Goal: Task Accomplishment & Management: Complete application form

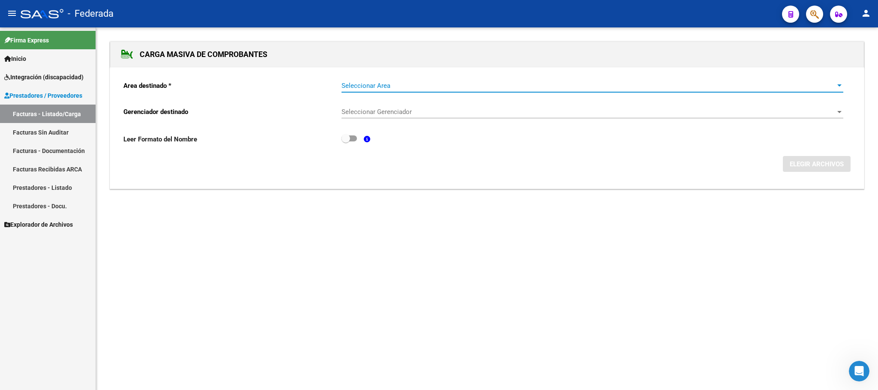
click at [365, 85] on span "Seleccionar Area" at bounding box center [589, 86] width 494 height 8
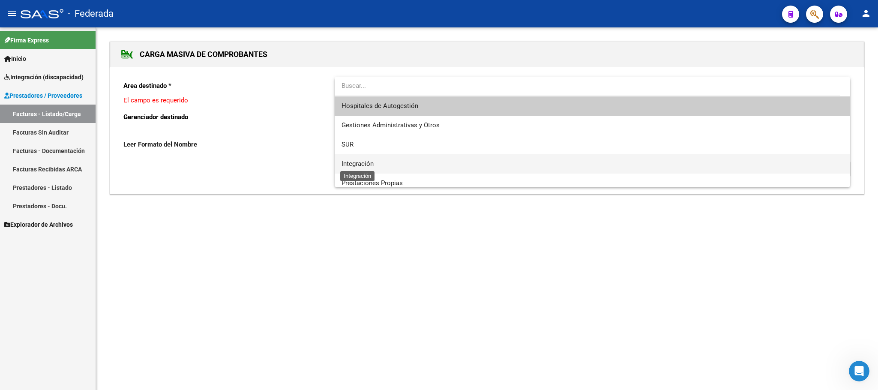
click at [364, 161] on span "Integración" at bounding box center [358, 164] width 32 height 8
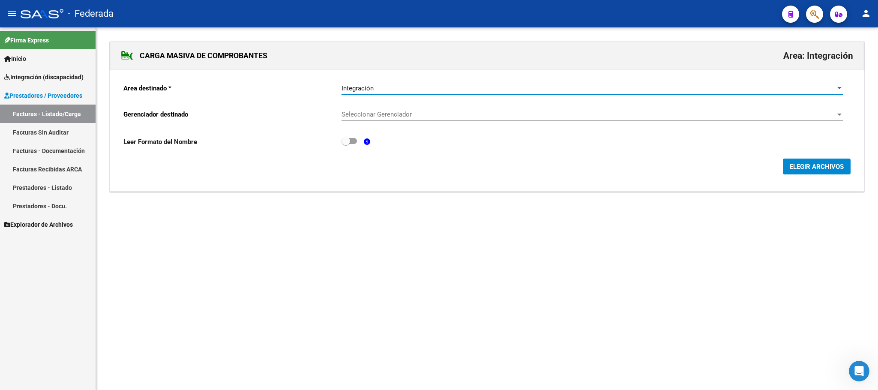
click at [382, 116] on span "Seleccionar Gerenciador" at bounding box center [589, 115] width 494 height 8
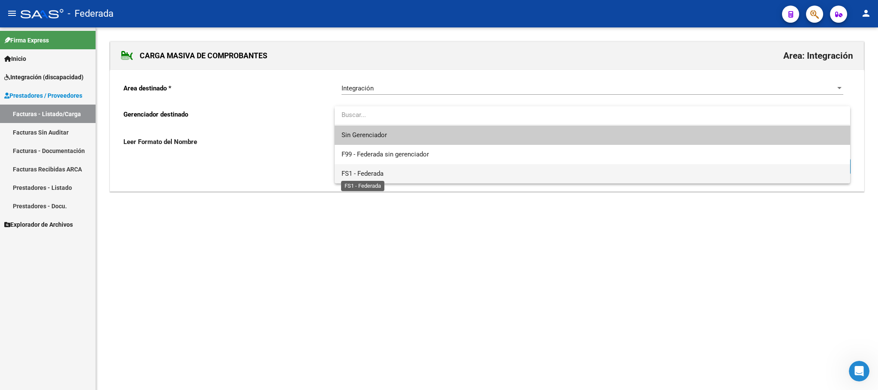
click at [382, 173] on span "FS1 - Federada" at bounding box center [363, 174] width 42 height 8
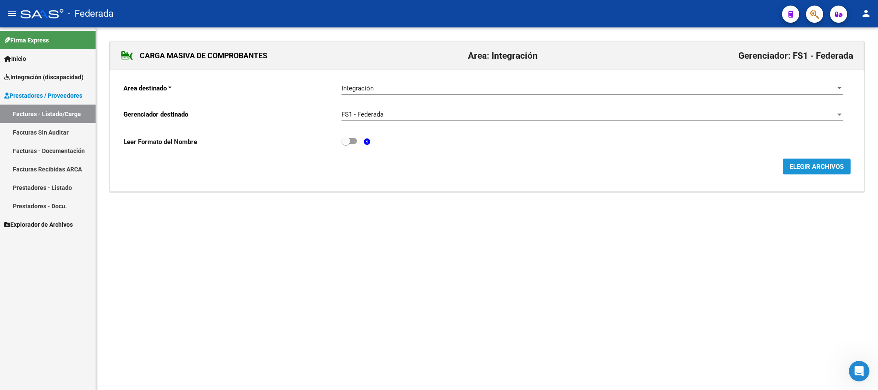
click at [829, 168] on span "ELEGIR ARCHIVOS" at bounding box center [817, 167] width 54 height 8
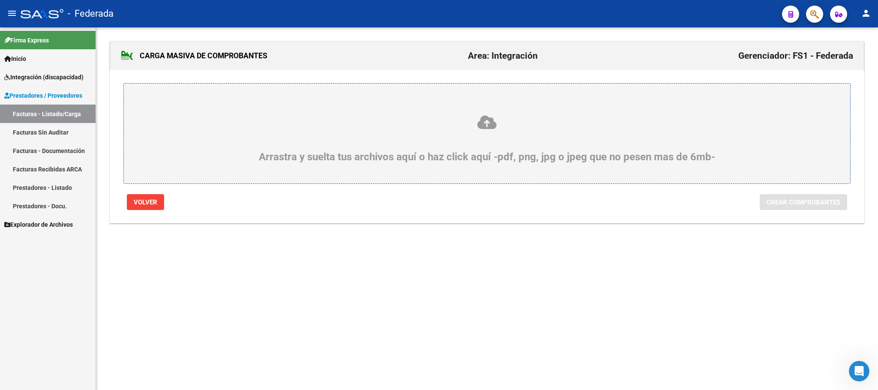
click at [481, 129] on icon at bounding box center [486, 122] width 685 height 16
click at [0, 0] on input "Arrastra y suelta tus archivos aquí o haz click aquí -pdf, png, jpg o jpeg que …" at bounding box center [0, 0] width 0 height 0
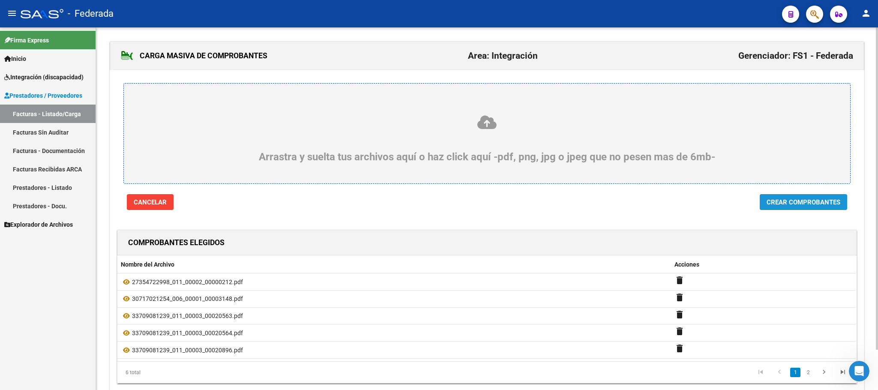
click at [762, 204] on button "Crear Comprobantes" at bounding box center [803, 202] width 87 height 16
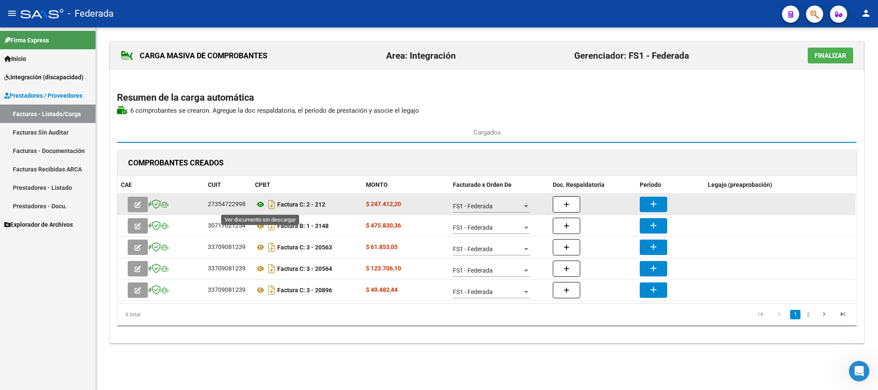
click at [261, 202] on icon at bounding box center [260, 204] width 11 height 10
click at [660, 206] on button "add" at bounding box center [653, 204] width 27 height 15
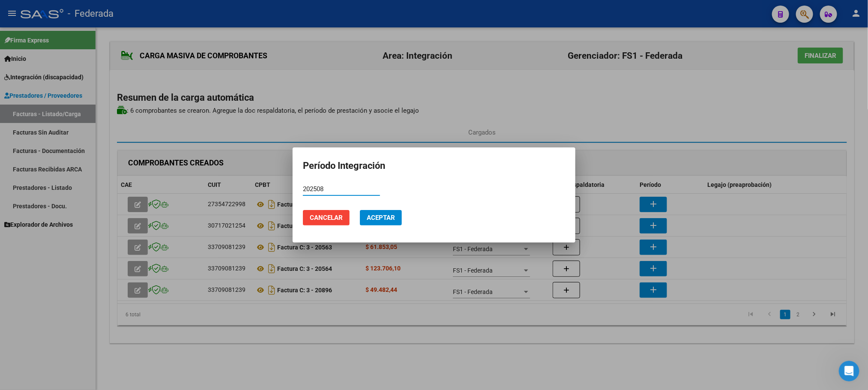
type input "202508"
click at [388, 213] on button "Aceptar" at bounding box center [381, 217] width 42 height 15
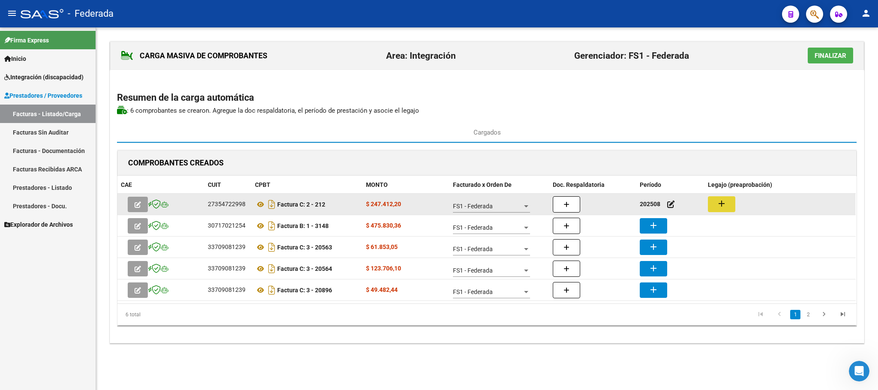
click at [713, 201] on button "add" at bounding box center [721, 204] width 27 height 16
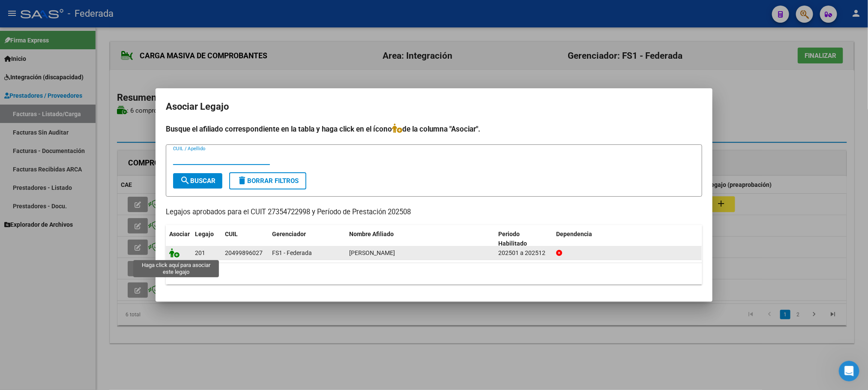
click at [171, 252] on icon at bounding box center [174, 252] width 10 height 9
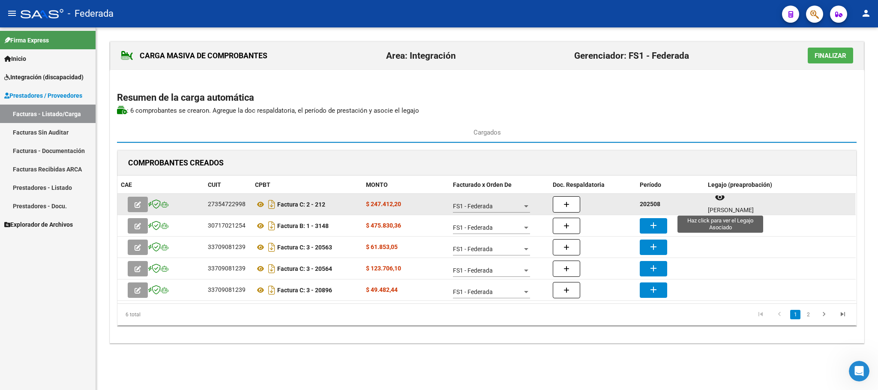
scroll to position [7, 0]
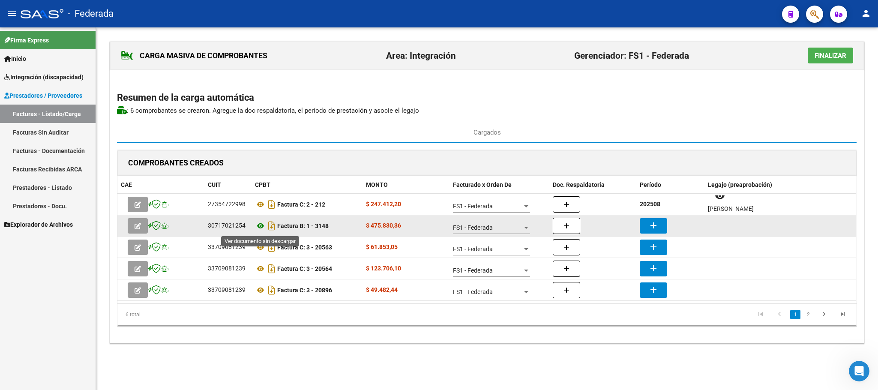
click at [260, 228] on icon at bounding box center [260, 226] width 11 height 10
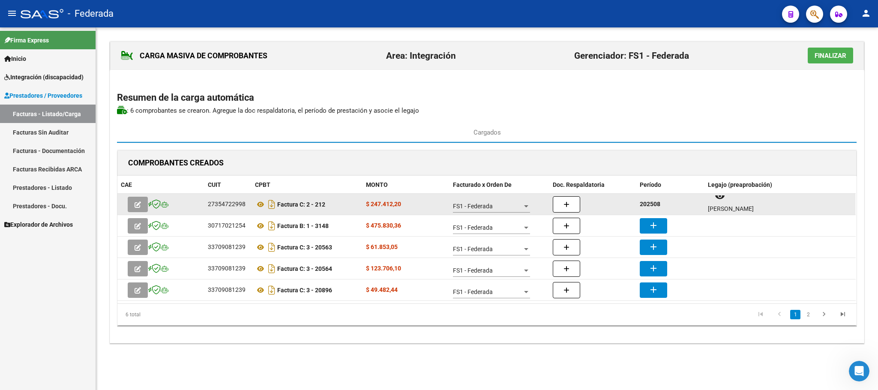
click at [650, 204] on strong "202508" at bounding box center [650, 204] width 21 height 7
copy strong "202508"
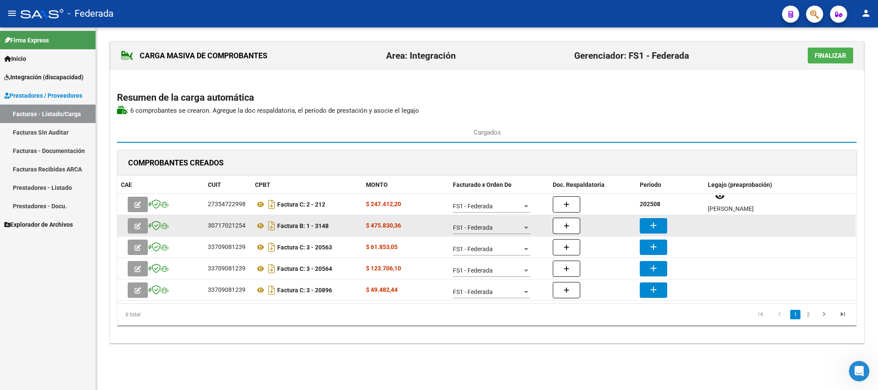
click at [657, 224] on mat-icon "add" at bounding box center [653, 225] width 10 height 10
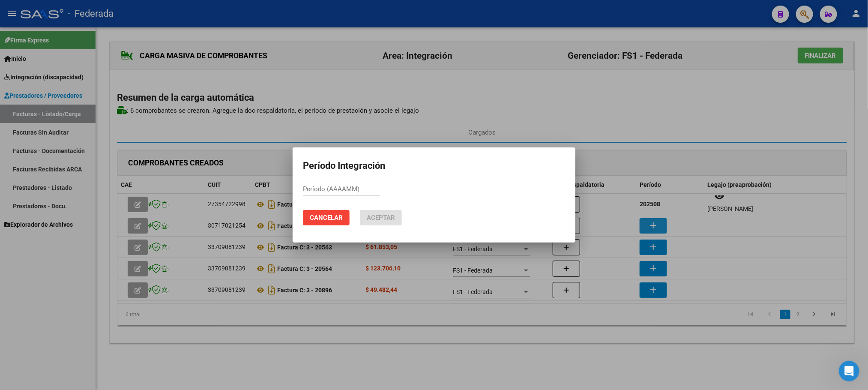
paste input "202508"
type input "202508"
click at [394, 220] on span "Aceptar" at bounding box center [381, 218] width 28 height 8
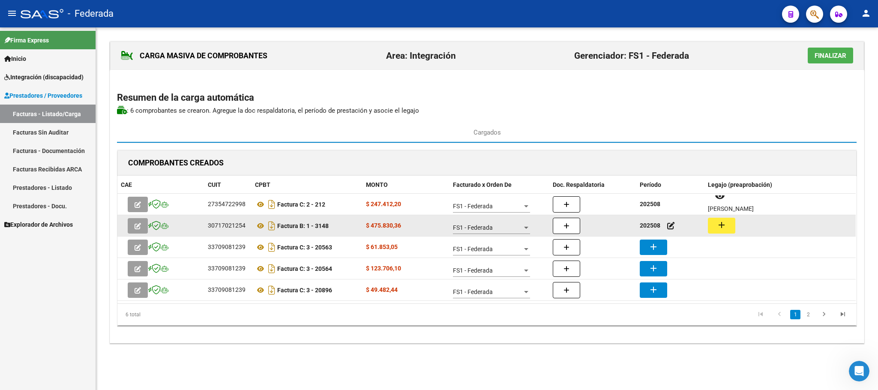
click at [726, 229] on mat-icon "add" at bounding box center [722, 225] width 10 height 10
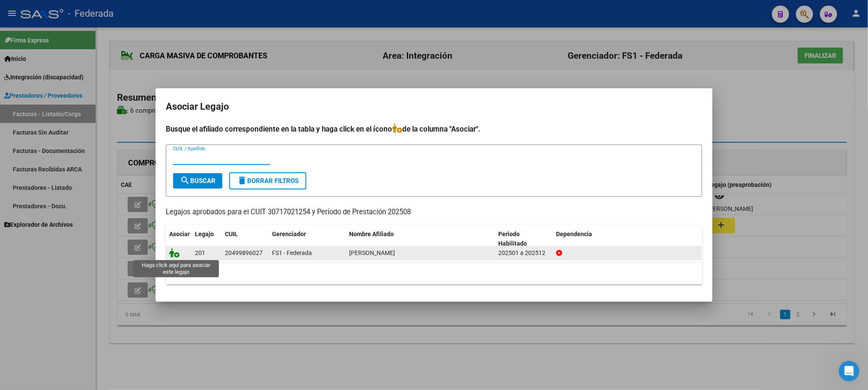
click at [175, 256] on icon at bounding box center [174, 252] width 10 height 9
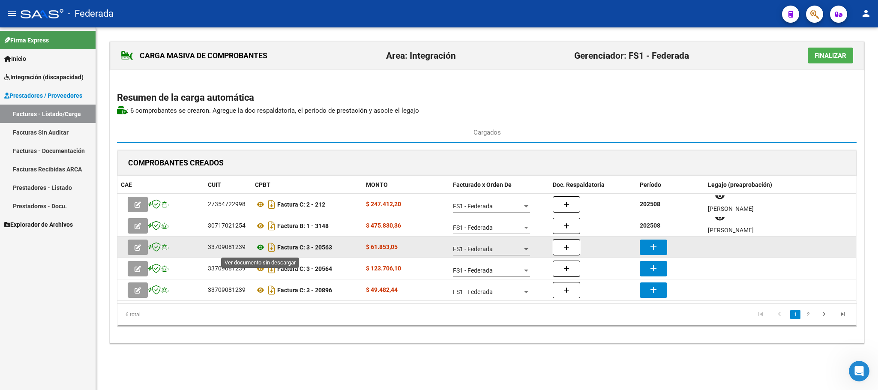
click at [261, 249] on icon at bounding box center [260, 247] width 11 height 10
click at [664, 252] on button "add" at bounding box center [653, 247] width 27 height 15
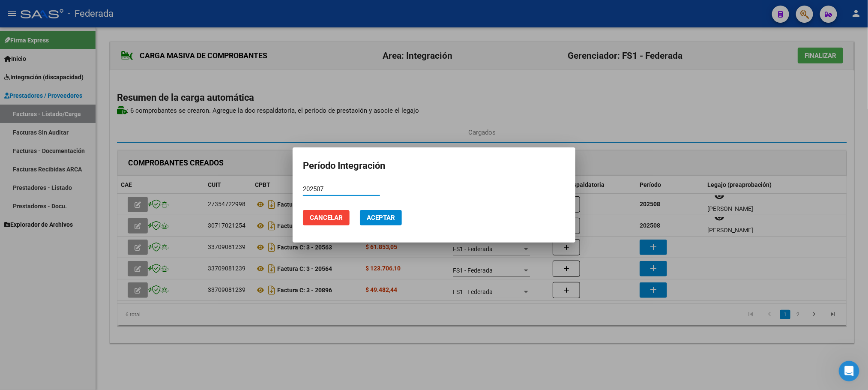
type input "202507"
click at [378, 210] on button "Aceptar" at bounding box center [381, 217] width 42 height 15
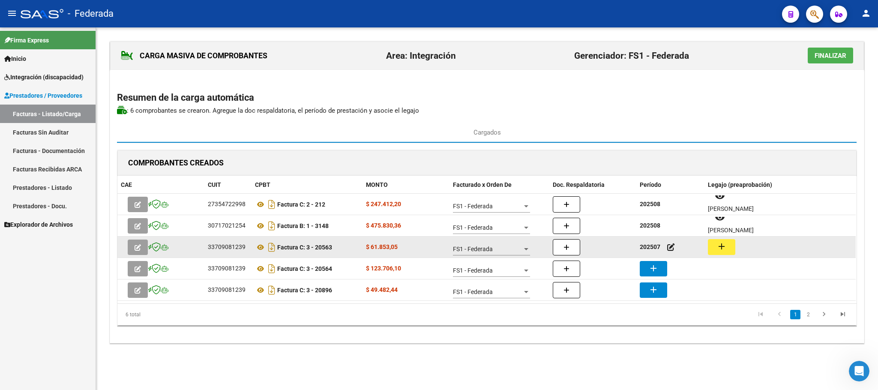
click at [720, 247] on mat-icon "add" at bounding box center [722, 246] width 10 height 10
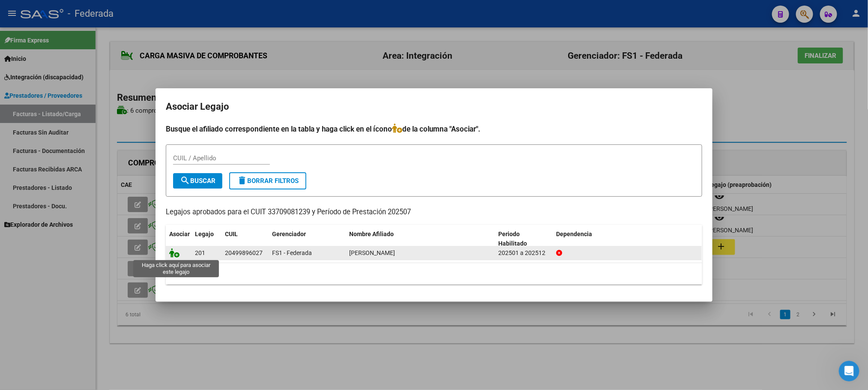
click at [177, 256] on icon at bounding box center [174, 252] width 10 height 9
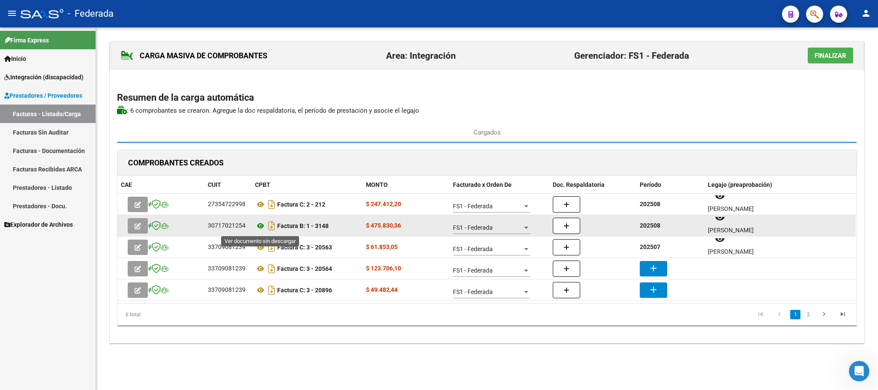
click at [261, 229] on icon at bounding box center [260, 226] width 11 height 10
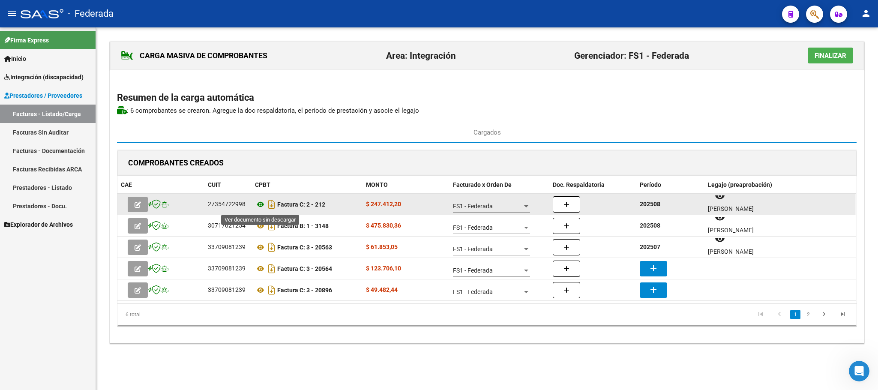
click at [258, 206] on icon at bounding box center [260, 204] width 11 height 10
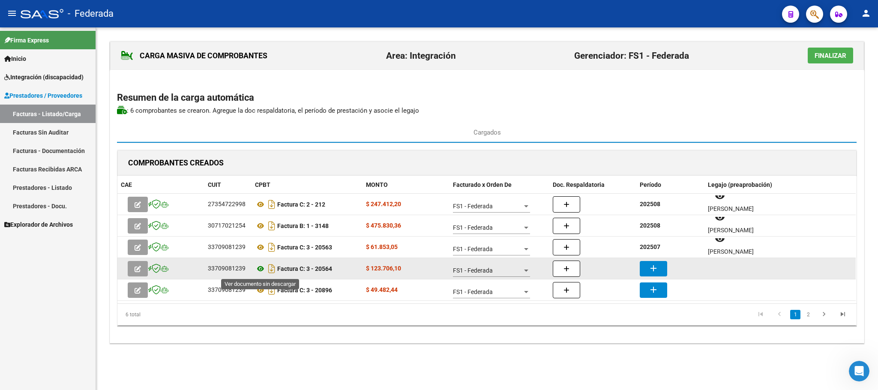
click at [265, 270] on icon at bounding box center [260, 269] width 11 height 10
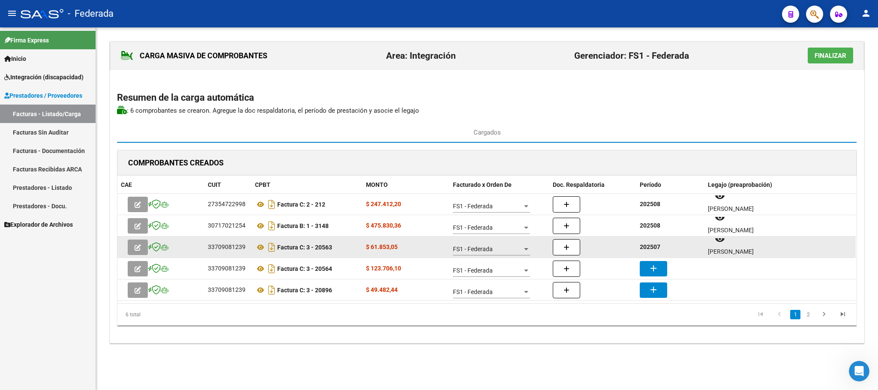
click at [648, 246] on strong "202507" at bounding box center [650, 246] width 21 height 7
click at [648, 247] on strong "202507" at bounding box center [650, 246] width 21 height 7
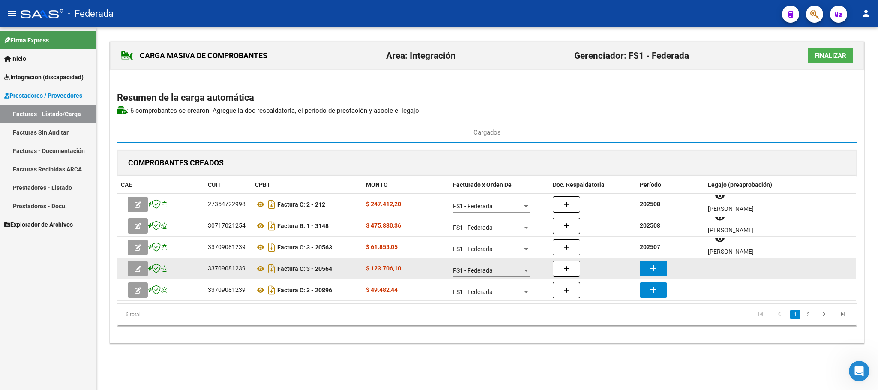
click at [654, 270] on mat-icon "add" at bounding box center [653, 268] width 10 height 10
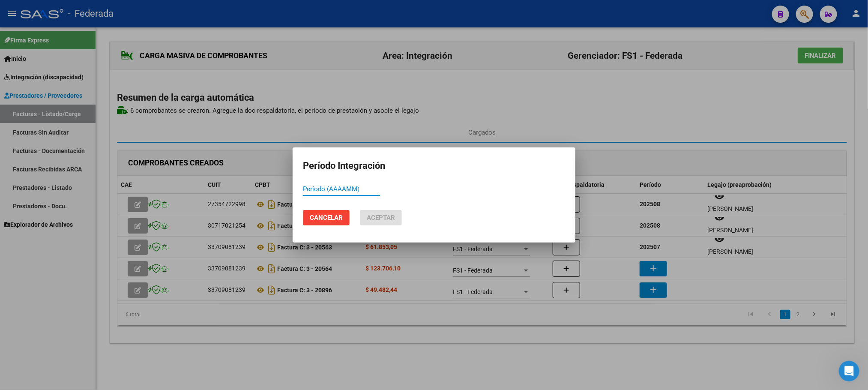
paste input "202507"
type input "202507"
click at [392, 219] on span "Aceptar" at bounding box center [381, 218] width 28 height 8
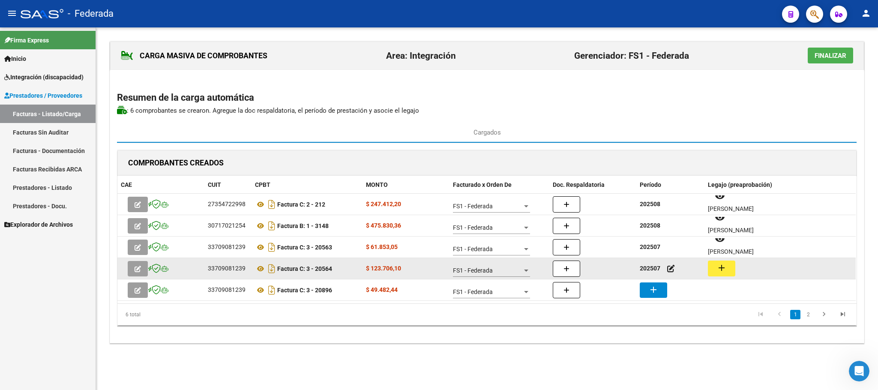
click at [717, 270] on mat-icon "add" at bounding box center [722, 268] width 10 height 10
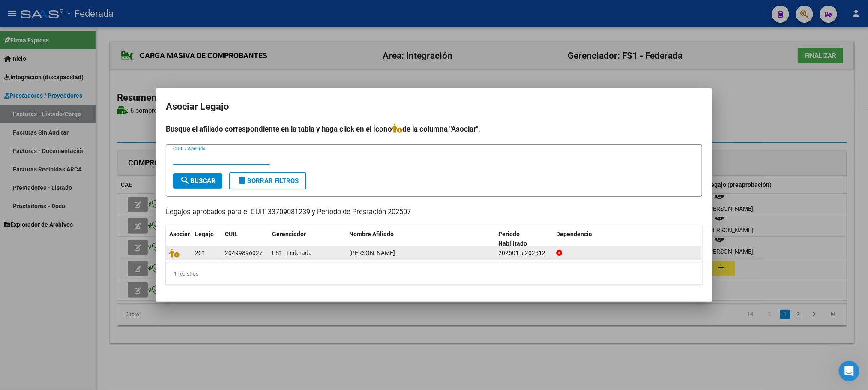
click at [168, 251] on datatable-body-cell at bounding box center [179, 252] width 26 height 13
click at [171, 253] on icon at bounding box center [174, 252] width 10 height 9
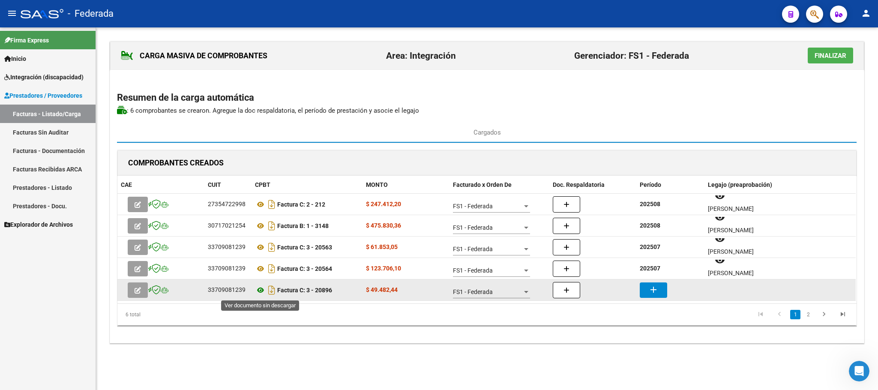
click at [258, 291] on icon at bounding box center [260, 290] width 11 height 10
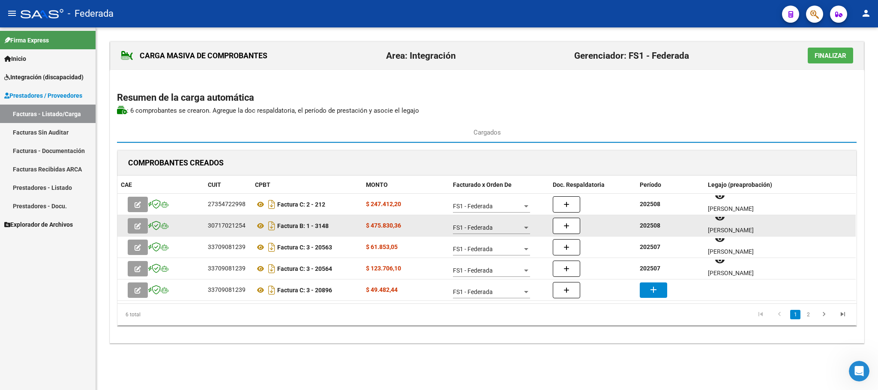
click at [645, 229] on strong "202508" at bounding box center [650, 225] width 21 height 7
copy strong "202508"
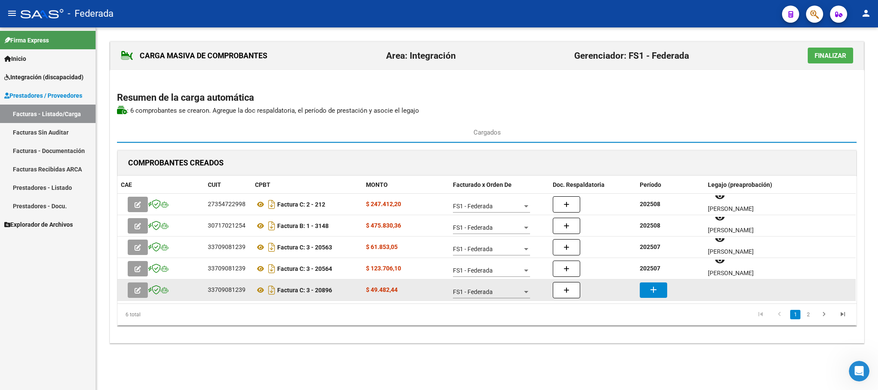
click at [649, 282] on datatable-body-cell "add" at bounding box center [670, 289] width 68 height 21
click at [649, 285] on mat-icon "add" at bounding box center [653, 290] width 10 height 10
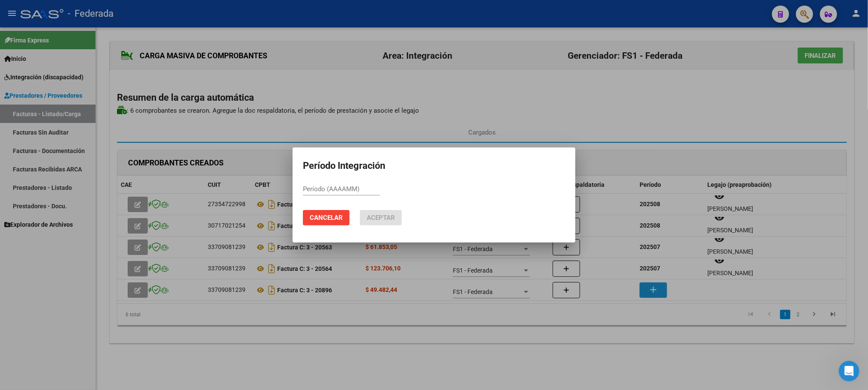
paste input "202508"
type input "202508"
click at [394, 221] on span "Aceptar" at bounding box center [381, 218] width 28 height 8
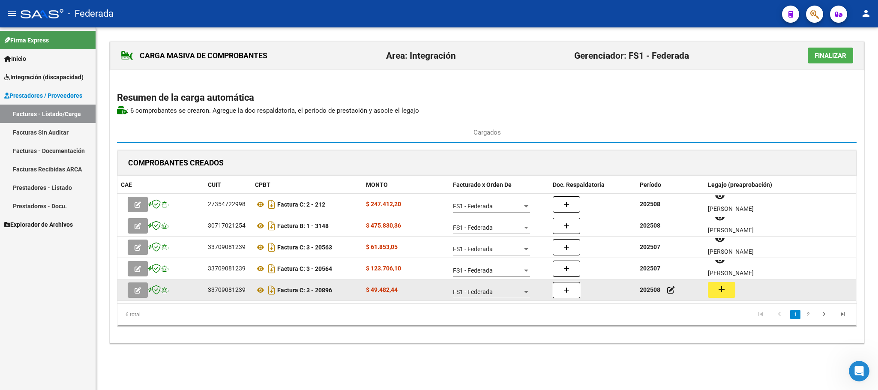
click at [724, 294] on mat-icon "add" at bounding box center [722, 289] width 10 height 10
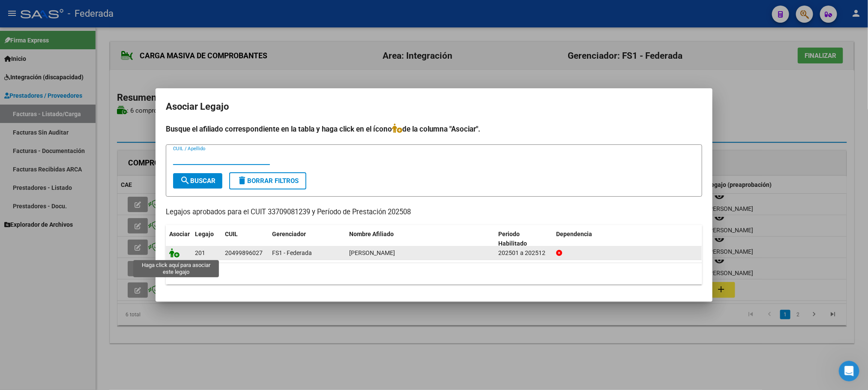
click at [179, 256] on icon at bounding box center [174, 252] width 10 height 9
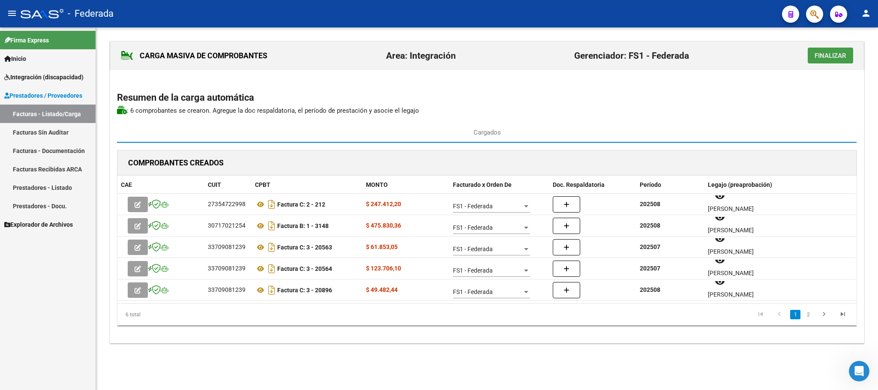
click at [821, 61] on button "Finalizar" at bounding box center [830, 56] width 45 height 16
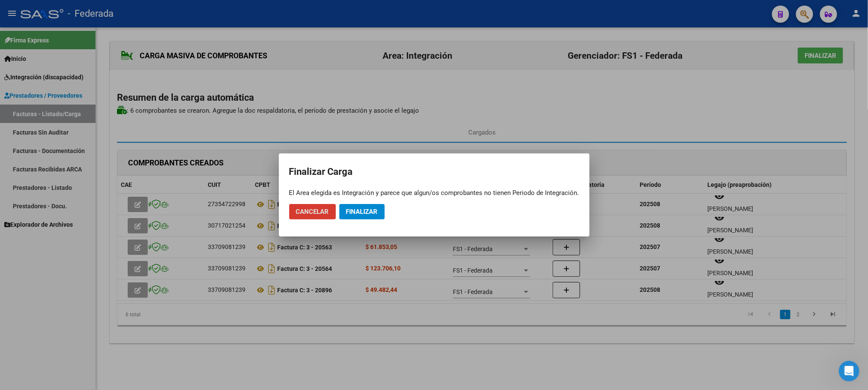
click at [321, 216] on button "Cancelar" at bounding box center [312, 211] width 47 height 15
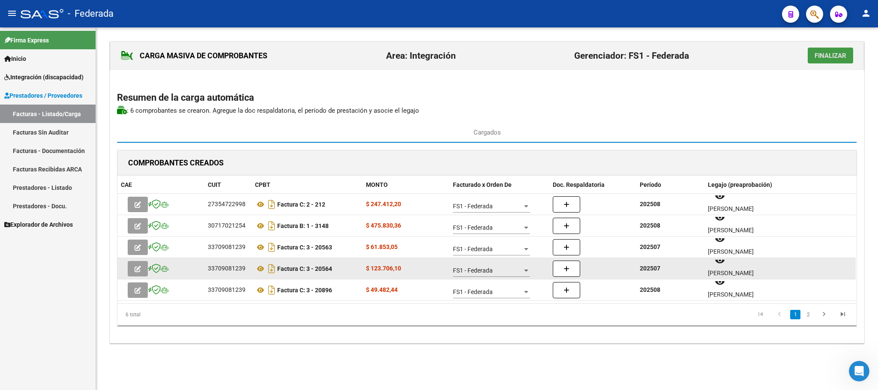
scroll to position [6, 0]
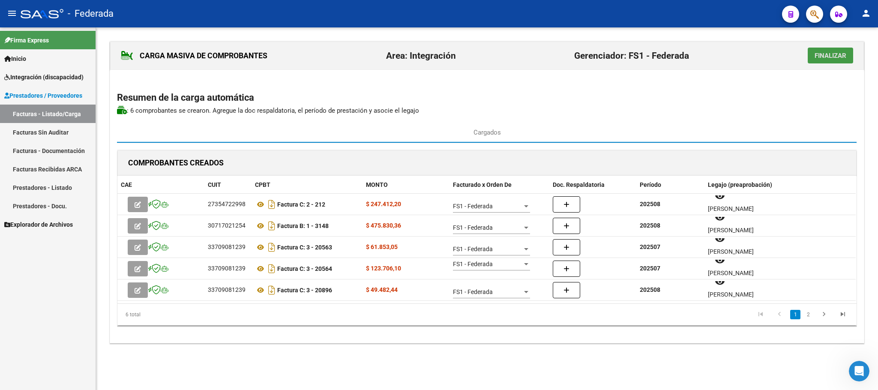
click at [826, 56] on span "Finalizar" at bounding box center [831, 56] width 32 height 8
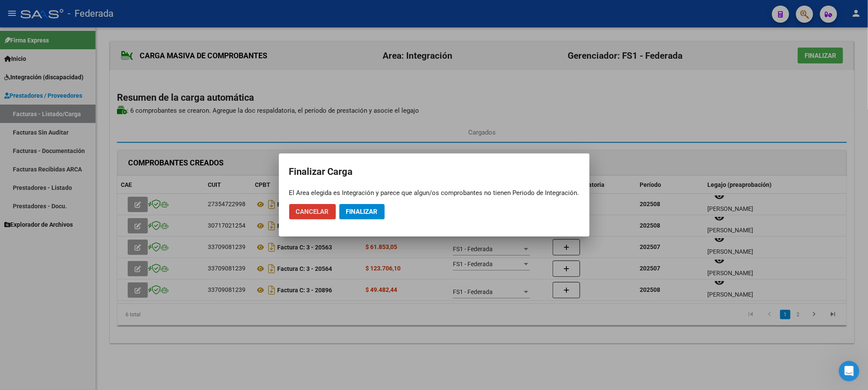
click at [315, 210] on span "Cancelar" at bounding box center [312, 212] width 33 height 8
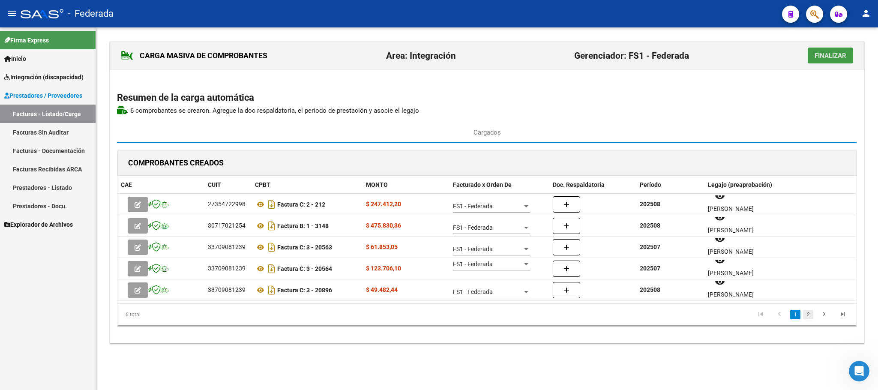
click at [812, 314] on link "2" at bounding box center [808, 314] width 10 height 9
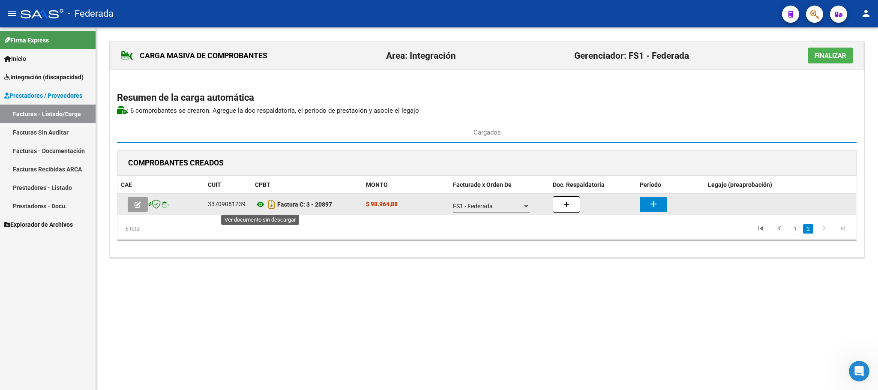
click at [261, 209] on icon at bounding box center [260, 204] width 11 height 10
click at [649, 201] on mat-icon "add" at bounding box center [653, 204] width 10 height 10
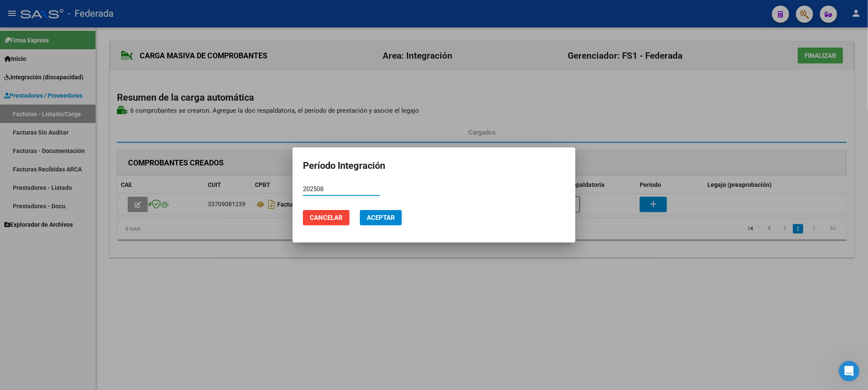
type input "202508"
click at [389, 216] on span "Aceptar" at bounding box center [381, 218] width 28 height 8
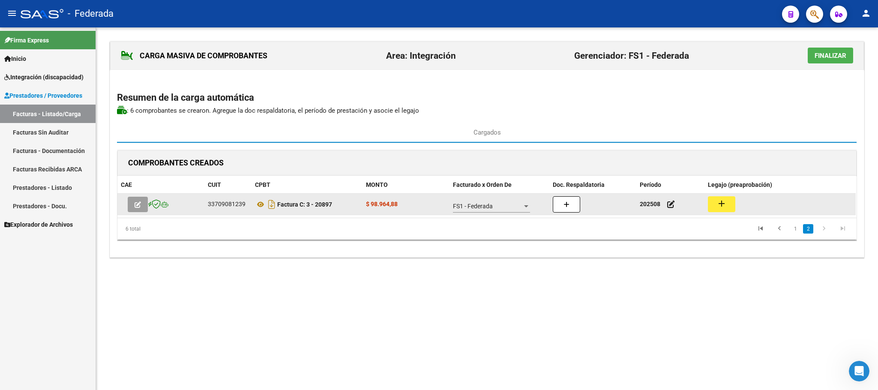
click at [733, 206] on button "add" at bounding box center [721, 204] width 27 height 16
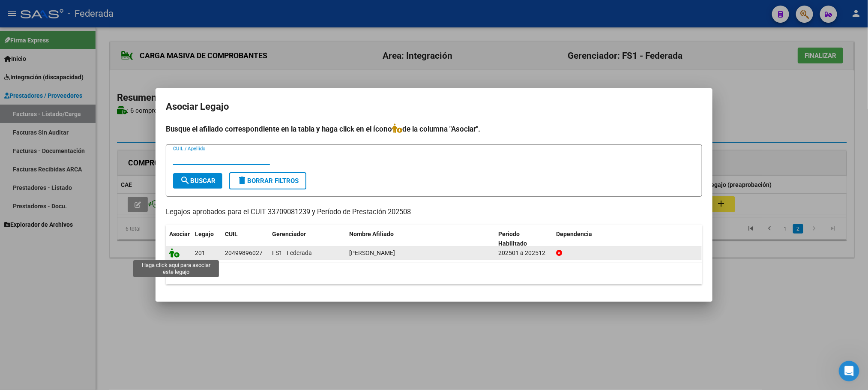
click at [173, 255] on icon at bounding box center [174, 252] width 10 height 9
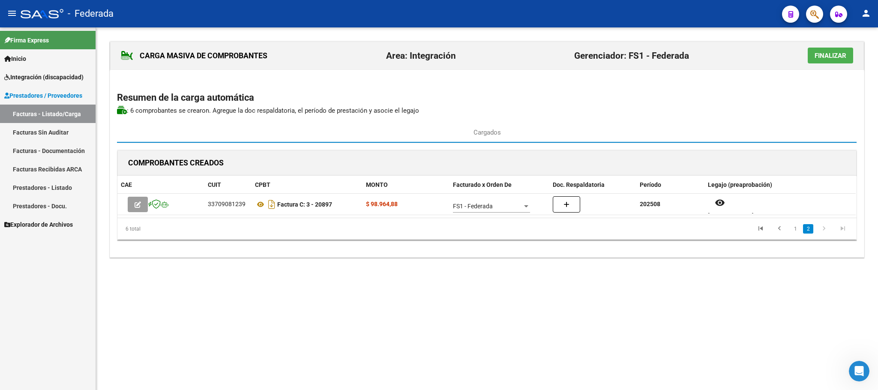
click at [828, 56] on span "Finalizar" at bounding box center [831, 56] width 32 height 8
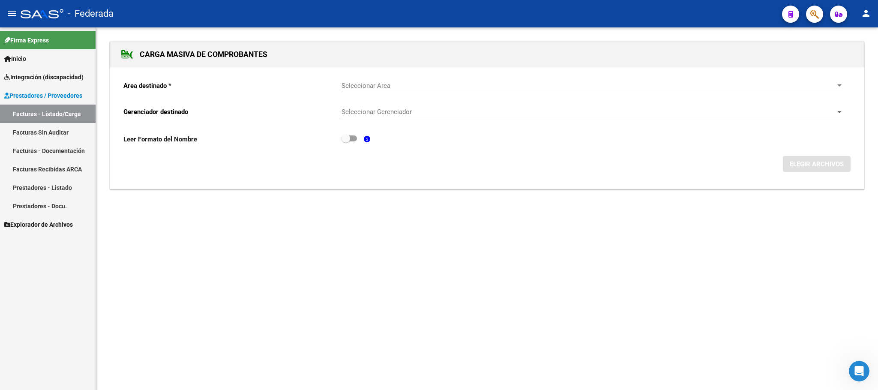
click at [69, 114] on link "Facturas - Listado/Carga" at bounding box center [48, 114] width 96 height 18
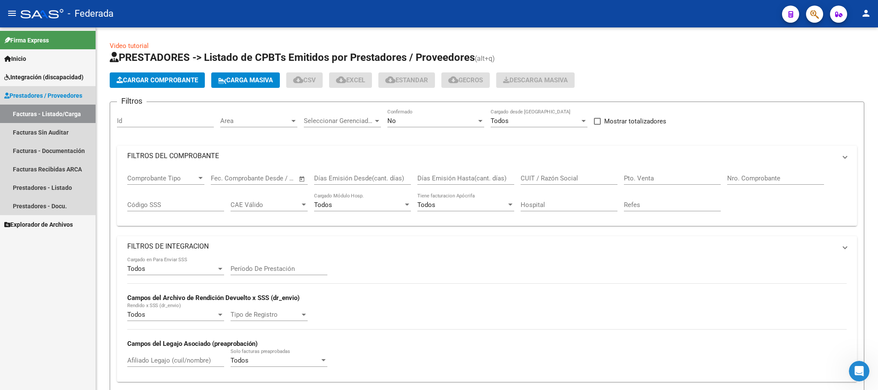
click at [67, 115] on link "Facturas - Listado/Carga" at bounding box center [48, 114] width 96 height 18
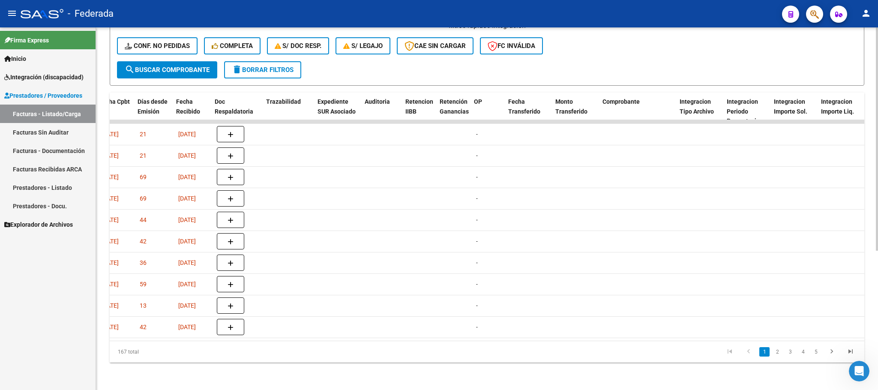
scroll to position [0, 828]
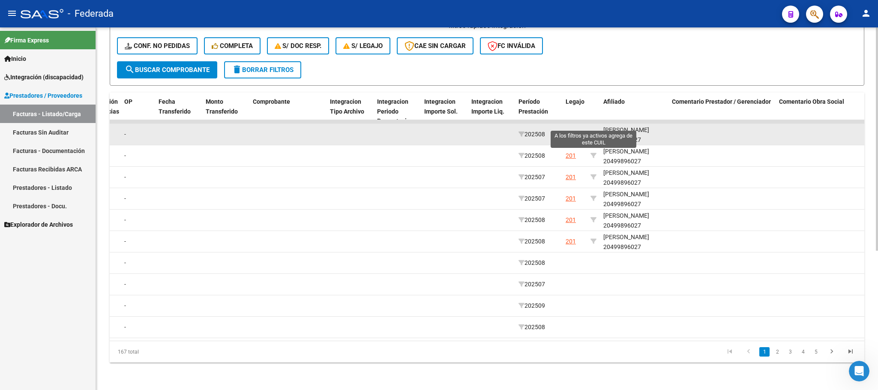
click at [594, 131] on icon at bounding box center [594, 134] width 6 height 6
type input "20499896027"
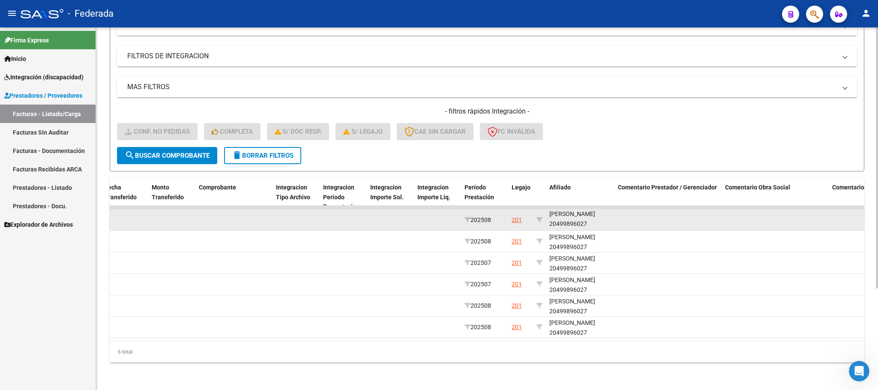
scroll to position [11, 0]
click at [574, 216] on div "BLANDINI SANTINO AGUSTIN 20499896027" at bounding box center [580, 219] width 62 height 20
copy div "20499896027"
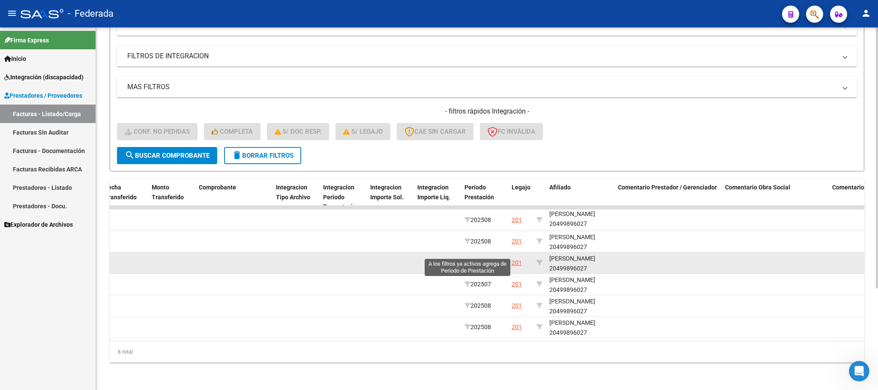
click at [467, 260] on icon at bounding box center [468, 263] width 6 height 6
type input "202507"
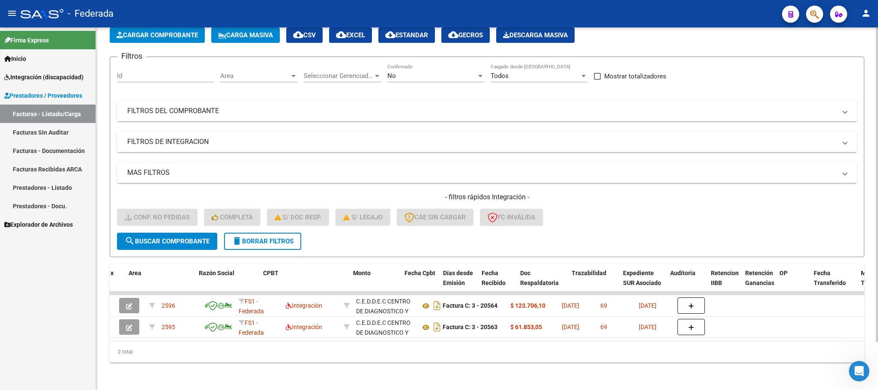
scroll to position [0, 0]
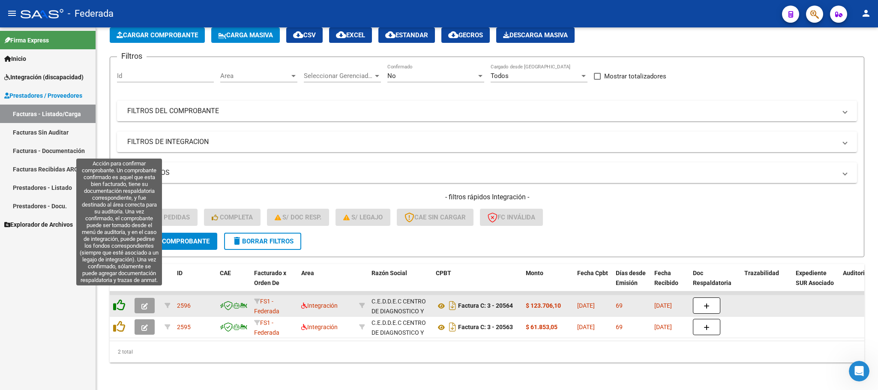
click at [123, 299] on icon at bounding box center [119, 305] width 12 height 12
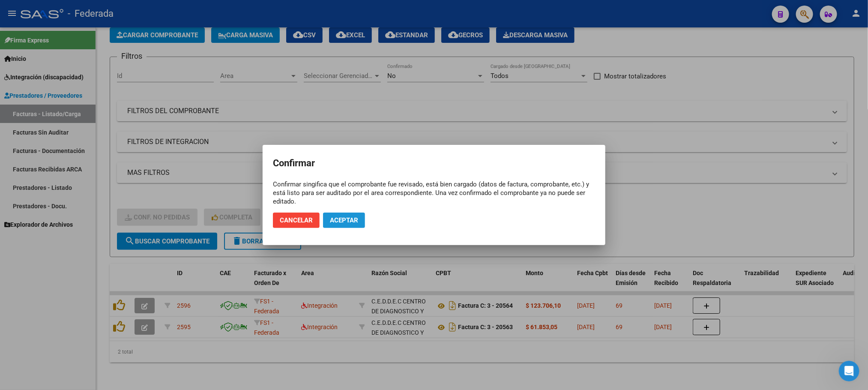
click at [333, 225] on button "Aceptar" at bounding box center [344, 220] width 42 height 15
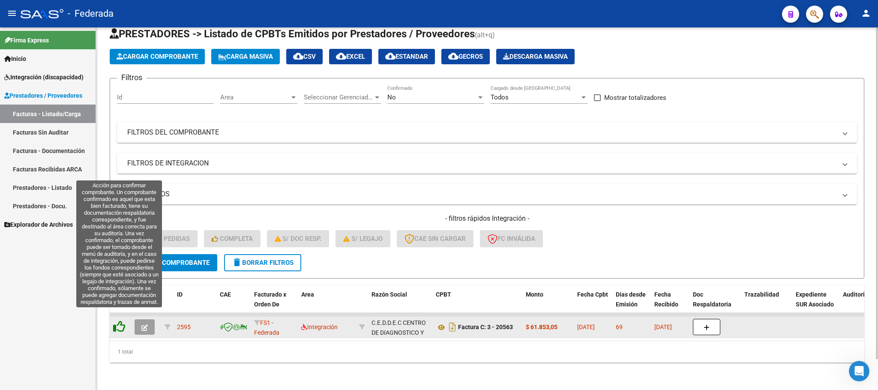
scroll to position [33, 0]
click at [123, 321] on icon at bounding box center [119, 327] width 12 height 12
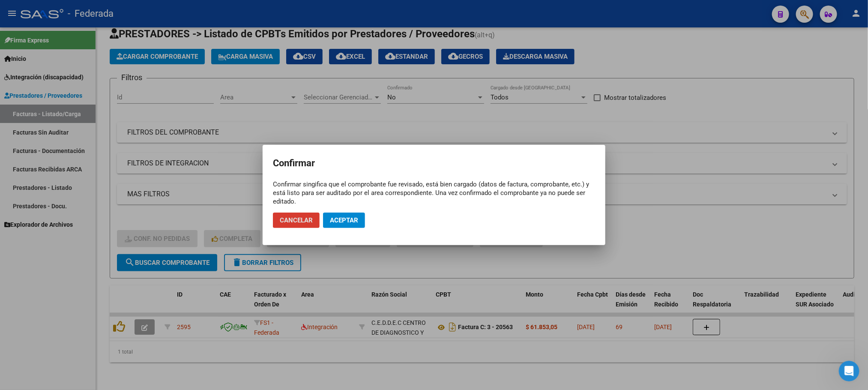
click at [342, 220] on span "Aceptar" at bounding box center [344, 220] width 28 height 8
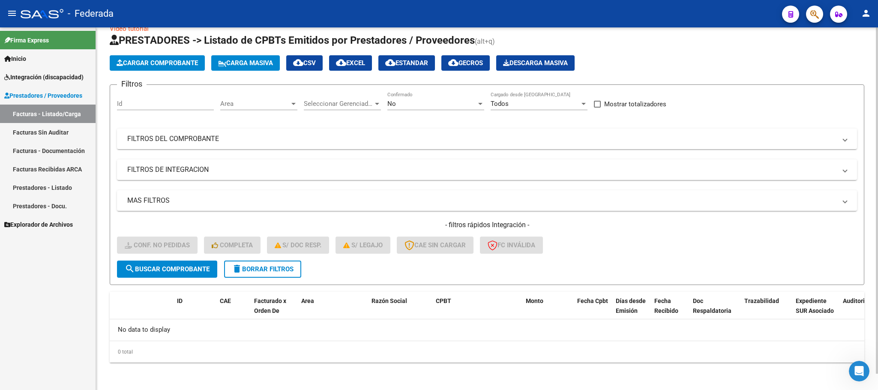
scroll to position [17, 0]
click at [278, 261] on button "delete Borrar Filtros" at bounding box center [262, 269] width 77 height 17
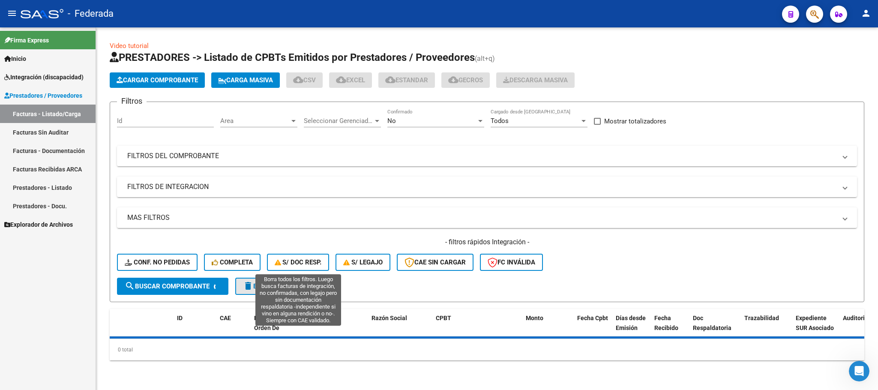
scroll to position [0, 0]
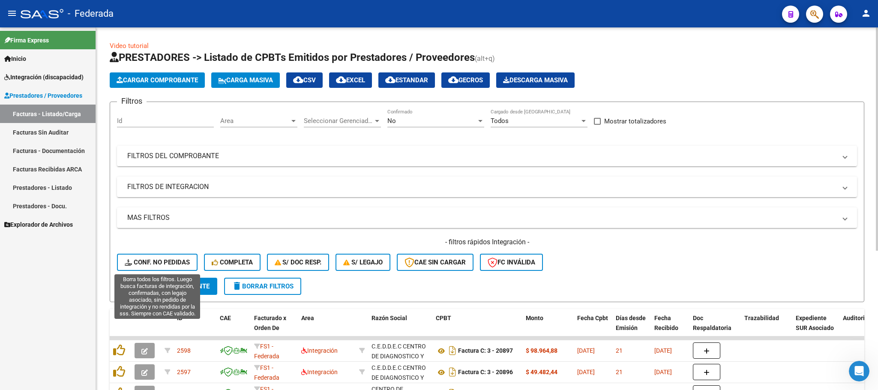
click at [155, 256] on button "Conf. no pedidas" at bounding box center [157, 262] width 81 height 17
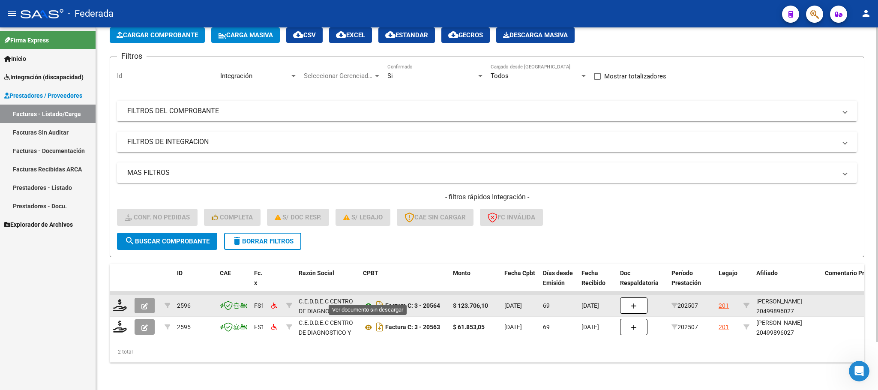
click at [369, 301] on icon at bounding box center [368, 306] width 11 height 10
click at [123, 299] on icon at bounding box center [120, 305] width 14 height 12
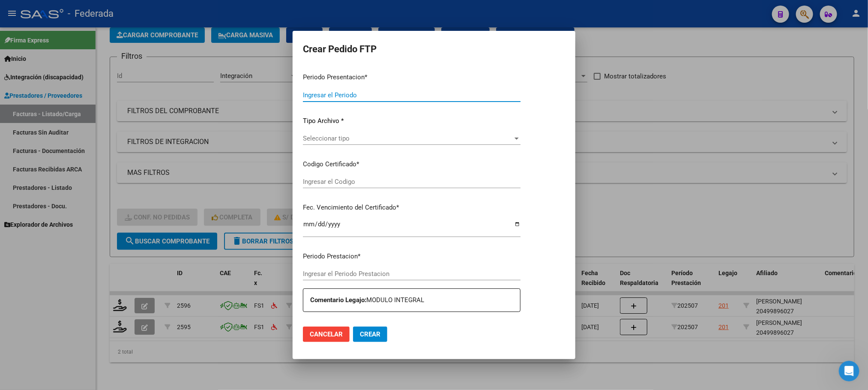
type input "202509"
type input "202507"
type input "$ 123.706,10"
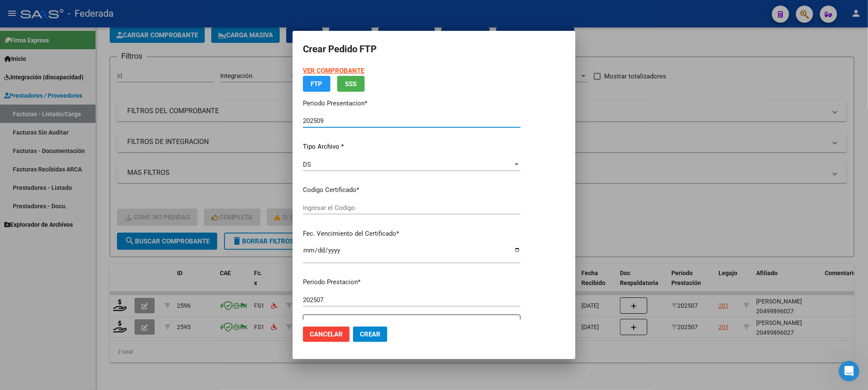
type input "ARG02000499896022022110120321101MZA199"
type input "2032-11-01"
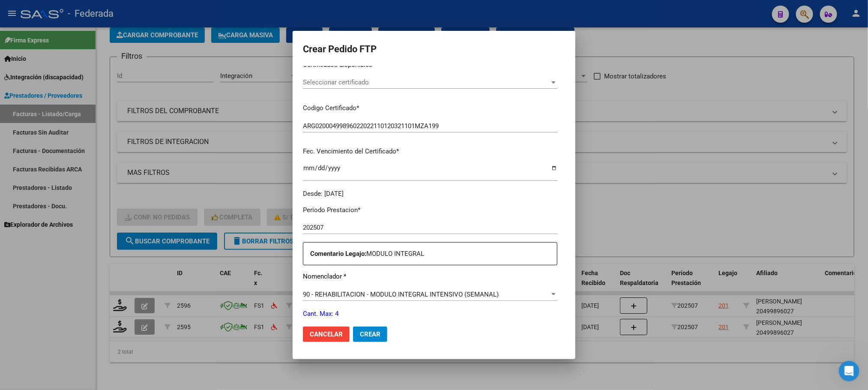
scroll to position [215, 0]
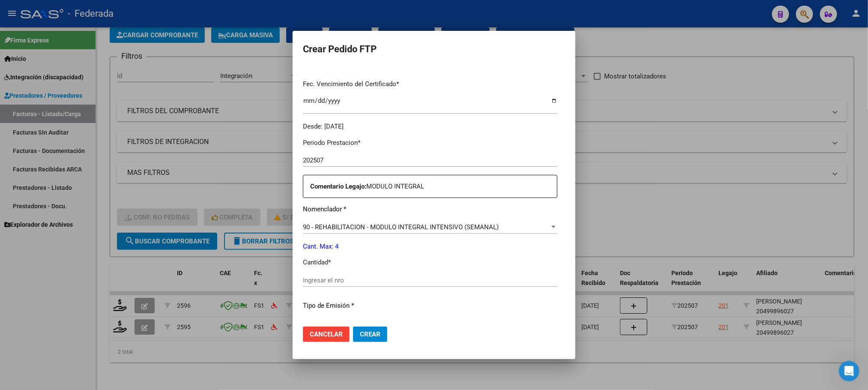
click at [309, 279] on input "Ingresar el nro" at bounding box center [430, 280] width 255 height 8
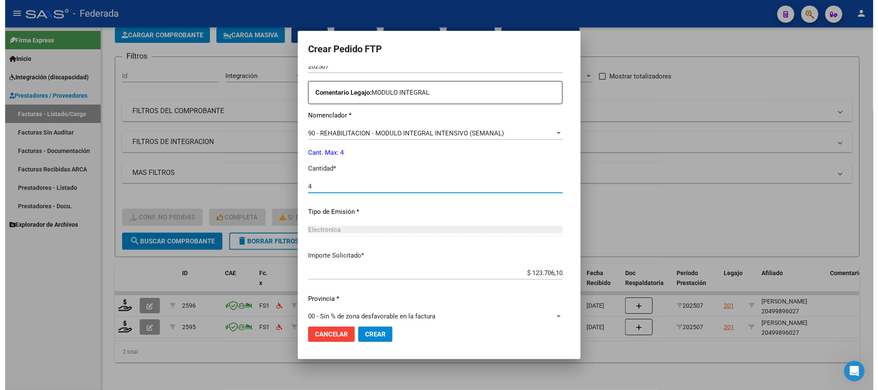
scroll to position [320, 0]
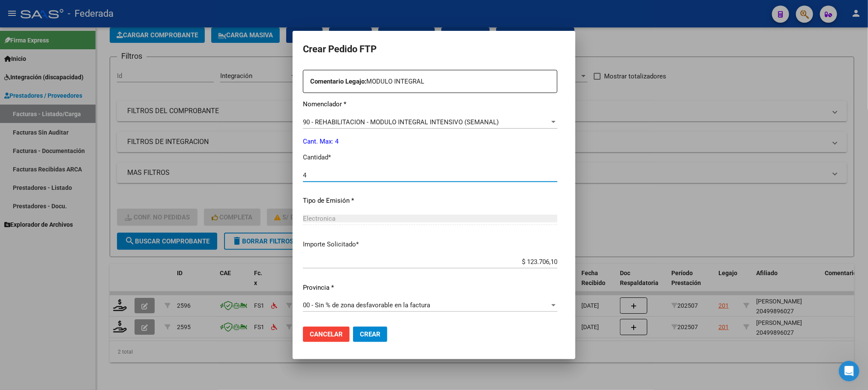
type input "4"
click at [360, 334] on span "Crear" at bounding box center [370, 334] width 21 height 8
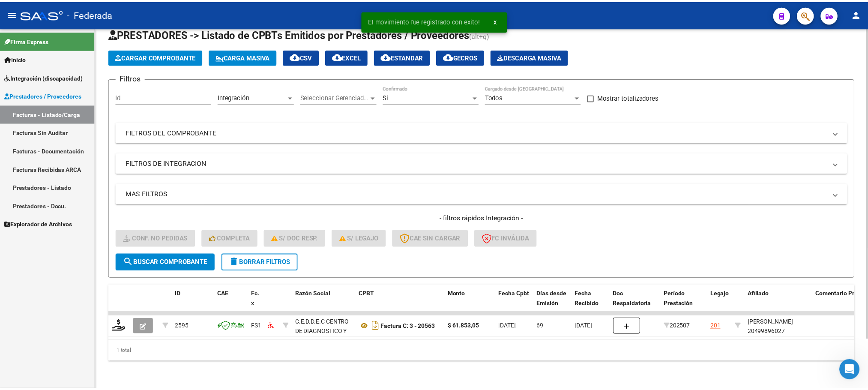
scroll to position [33, 0]
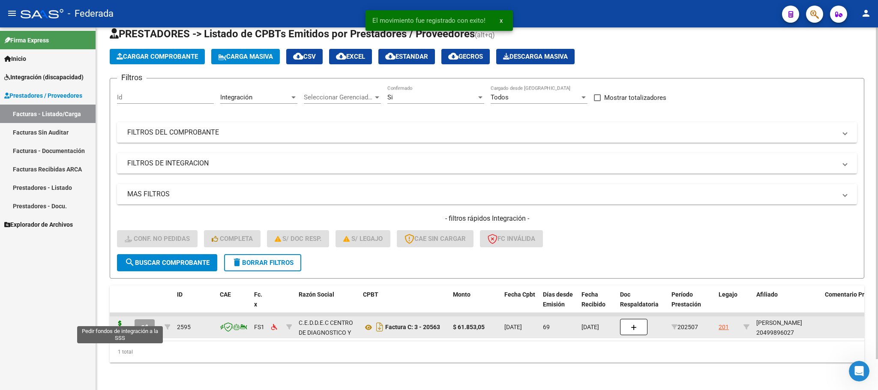
click at [120, 321] on icon at bounding box center [120, 327] width 14 height 12
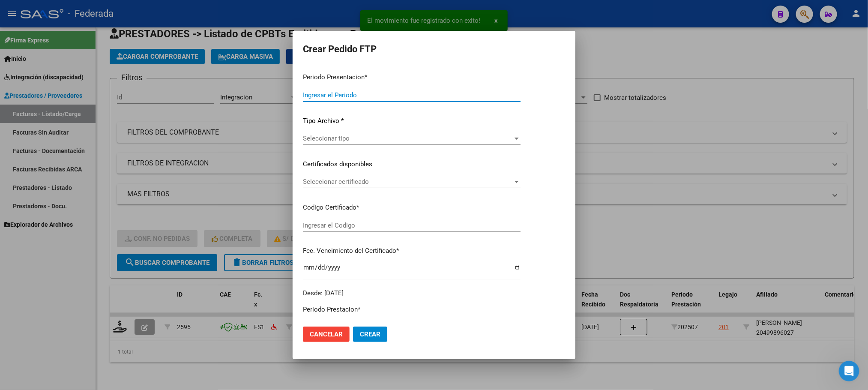
type input "202509"
type input "202507"
type input "$ 61.853,05"
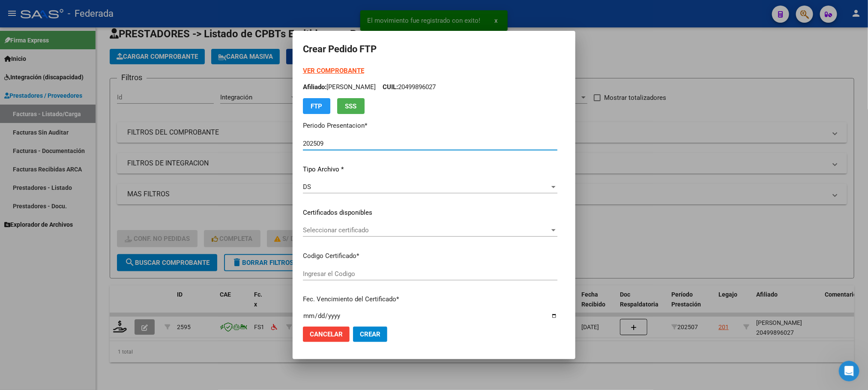
type input "ARG02000499896022022110120321101MZA199"
type input "2032-11-01"
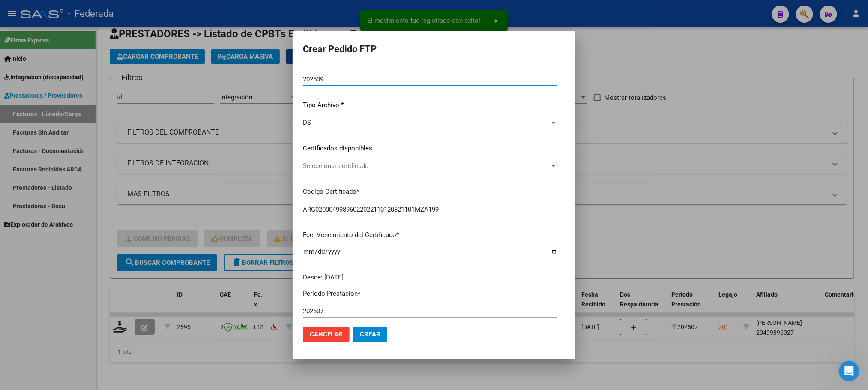
click at [326, 169] on span "Seleccionar certificado" at bounding box center [426, 166] width 247 height 8
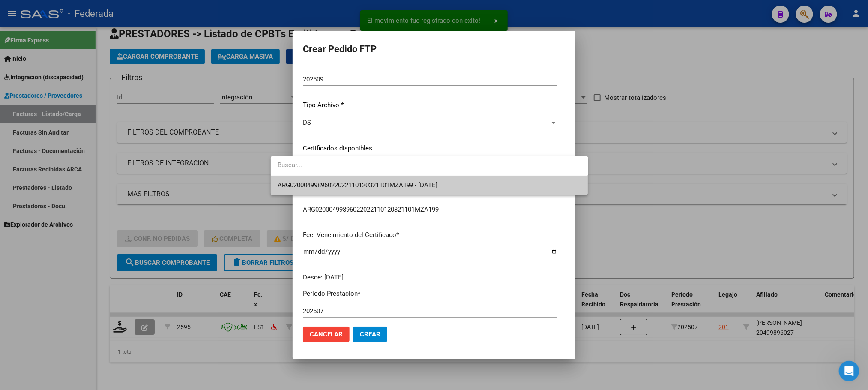
click at [323, 189] on span "ARG02000499896022022110120321101MZA199 - 2032-11-01" at bounding box center [430, 185] width 304 height 19
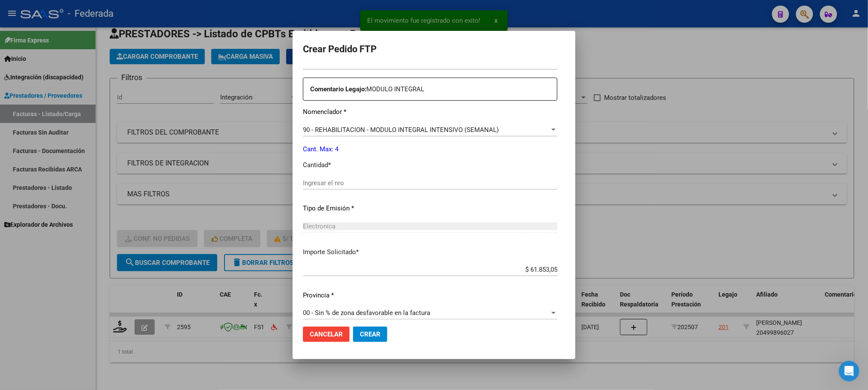
scroll to position [320, 0]
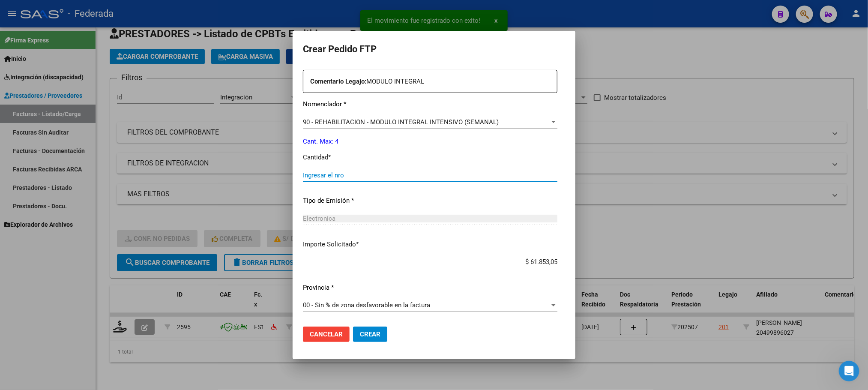
click at [319, 175] on input "Ingresar el nro" at bounding box center [430, 175] width 255 height 8
type input "4"
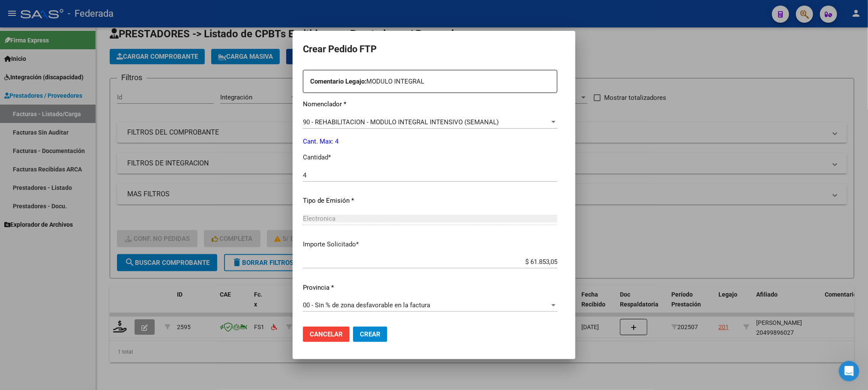
click at [360, 331] on span "Crear" at bounding box center [370, 334] width 21 height 8
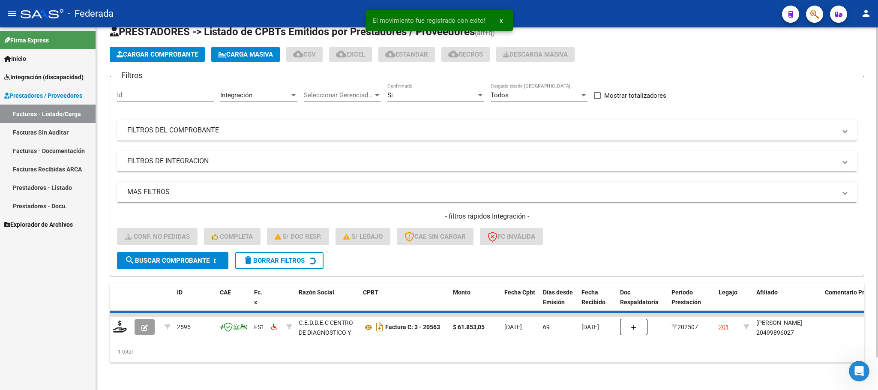
scroll to position [17, 0]
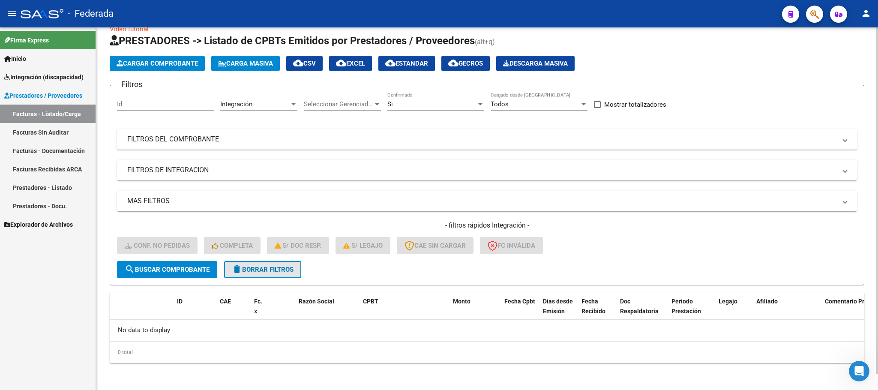
click at [265, 266] on span "delete Borrar Filtros" at bounding box center [263, 270] width 62 height 8
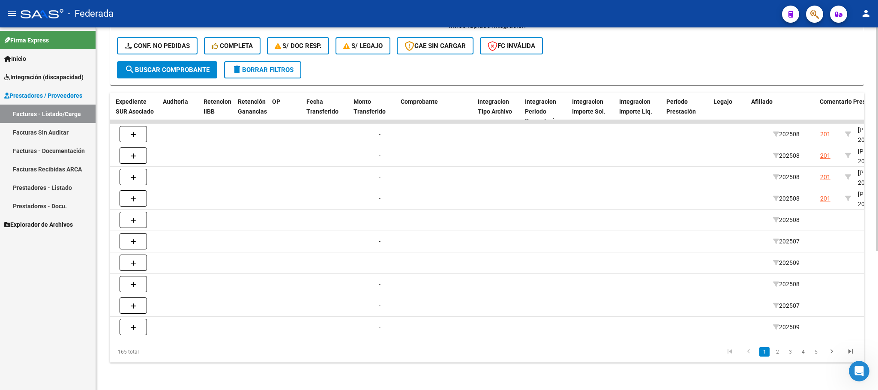
scroll to position [0, 773]
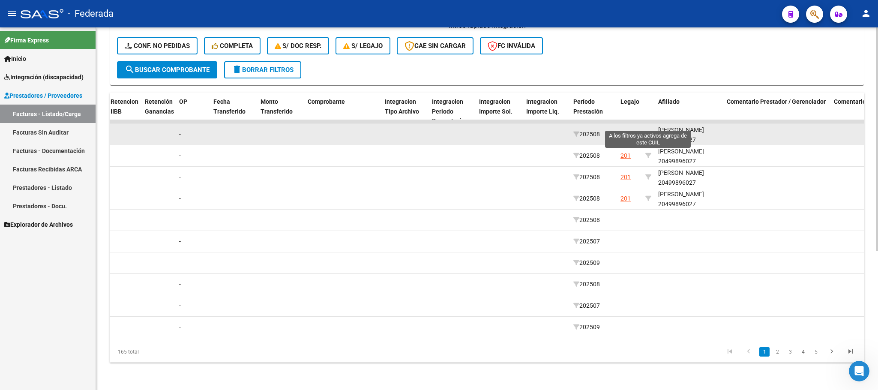
click at [648, 131] on icon at bounding box center [648, 134] width 6 height 6
type input "20499896027"
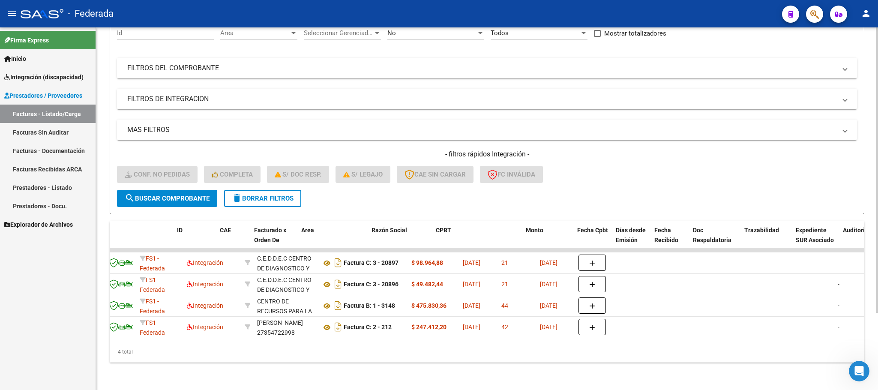
scroll to position [0, 0]
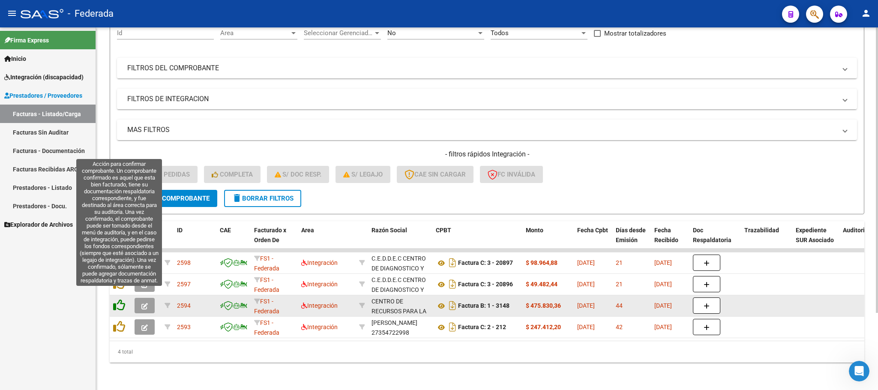
click at [121, 299] on icon at bounding box center [119, 305] width 12 height 12
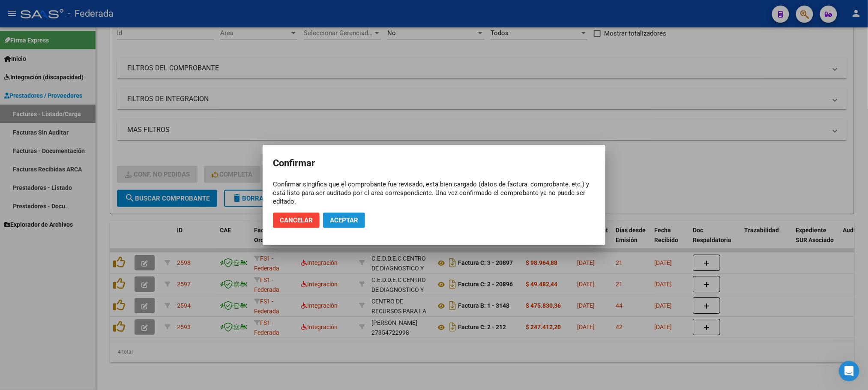
click at [338, 220] on span "Aceptar" at bounding box center [344, 220] width 28 height 8
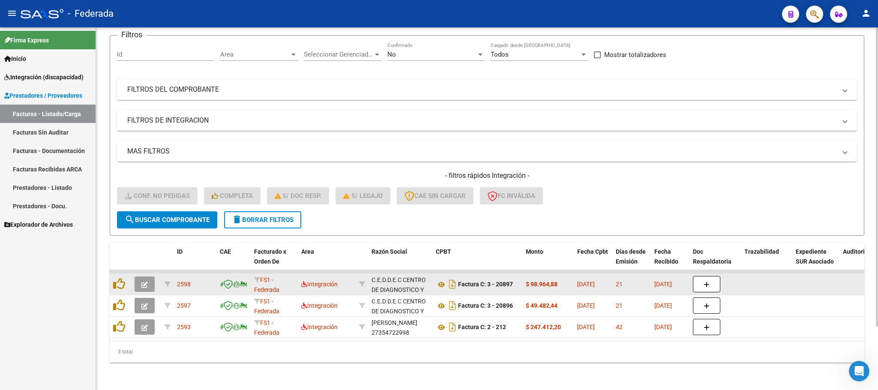
scroll to position [76, 0]
click at [119, 284] on datatable-body-cell at bounding box center [120, 284] width 21 height 21
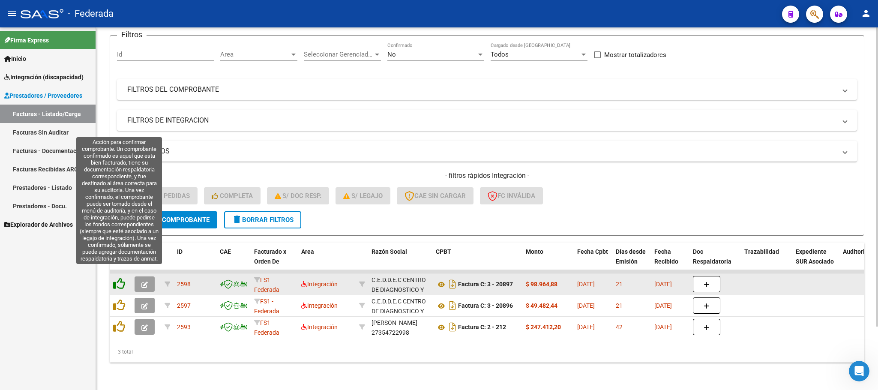
click at [117, 279] on icon at bounding box center [119, 284] width 12 height 12
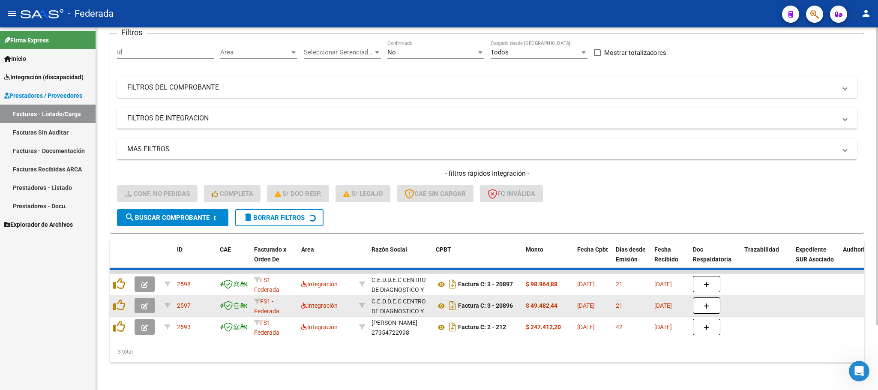
scroll to position [55, 0]
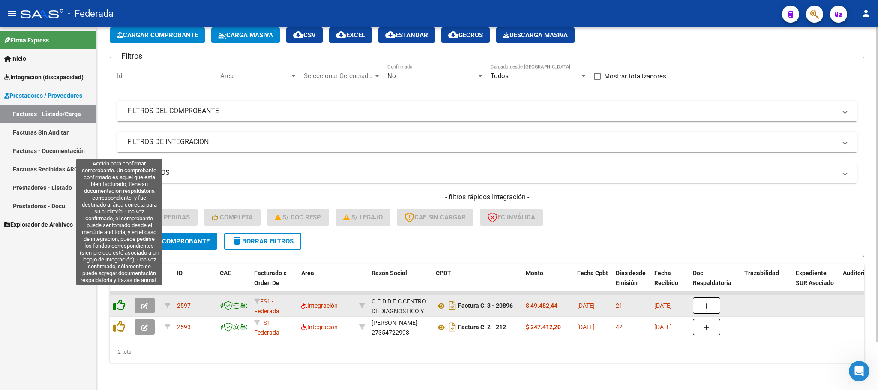
click at [120, 299] on icon at bounding box center [119, 305] width 12 height 12
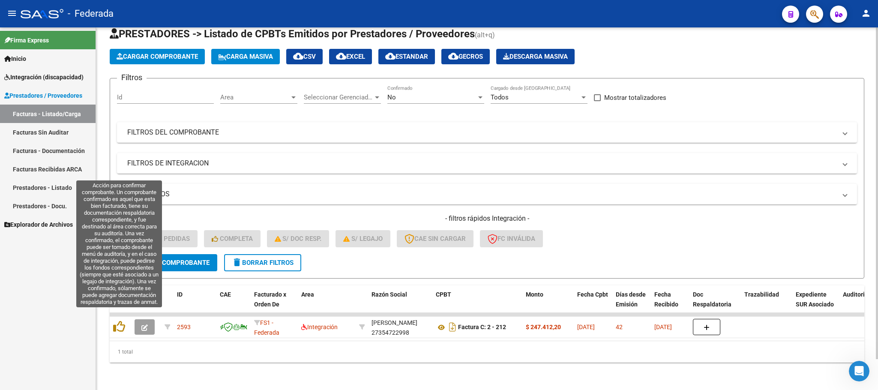
click at [117, 321] on icon at bounding box center [119, 327] width 12 height 12
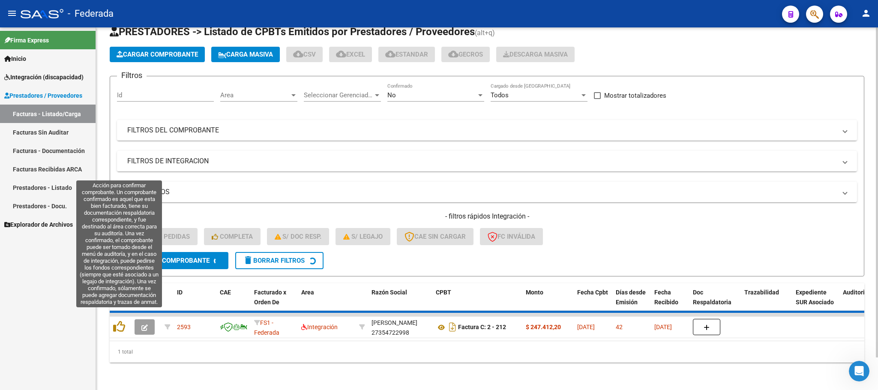
scroll to position [17, 0]
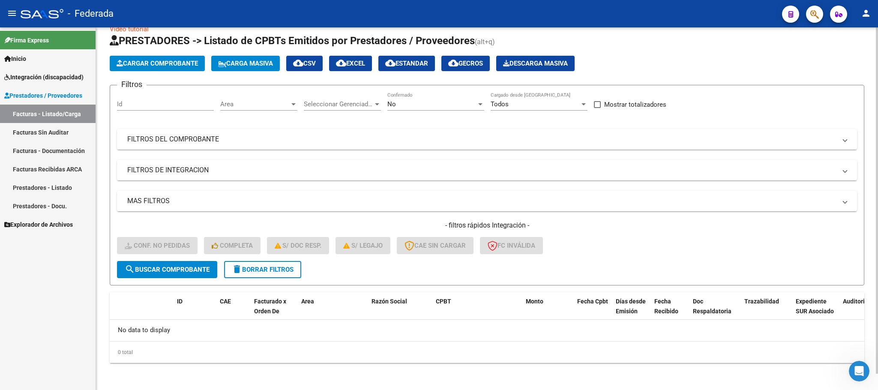
click at [234, 265] on mat-icon "delete" at bounding box center [237, 269] width 10 height 10
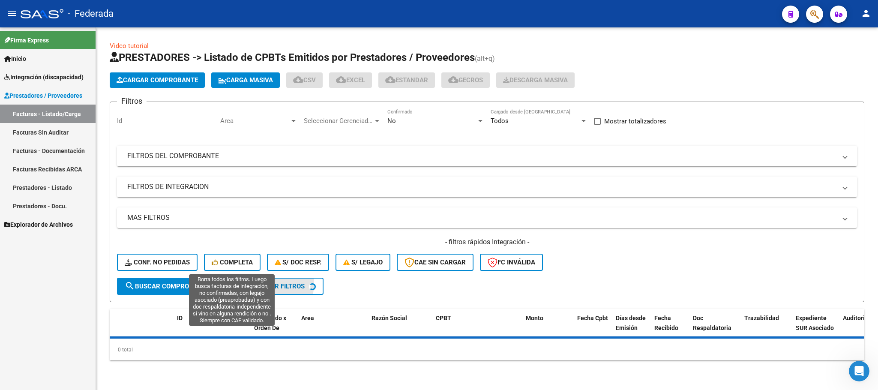
scroll to position [0, 0]
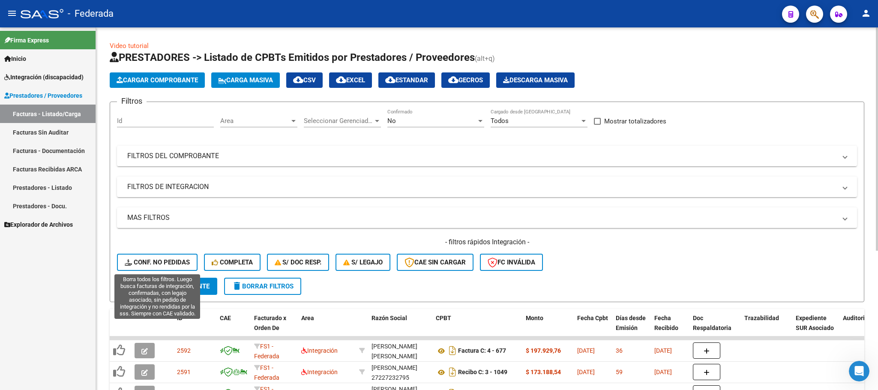
click at [162, 259] on span "Conf. no pedidas" at bounding box center [157, 262] width 65 height 8
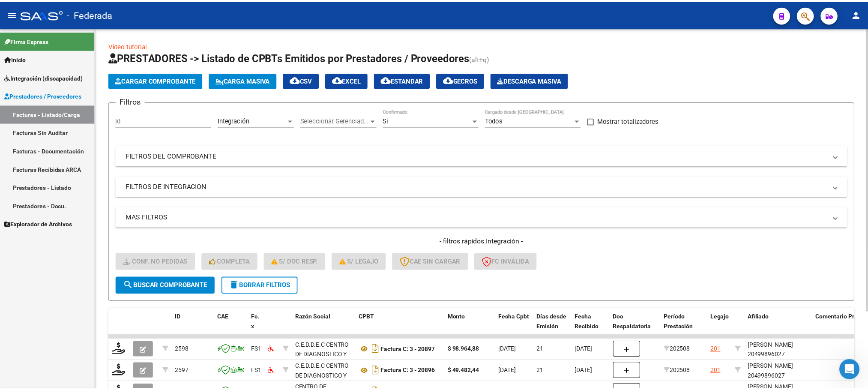
scroll to position [98, 0]
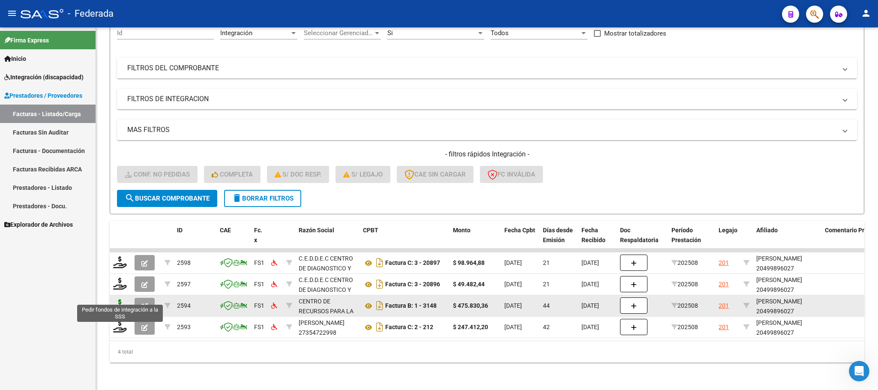
click at [118, 299] on icon at bounding box center [120, 305] width 14 height 12
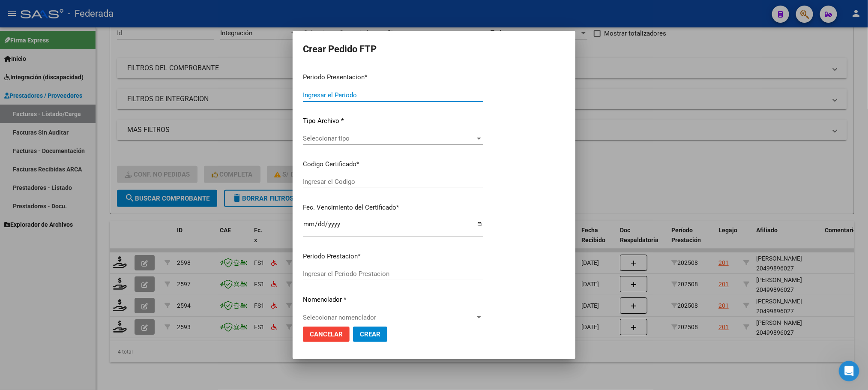
type input "202509"
type input "202508"
type input "$ 475.830,36"
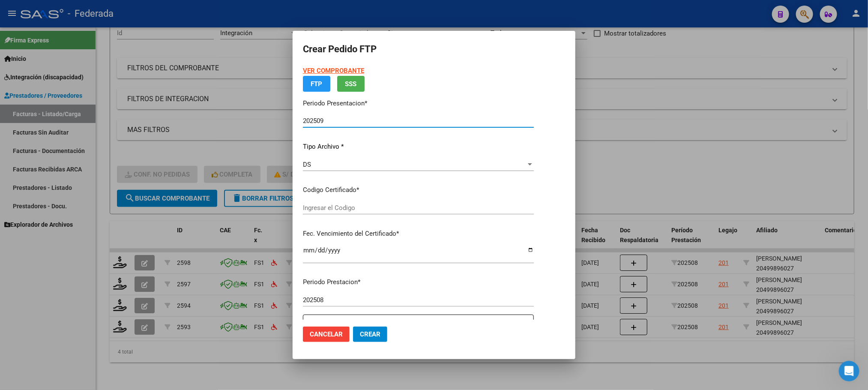
type input "ARG02000499896022022110120321101MZA199"
type input "2032-11-01"
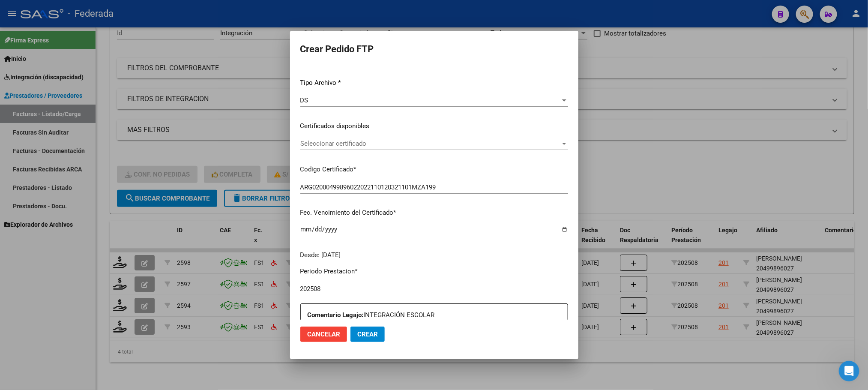
click at [303, 231] on input "2032-11-01" at bounding box center [434, 233] width 268 height 14
click at [324, 143] on span "Seleccionar certificado" at bounding box center [430, 144] width 260 height 8
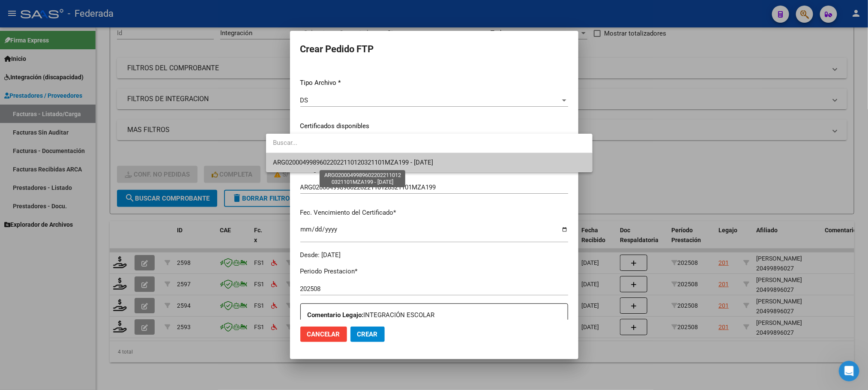
click at [325, 161] on span "ARG02000499896022022110120321101MZA199 - 2032-11-01" at bounding box center [353, 163] width 160 height 8
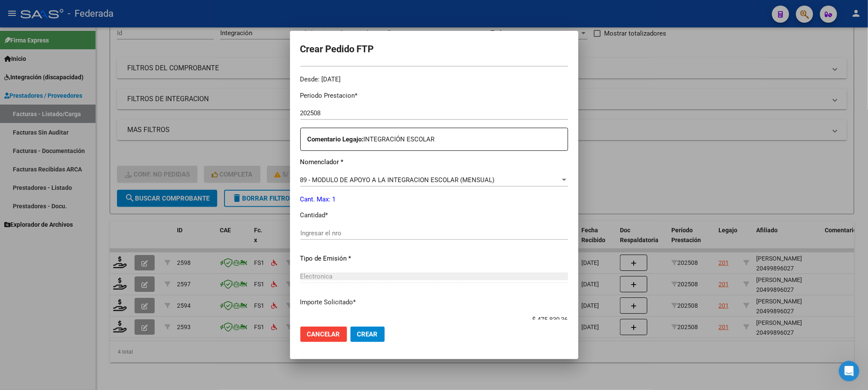
scroll to position [279, 0]
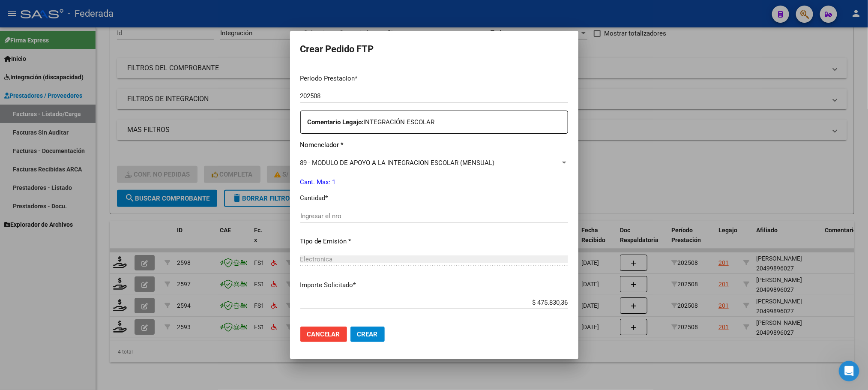
click at [315, 216] on input "Ingresar el nro" at bounding box center [434, 216] width 268 height 8
type input "1"
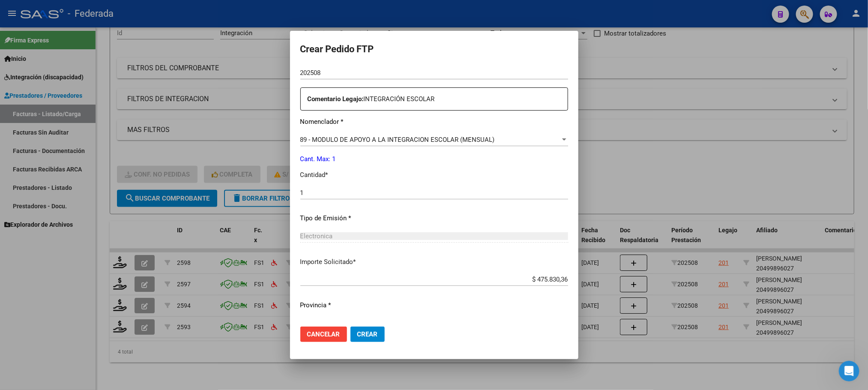
scroll to position [320, 0]
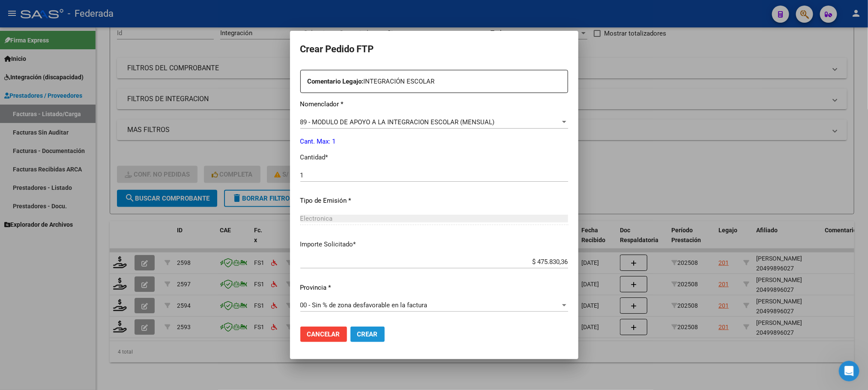
click at [357, 336] on span "Crear" at bounding box center [367, 334] width 21 height 8
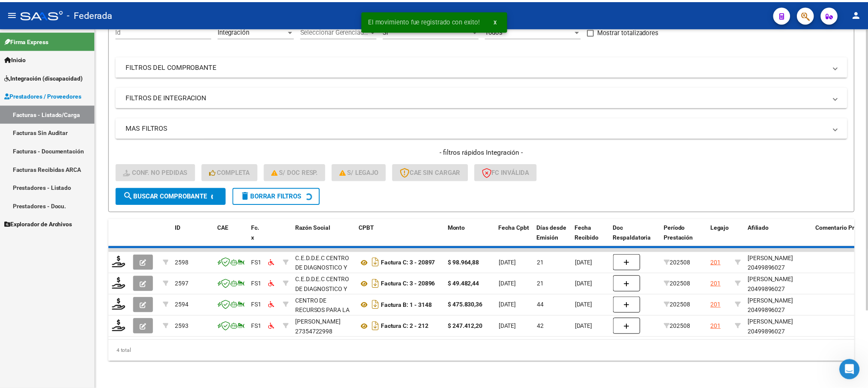
scroll to position [76, 0]
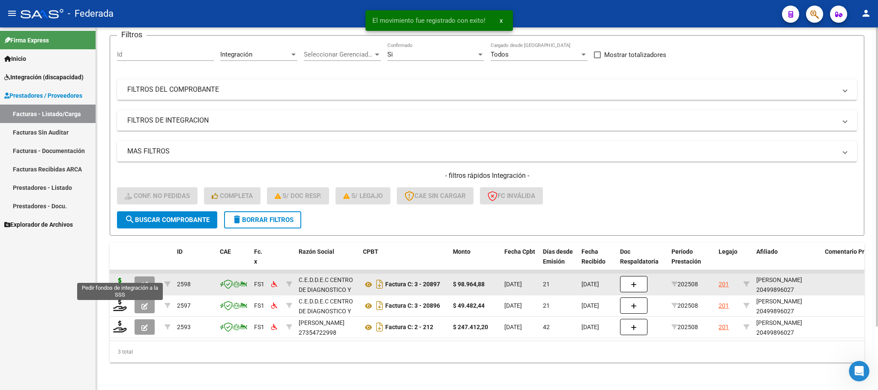
click at [125, 278] on icon at bounding box center [120, 284] width 14 height 12
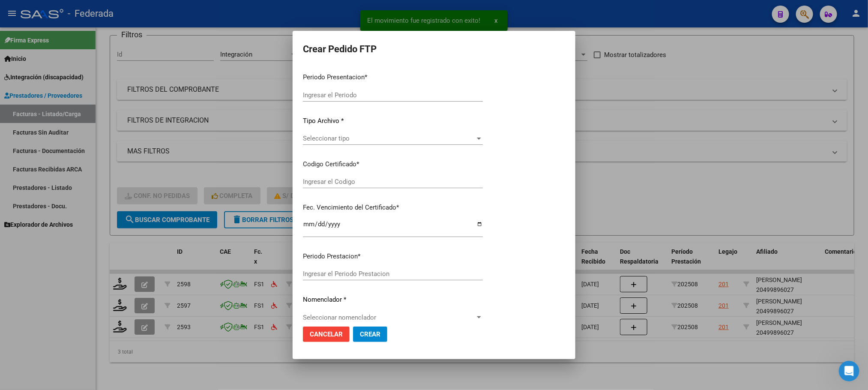
type input "202509"
type input "202508"
type input "$ 98.964,88"
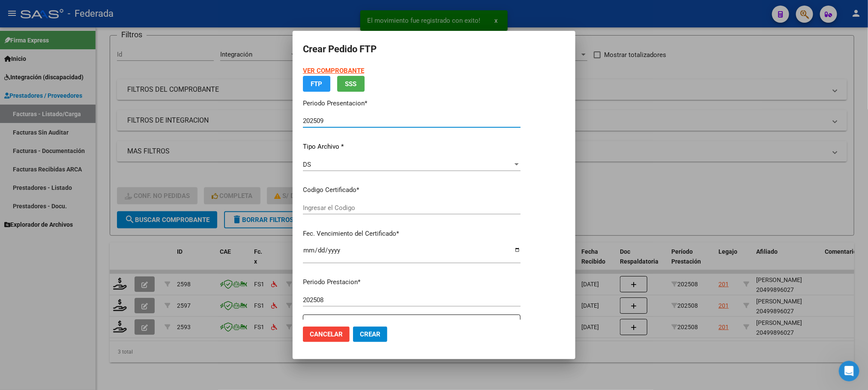
type input "ARG02000499896022022110120321101MZA199"
type input "2032-11-01"
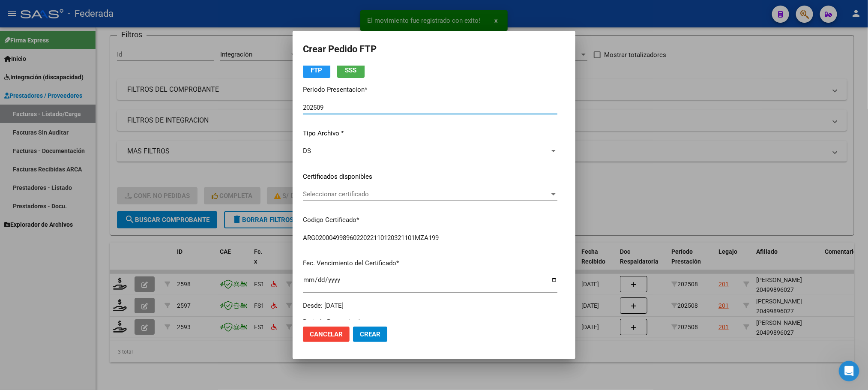
scroll to position [64, 0]
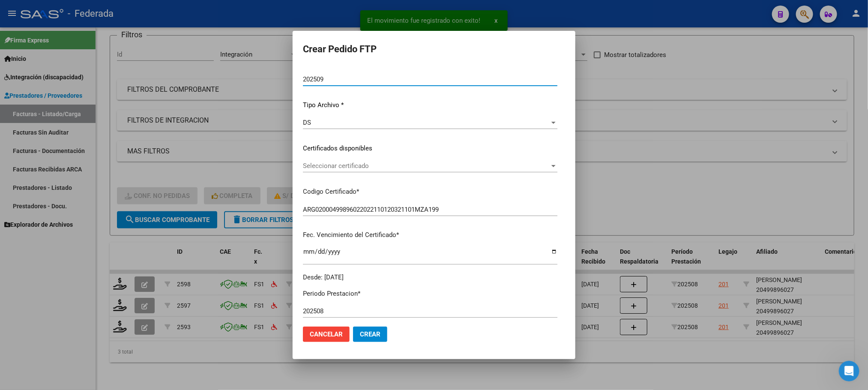
click at [310, 162] on span "Seleccionar certificado" at bounding box center [426, 166] width 247 height 8
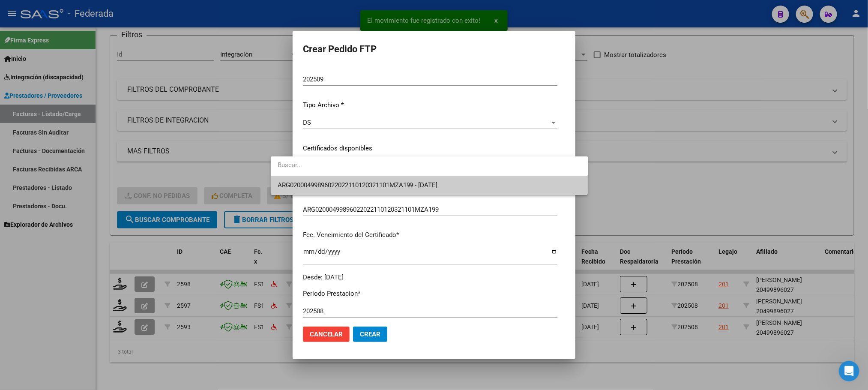
click at [310, 181] on span "ARG02000499896022022110120321101MZA199 - 2032-11-01" at bounding box center [358, 185] width 160 height 8
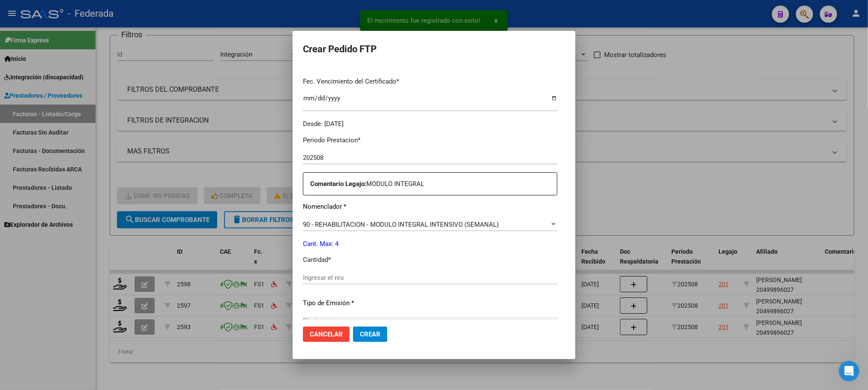
scroll to position [257, 0]
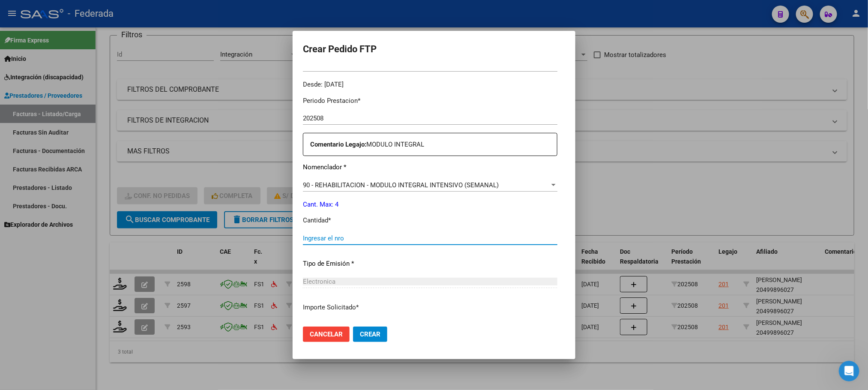
click at [310, 238] on input "Ingresar el nro" at bounding box center [430, 238] width 255 height 8
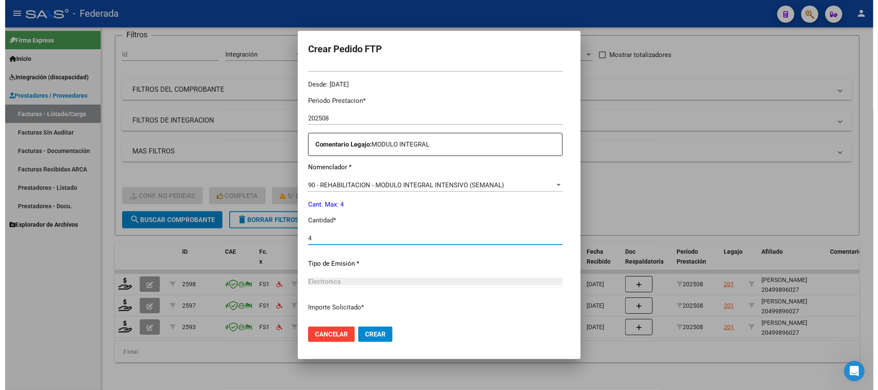
scroll to position [320, 0]
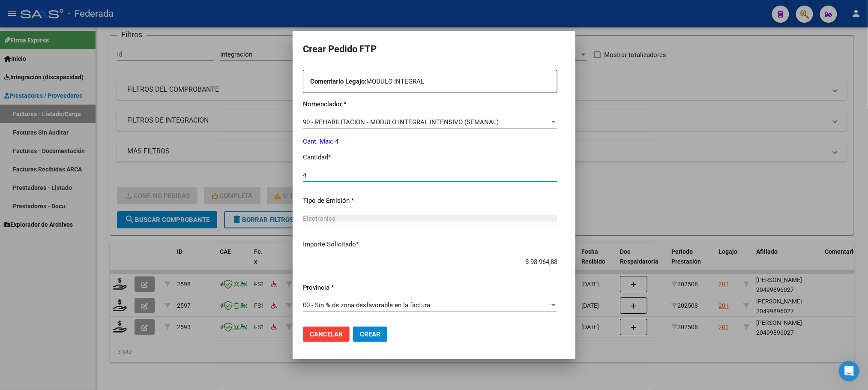
type input "4"
click at [360, 335] on span "Crear" at bounding box center [370, 334] width 21 height 8
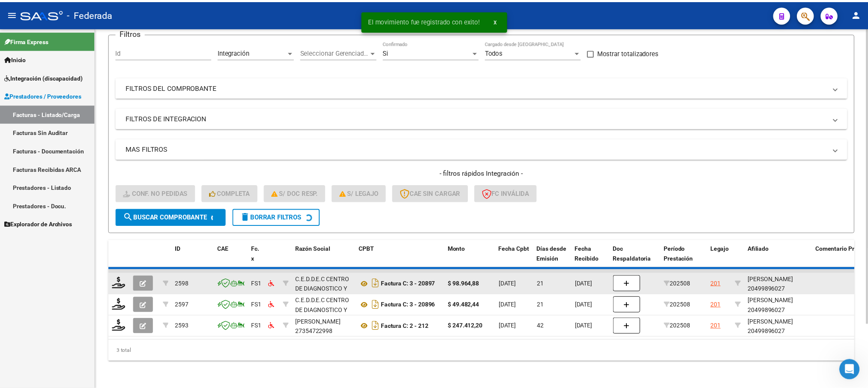
scroll to position [55, 0]
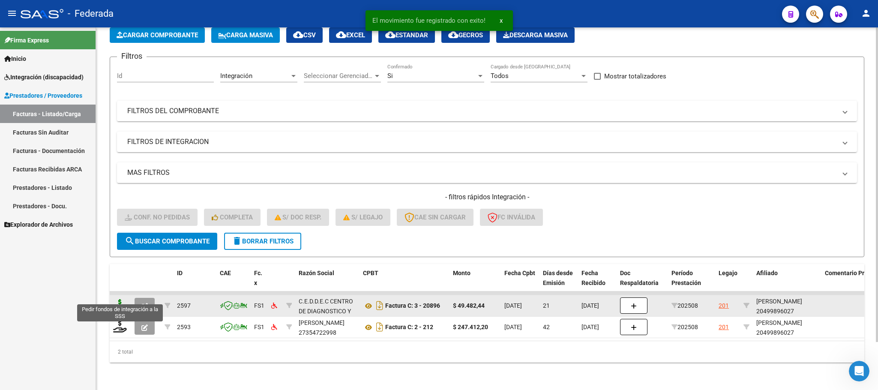
click at [124, 299] on icon at bounding box center [120, 305] width 14 height 12
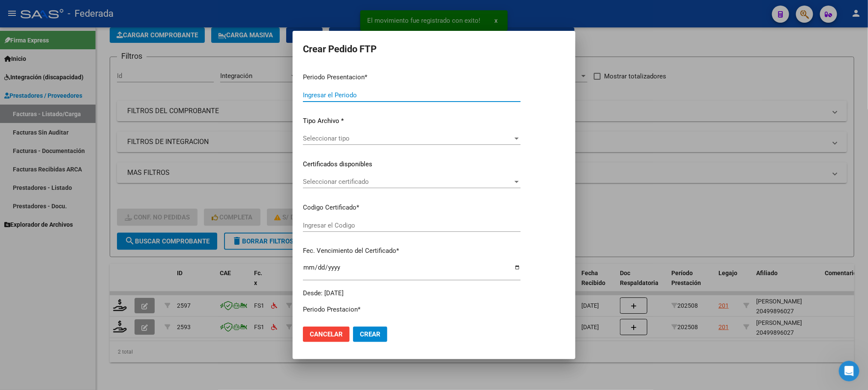
type input "202509"
type input "202508"
type input "$ 49.482,44"
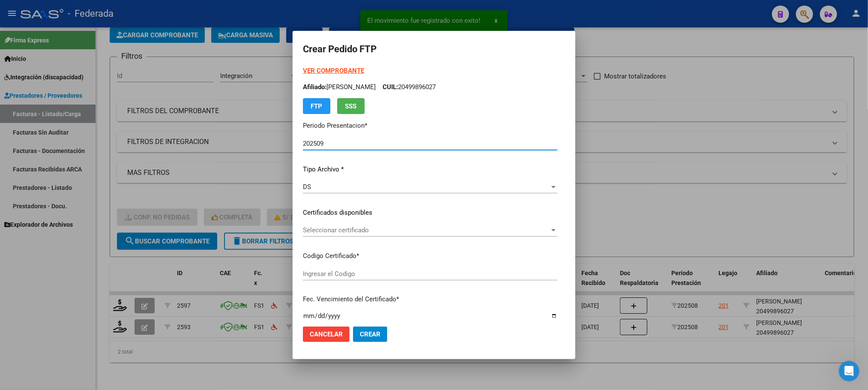
type input "ARG02000499896022022110120321101MZA199"
type input "2032-11-01"
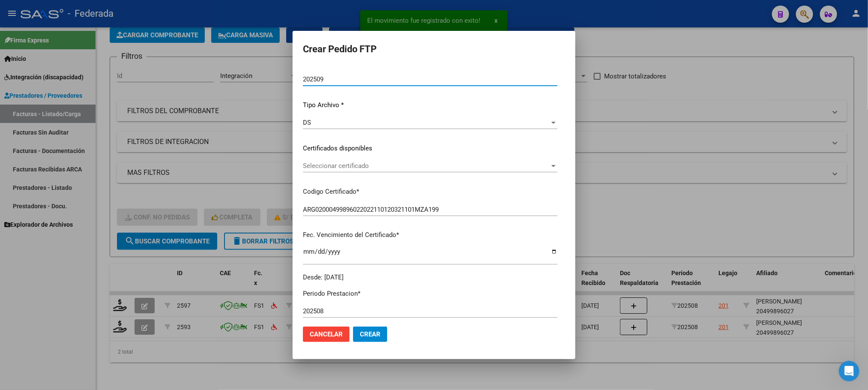
click at [315, 167] on span "Seleccionar certificado" at bounding box center [426, 166] width 247 height 8
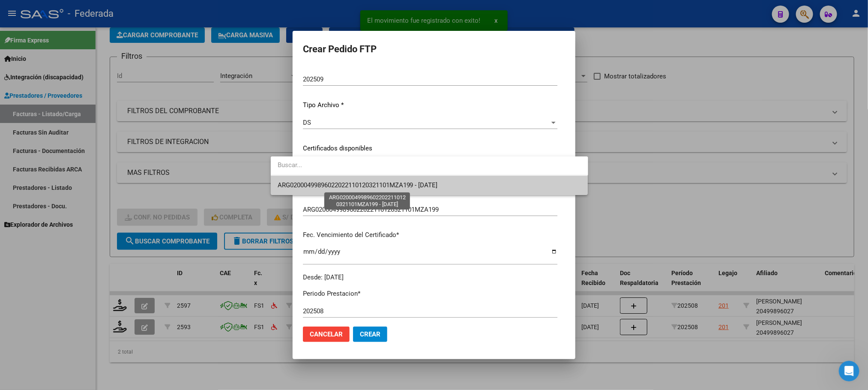
click at [315, 184] on span "ARG02000499896022022110120321101MZA199 - 2032-11-01" at bounding box center [358, 185] width 160 height 8
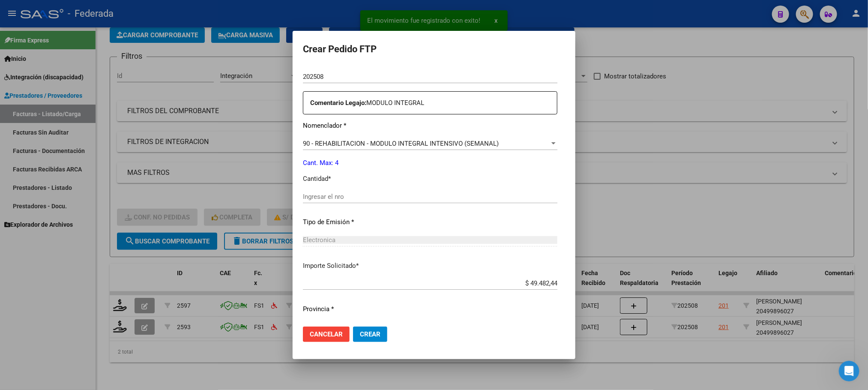
scroll to position [320, 0]
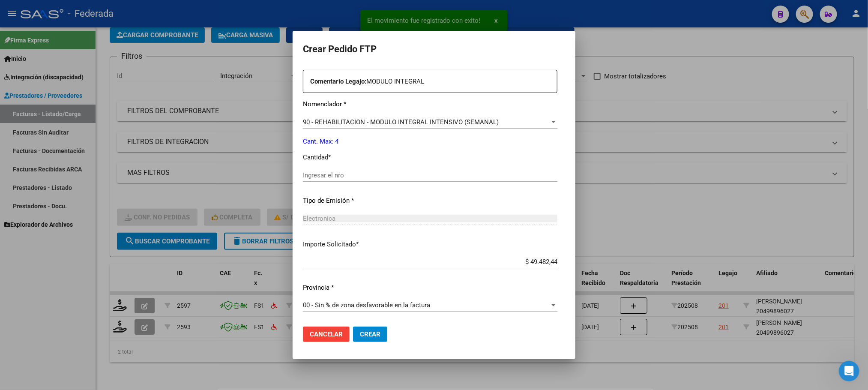
click at [322, 178] on input "Ingresar el nro" at bounding box center [430, 175] width 255 height 8
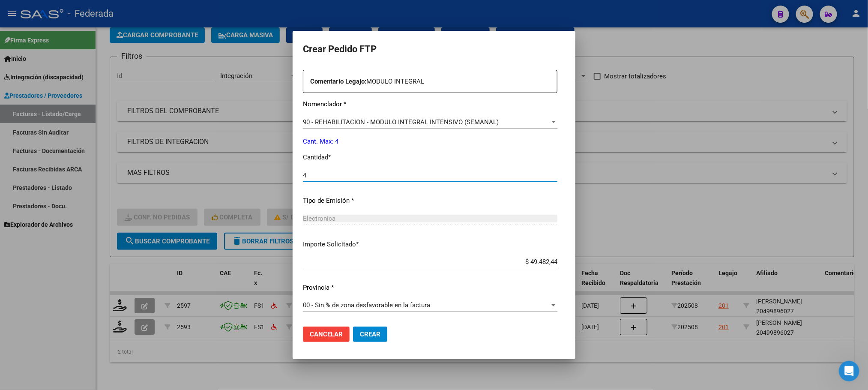
type input "4"
click at [360, 336] on span "Crear" at bounding box center [370, 334] width 21 height 8
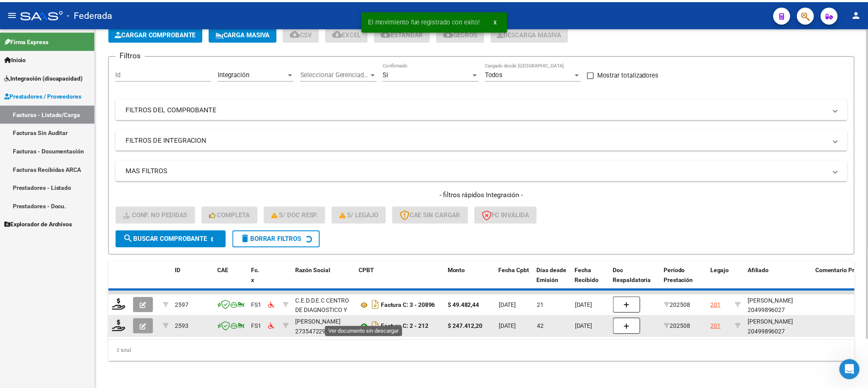
scroll to position [33, 0]
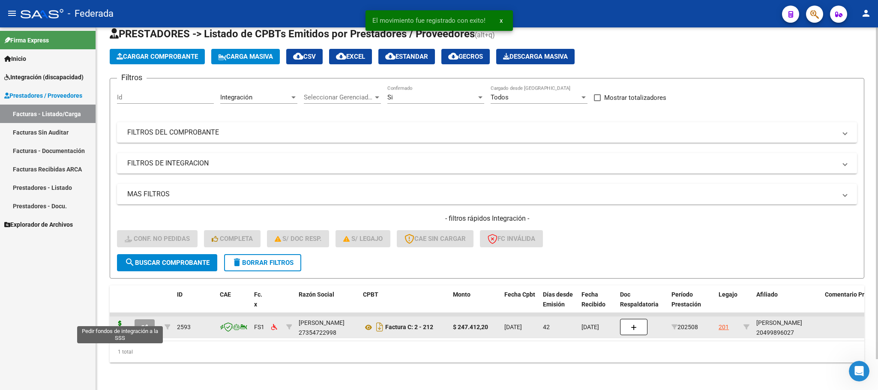
click at [121, 321] on icon at bounding box center [120, 327] width 14 height 12
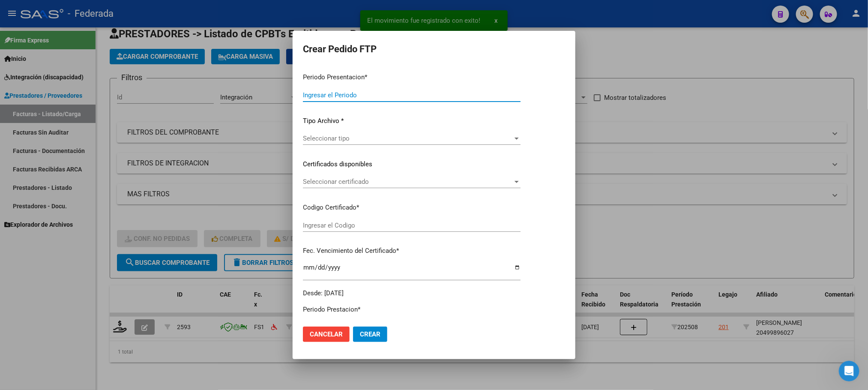
type input "202509"
type input "202508"
type input "$ 247.412,20"
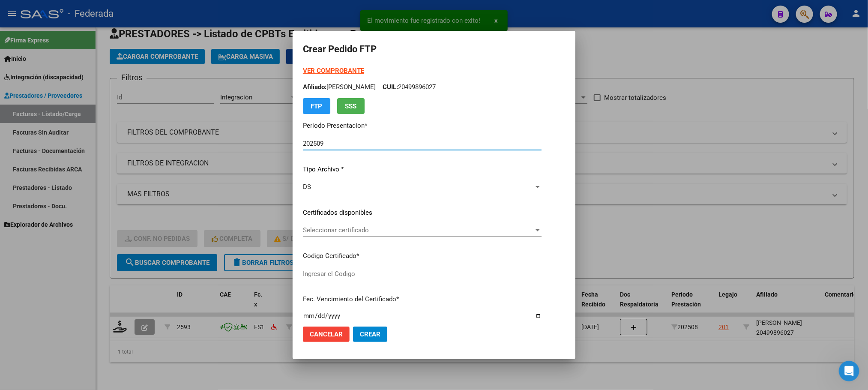
type input "ARG02000499896022022110120321101MZA199"
type input "2032-11-01"
click at [318, 228] on span "Seleccionar certificado" at bounding box center [418, 230] width 231 height 8
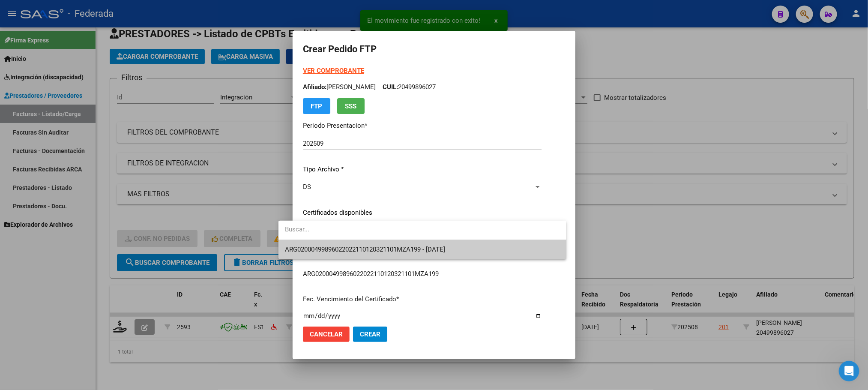
click at [318, 248] on span "ARG02000499896022022110120321101MZA199 - 2032-11-01" at bounding box center [365, 250] width 160 height 8
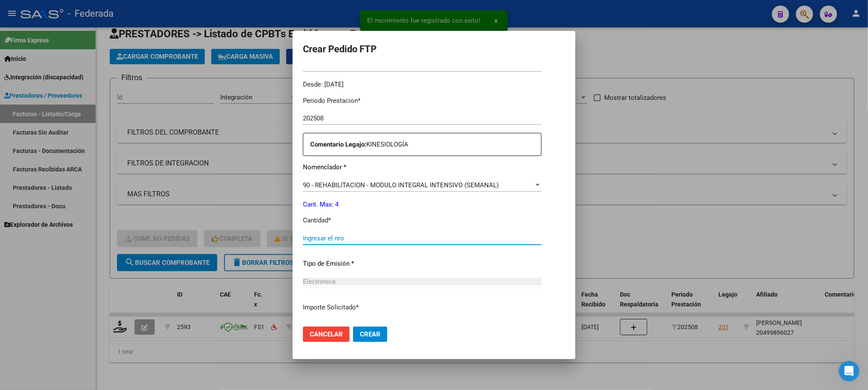
click at [319, 240] on input "Ingresar el nro" at bounding box center [422, 238] width 239 height 8
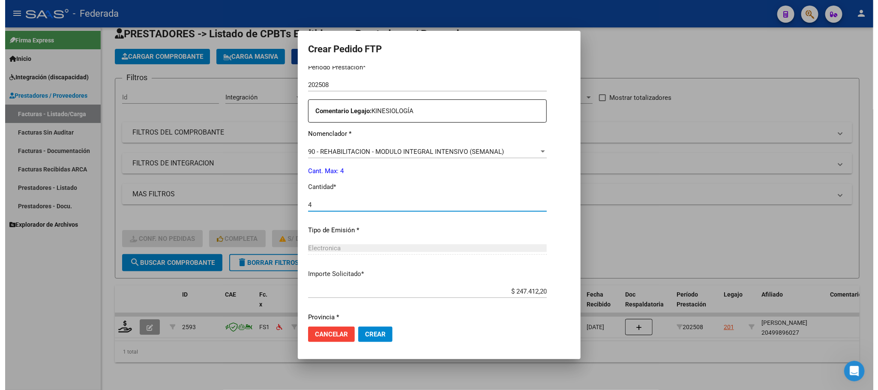
scroll to position [320, 0]
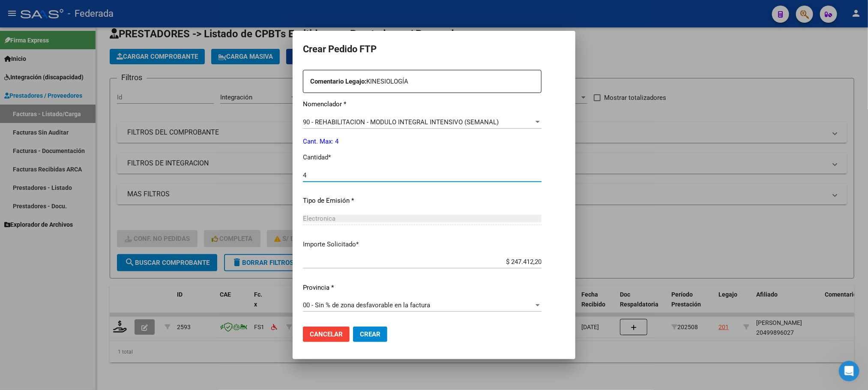
type input "4"
click at [360, 332] on span "Crear" at bounding box center [370, 334] width 21 height 8
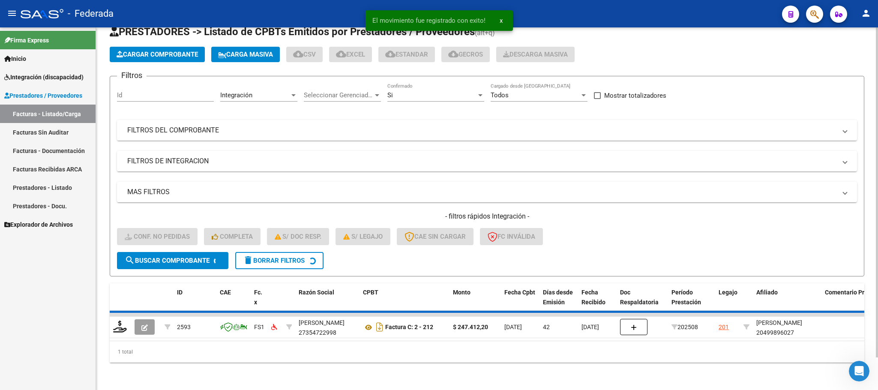
scroll to position [17, 0]
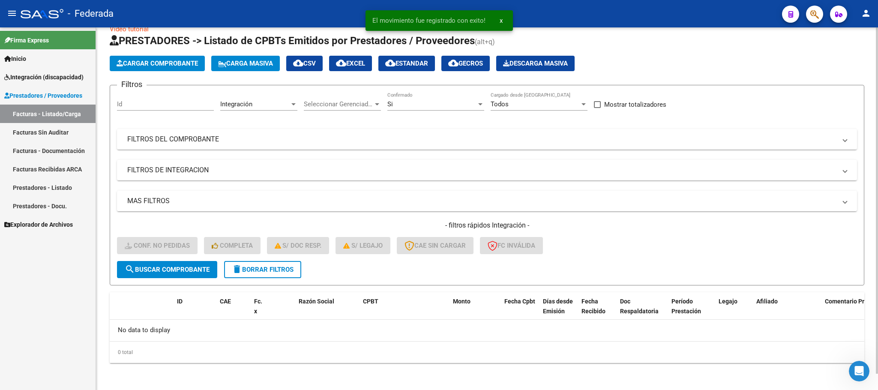
click at [269, 267] on span "delete Borrar Filtros" at bounding box center [263, 270] width 62 height 8
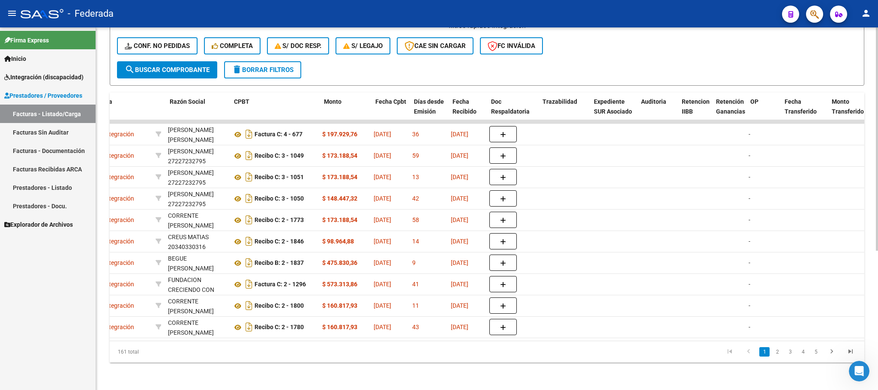
scroll to position [0, 0]
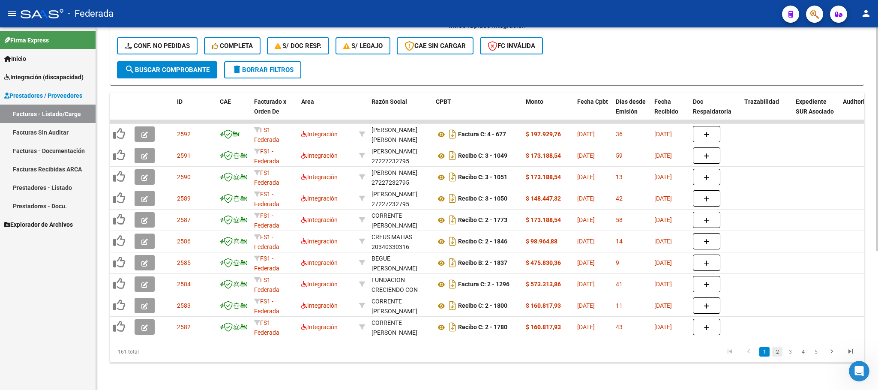
click at [775, 354] on link "2" at bounding box center [777, 351] width 10 height 9
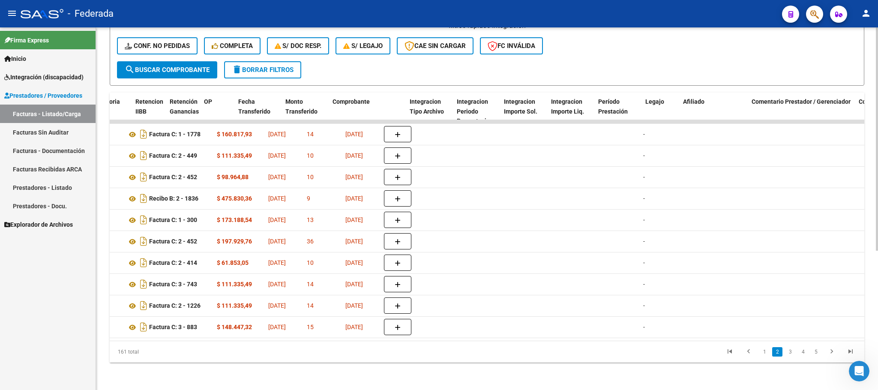
scroll to position [0, 830]
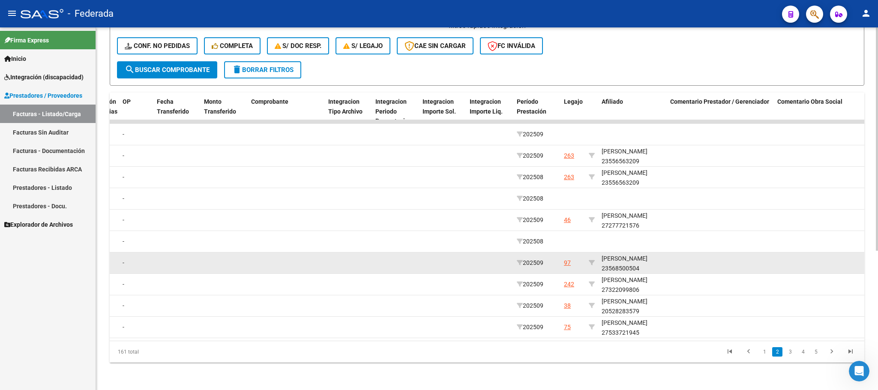
click at [612, 261] on div "PATTI NAYLA 23568500504" at bounding box center [633, 264] width 62 height 20
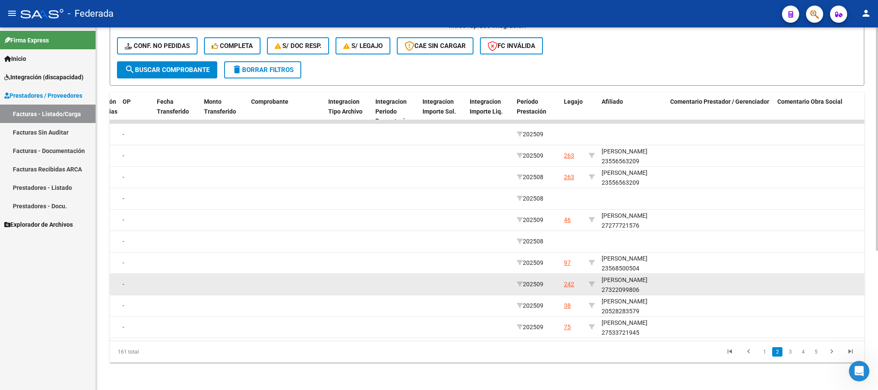
click at [615, 276] on div "PONS GIMENA PAOLA 27322099806" at bounding box center [633, 285] width 62 height 20
click at [615, 279] on div "PONS GIMENA PAOLA 27322099806" at bounding box center [633, 285] width 62 height 20
copy div "27322099806"
click at [590, 281] on icon at bounding box center [592, 284] width 6 height 6
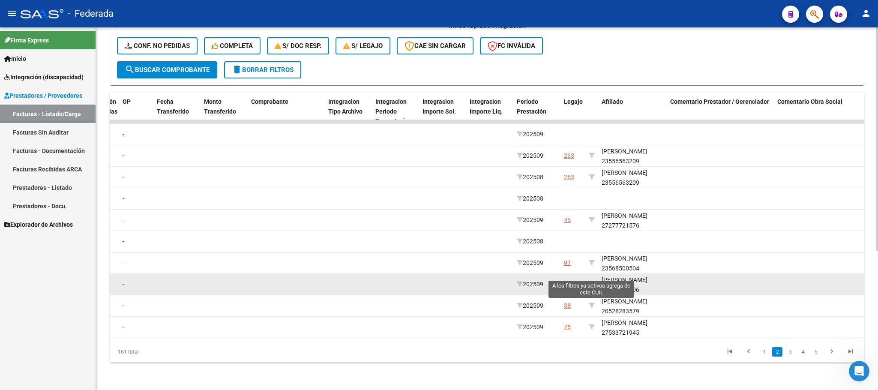
type input "27322099806"
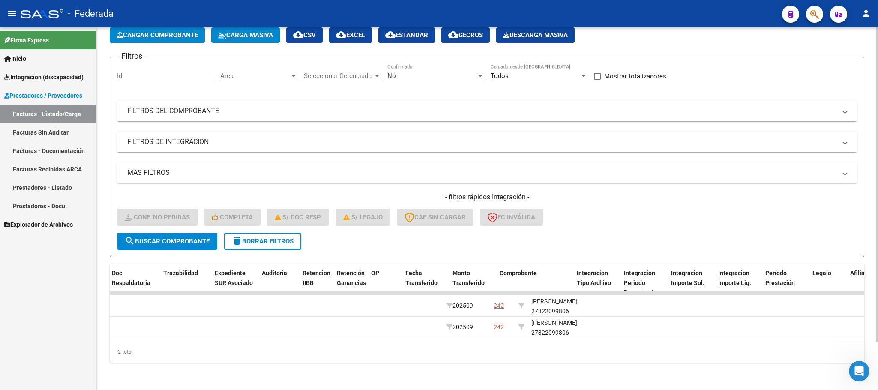
scroll to position [0, 0]
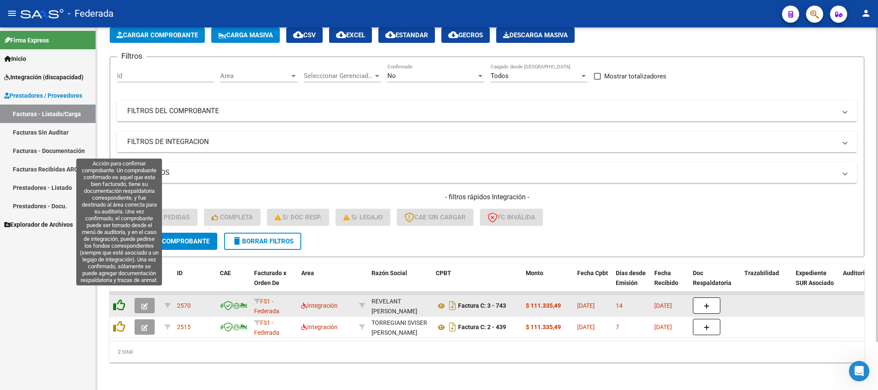
click at [120, 299] on icon at bounding box center [119, 305] width 12 height 12
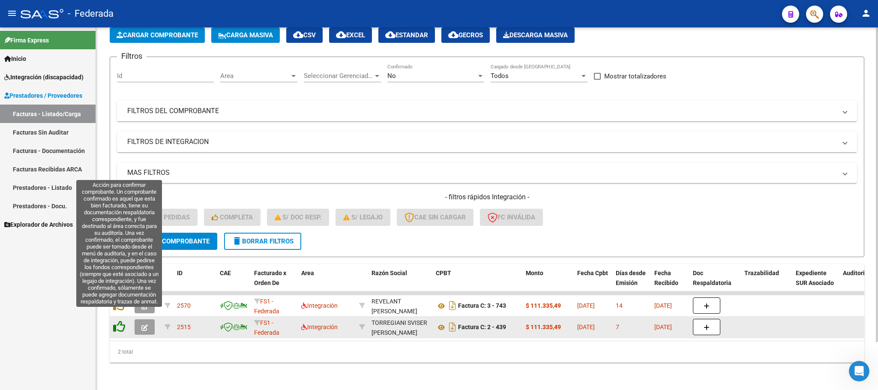
click at [120, 321] on icon at bounding box center [119, 327] width 12 height 12
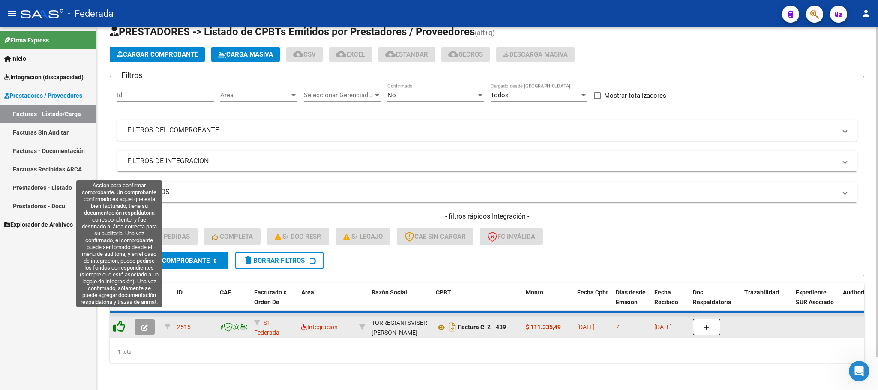
scroll to position [17, 0]
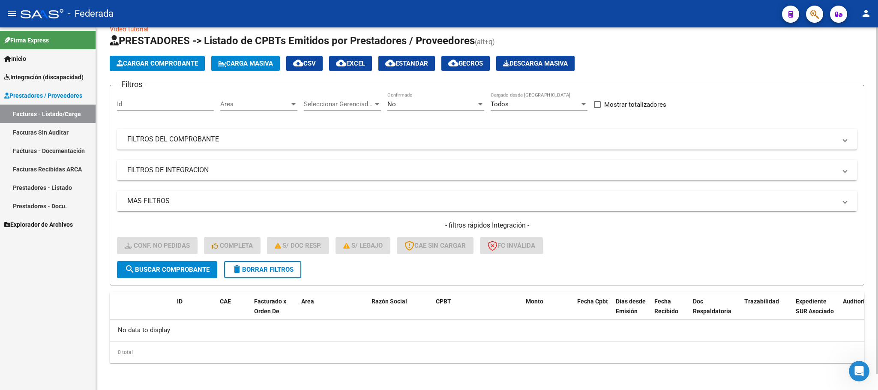
click at [261, 276] on button "delete Borrar Filtros" at bounding box center [262, 269] width 77 height 17
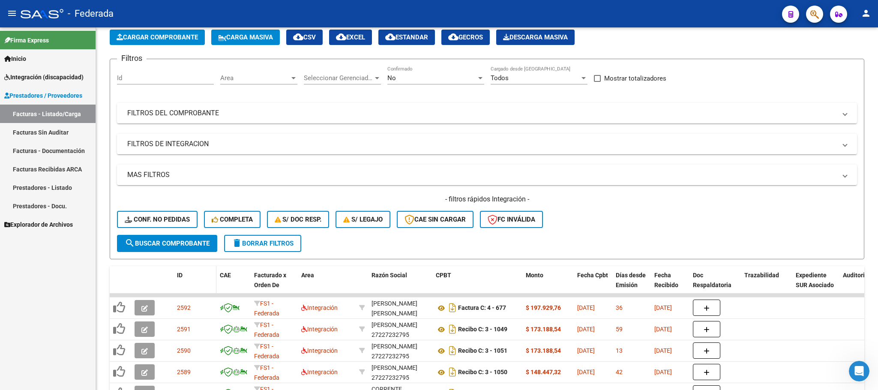
scroll to position [64, 0]
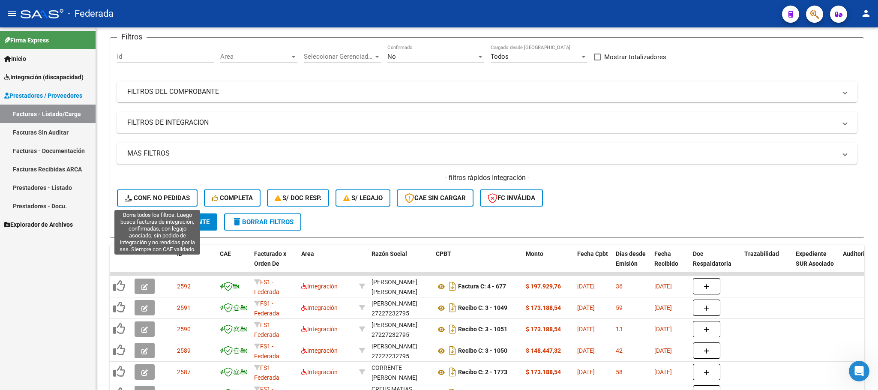
click at [175, 194] on span "Conf. no pedidas" at bounding box center [157, 198] width 65 height 8
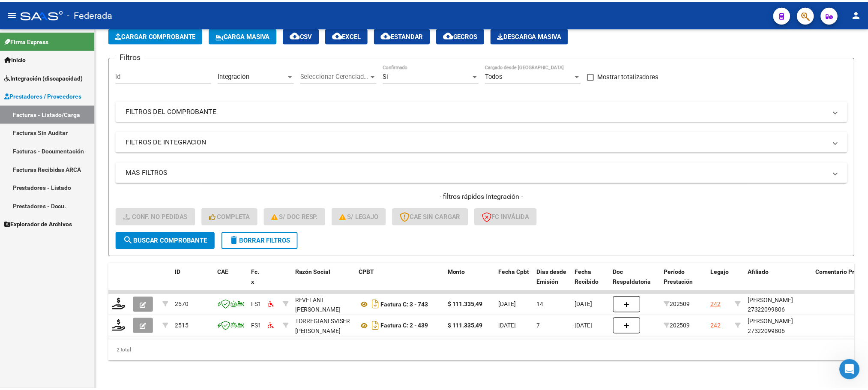
scroll to position [55, 0]
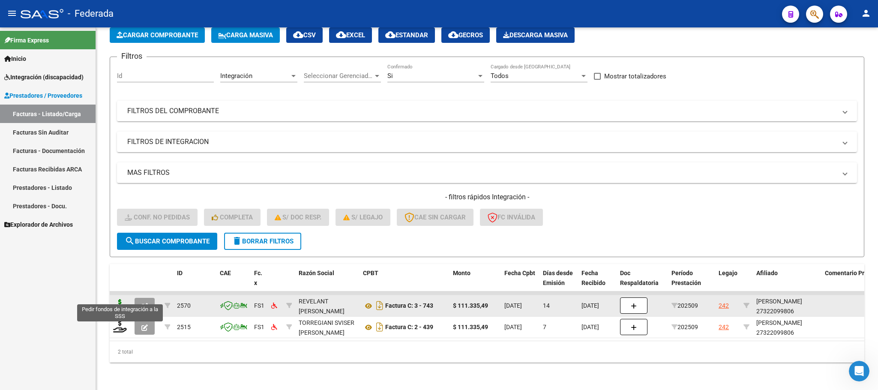
click at [114, 299] on icon at bounding box center [120, 305] width 14 height 12
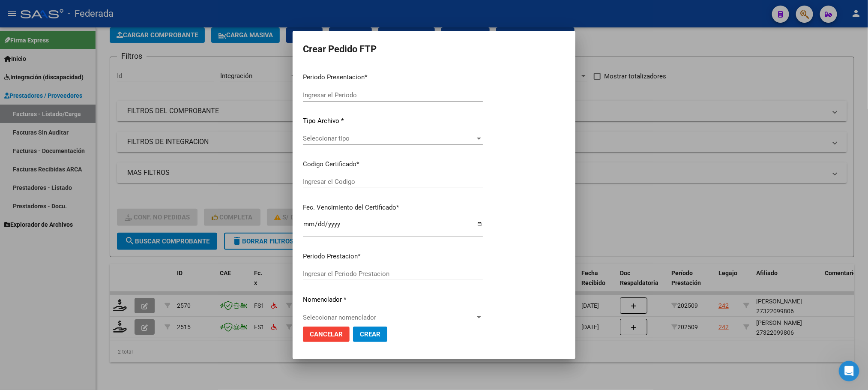
type input "202509"
type input "$ 111.335,49"
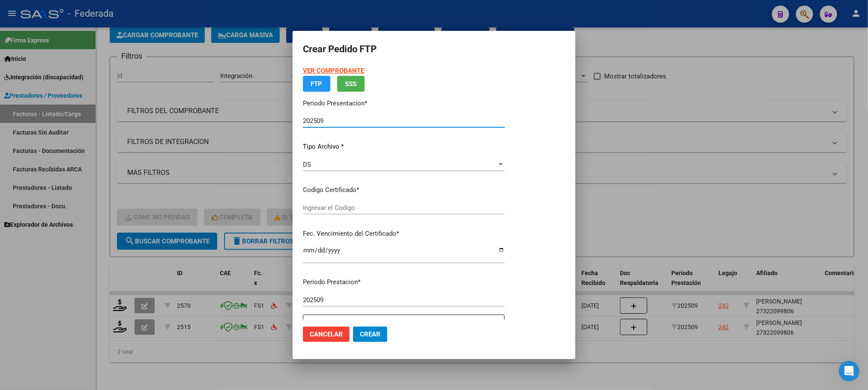
type input "ARG01000322099802024110720341107SAN169"
type input "2034-11-07"
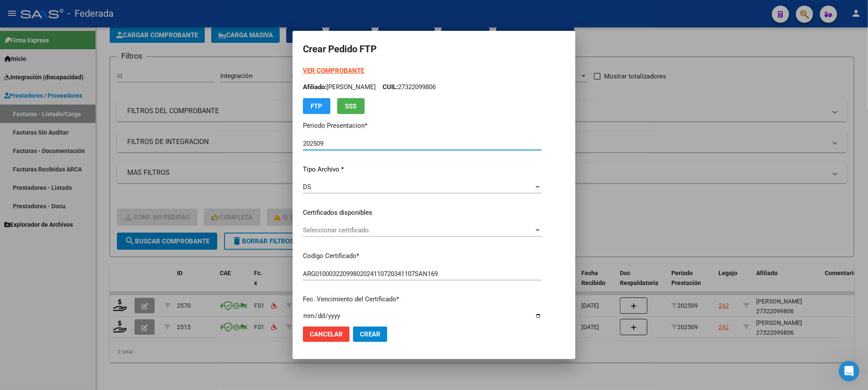
scroll to position [64, 0]
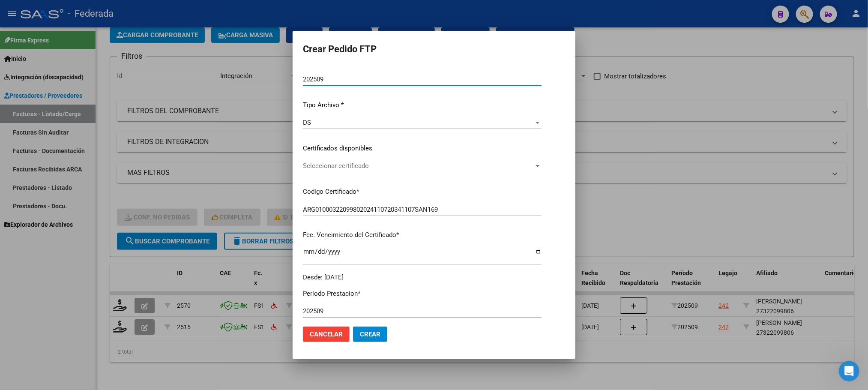
click at [327, 165] on span "Seleccionar certificado" at bounding box center [418, 166] width 231 height 8
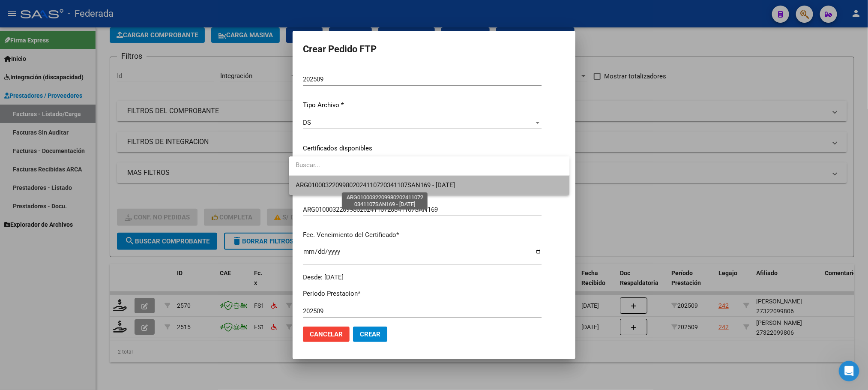
click at [327, 186] on span "ARG01000322099802024110720341107SAN169 - 2034-11-07" at bounding box center [375, 185] width 159 height 8
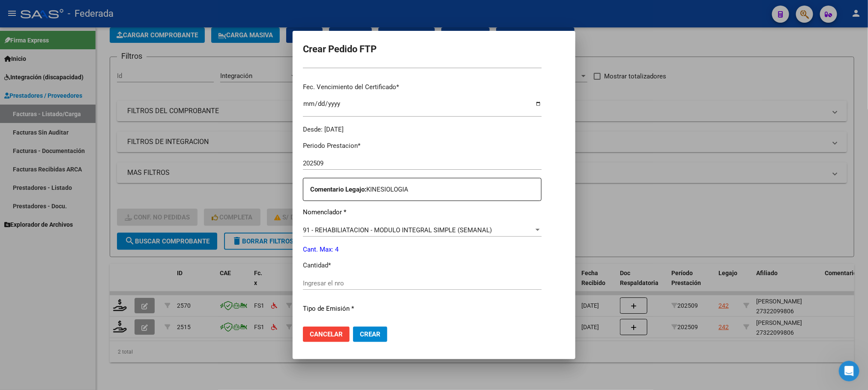
scroll to position [257, 0]
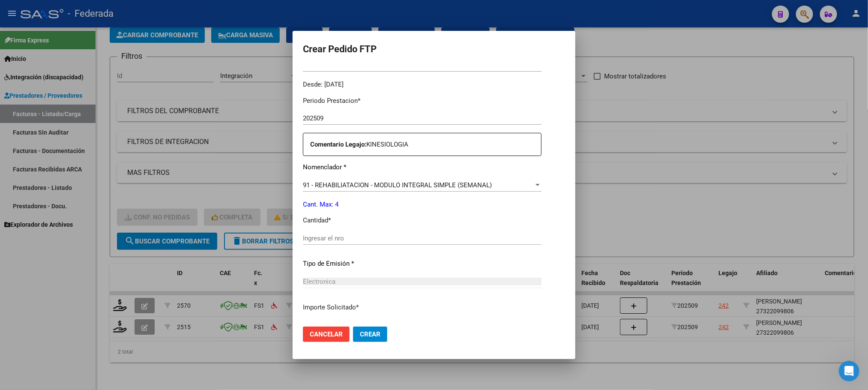
click at [318, 237] on input "Ingresar el nro" at bounding box center [422, 238] width 239 height 8
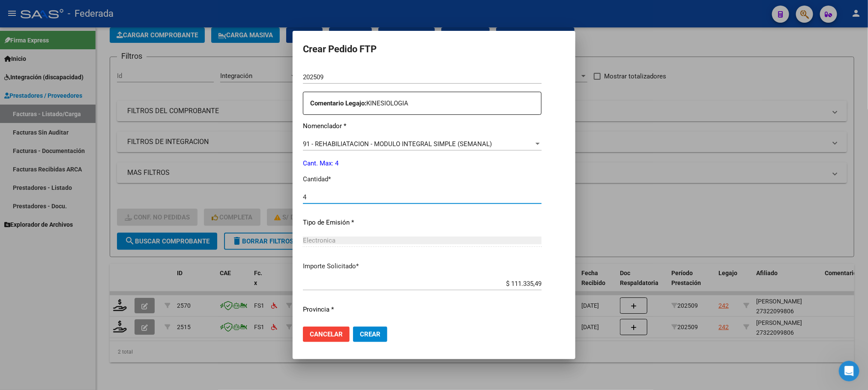
scroll to position [320, 0]
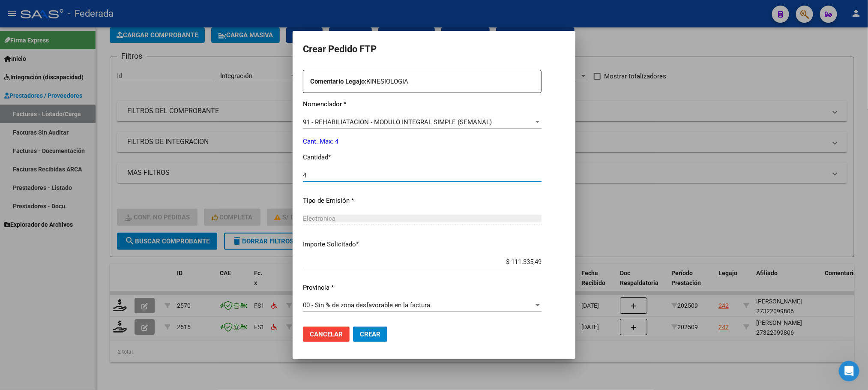
type input "4"
click at [369, 333] on span "Crear" at bounding box center [370, 334] width 21 height 8
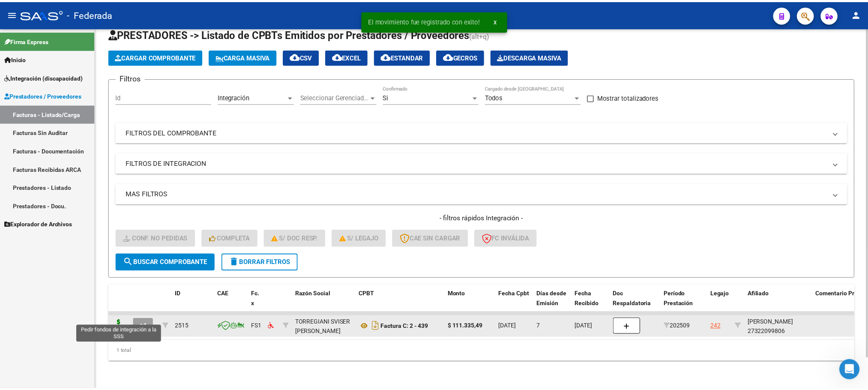
scroll to position [33, 0]
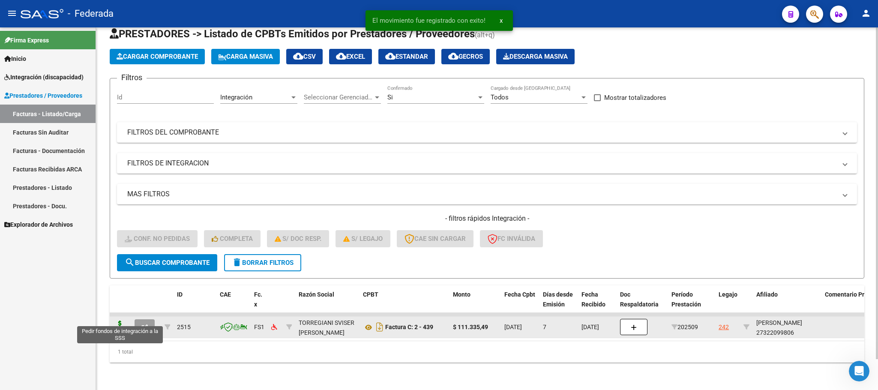
click at [121, 321] on icon at bounding box center [120, 327] width 14 height 12
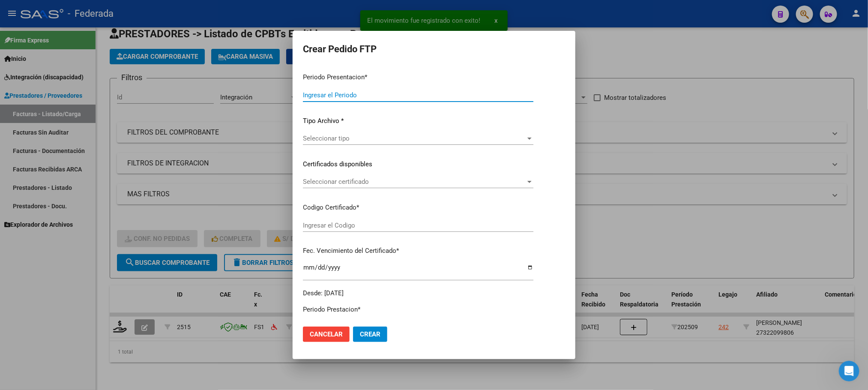
type input "202509"
type input "$ 111.335,49"
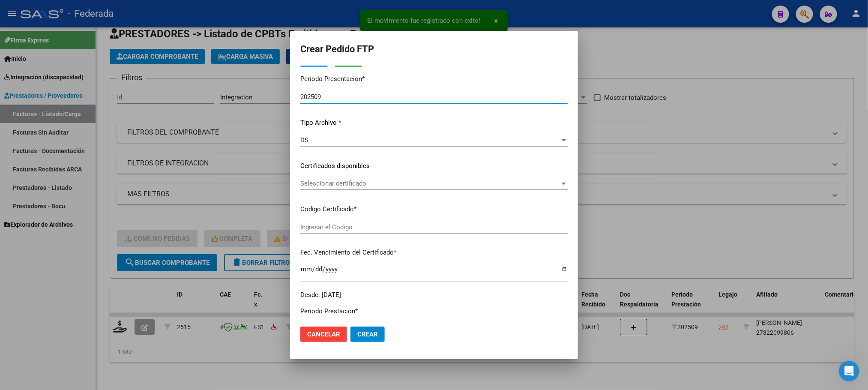
type input "ARG01000322099802024110720341107SAN169"
type input "2034-11-07"
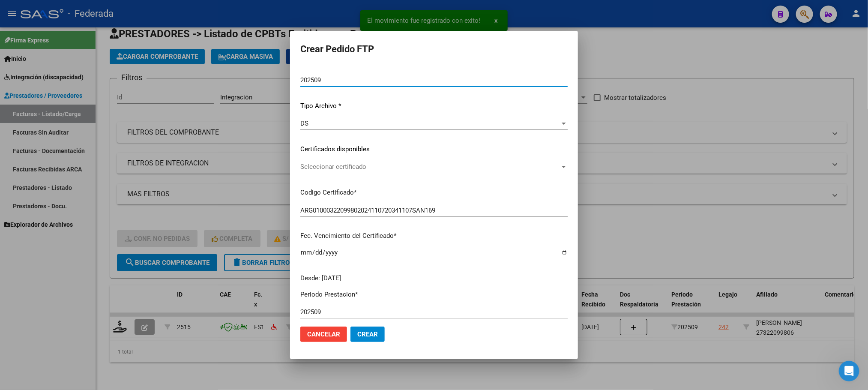
scroll to position [64, 0]
click at [315, 170] on div "Seleccionar certificado Seleccionar certificado" at bounding box center [433, 165] width 267 height 13
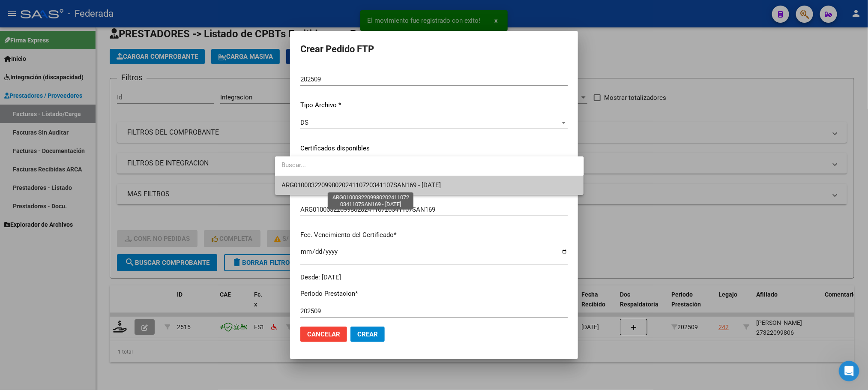
click at [310, 186] on span "ARG01000322099802024110720341107SAN169 - 2034-11-07" at bounding box center [361, 185] width 159 height 8
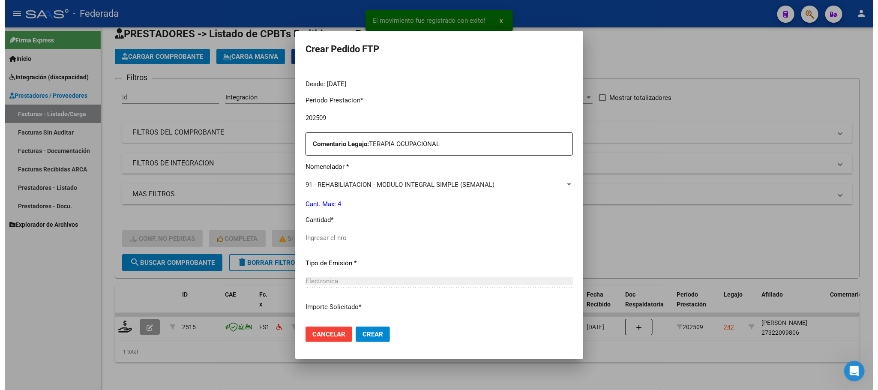
scroll to position [320, 0]
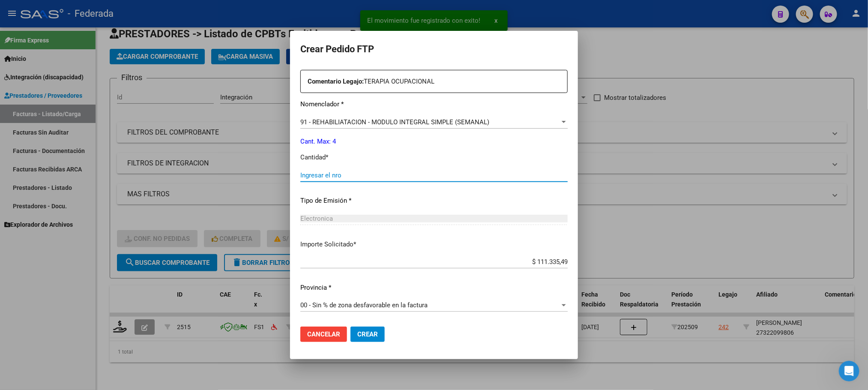
click at [319, 177] on input "Ingresar el nro" at bounding box center [433, 175] width 267 height 8
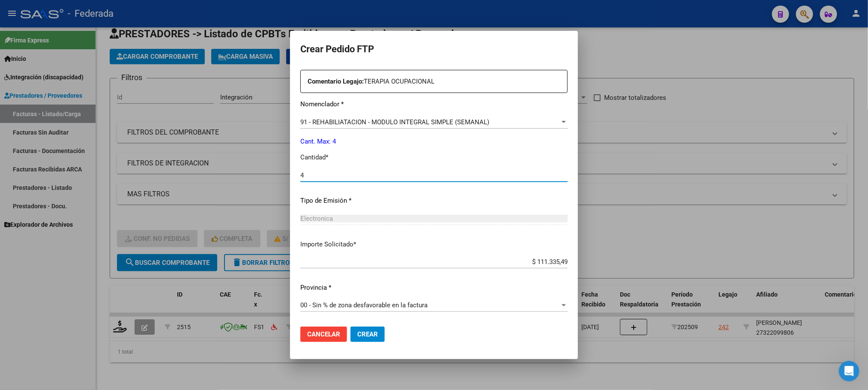
type input "4"
click at [357, 330] on span "Crear" at bounding box center [367, 334] width 21 height 8
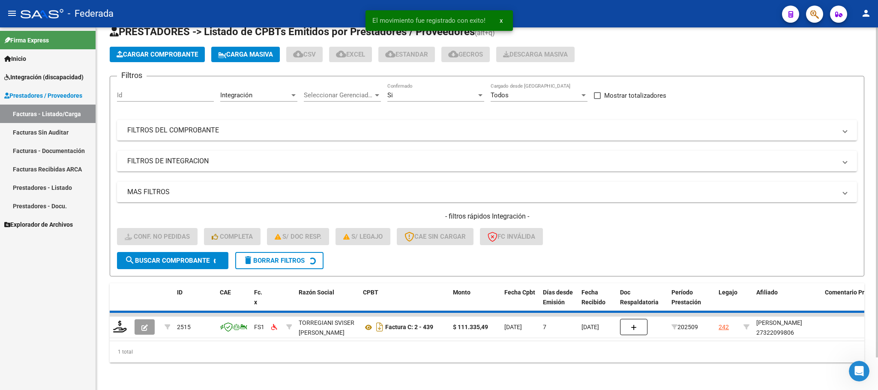
scroll to position [17, 0]
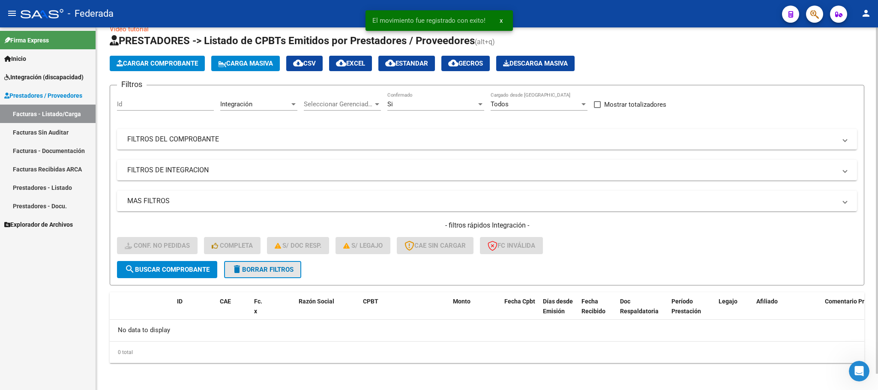
click at [285, 263] on button "delete Borrar Filtros" at bounding box center [262, 269] width 77 height 17
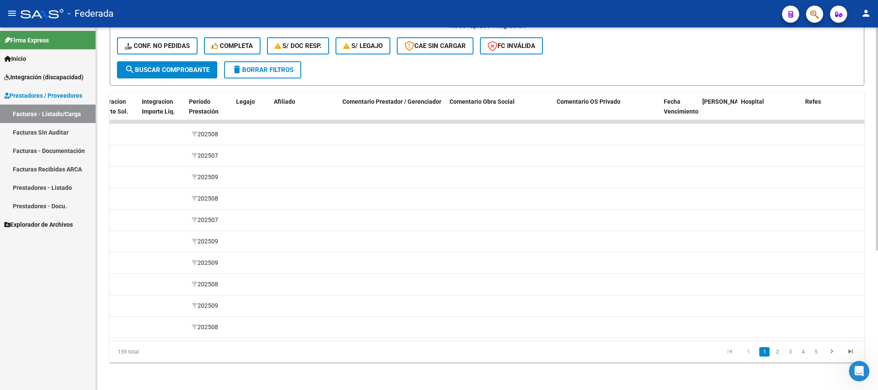
scroll to position [0, 1367]
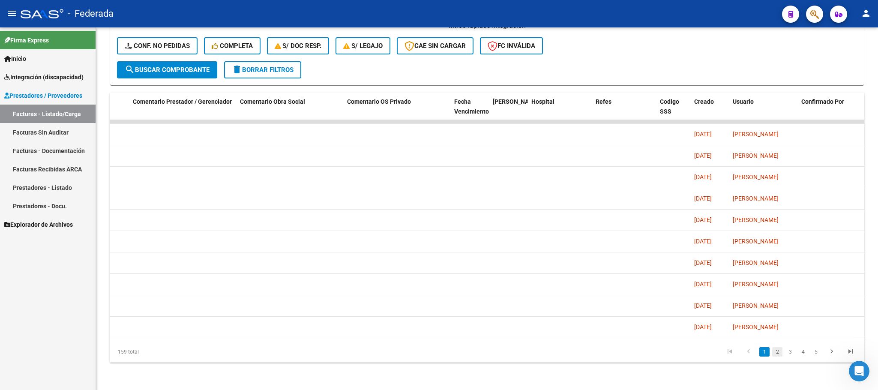
click at [777, 353] on link "2" at bounding box center [777, 351] width 10 height 9
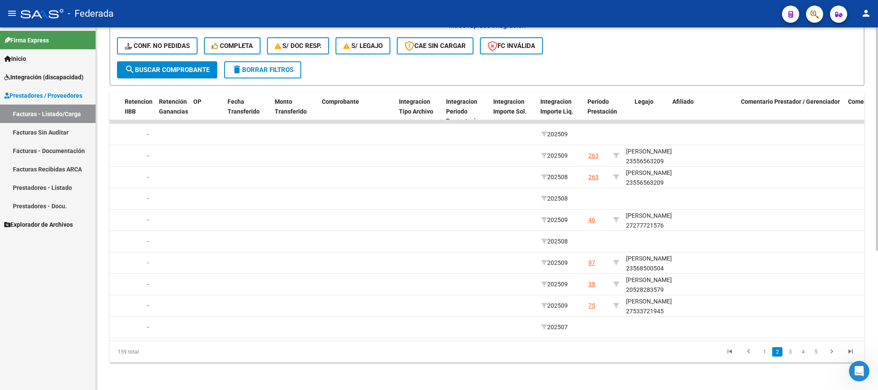
scroll to position [0, 749]
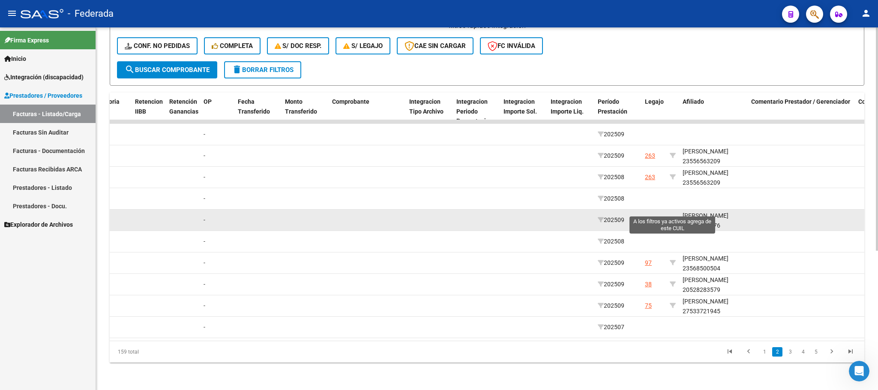
click at [672, 217] on icon at bounding box center [673, 220] width 6 height 6
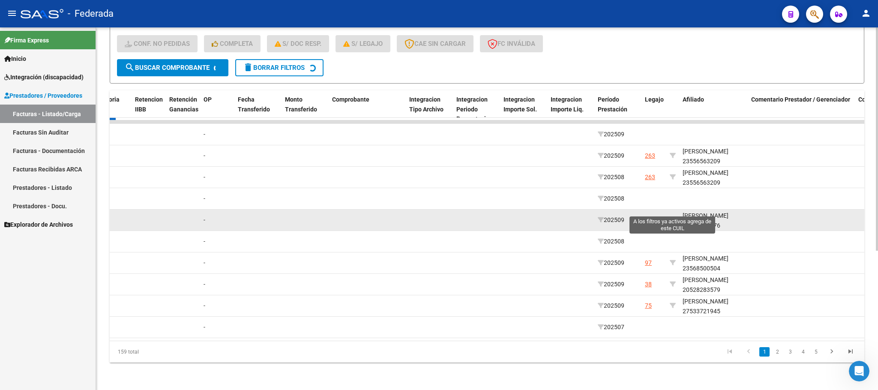
type input "27277721576"
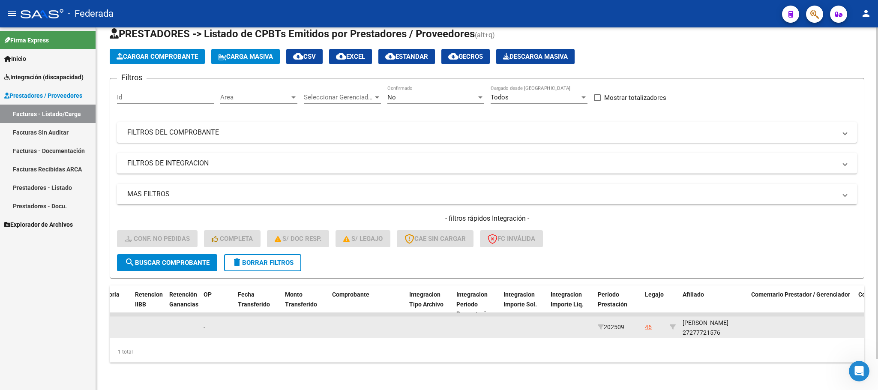
scroll to position [1, 0]
click at [722, 321] on div "FAULKNER MILANI CARINA 27277721576" at bounding box center [714, 327] width 62 height 20
copy div "27277721576"
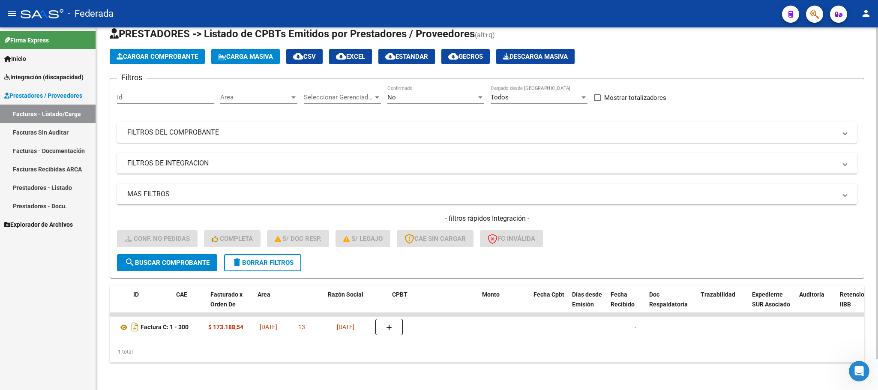
scroll to position [0, 0]
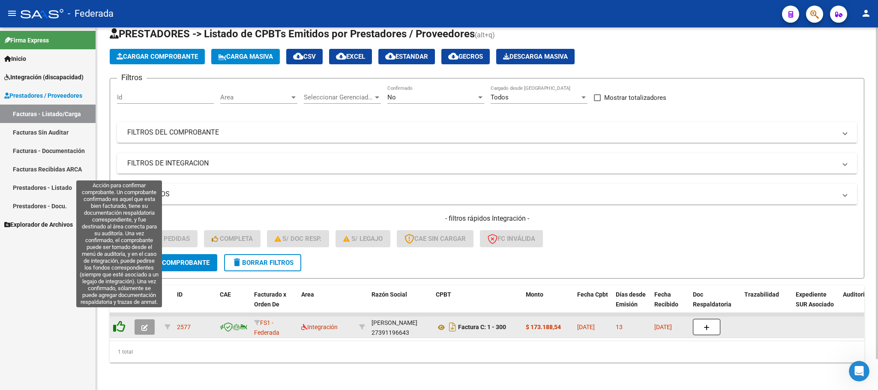
click at [120, 321] on icon at bounding box center [119, 327] width 12 height 12
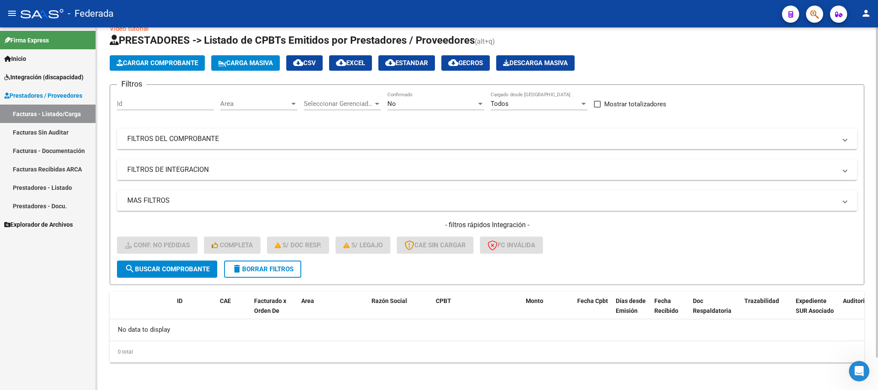
scroll to position [17, 0]
click at [247, 268] on span "delete Borrar Filtros" at bounding box center [263, 270] width 62 height 8
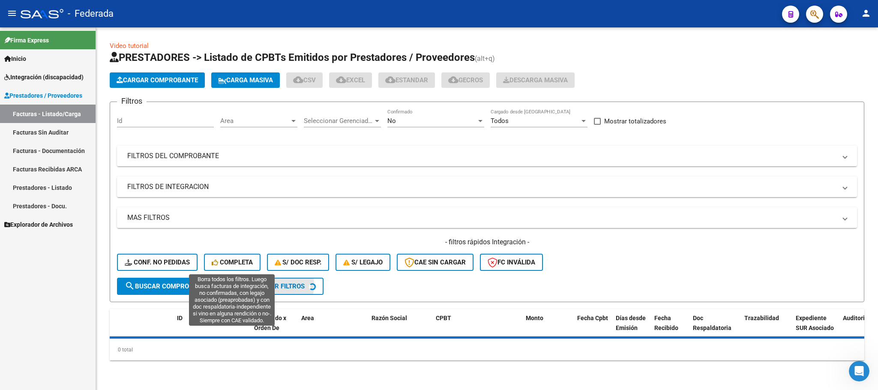
scroll to position [0, 0]
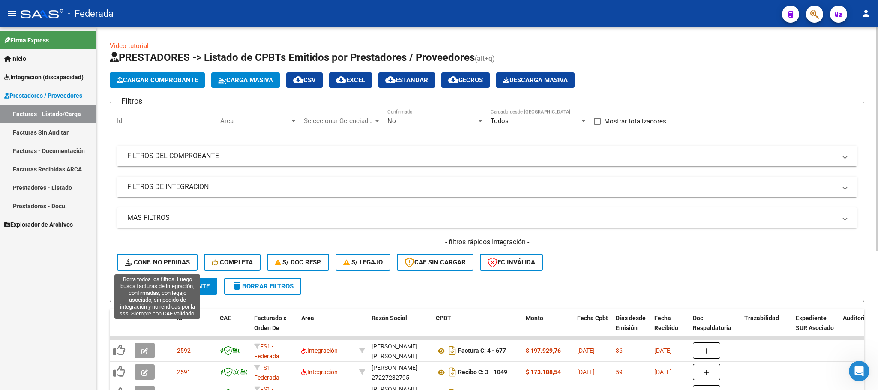
click at [180, 260] on span "Conf. no pedidas" at bounding box center [157, 262] width 65 height 8
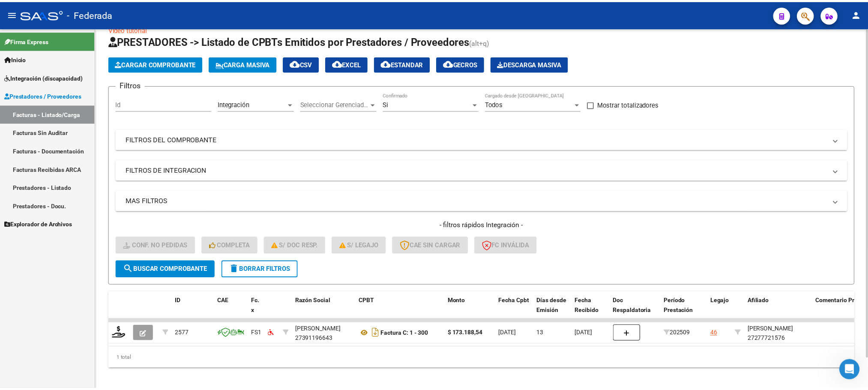
scroll to position [33, 0]
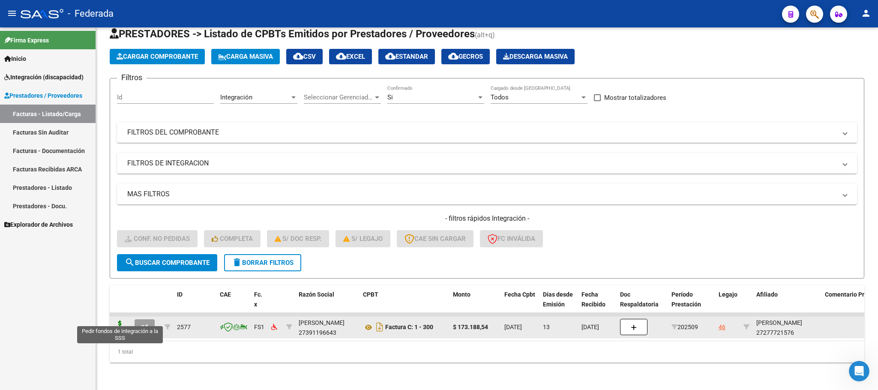
click at [118, 321] on icon at bounding box center [120, 327] width 14 height 12
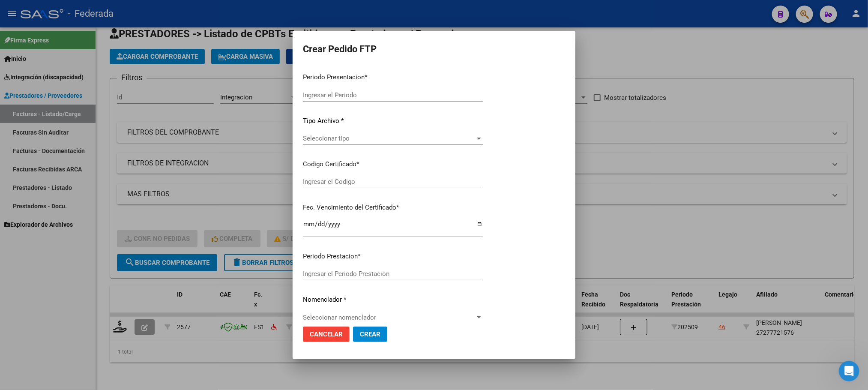
type input "202509"
type input "$ 173.188,54"
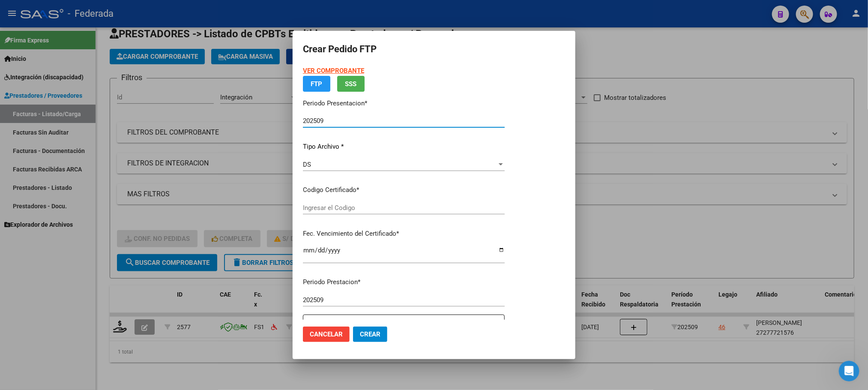
type input "ARG01000277721572021072620250726SFE168"
type input "2025-07-26"
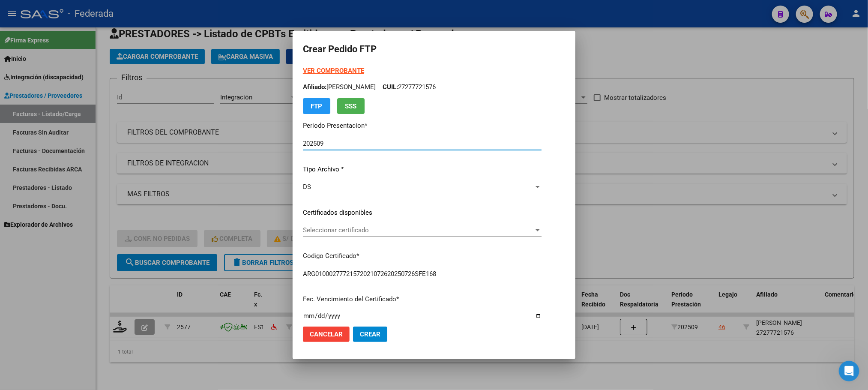
scroll to position [64, 0]
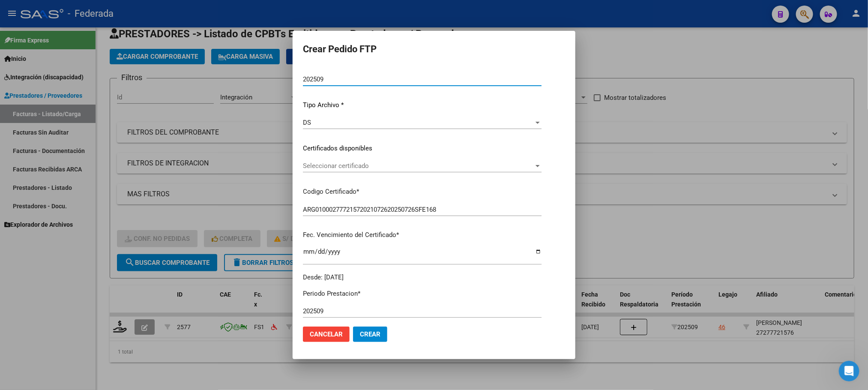
click at [343, 168] on span "Seleccionar certificado" at bounding box center [418, 166] width 231 height 8
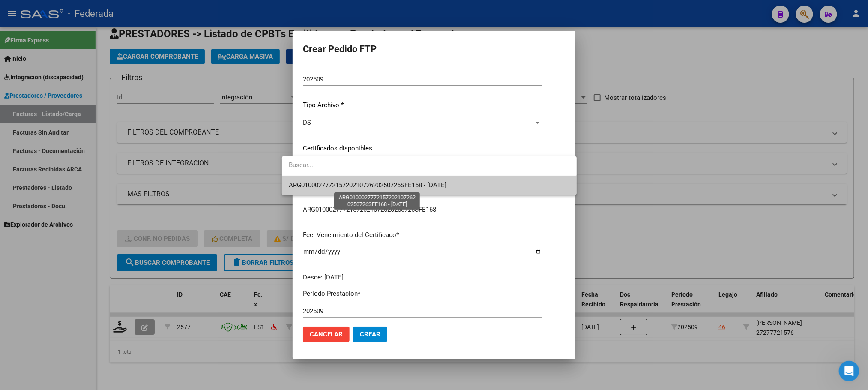
click at [343, 181] on span "ARG01000277721572021072620250726SFE168 - 2025-07-26" at bounding box center [368, 185] width 158 height 8
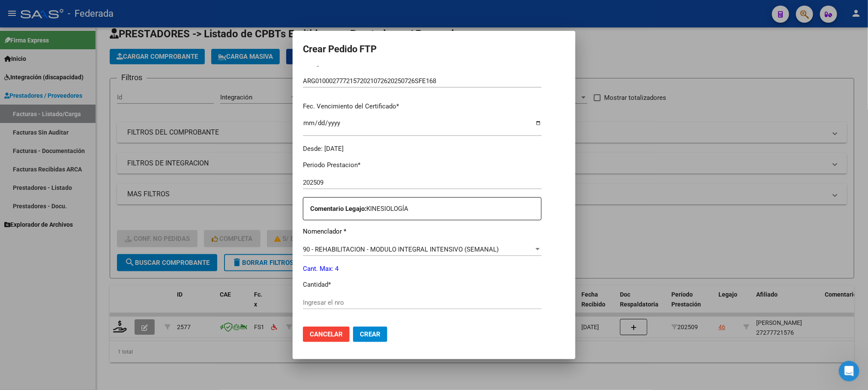
scroll to position [257, 0]
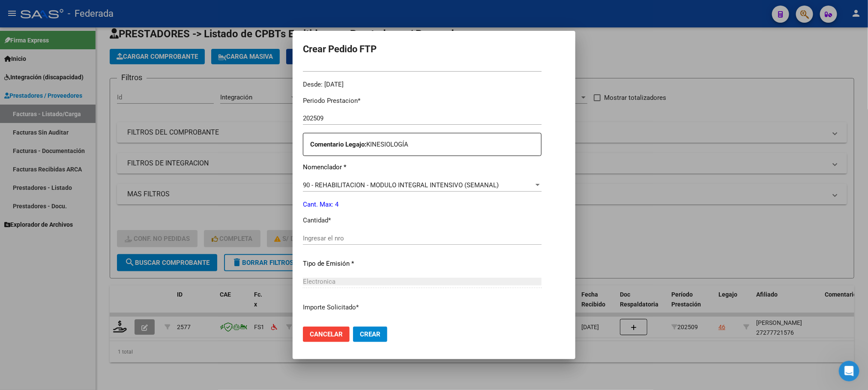
click at [325, 232] on div "Ingresar el nro" at bounding box center [422, 238] width 239 height 13
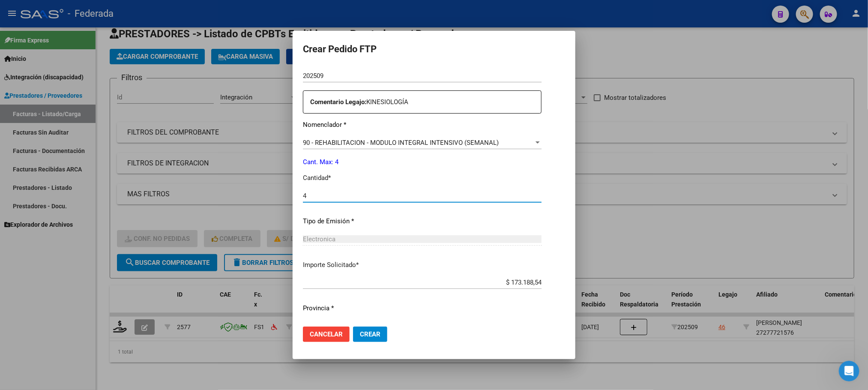
scroll to position [320, 0]
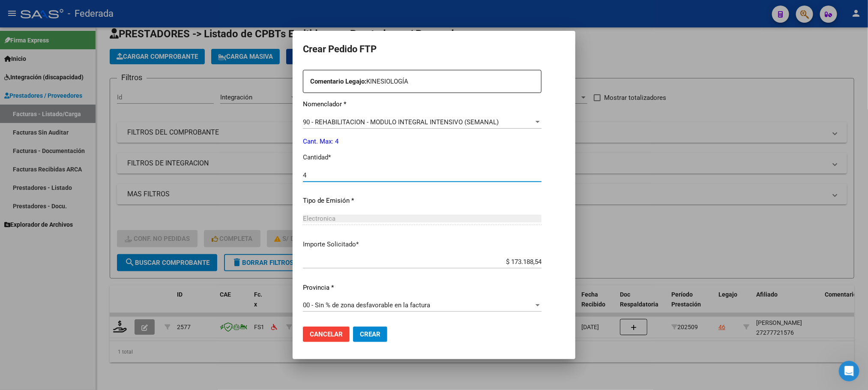
type input "4"
click at [360, 333] on span "Crear" at bounding box center [370, 334] width 21 height 8
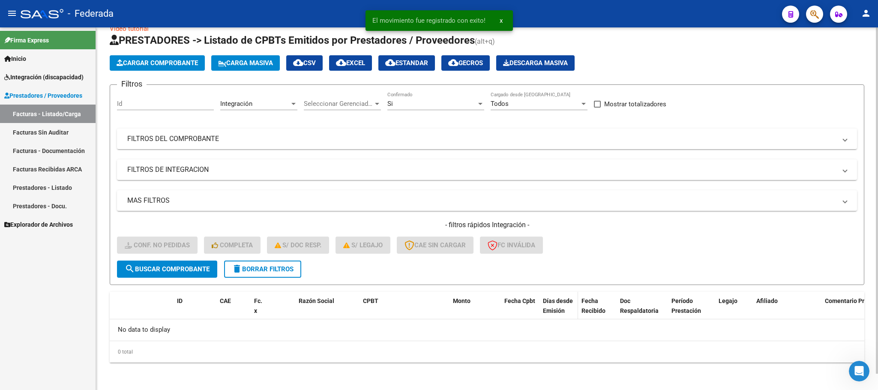
scroll to position [0, 0]
click at [292, 274] on button "delete Borrar Filtros" at bounding box center [262, 269] width 77 height 17
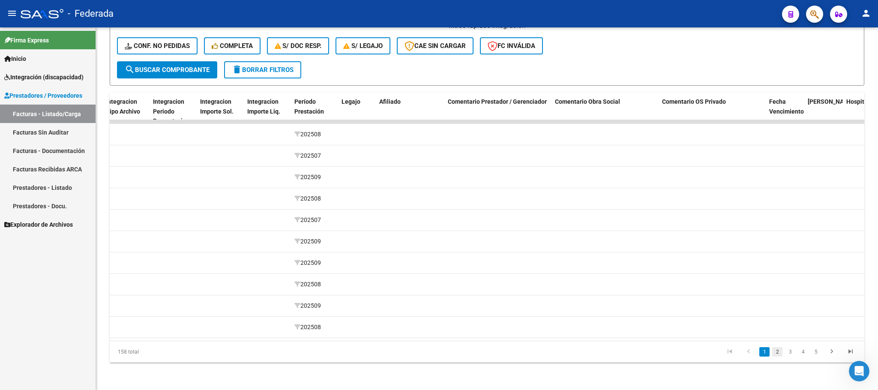
click at [775, 350] on link "2" at bounding box center [777, 351] width 10 height 9
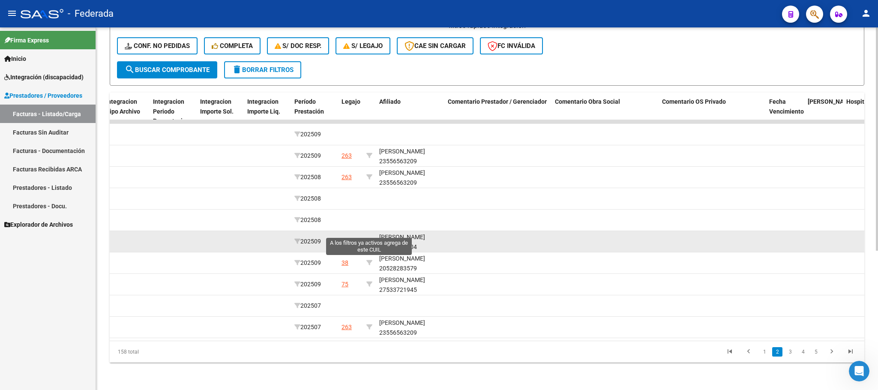
click at [370, 238] on icon at bounding box center [369, 241] width 6 height 6
type input "23568500504"
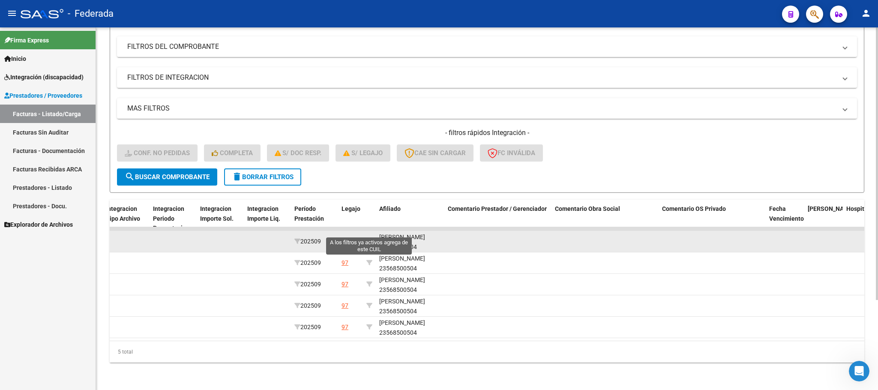
scroll to position [120, 0]
click at [401, 241] on datatable-body-cell "PATTI NAYLA 23568500504" at bounding box center [410, 241] width 69 height 21
click at [401, 239] on div "PATTI NAYLA 23568500504" at bounding box center [410, 242] width 62 height 20
copy div "23568500504"
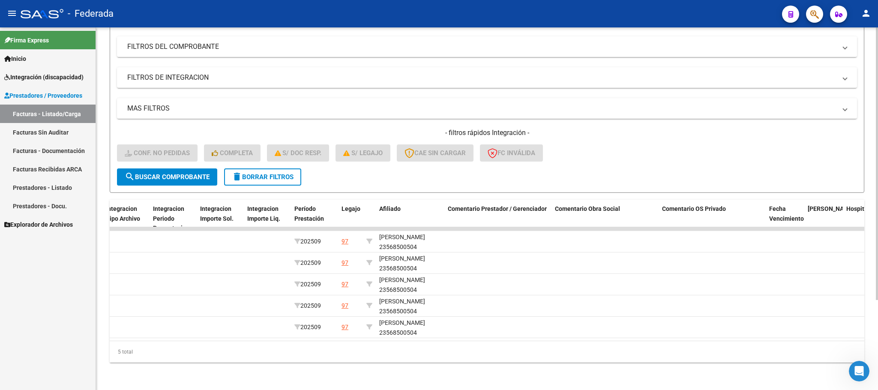
scroll to position [119, 0]
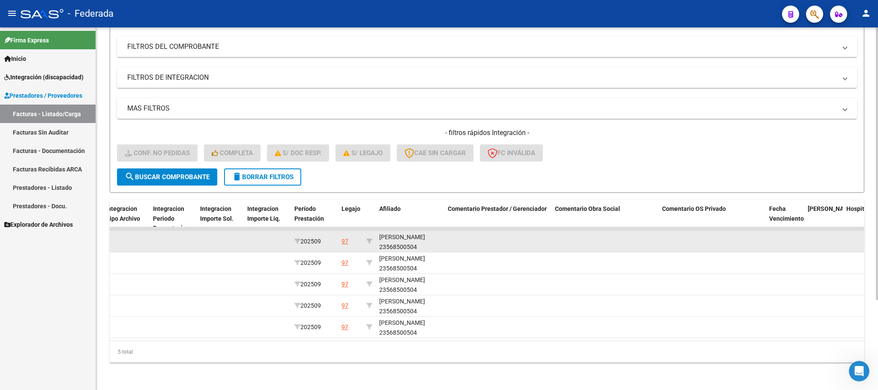
click at [398, 239] on div "PATTI NAYLA 23568500504" at bounding box center [410, 242] width 62 height 20
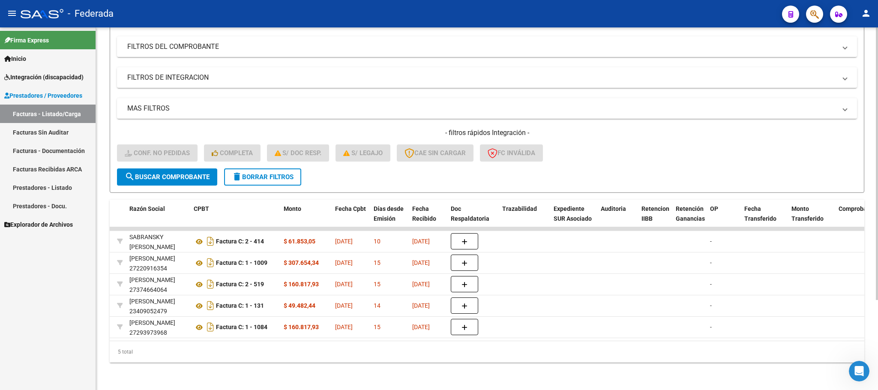
scroll to position [0, 0]
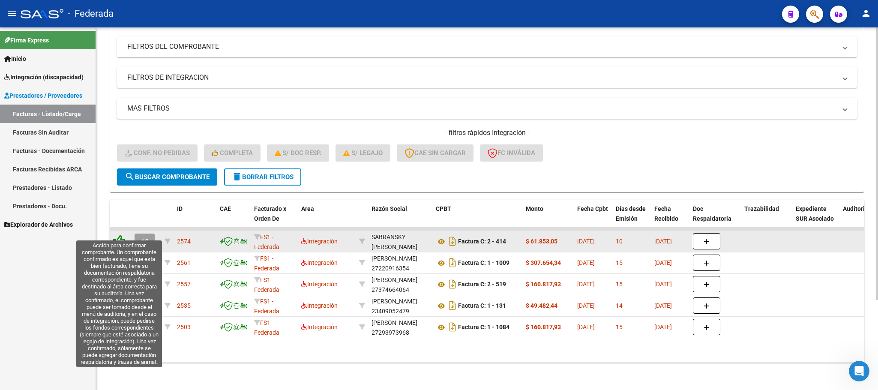
click at [119, 235] on icon at bounding box center [119, 241] width 12 height 12
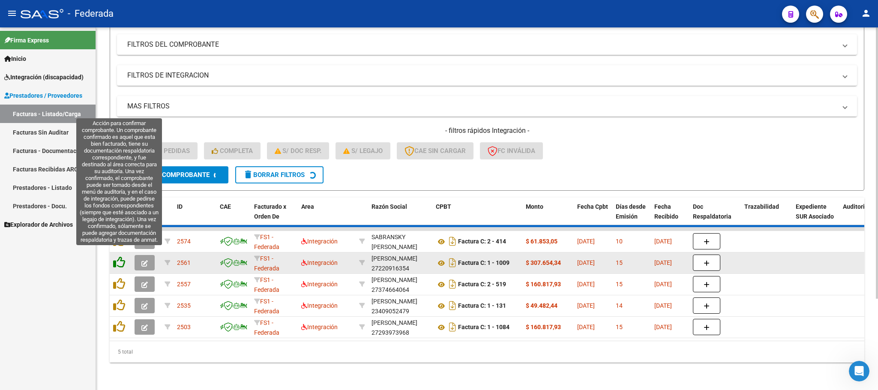
click at [122, 256] on icon at bounding box center [119, 262] width 12 height 12
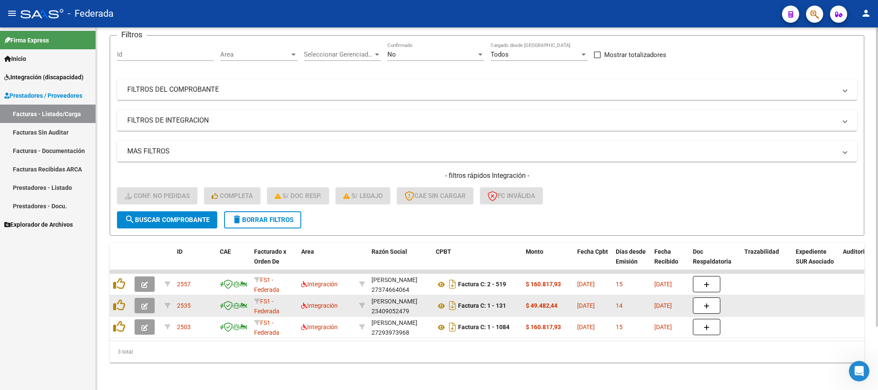
scroll to position [76, 0]
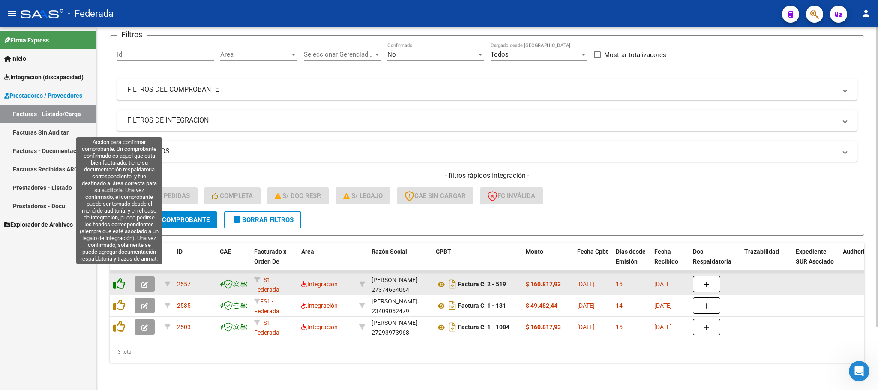
click at [119, 278] on icon at bounding box center [119, 284] width 12 height 12
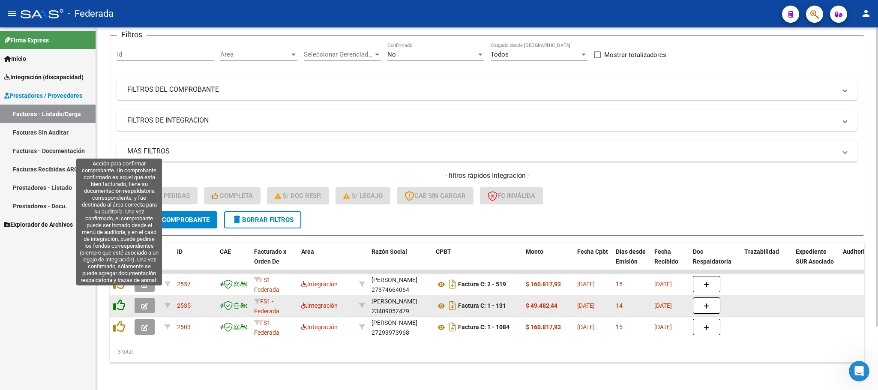
click at [121, 296] on datatable-scroller "2557 FS1 - Federada Integración NIEZ MARCIA LUJAN 27374664064 Factura C: 2 - 51…" at bounding box center [487, 304] width 755 height 68
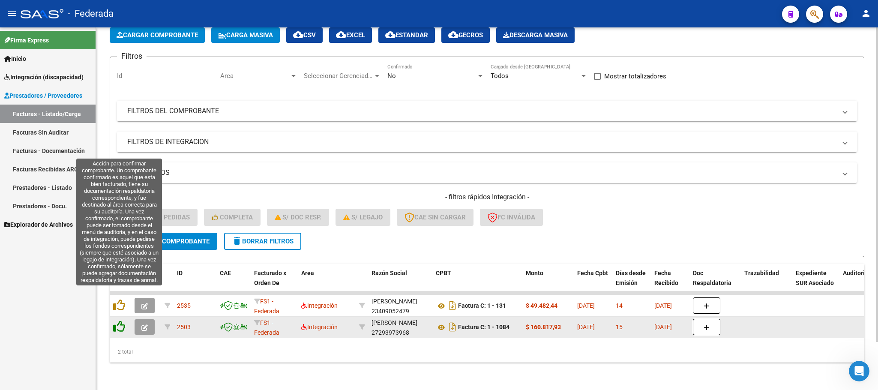
scroll to position [55, 0]
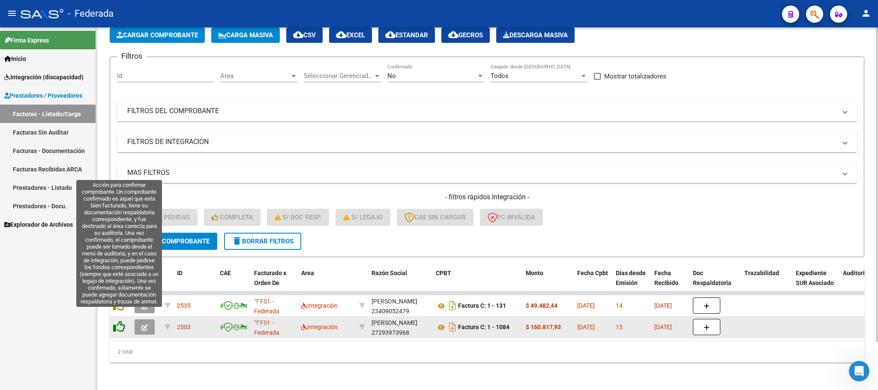
click at [123, 321] on icon at bounding box center [119, 327] width 12 height 12
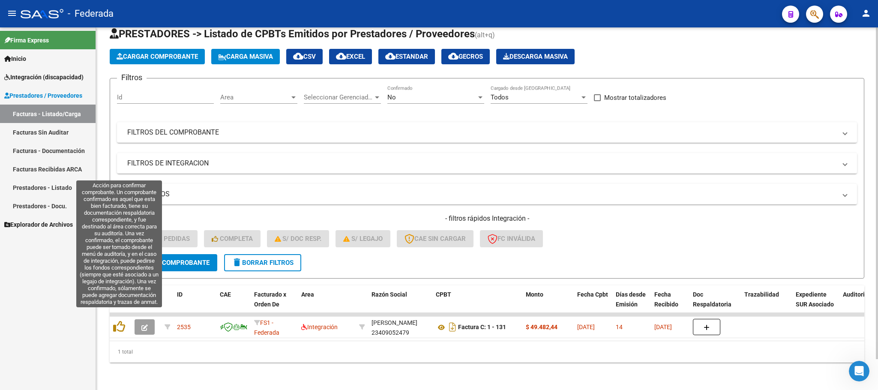
scroll to position [33, 0]
click at [121, 321] on icon at bounding box center [119, 327] width 12 height 12
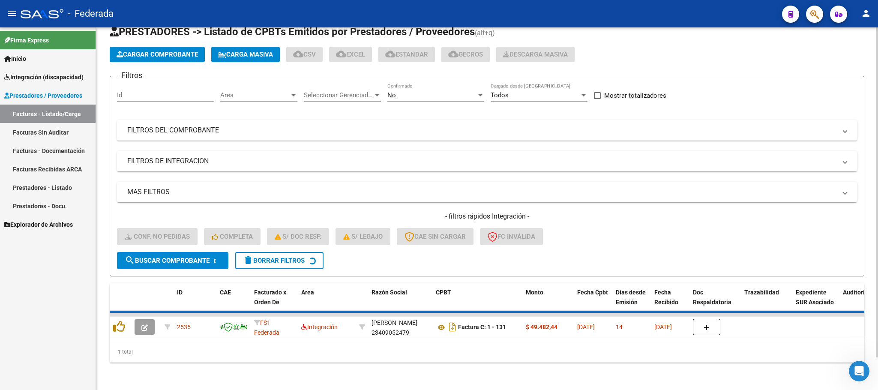
scroll to position [17, 0]
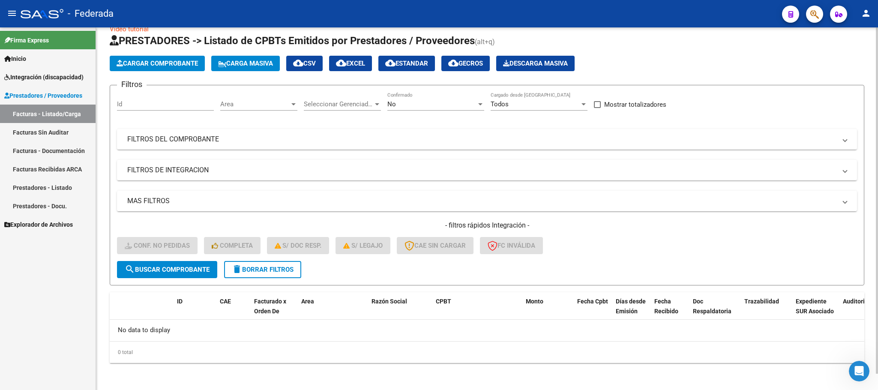
click at [247, 266] on span "delete Borrar Filtros" at bounding box center [263, 270] width 62 height 8
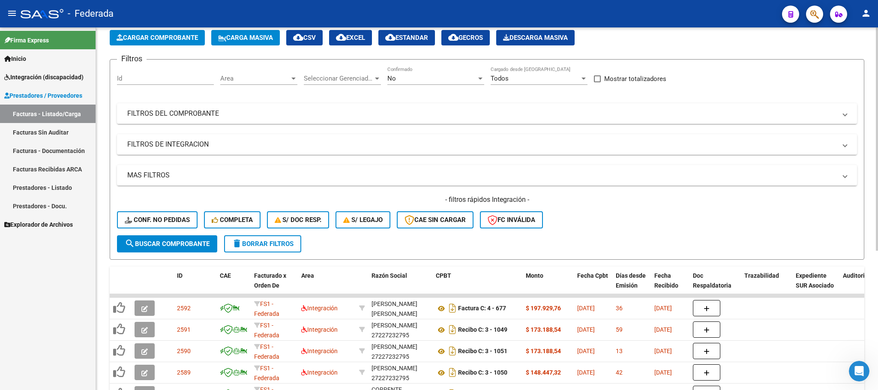
scroll to position [64, 0]
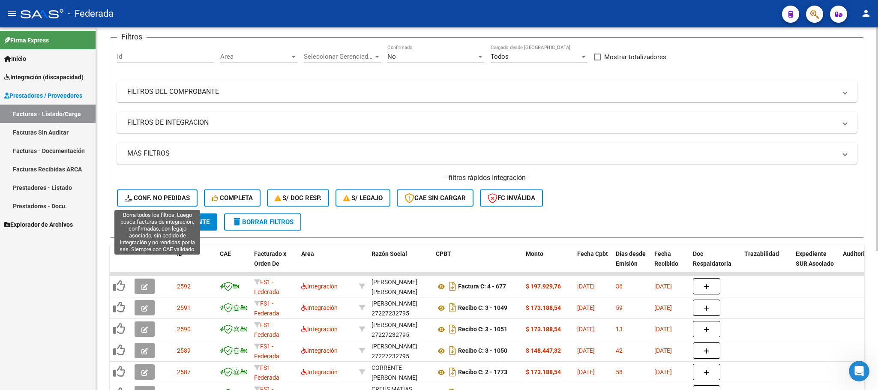
click at [180, 197] on span "Conf. no pedidas" at bounding box center [157, 198] width 65 height 8
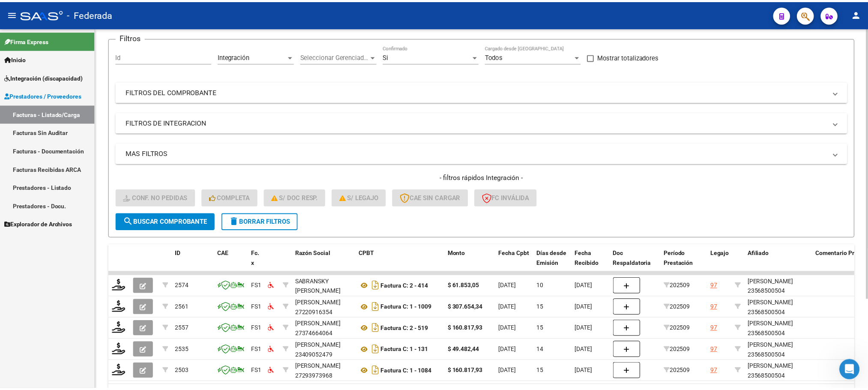
scroll to position [119, 0]
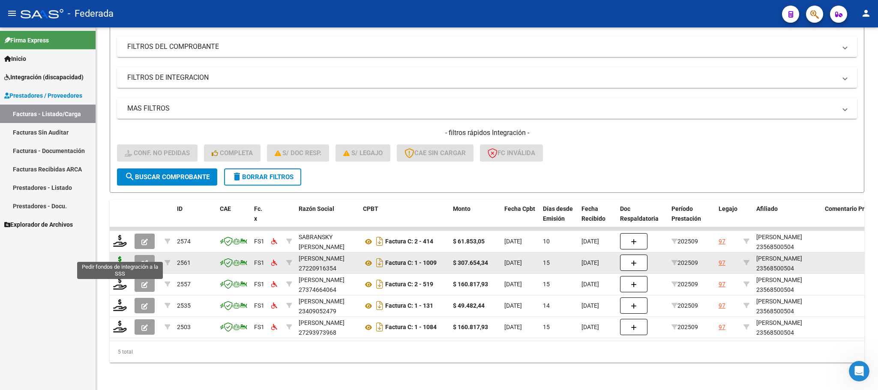
click at [123, 256] on icon at bounding box center [120, 262] width 14 height 12
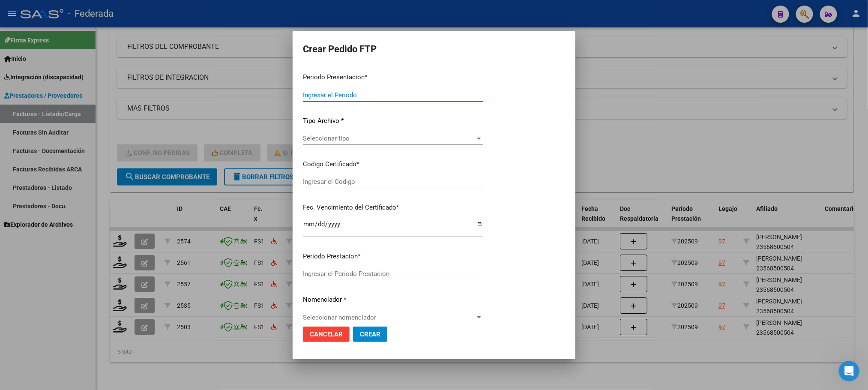
type input "202509"
type input "$ 307.654,34"
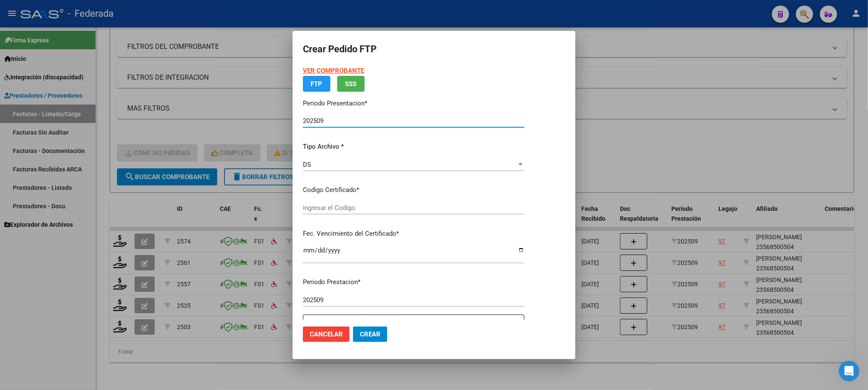
type input "ARG01000568500502022060720250607SFE168"
type input "2025-06-07"
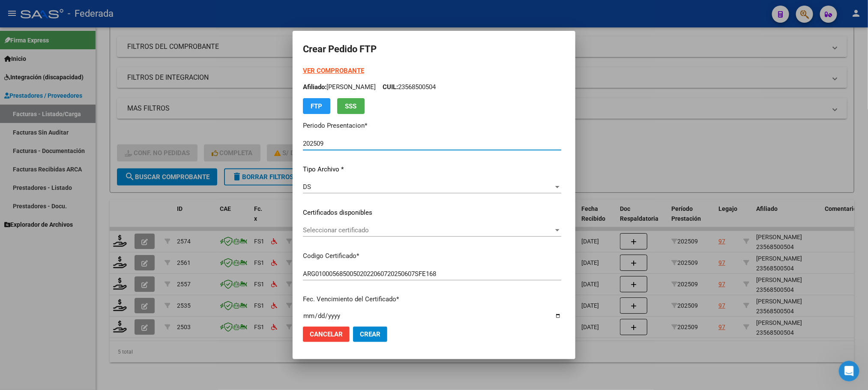
scroll to position [64, 0]
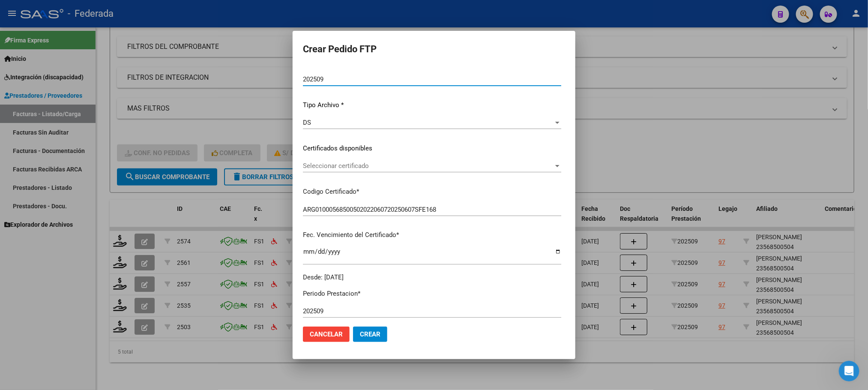
click at [328, 168] on span "Seleccionar certificado" at bounding box center [428, 166] width 251 height 8
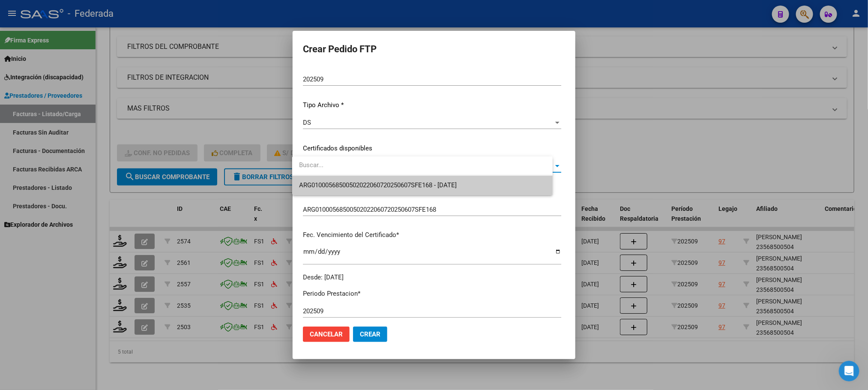
click at [330, 184] on span "ARG01000568500502022060720250607SFE168 - 2025-06-07" at bounding box center [378, 185] width 158 height 8
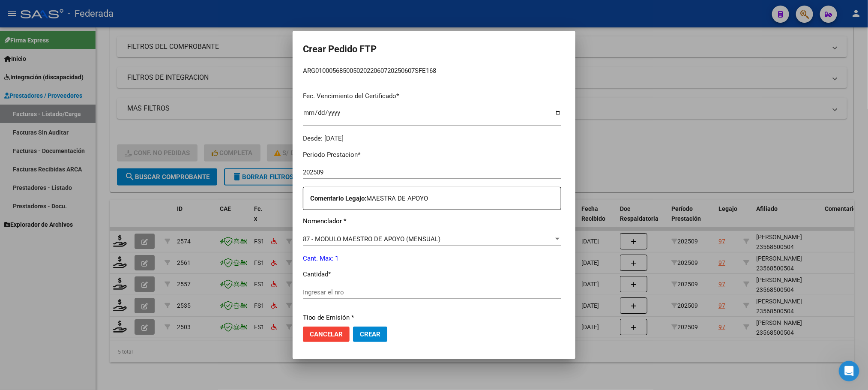
scroll to position [257, 0]
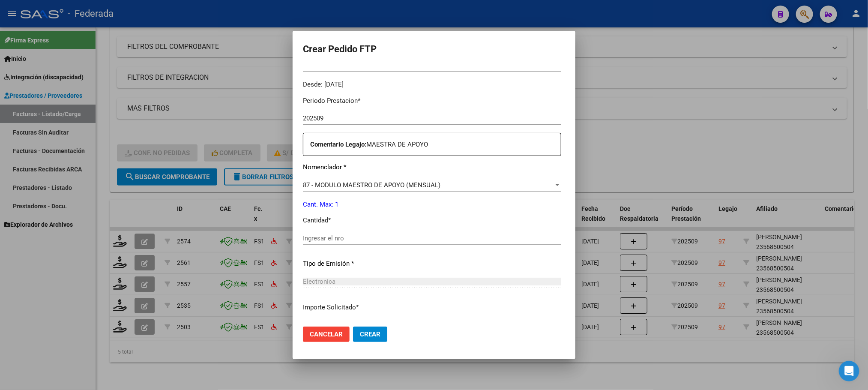
click at [324, 235] on input "Ingresar el nro" at bounding box center [432, 238] width 258 height 8
type input "1"
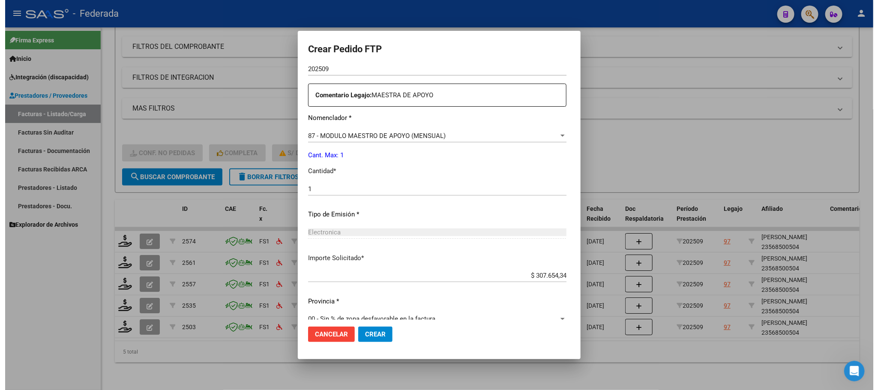
scroll to position [320, 0]
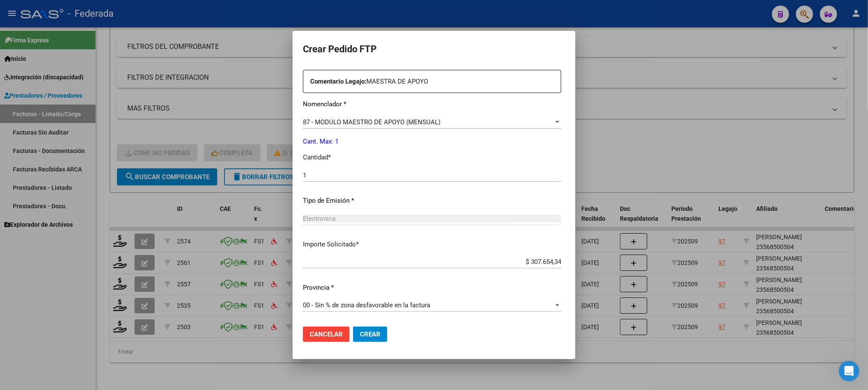
click at [368, 336] on span "Crear" at bounding box center [370, 334] width 21 height 8
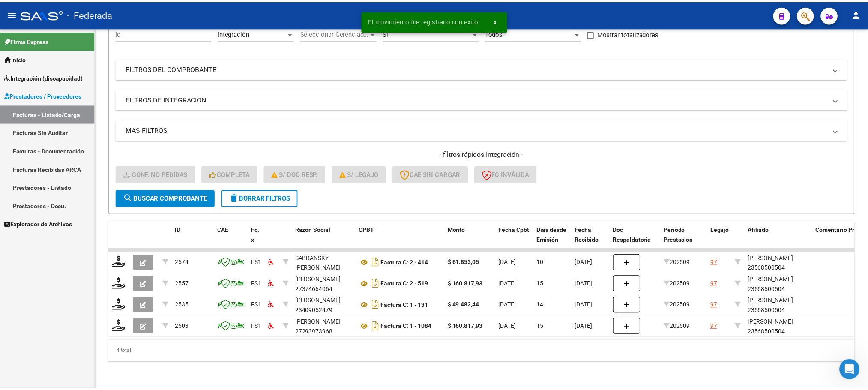
scroll to position [98, 0]
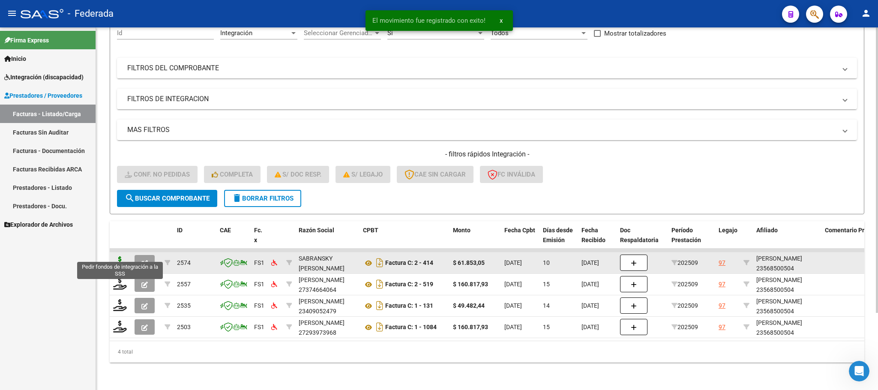
click at [123, 256] on icon at bounding box center [120, 262] width 14 height 12
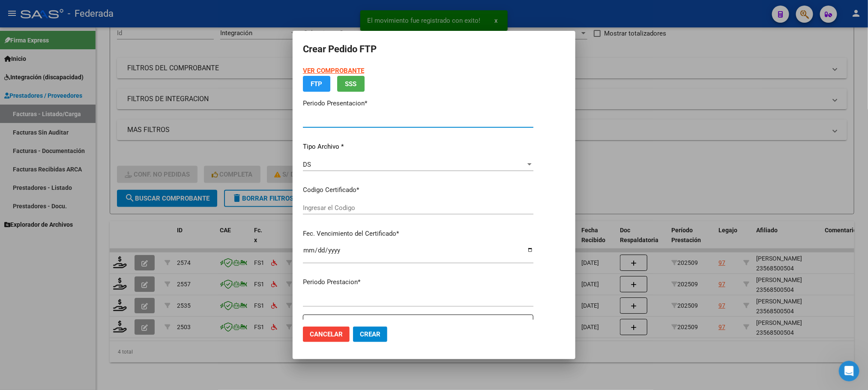
type input "202509"
type input "$ 61.853,05"
type input "ARG01000568500502022060720250607SFE168"
type input "2025-06-07"
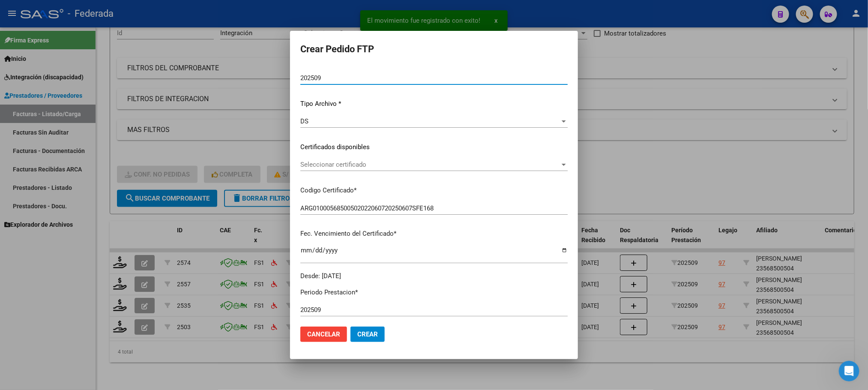
scroll to position [129, 0]
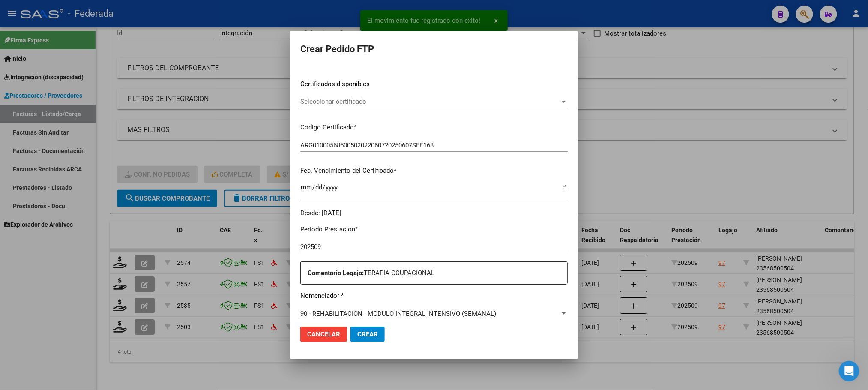
click at [330, 99] on span "Seleccionar certificado" at bounding box center [430, 102] width 260 height 8
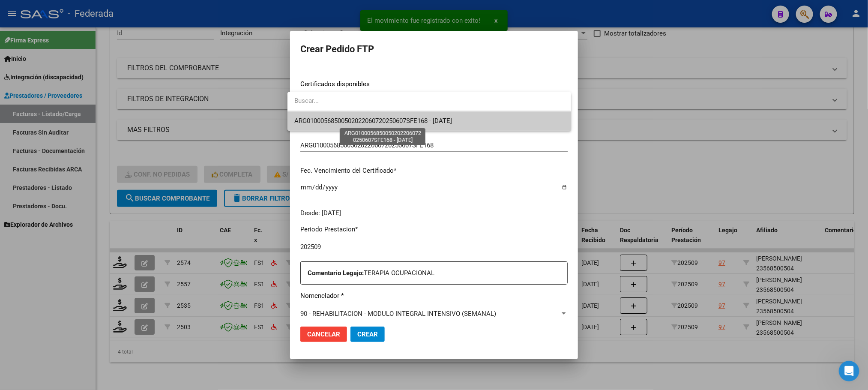
click at [330, 119] on span "ARG01000568500502022060720250607SFE168 - 2025-06-07" at bounding box center [373, 121] width 158 height 8
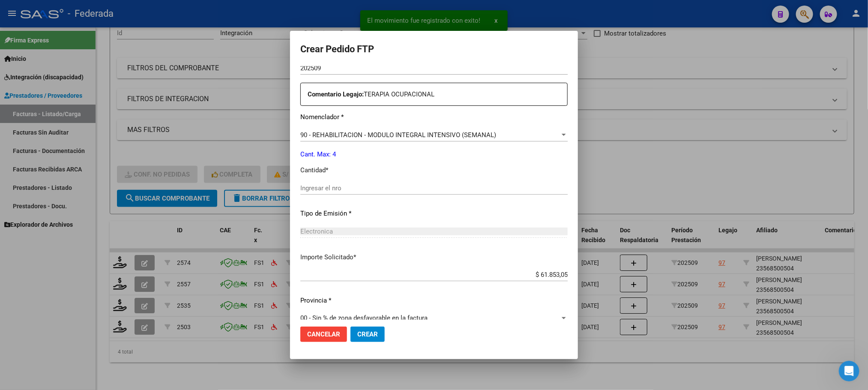
scroll to position [320, 0]
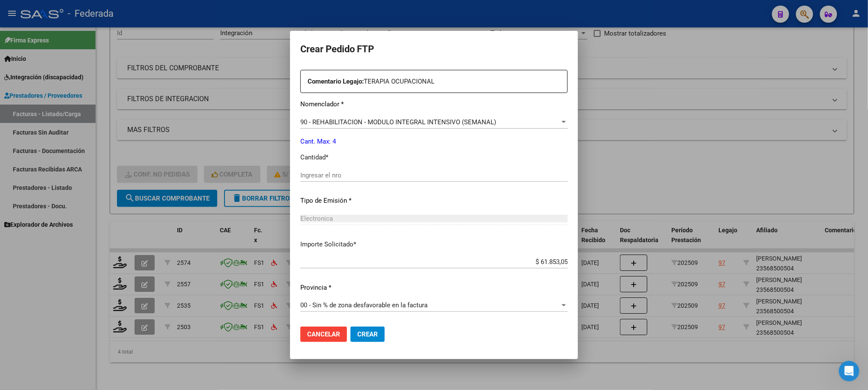
click at [255, 352] on div at bounding box center [434, 195] width 868 height 390
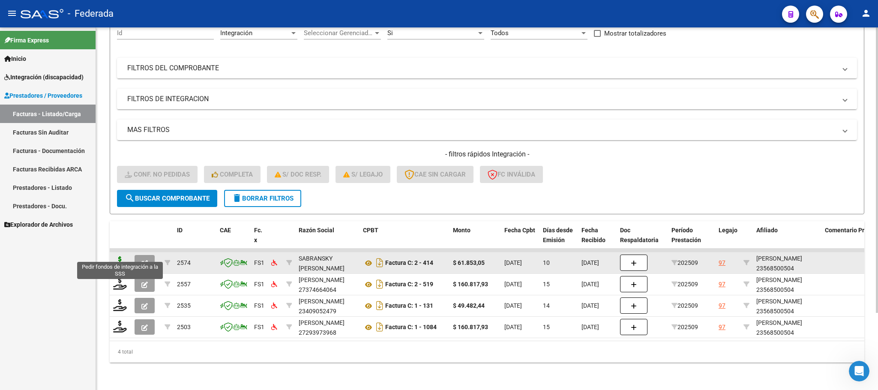
click at [122, 256] on icon at bounding box center [120, 262] width 14 height 12
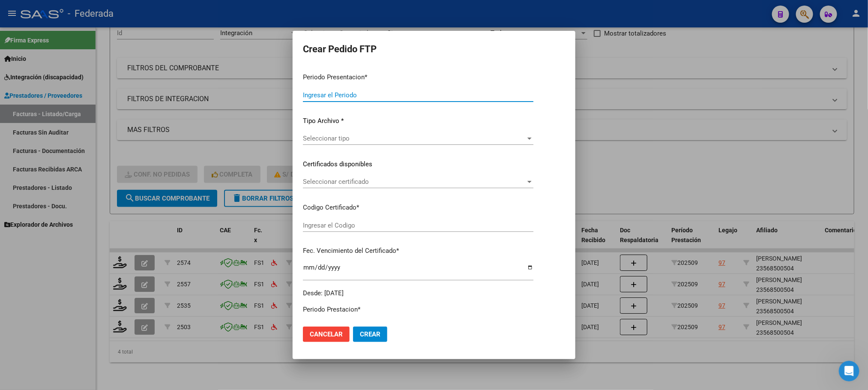
type input "202509"
type input "$ 61.853,05"
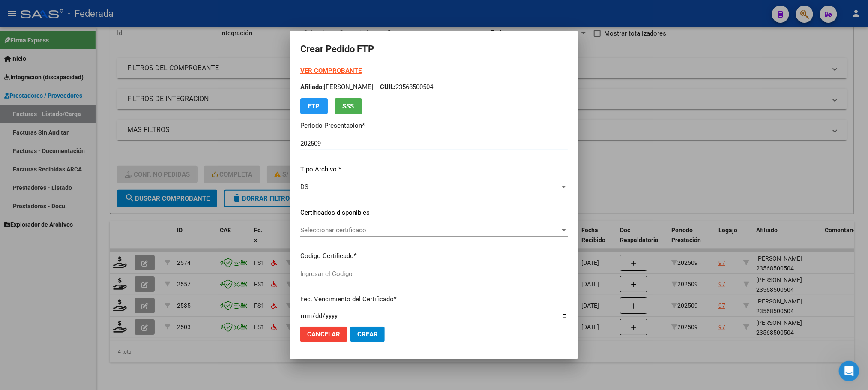
type input "ARG01000568500502022060720250607SFE168"
type input "2025-06-07"
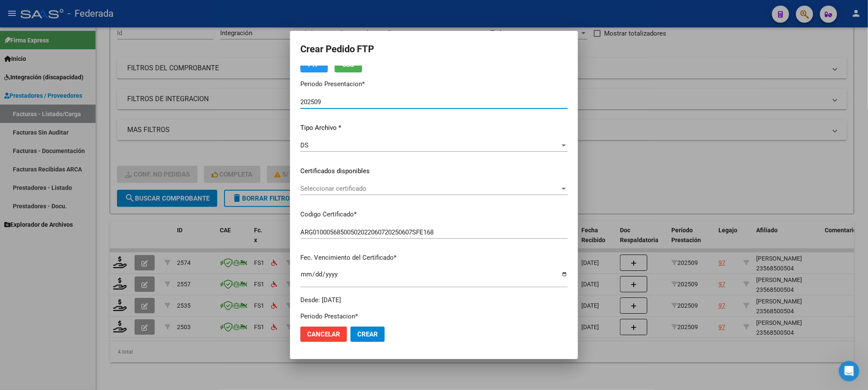
scroll to position [64, 0]
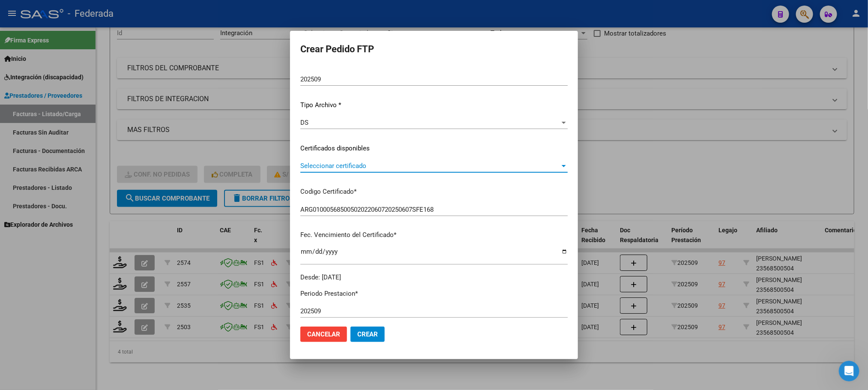
click at [332, 168] on span "Seleccionar certificado" at bounding box center [430, 166] width 260 height 8
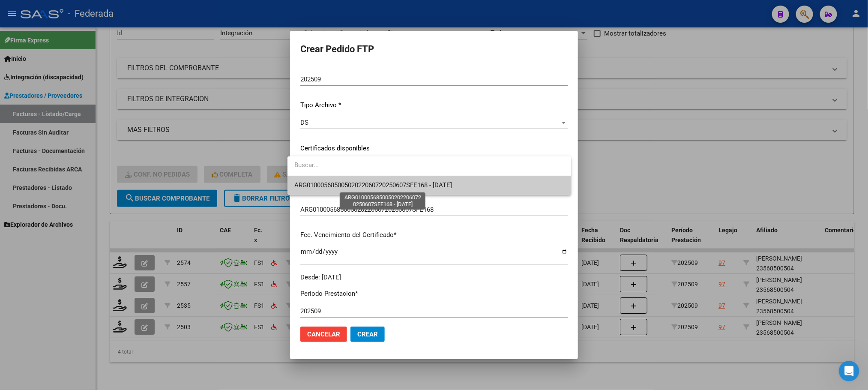
click at [331, 186] on span "ARG01000568500502022060720250607SFE168 - 2025-06-07" at bounding box center [373, 185] width 158 height 8
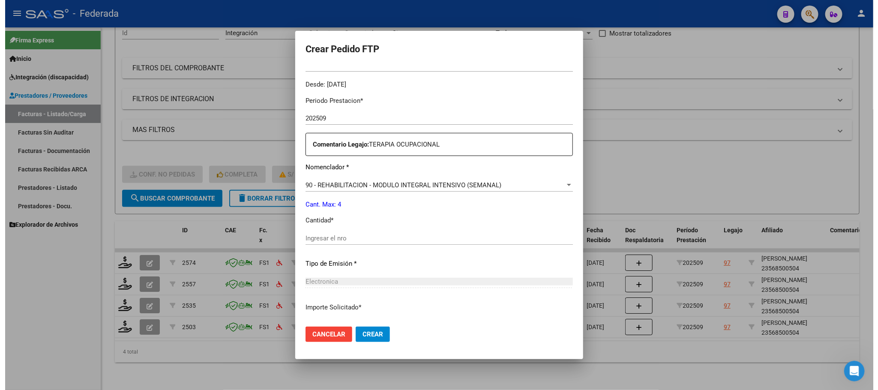
scroll to position [320, 0]
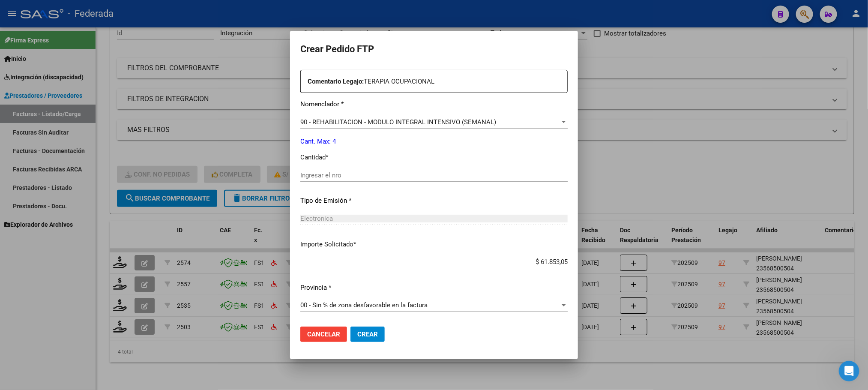
click at [330, 174] on input "Ingresar el nro" at bounding box center [433, 175] width 267 height 8
type input "4"
click at [367, 332] on span "Crear" at bounding box center [367, 334] width 21 height 8
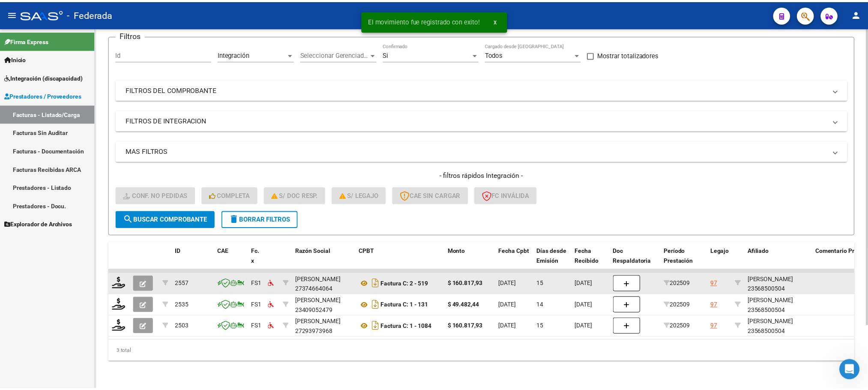
scroll to position [76, 0]
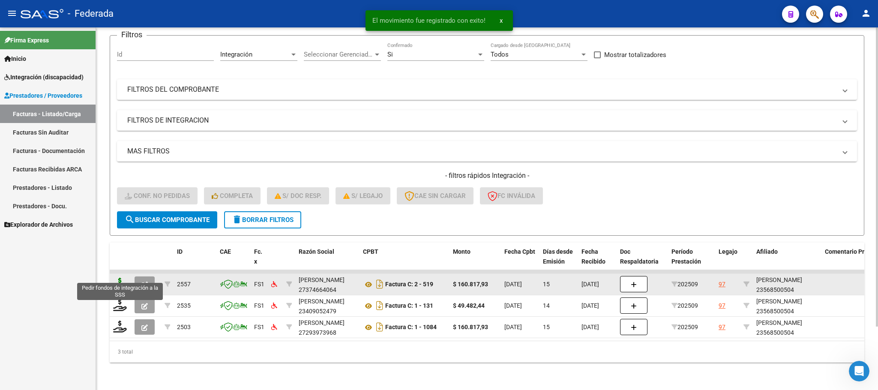
click at [124, 278] on icon at bounding box center [120, 284] width 14 height 12
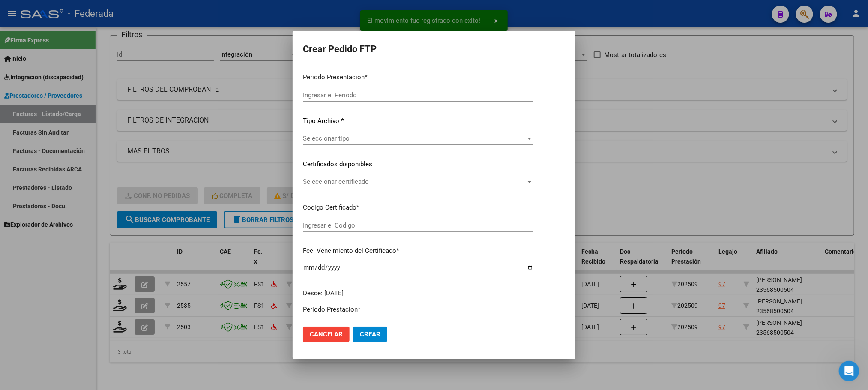
type input "202509"
type input "$ 160.817,93"
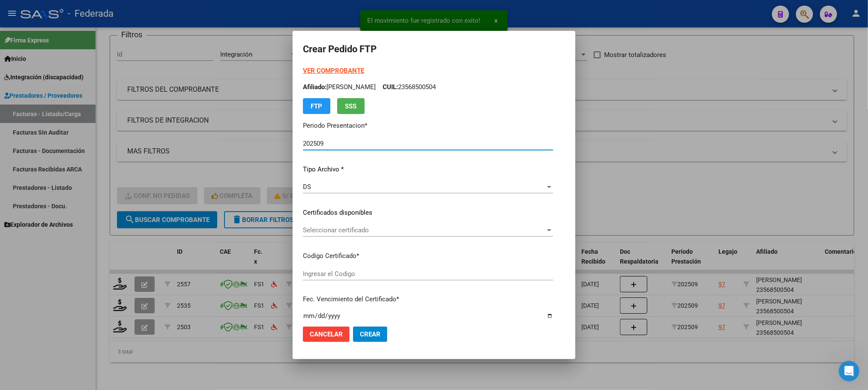
type input "ARG01000568500502022060720250607SFE168"
type input "2025-06-07"
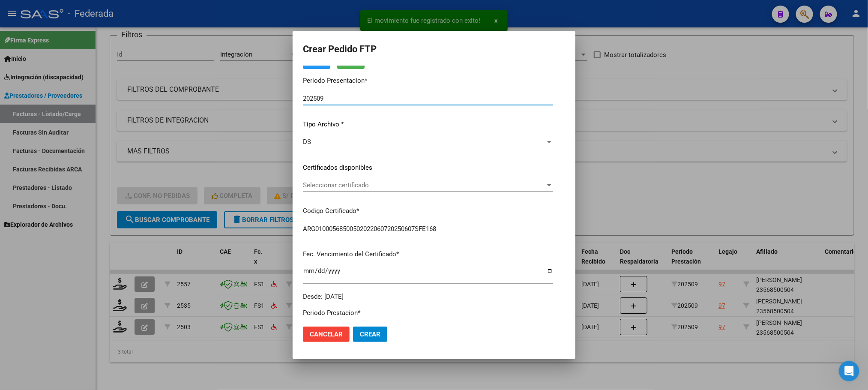
scroll to position [64, 0]
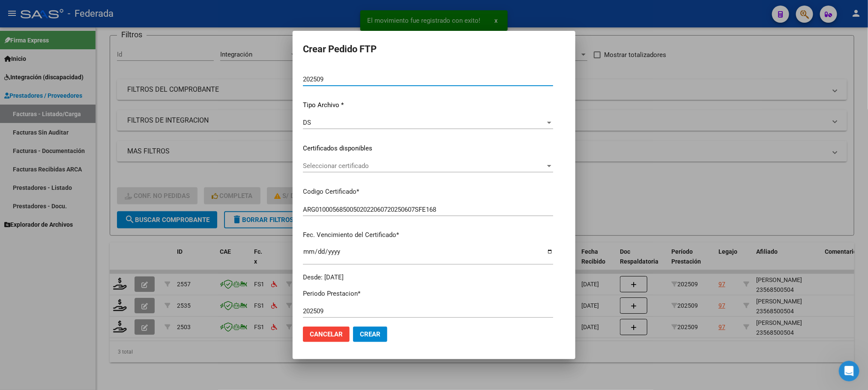
click at [333, 165] on span "Seleccionar certificado" at bounding box center [424, 166] width 243 height 8
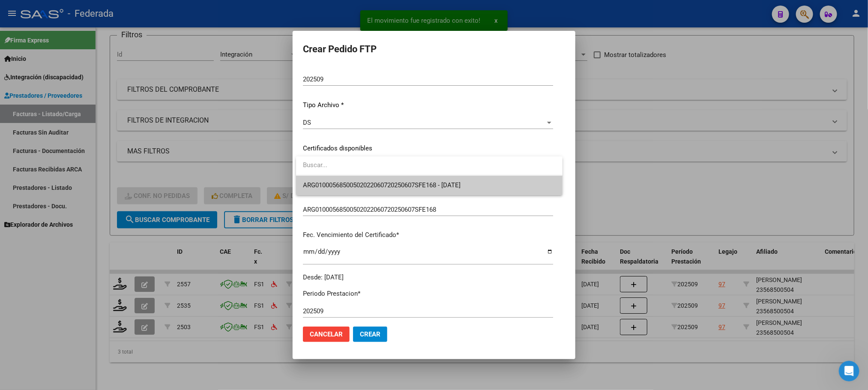
click at [334, 175] on div at bounding box center [429, 165] width 267 height 19
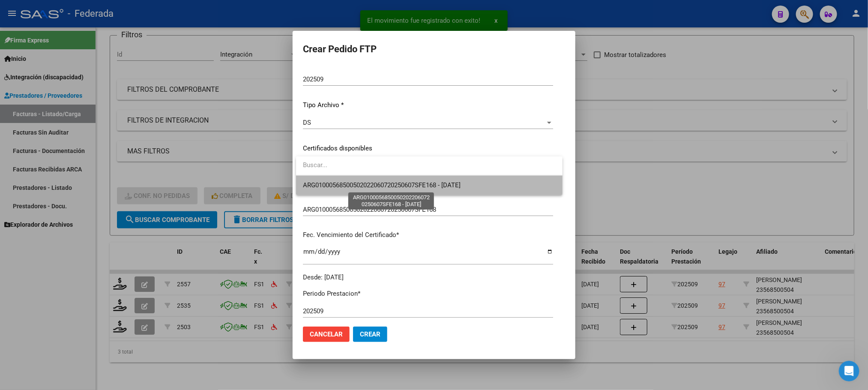
click at [337, 183] on span "ARG01000568500502022060720250607SFE168 - 2025-06-07" at bounding box center [382, 185] width 158 height 8
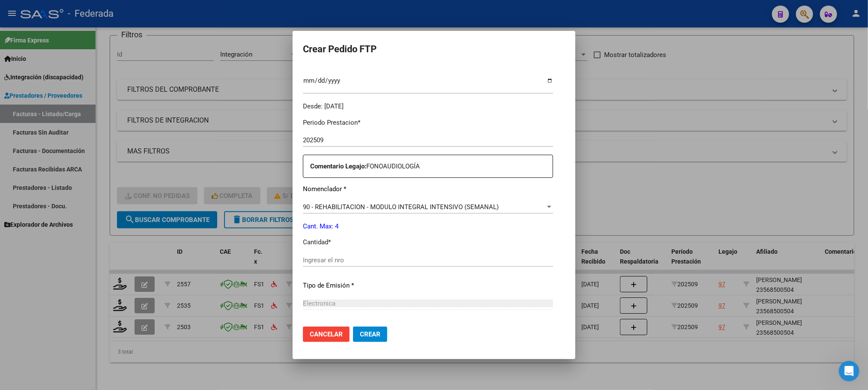
scroll to position [257, 0]
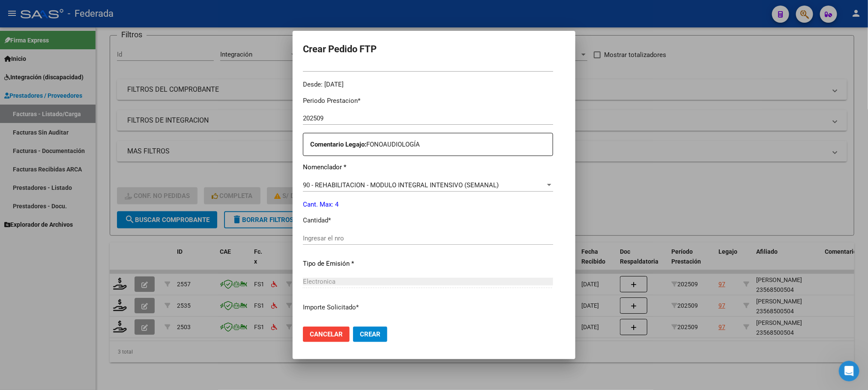
click at [340, 236] on input "Ingresar el nro" at bounding box center [428, 238] width 250 height 8
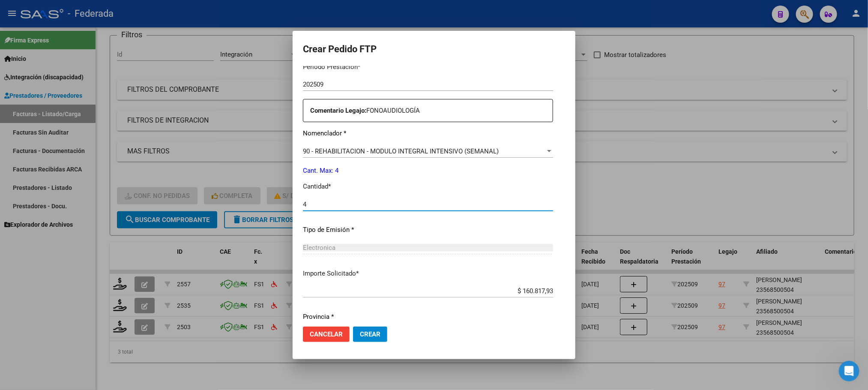
scroll to position [320, 0]
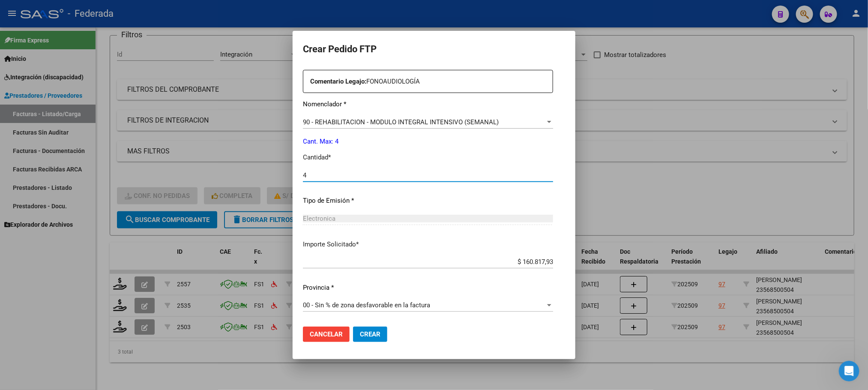
type input "4"
click at [366, 337] on span "Crear" at bounding box center [370, 334] width 21 height 8
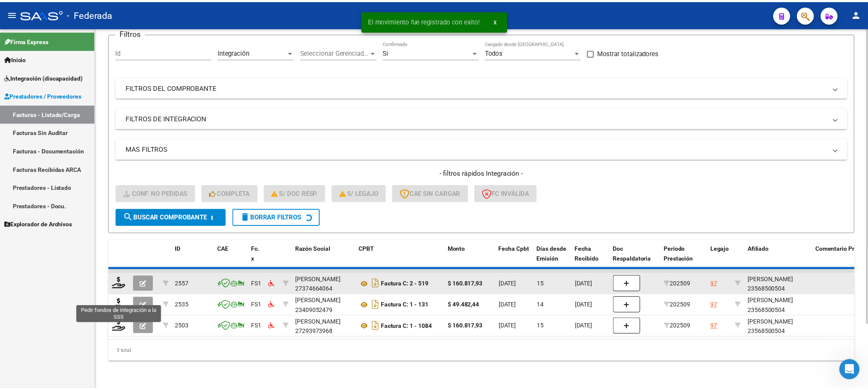
scroll to position [55, 0]
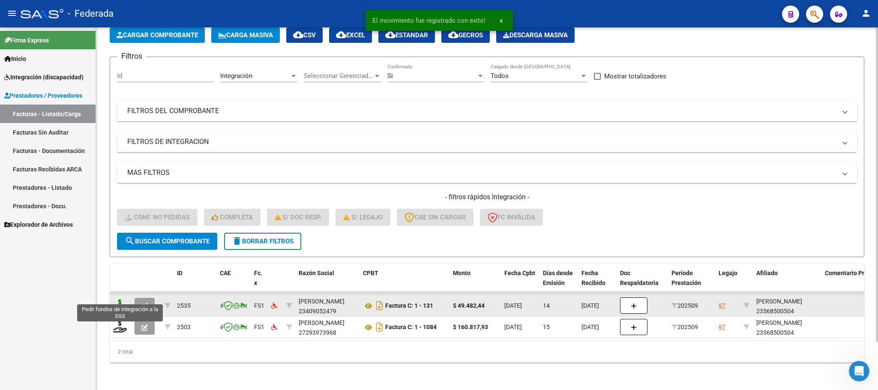
click at [118, 300] on icon at bounding box center [120, 305] width 14 height 12
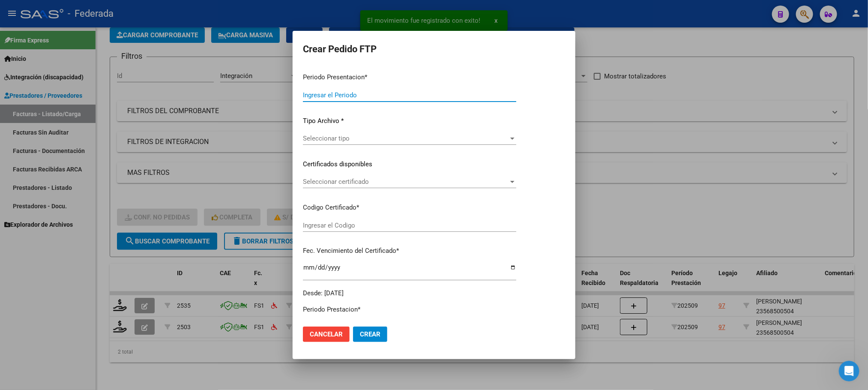
type input "202509"
type input "$ 49.482,44"
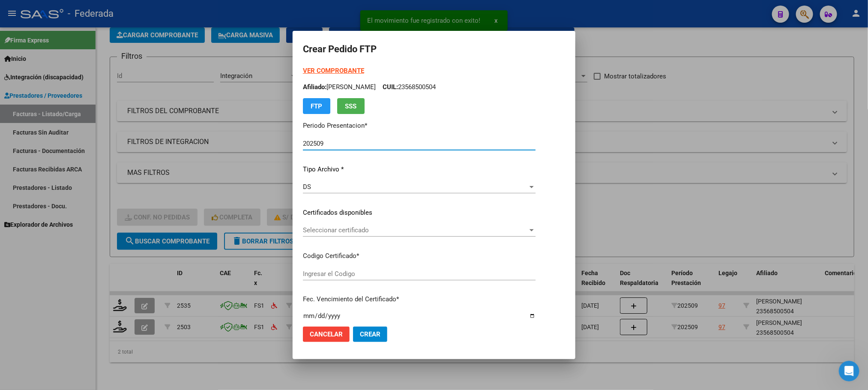
type input "ARG01000568500502022060720250607SFE168"
type input "2025-06-07"
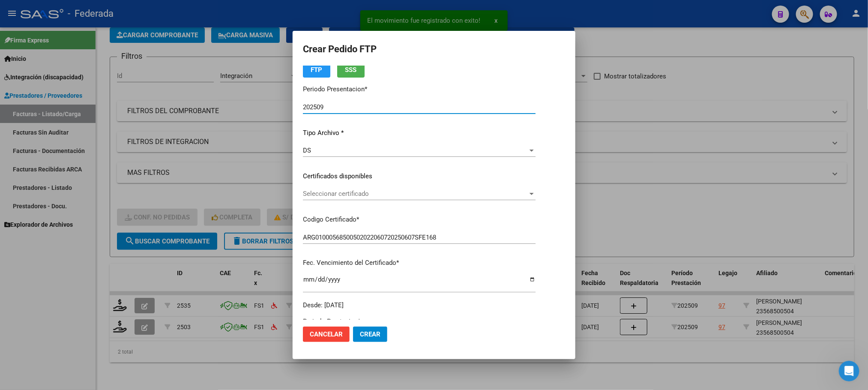
scroll to position [64, 0]
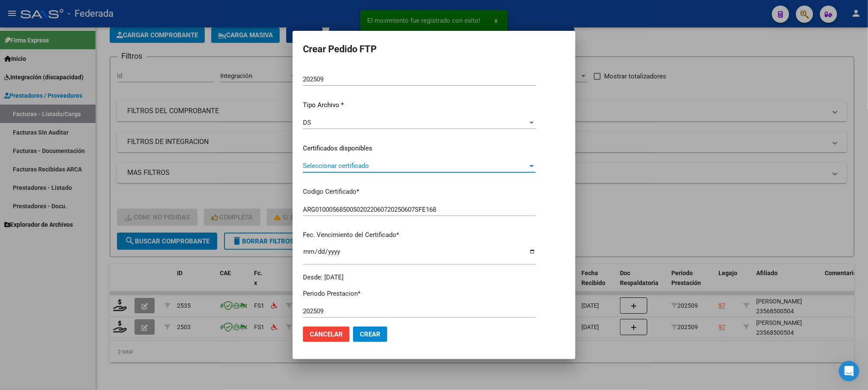
click at [323, 163] on span "Seleccionar certificado" at bounding box center [415, 166] width 225 height 8
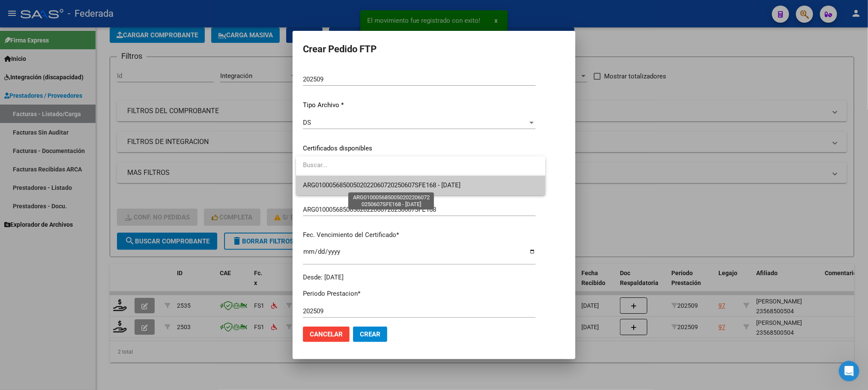
click at [323, 183] on span "ARG01000568500502022060720250607SFE168 - 2025-06-07" at bounding box center [382, 185] width 158 height 8
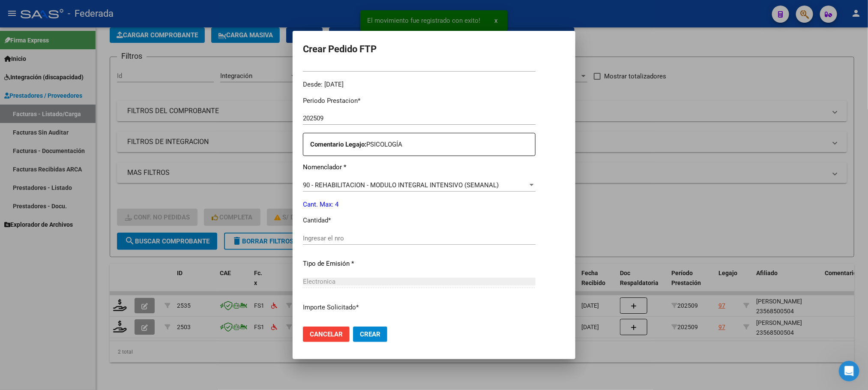
scroll to position [320, 0]
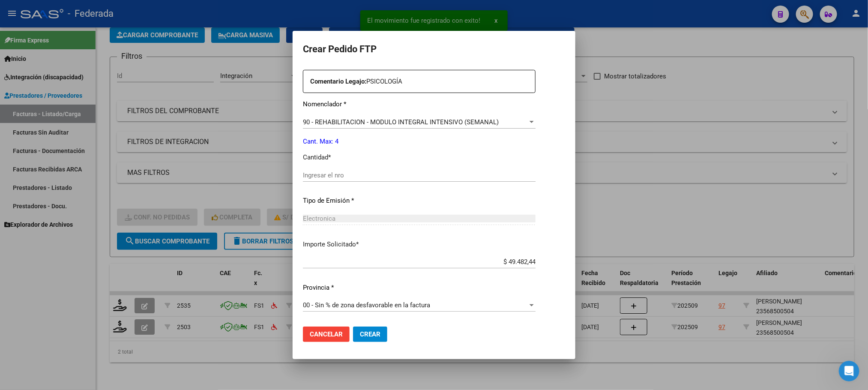
click at [323, 173] on input "Ingresar el nro" at bounding box center [419, 175] width 233 height 8
type input "4"
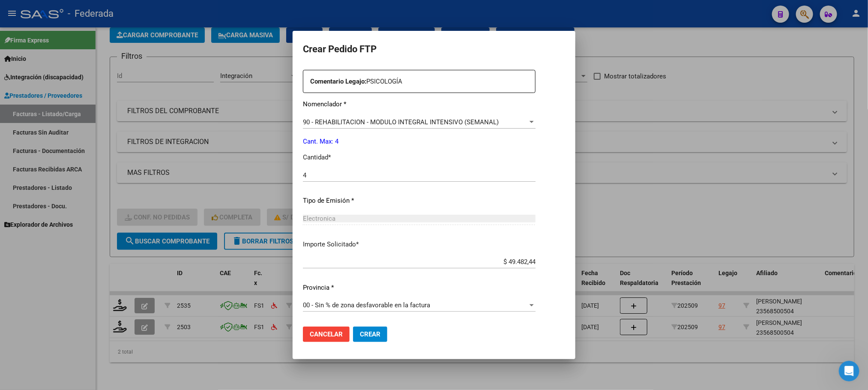
click at [372, 332] on span "Crear" at bounding box center [370, 334] width 21 height 8
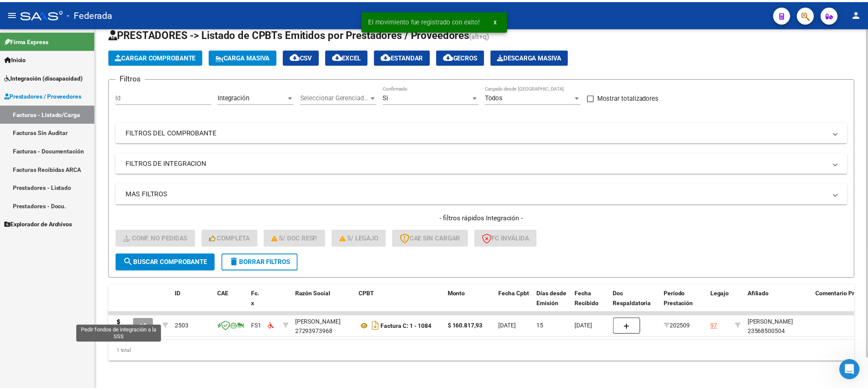
scroll to position [33, 0]
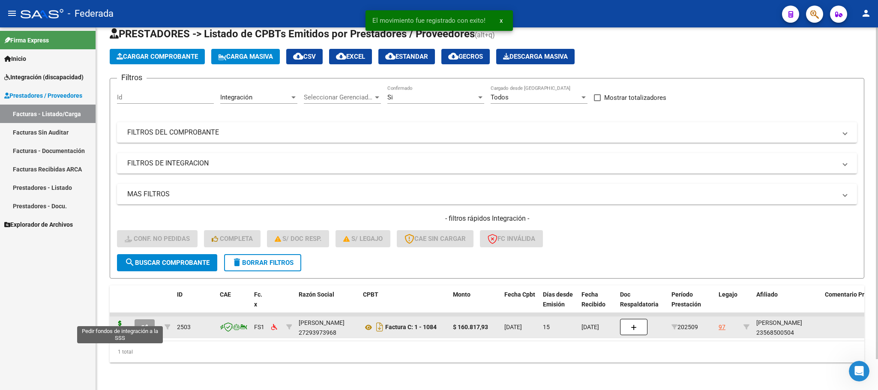
click at [121, 321] on icon at bounding box center [120, 327] width 14 height 12
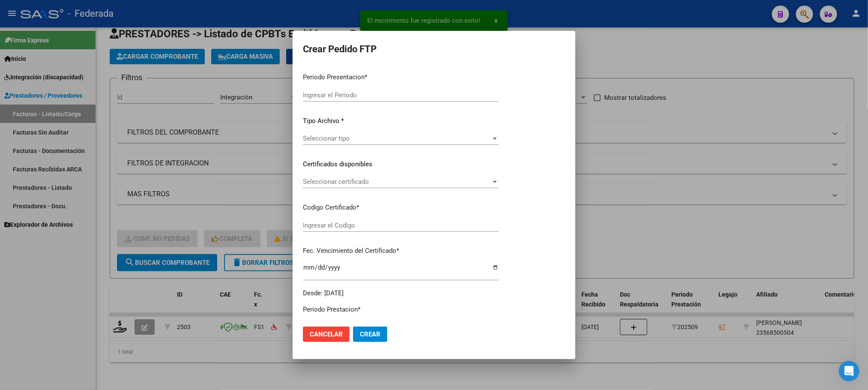
type input "202509"
type input "$ 160.817,93"
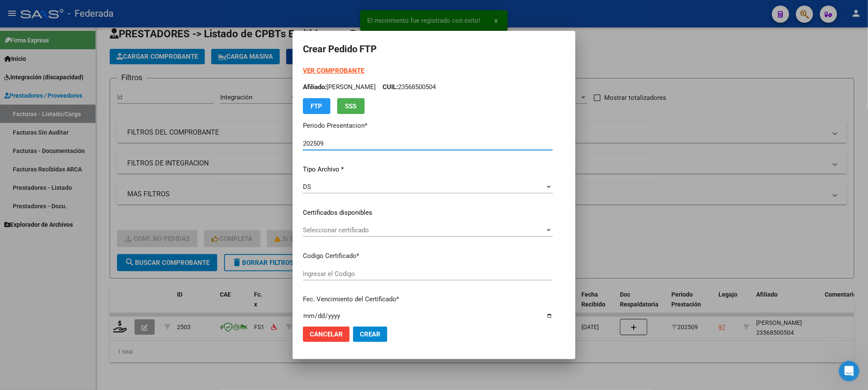
type input "ARG01000568500502022060720250607SFE168"
type input "2025-06-07"
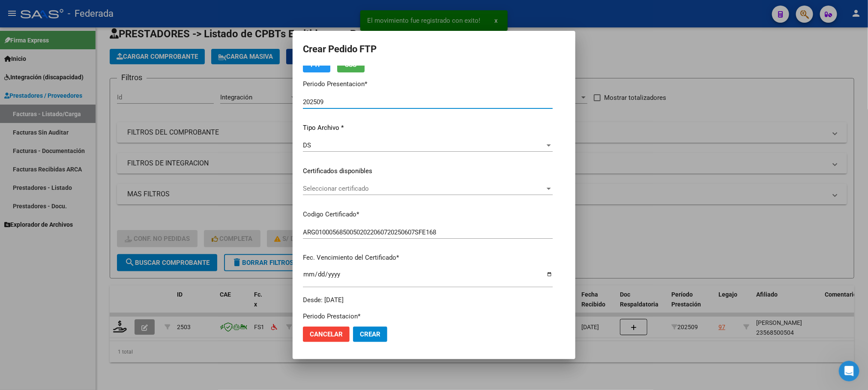
scroll to position [64, 0]
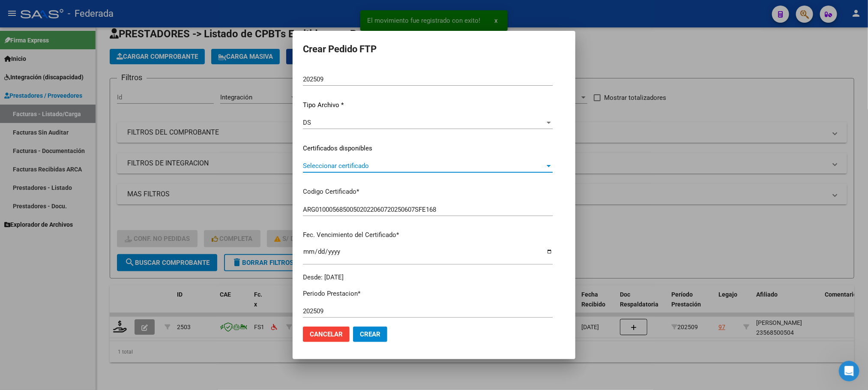
click at [323, 165] on span "Seleccionar certificado" at bounding box center [424, 166] width 242 height 8
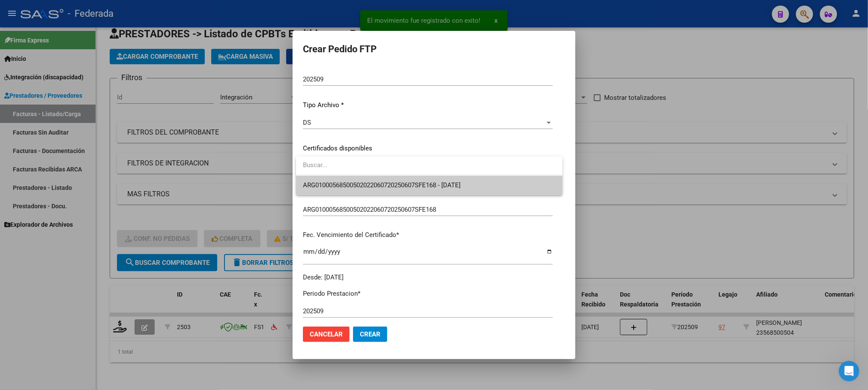
click at [323, 181] on span "ARG01000568500502022060720250607SFE168 - 2025-06-07" at bounding box center [382, 185] width 158 height 8
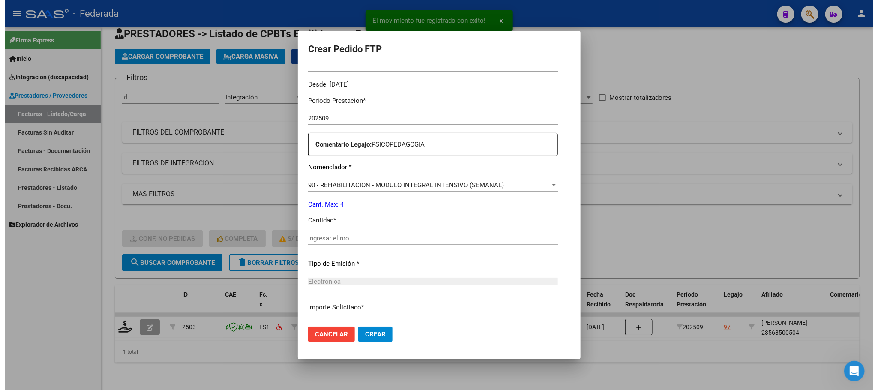
scroll to position [320, 0]
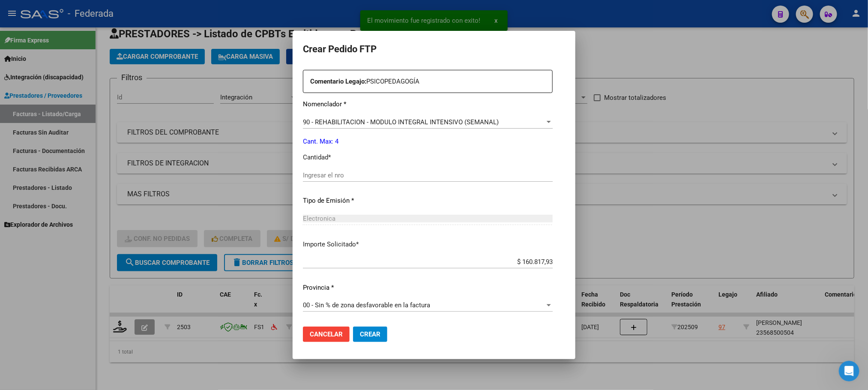
click at [316, 177] on input "Ingresar el nro" at bounding box center [428, 175] width 250 height 8
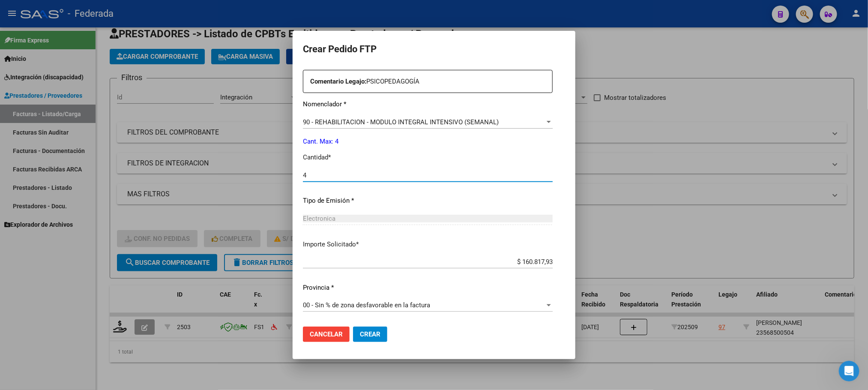
type input "4"
click at [370, 336] on span "Crear" at bounding box center [370, 334] width 21 height 8
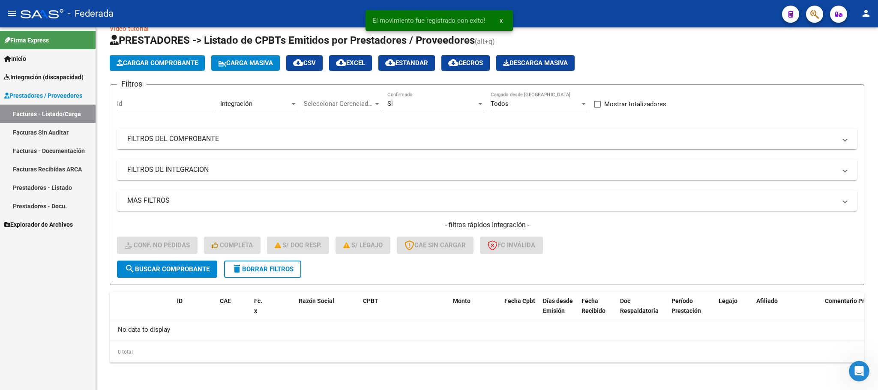
scroll to position [17, 0]
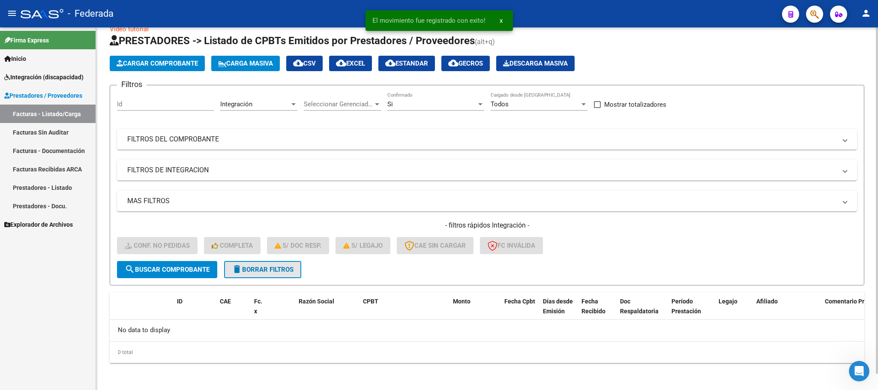
click at [288, 275] on button "delete Borrar Filtros" at bounding box center [262, 269] width 77 height 17
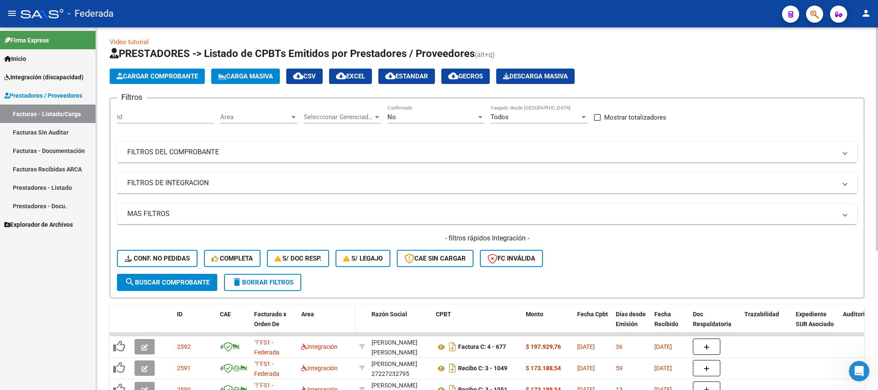
scroll to position [0, 0]
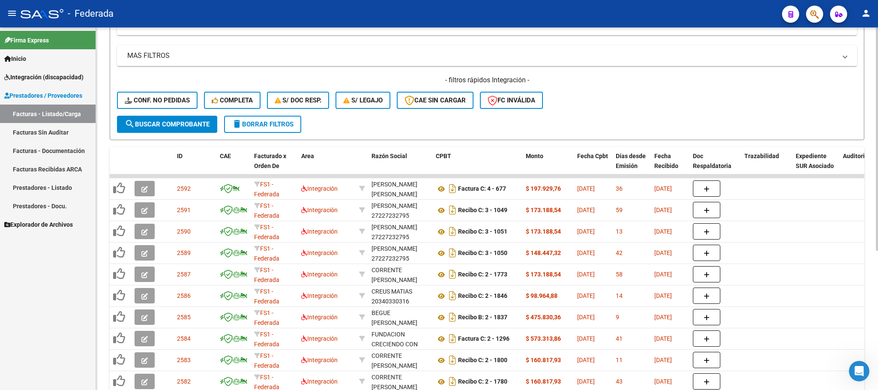
click at [256, 127] on span "delete Borrar Filtros" at bounding box center [263, 124] width 62 height 8
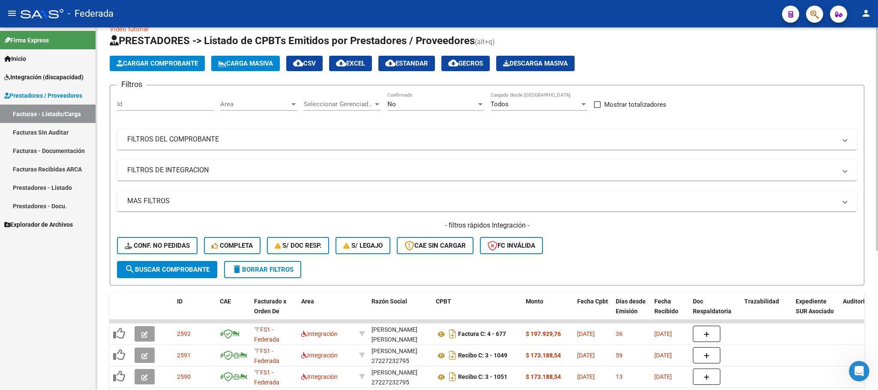
scroll to position [162, 0]
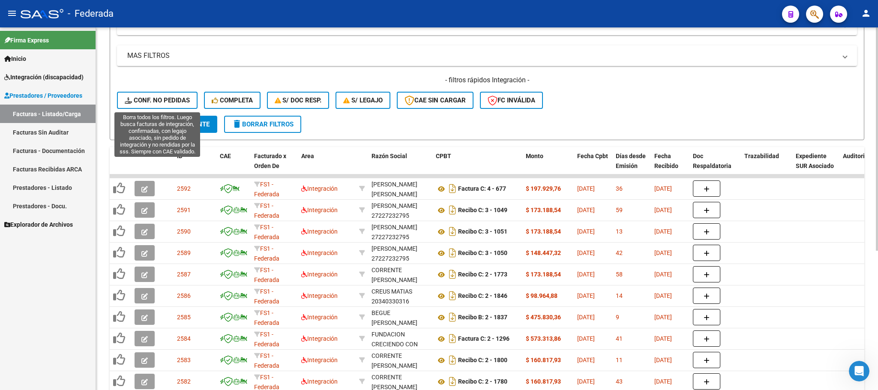
click at [177, 98] on span "Conf. no pedidas" at bounding box center [157, 100] width 65 height 8
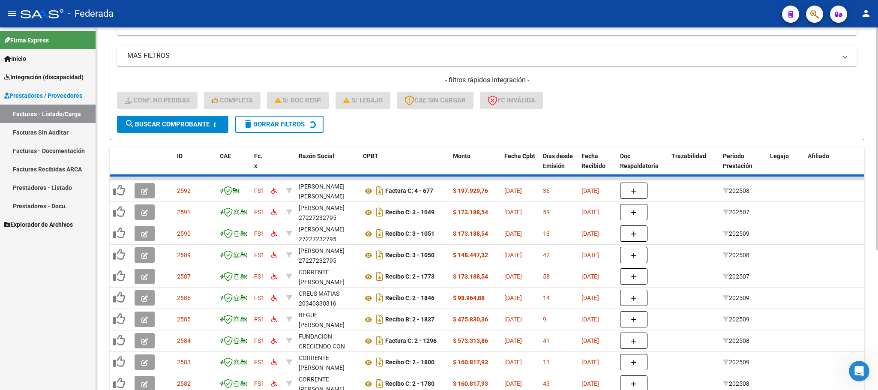
scroll to position [17, 0]
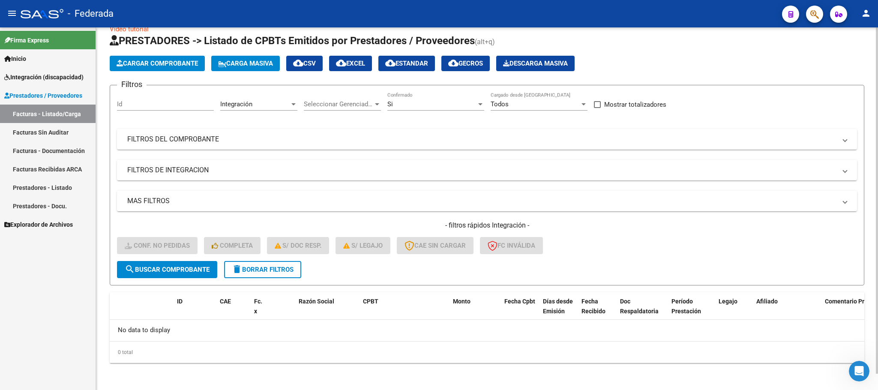
click at [265, 273] on span "delete Borrar Filtros" at bounding box center [263, 270] width 62 height 8
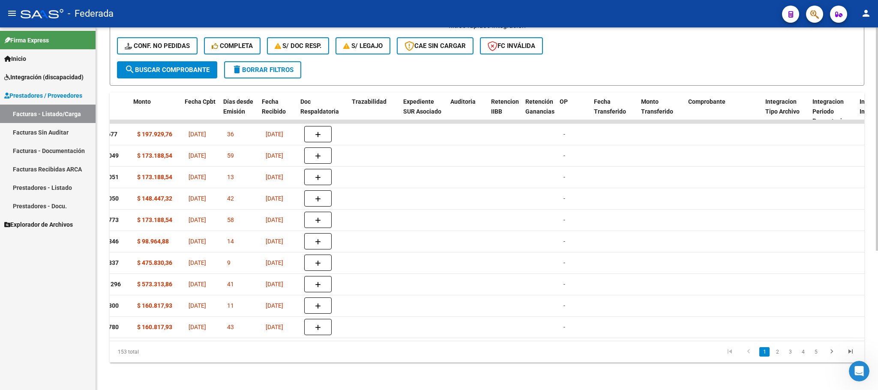
scroll to position [0, 1073]
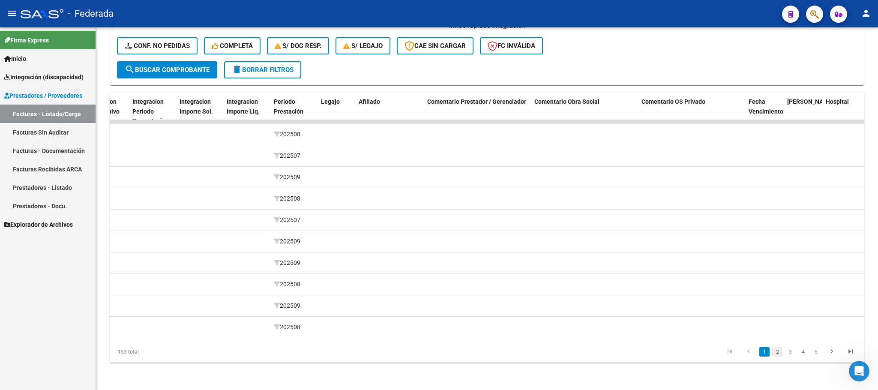
click at [778, 349] on link "2" at bounding box center [777, 351] width 10 height 9
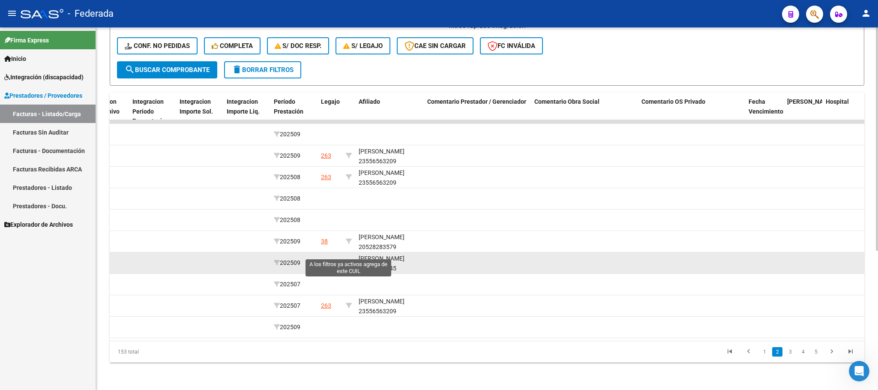
click at [349, 260] on icon at bounding box center [349, 263] width 6 height 6
type input "27533721945"
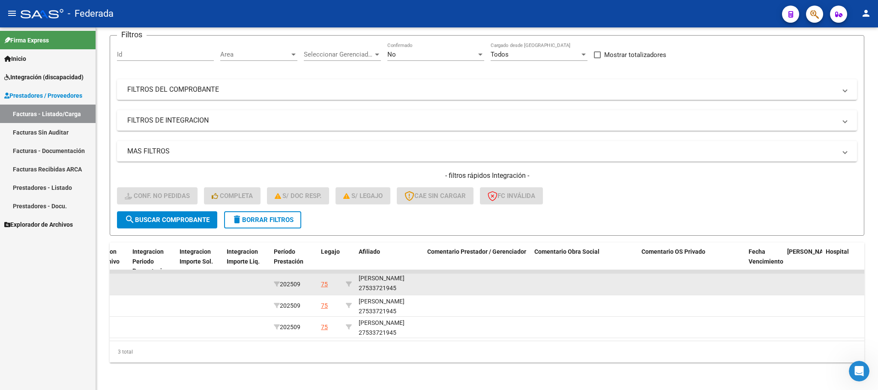
scroll to position [11, 0]
click at [385, 279] on div "KUHN HERNANDEZ NAHIARA ELIZABETH 27533721945" at bounding box center [390, 283] width 62 height 20
copy div "27533721945"
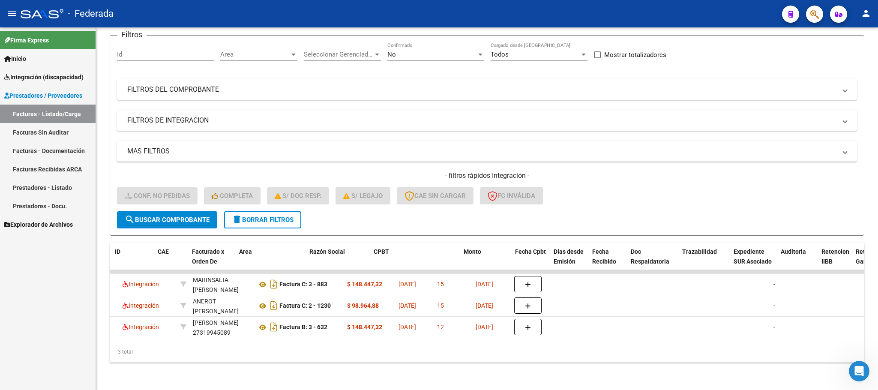
scroll to position [0, 0]
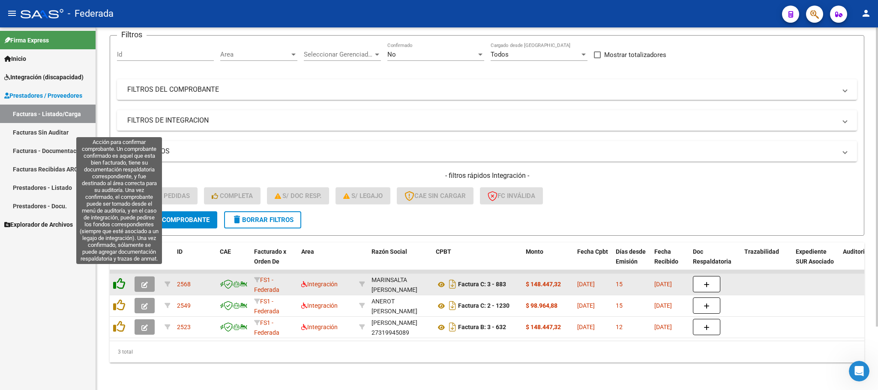
click at [119, 278] on icon at bounding box center [119, 284] width 12 height 12
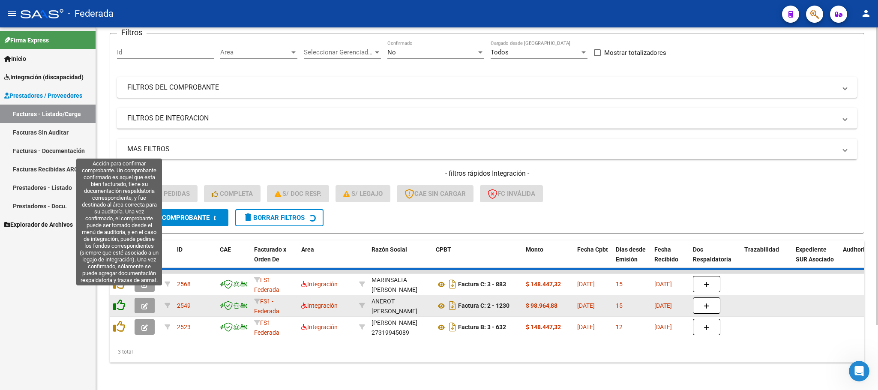
click at [119, 299] on icon at bounding box center [119, 305] width 12 height 12
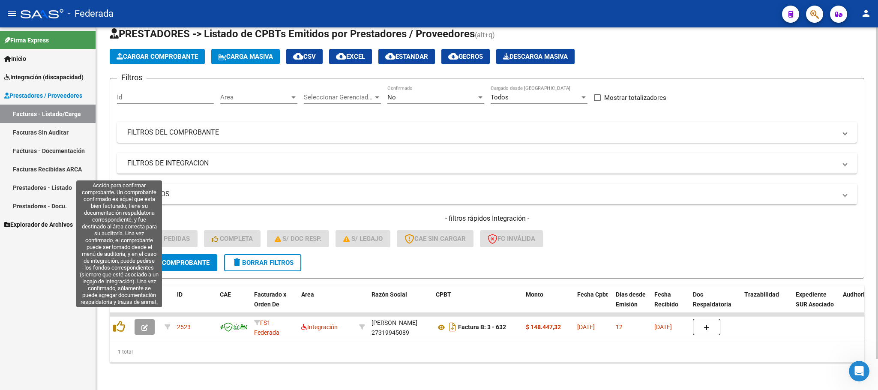
scroll to position [33, 0]
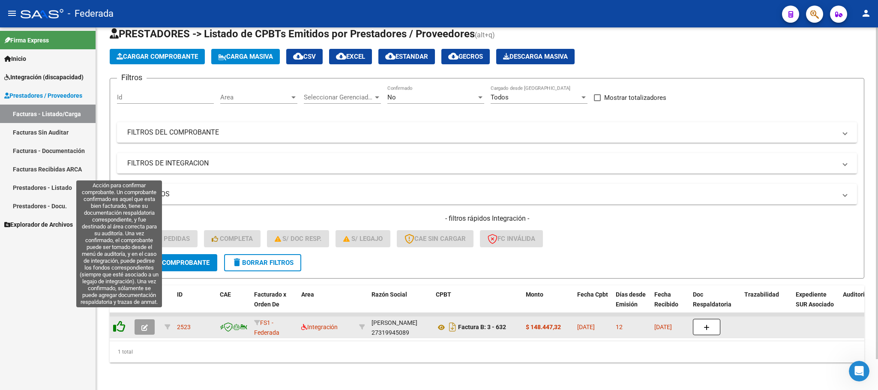
click at [118, 322] on icon at bounding box center [119, 327] width 12 height 12
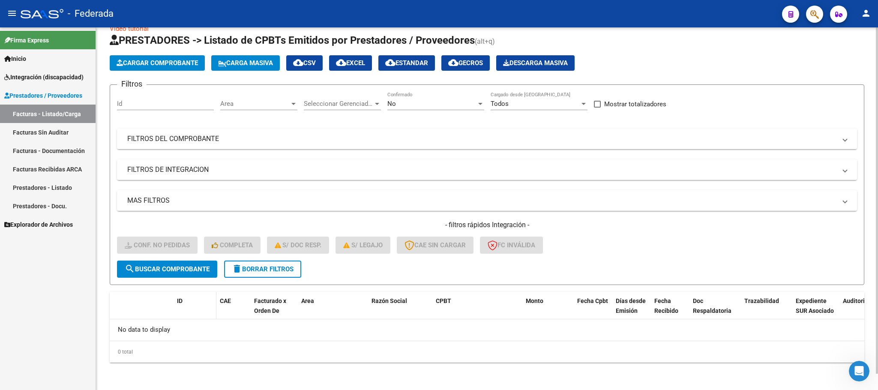
scroll to position [17, 0]
click at [261, 271] on span "delete Borrar Filtros" at bounding box center [263, 270] width 62 height 8
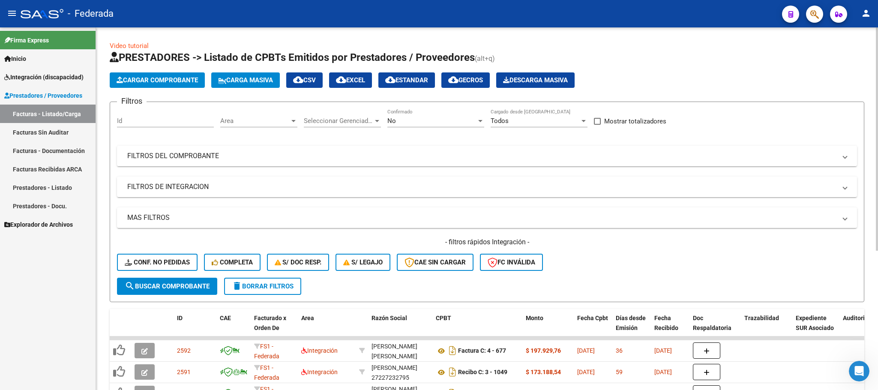
click at [164, 258] on span "Conf. no pedidas" at bounding box center [157, 262] width 65 height 8
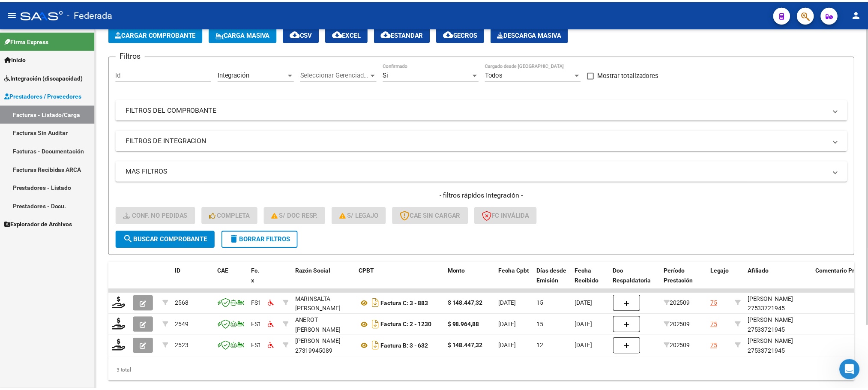
scroll to position [64, 0]
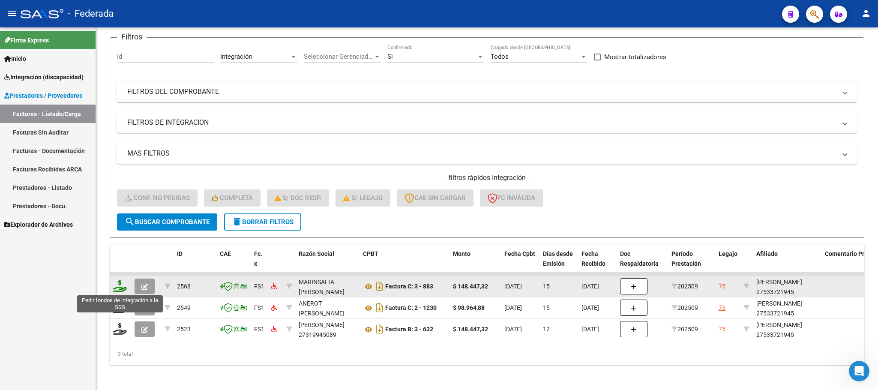
click at [120, 285] on icon at bounding box center [120, 286] width 14 height 12
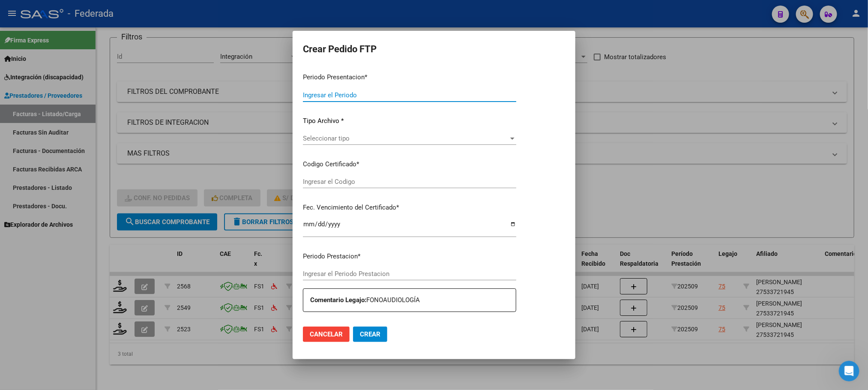
type input "202509"
type input "$ 148.447,32"
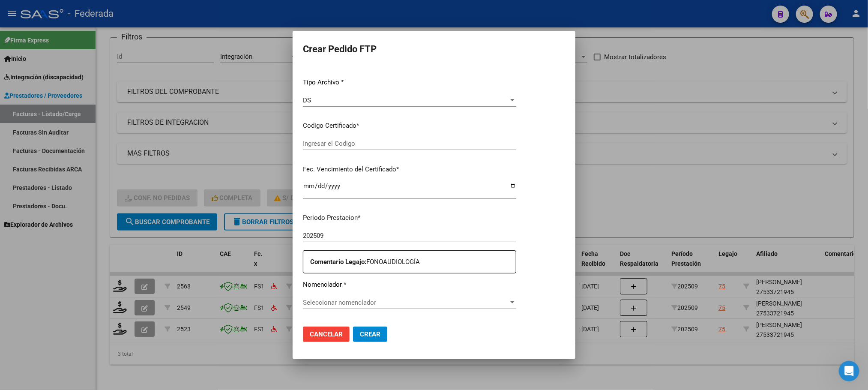
type input "ARG01000533721942024061020390610BS387"
type input "2039-06-10"
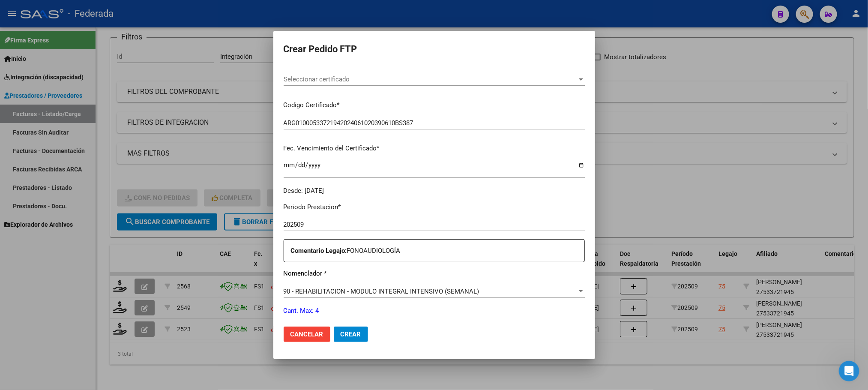
scroll to position [215, 0]
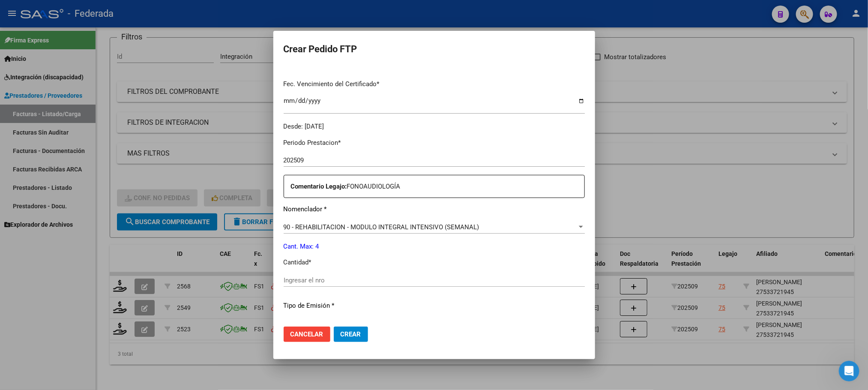
click at [284, 276] on input "Ingresar el nro" at bounding box center [434, 280] width 301 height 8
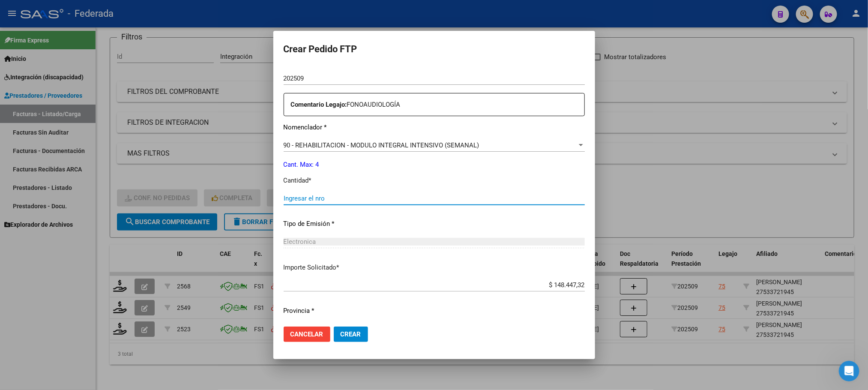
scroll to position [320, 0]
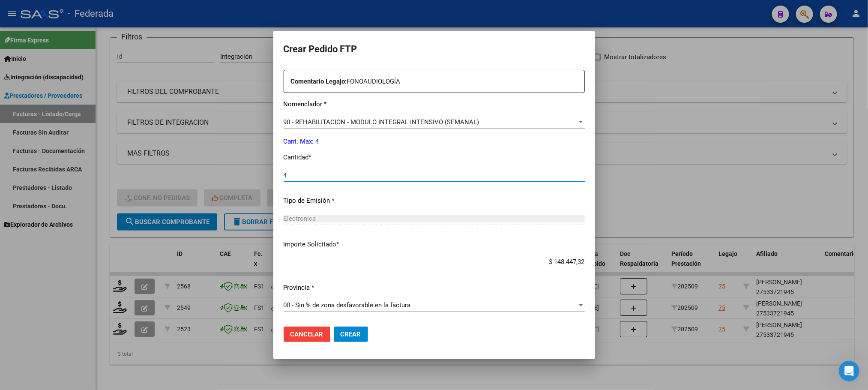
type input "4"
click at [341, 333] on span "Crear" at bounding box center [351, 334] width 21 height 8
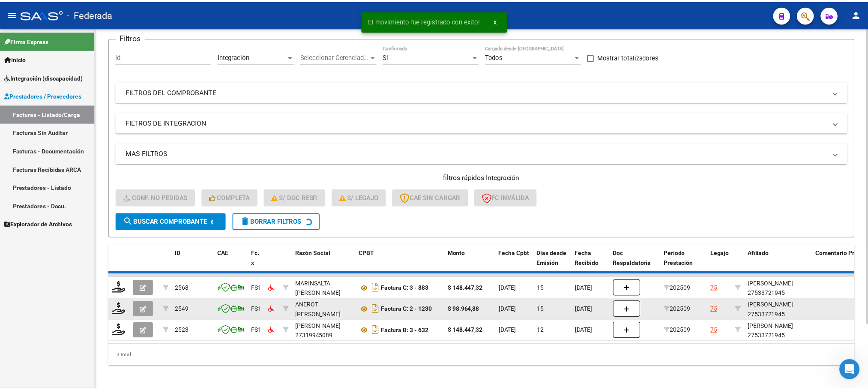
scroll to position [55, 0]
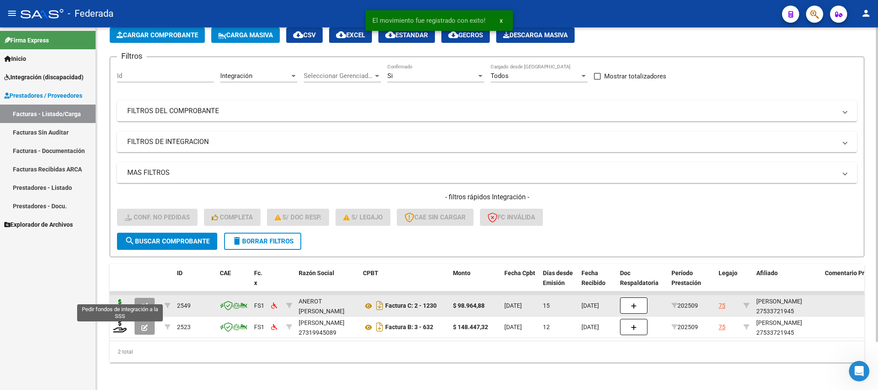
click at [124, 299] on icon at bounding box center [120, 305] width 14 height 12
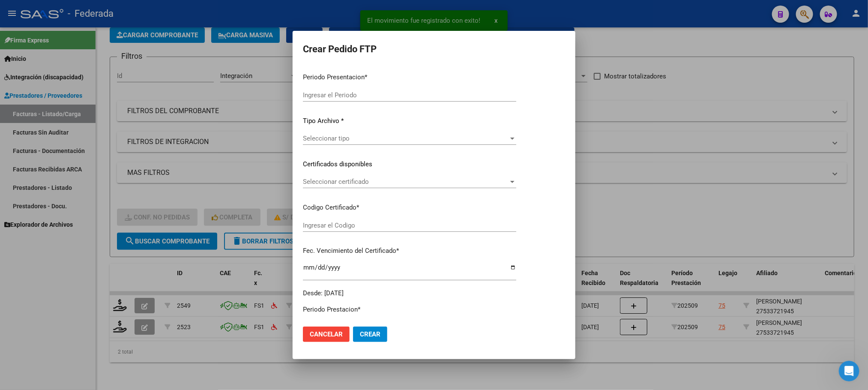
type input "202509"
type input "$ 98.964,88"
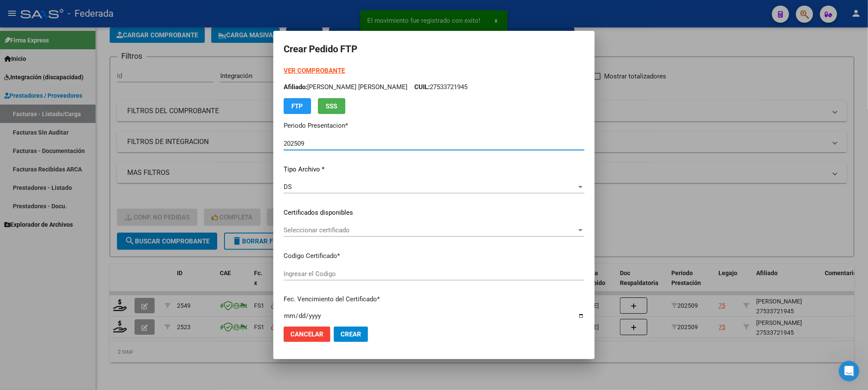
type input "ARG01000533721942024061020390610BS387"
type input "2039-06-10"
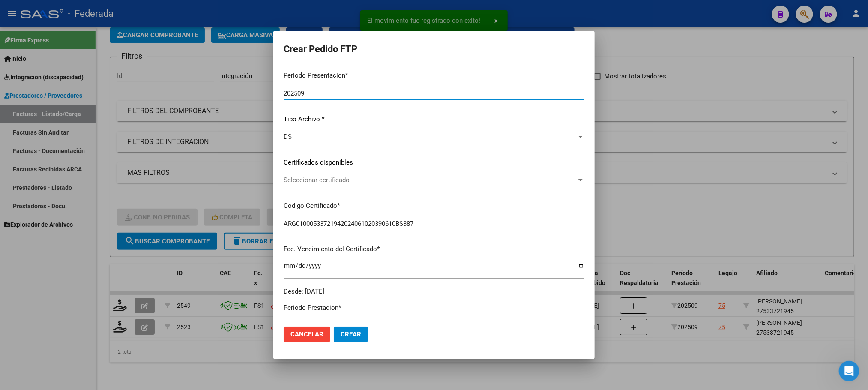
scroll to position [64, 0]
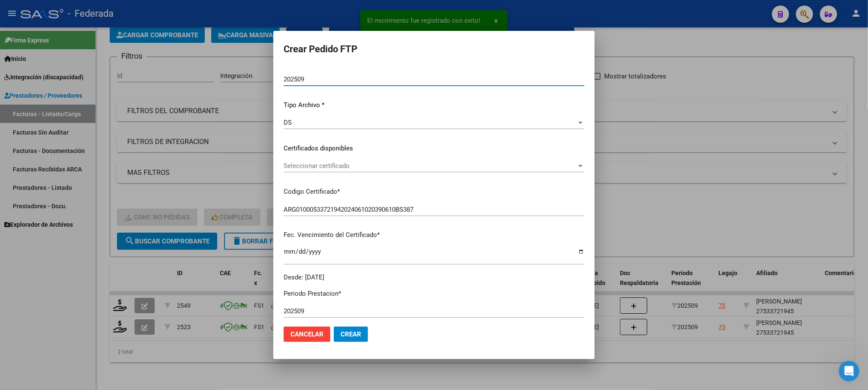
click at [291, 166] on span "Seleccionar certificado" at bounding box center [430, 166] width 293 height 8
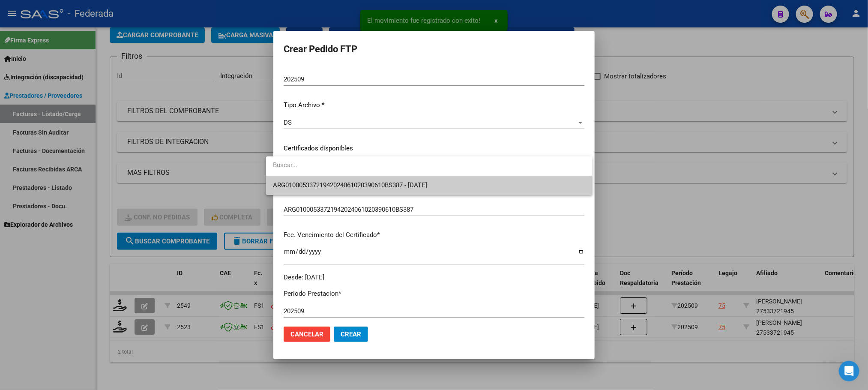
click at [291, 179] on span "ARG01000533721942024061020390610BS387 - 2039-06-10" at bounding box center [429, 185] width 312 height 19
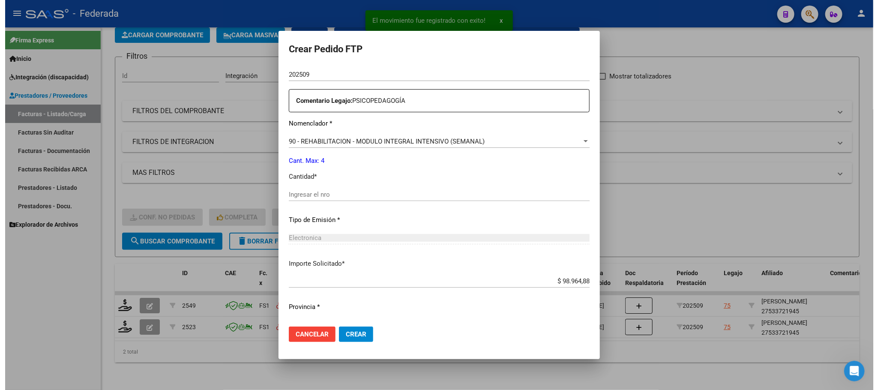
scroll to position [320, 0]
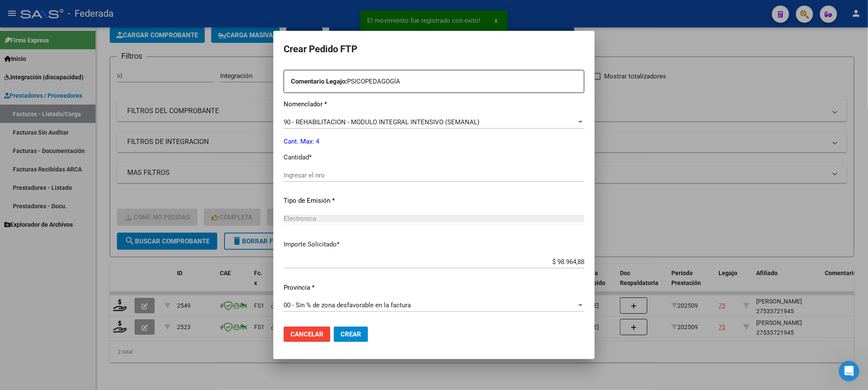
click at [294, 175] on input "Ingresar el nro" at bounding box center [434, 175] width 301 height 8
type input "4"
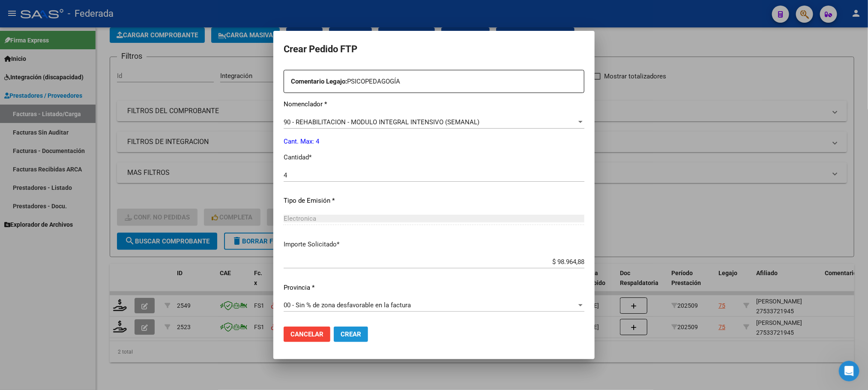
click at [341, 332] on span "Crear" at bounding box center [351, 334] width 21 height 8
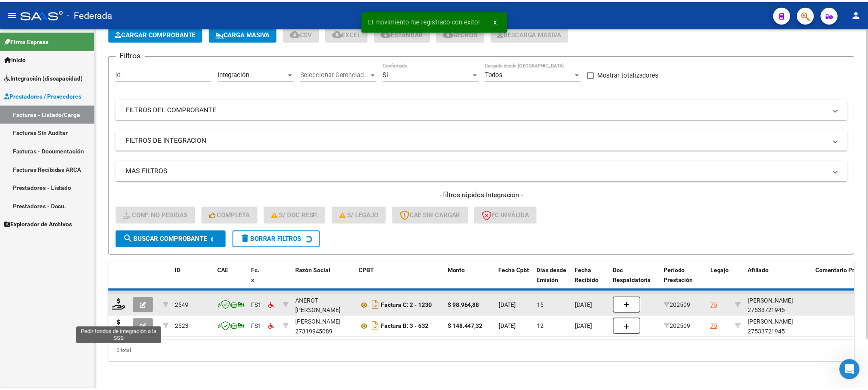
scroll to position [33, 0]
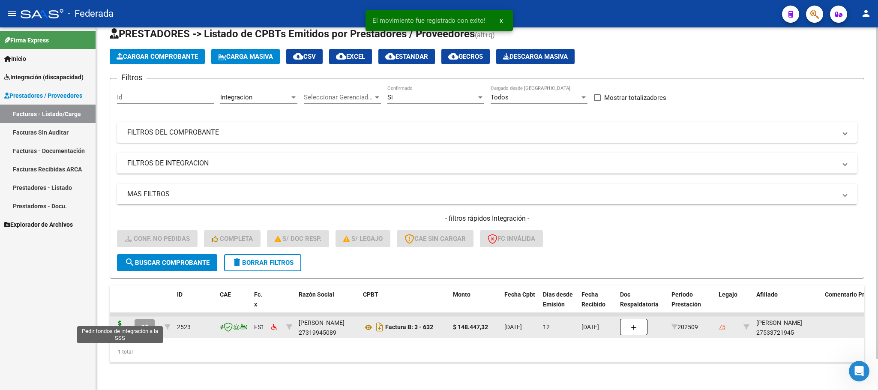
click at [120, 321] on icon at bounding box center [120, 327] width 14 height 12
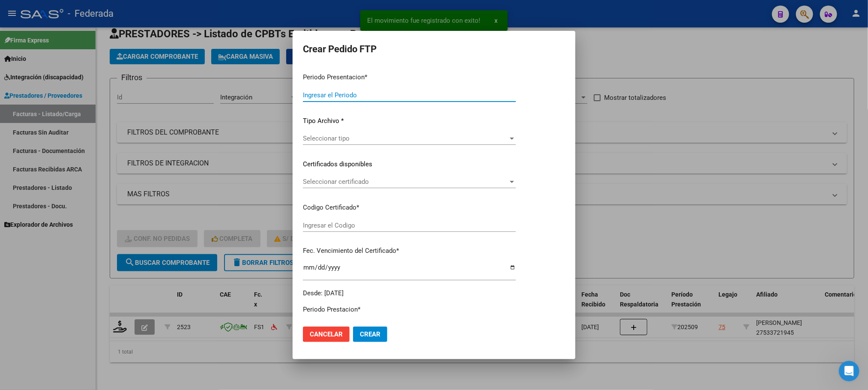
type input "202509"
type input "$ 148.447,32"
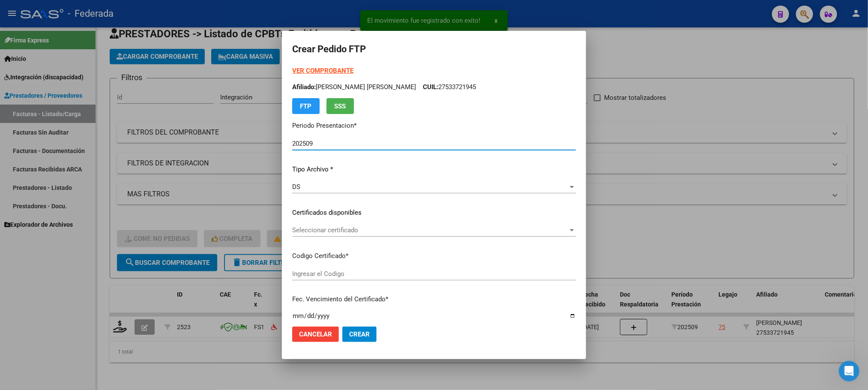
type input "ARG01000533721942024061020390610BS387"
type input "2039-06-10"
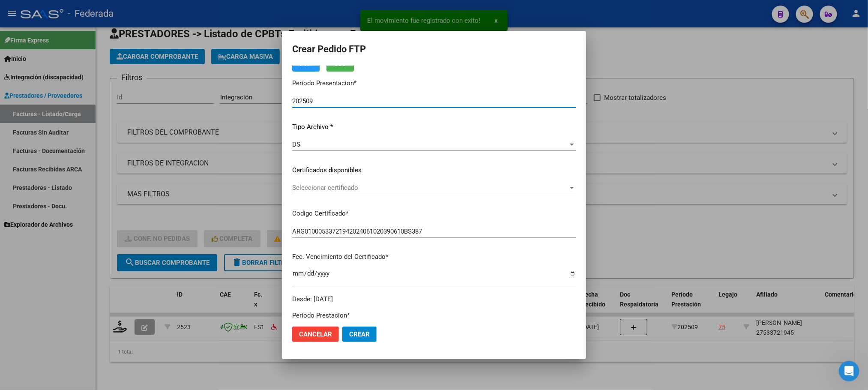
scroll to position [64, 0]
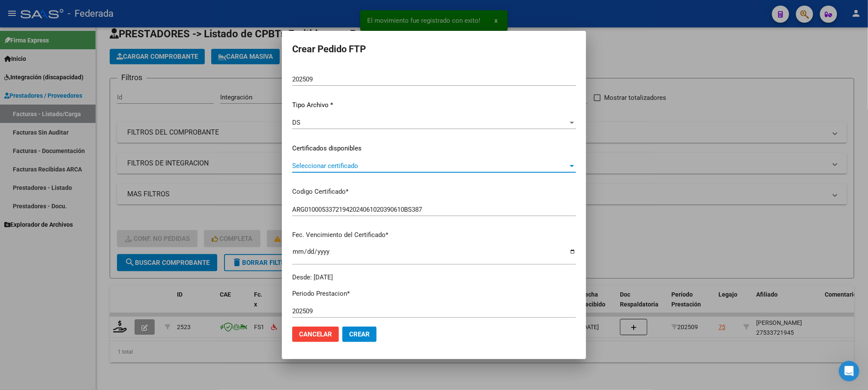
click at [308, 167] on span "Seleccionar certificado" at bounding box center [430, 166] width 276 height 8
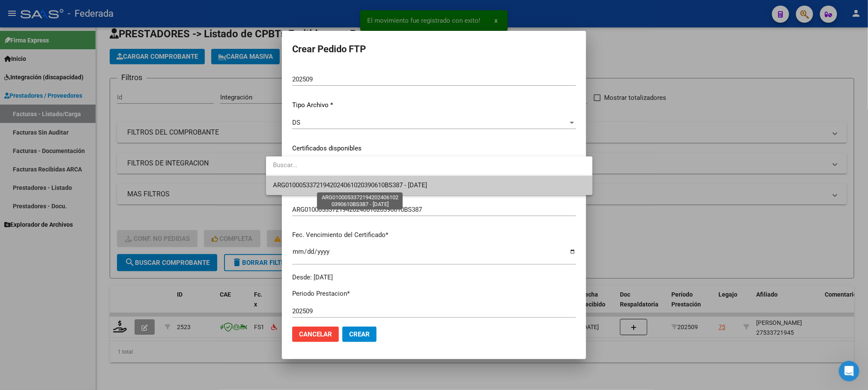
click at [308, 184] on span "ARG01000533721942024061020390610BS387 - 2039-06-10" at bounding box center [350, 185] width 154 height 8
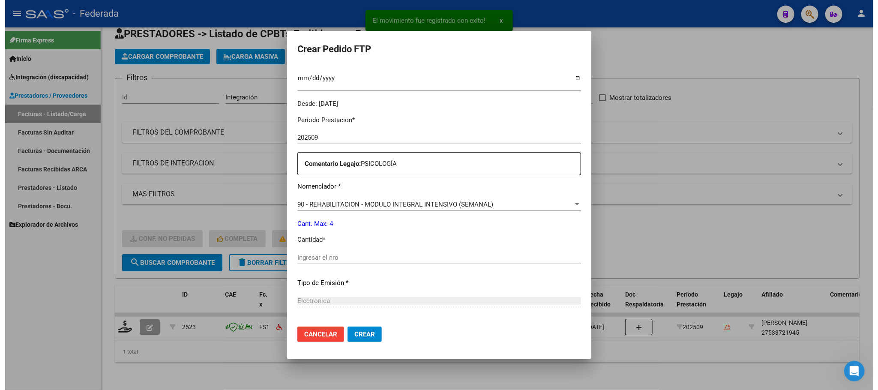
scroll to position [320, 0]
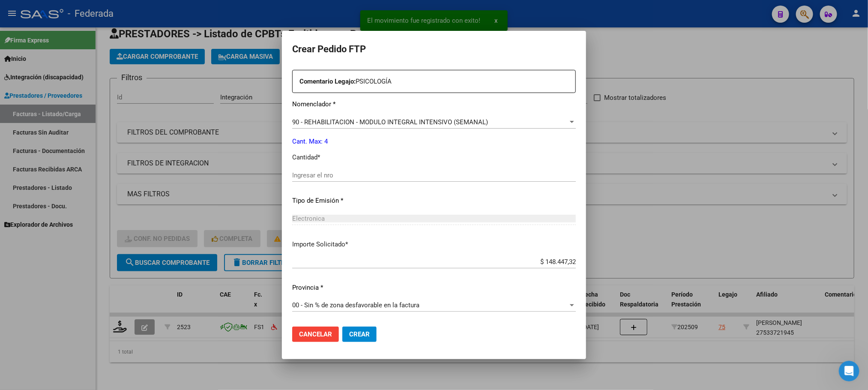
click at [310, 171] on input "Ingresar el nro" at bounding box center [434, 175] width 284 height 8
type input "4"
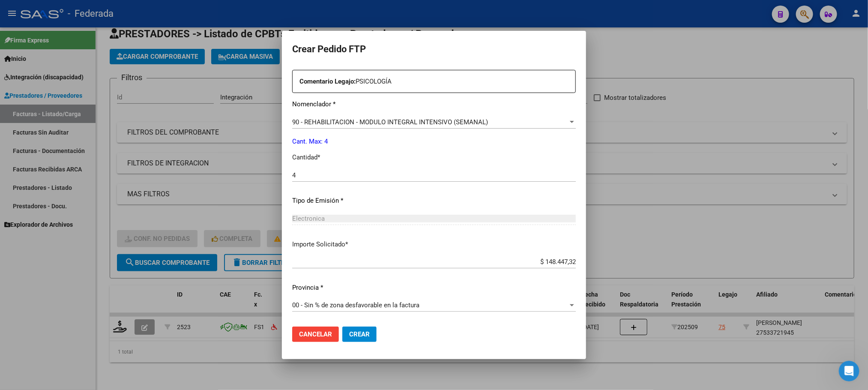
click at [349, 332] on span "Crear" at bounding box center [359, 334] width 21 height 8
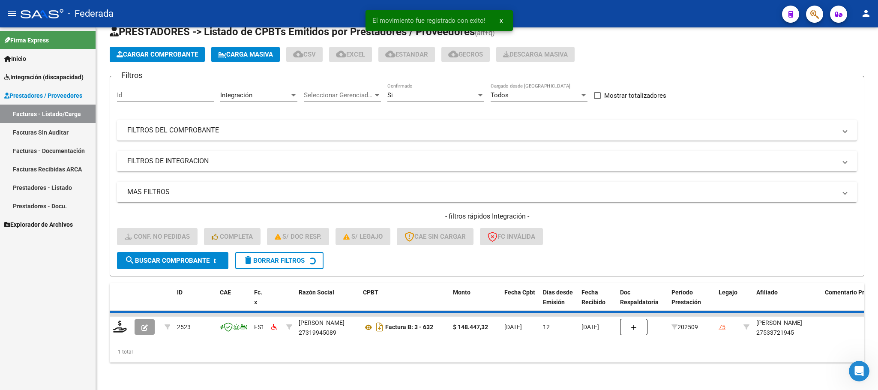
scroll to position [17, 0]
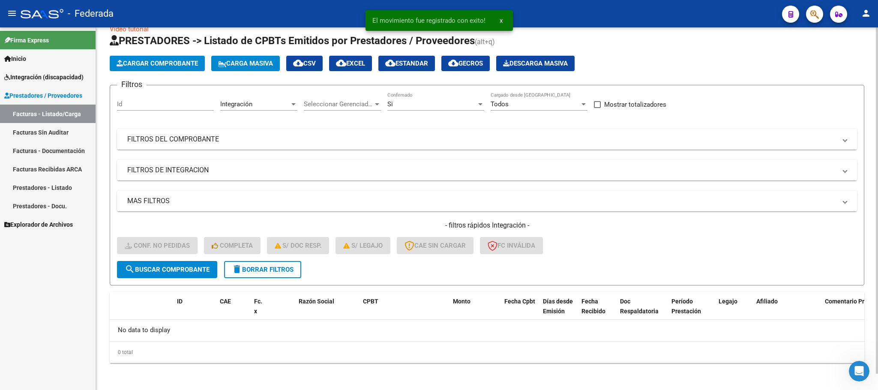
click at [288, 274] on button "delete Borrar Filtros" at bounding box center [262, 269] width 77 height 17
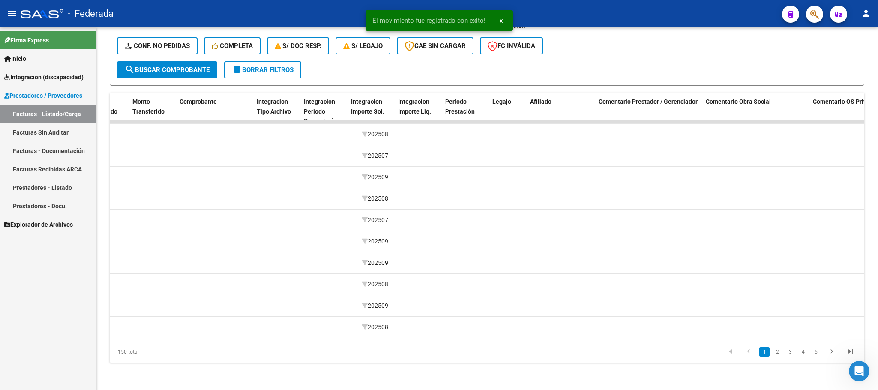
scroll to position [0, 989]
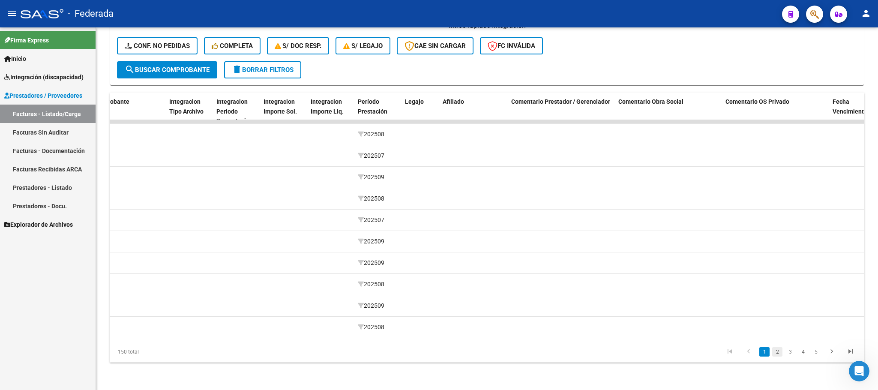
click at [778, 352] on link "2" at bounding box center [777, 351] width 10 height 9
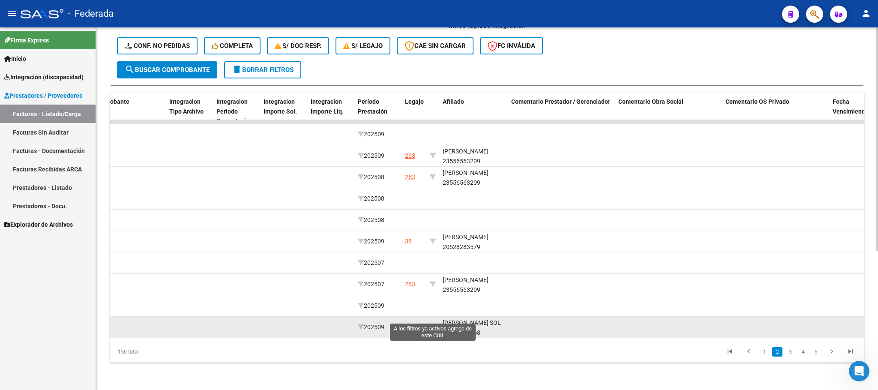
click at [430, 324] on icon at bounding box center [433, 327] width 6 height 6
type input "27559287968"
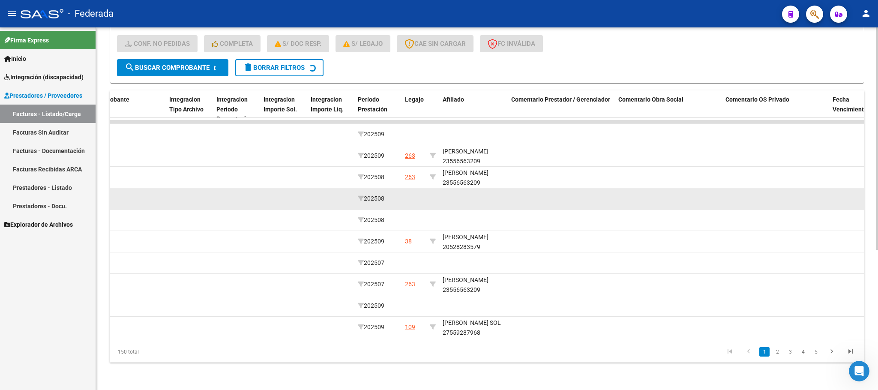
scroll to position [76, 0]
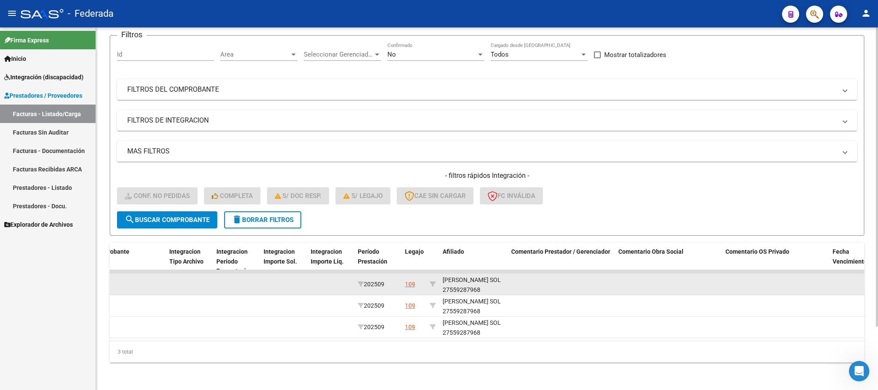
click at [463, 280] on div "RAPARO SERENA SOL 27559287968" at bounding box center [474, 285] width 62 height 20
copy div "27559287968"
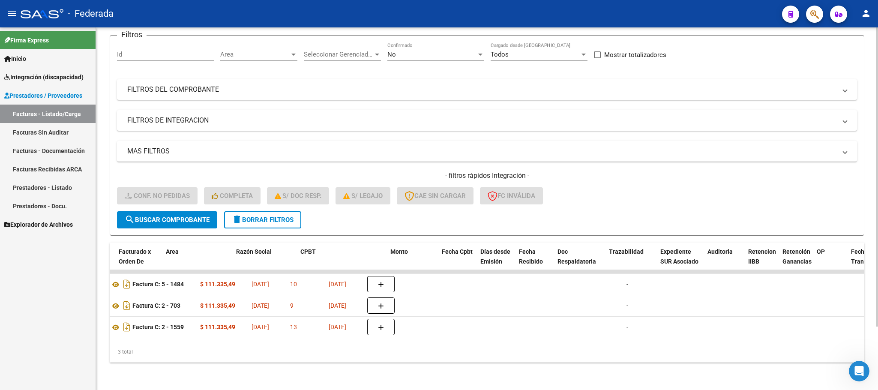
scroll to position [0, 0]
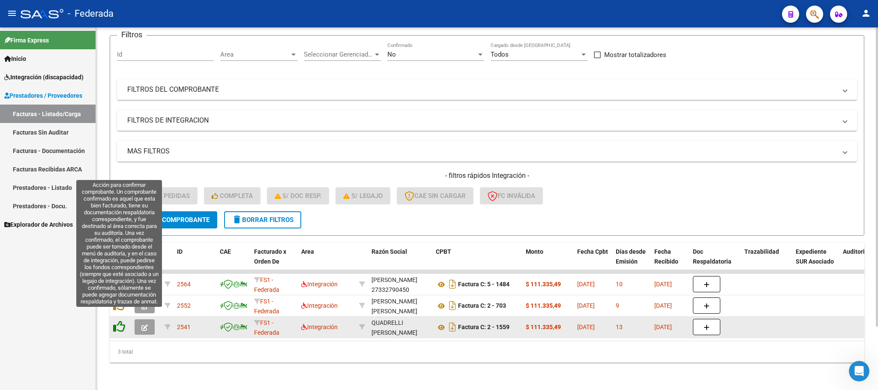
click at [114, 321] on icon at bounding box center [119, 327] width 12 height 12
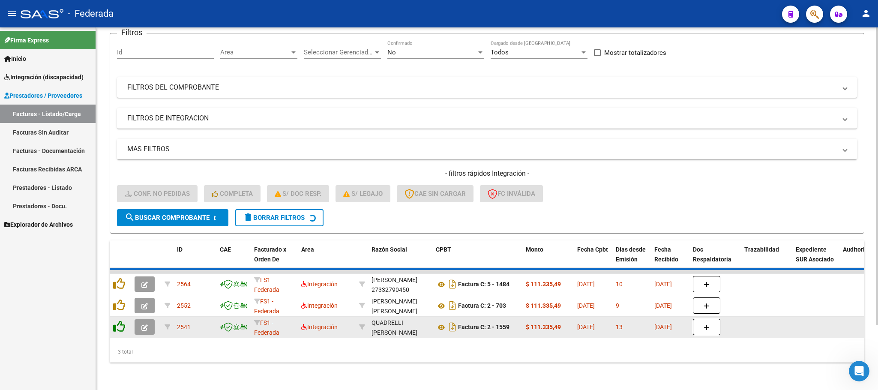
scroll to position [55, 0]
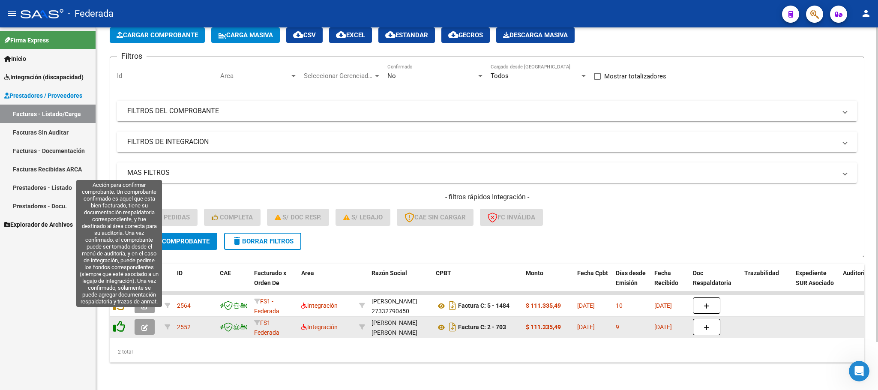
click at [116, 321] on icon at bounding box center [119, 327] width 12 height 12
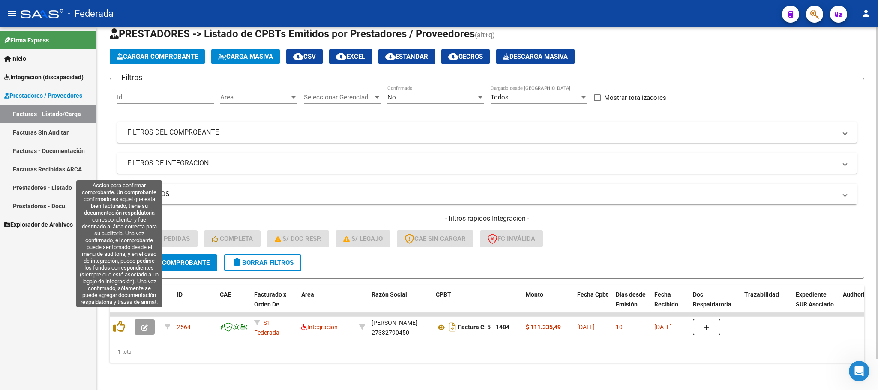
scroll to position [33, 0]
click at [116, 321] on icon at bounding box center [119, 327] width 12 height 12
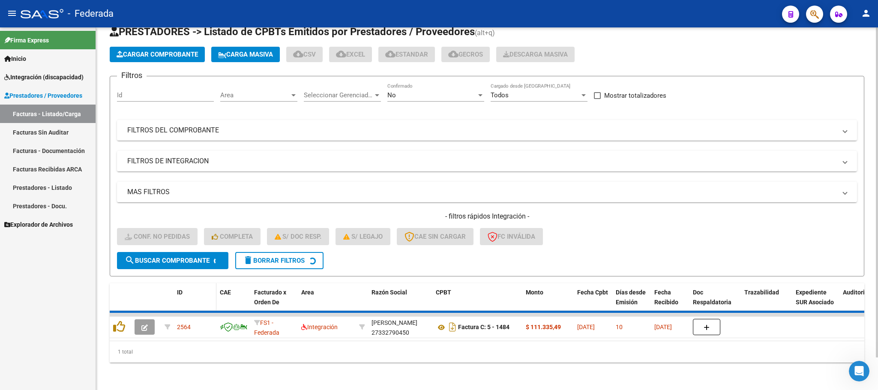
scroll to position [17, 0]
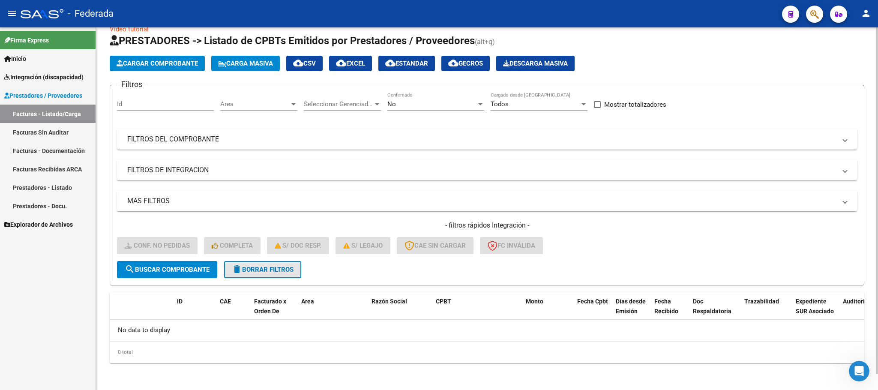
click at [256, 272] on span "delete Borrar Filtros" at bounding box center [263, 270] width 62 height 8
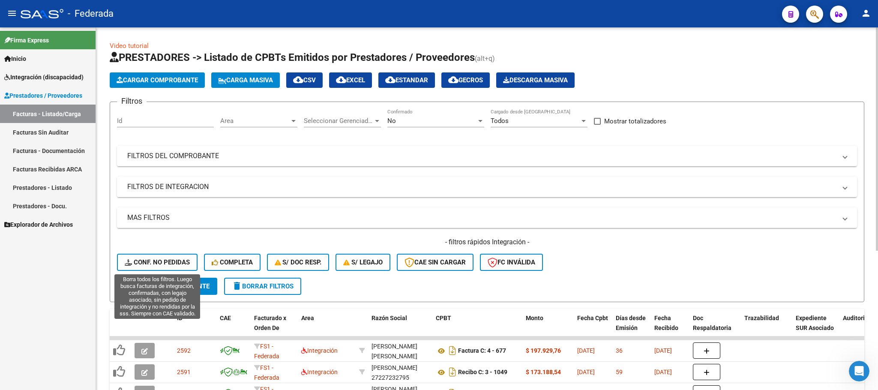
click at [178, 263] on span "Conf. no pedidas" at bounding box center [157, 262] width 65 height 8
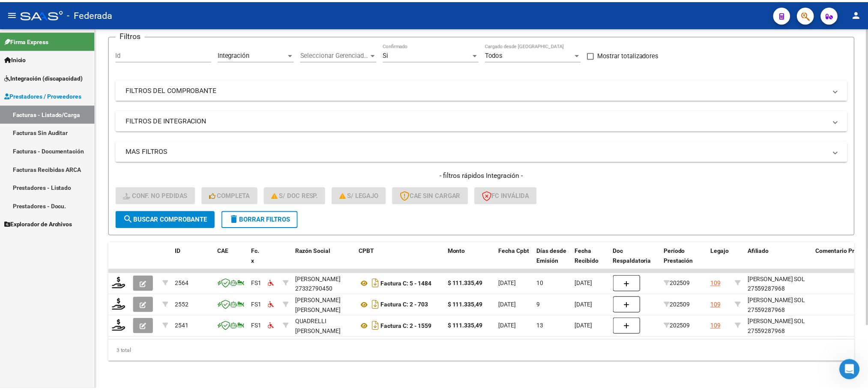
scroll to position [76, 0]
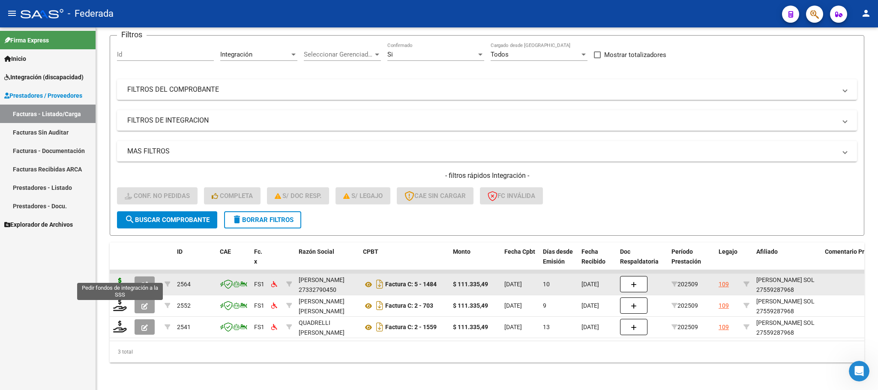
click at [122, 278] on icon at bounding box center [120, 284] width 14 height 12
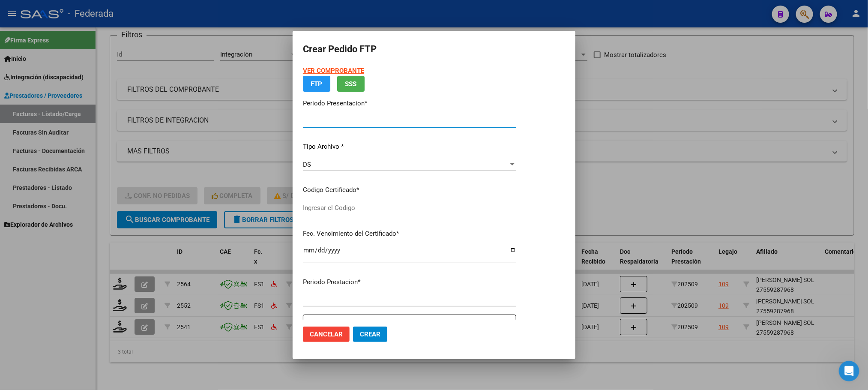
type input "202509"
type input "$ 111.335,49"
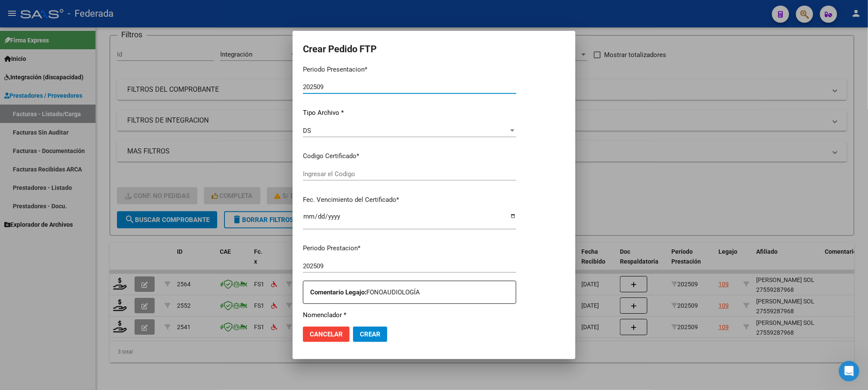
type input "ARG01000559287962019080120250801SFE181"
type input "2025-08-01"
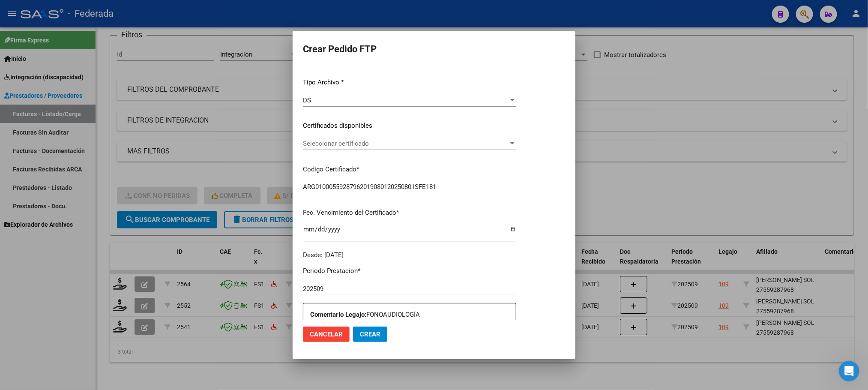
scroll to position [87, 0]
click at [339, 146] on span "Seleccionar certificado" at bounding box center [424, 144] width 243 height 8
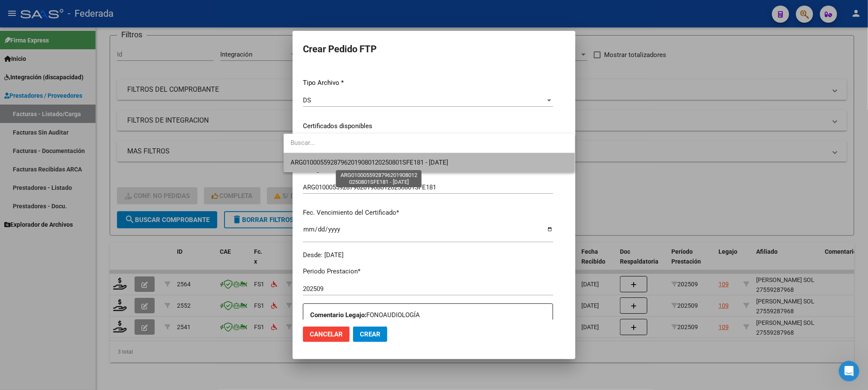
click at [339, 163] on span "ARG01000559287962019080120250801SFE181 - 2025-08-01" at bounding box center [370, 163] width 158 height 8
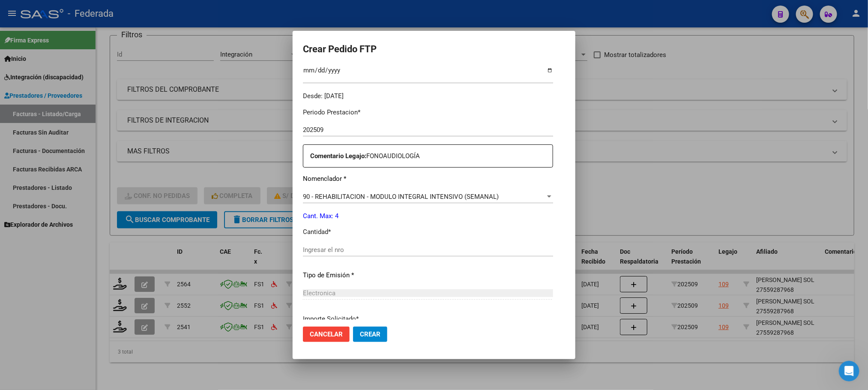
scroll to position [279, 0]
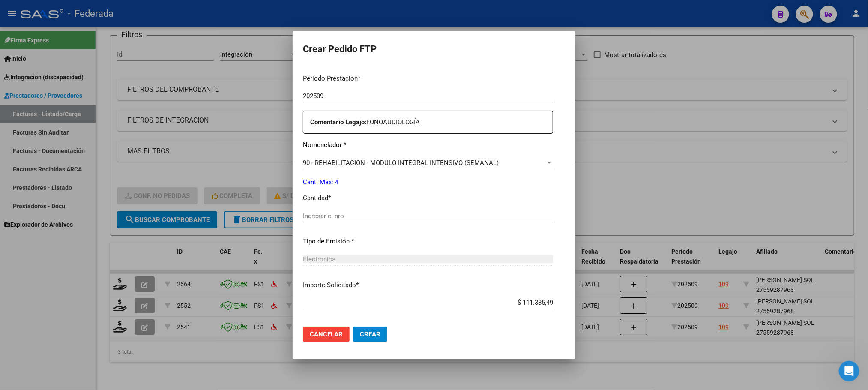
click at [329, 219] on input "Ingresar el nro" at bounding box center [428, 216] width 250 height 8
type input "4"
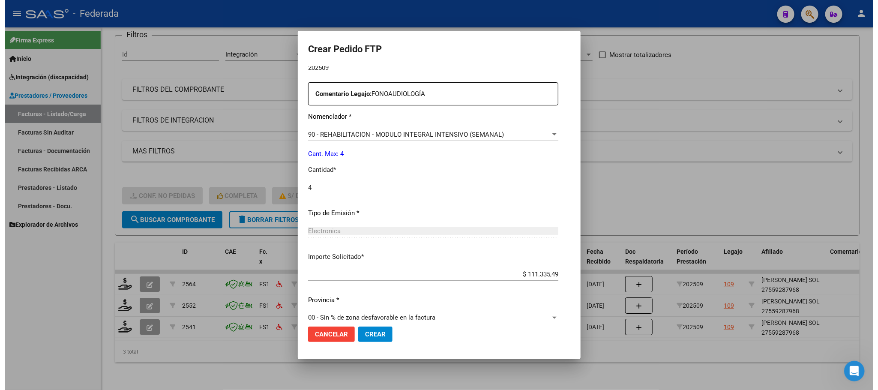
scroll to position [320, 0]
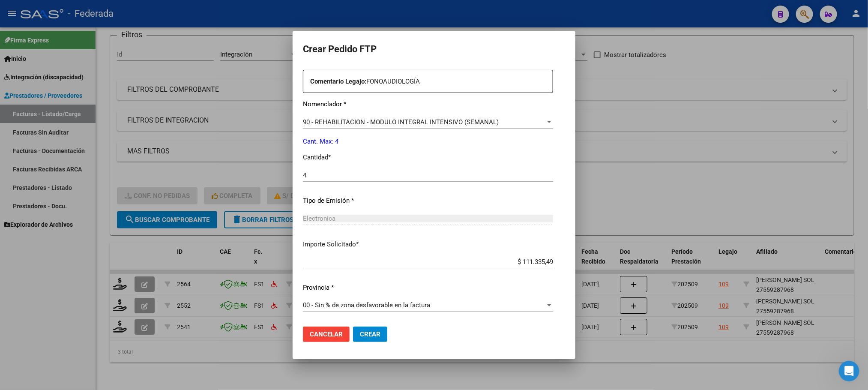
click at [353, 328] on button "Crear" at bounding box center [370, 334] width 34 height 15
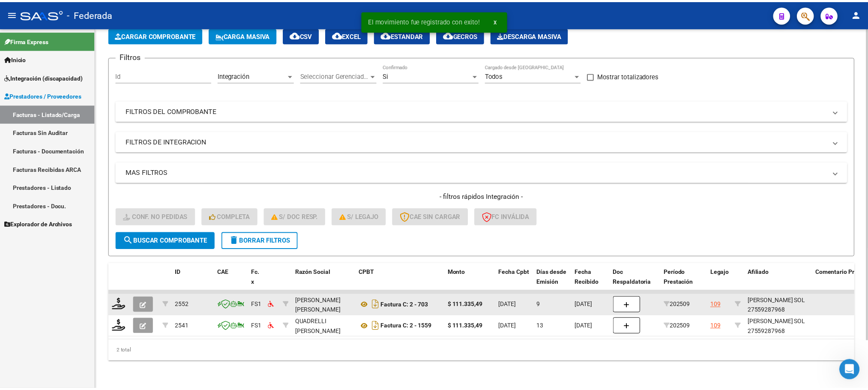
scroll to position [55, 0]
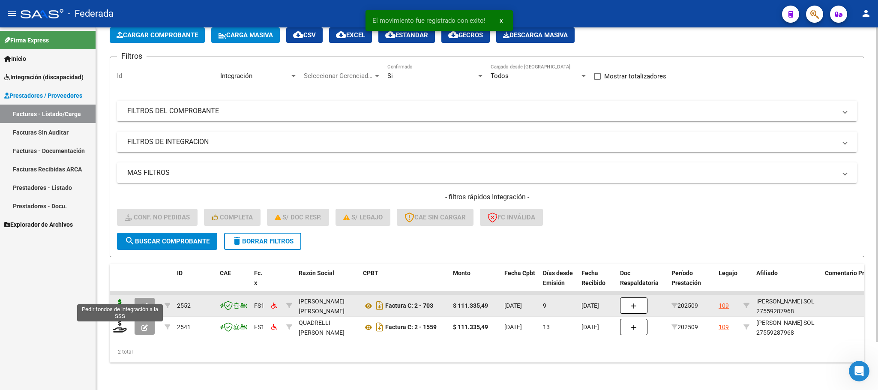
click at [121, 299] on icon at bounding box center [120, 305] width 14 height 12
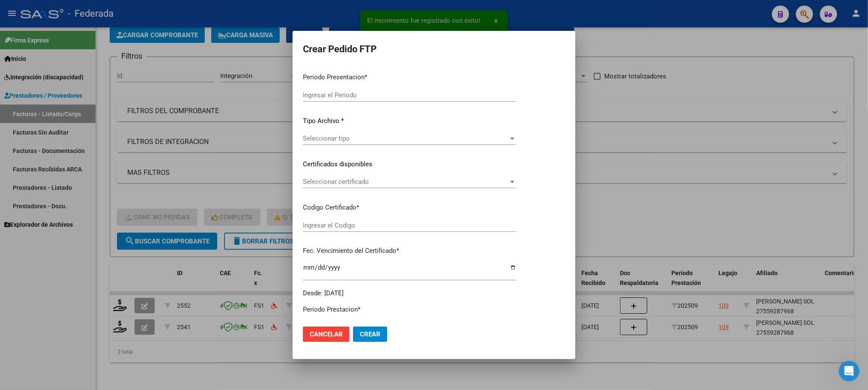
type input "202509"
type input "$ 111.335,49"
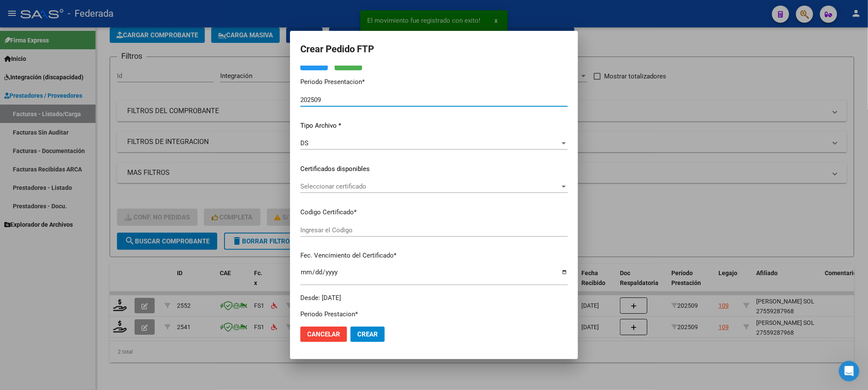
type input "ARG01000559287962019080120250801SFE181"
type input "2025-08-01"
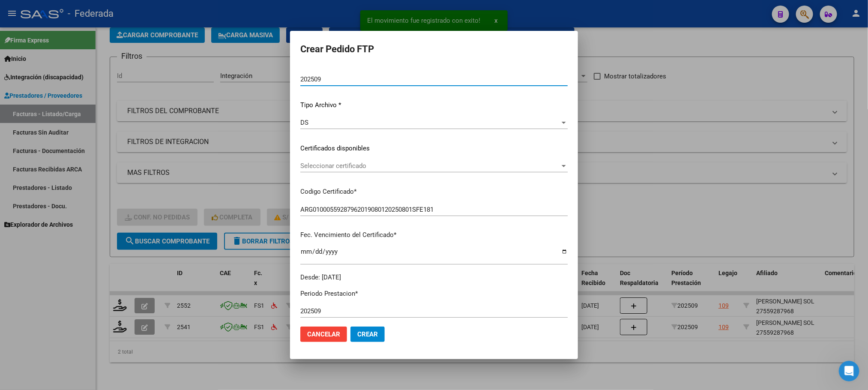
click at [314, 168] on span "Seleccionar certificado" at bounding box center [430, 166] width 260 height 8
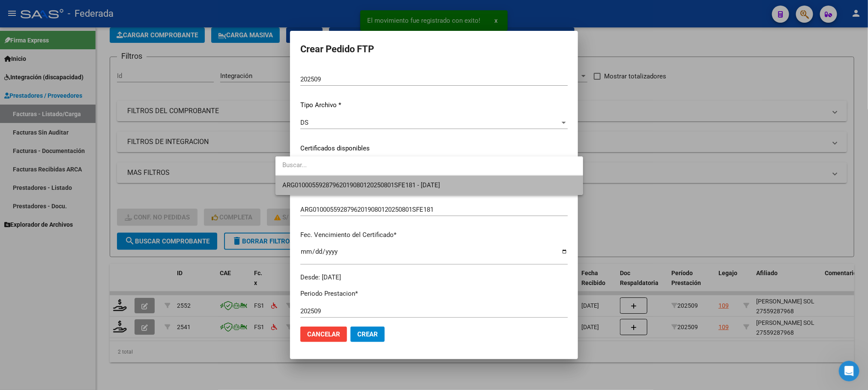
click at [315, 178] on span "ARG01000559287962019080120250801SFE181 - 2025-08-01" at bounding box center [429, 185] width 294 height 19
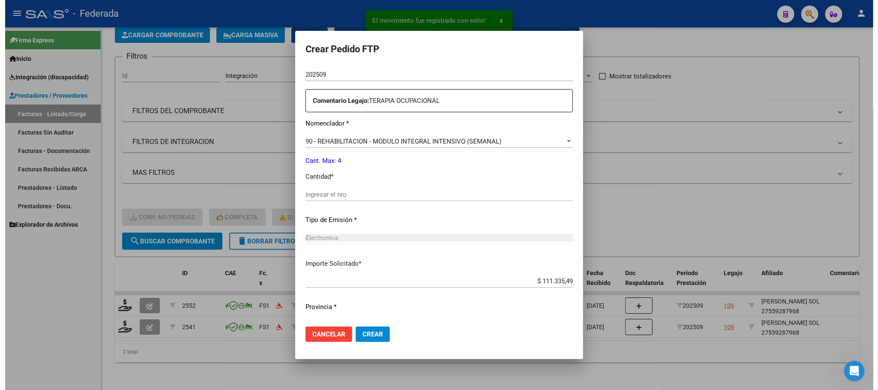
scroll to position [320, 0]
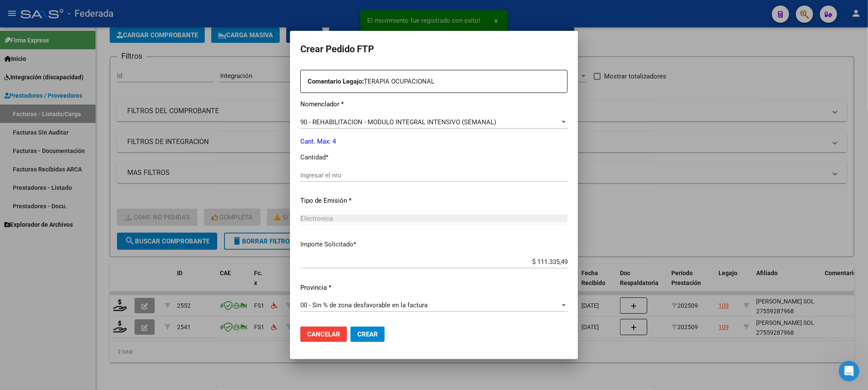
click at [319, 180] on div "Ingresar el nro" at bounding box center [433, 175] width 267 height 13
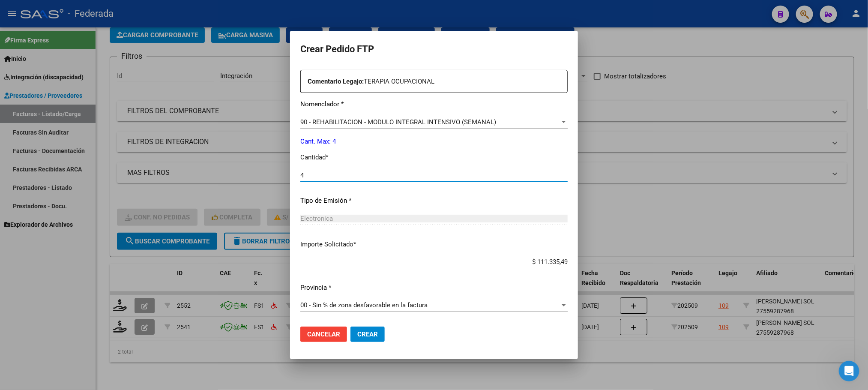
type input "4"
click at [357, 330] on span "Crear" at bounding box center [367, 334] width 21 height 8
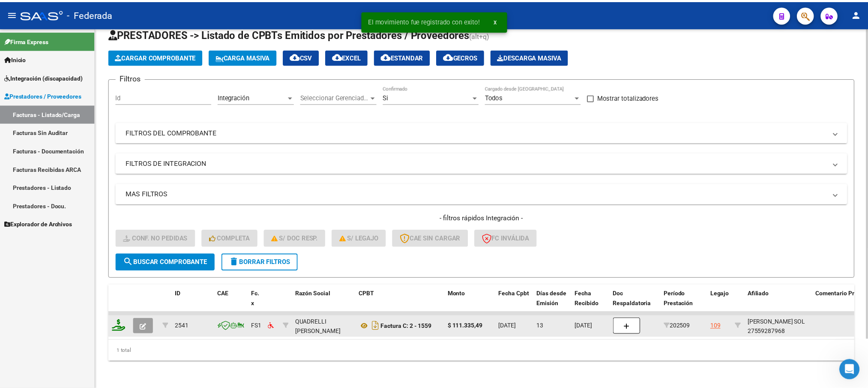
scroll to position [33, 0]
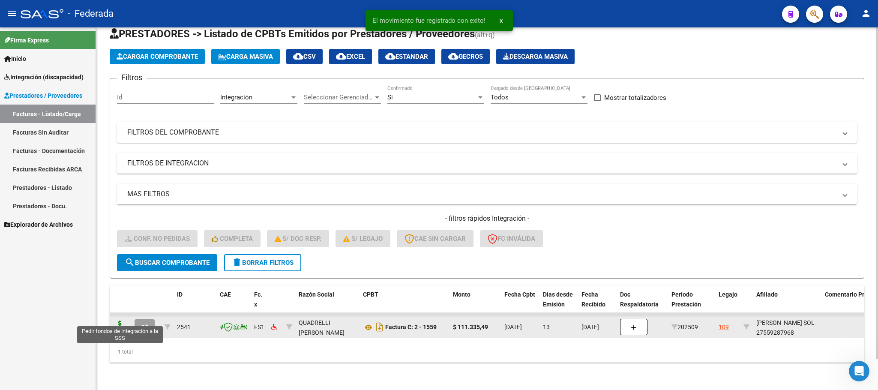
click at [121, 321] on icon at bounding box center [120, 327] width 14 height 12
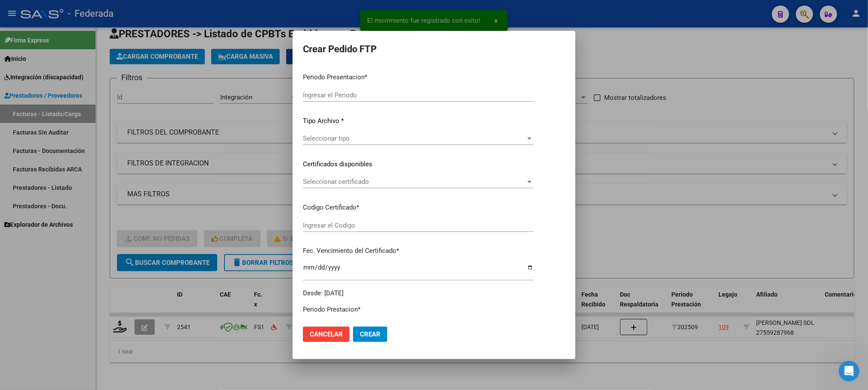
type input "202509"
type input "$ 111.335,49"
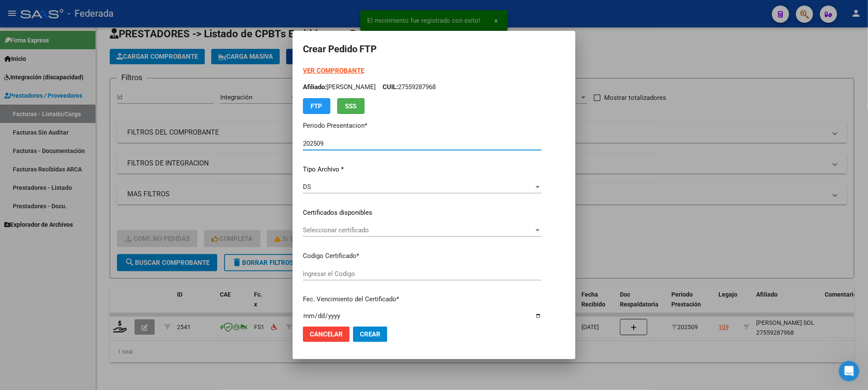
scroll to position [64, 0]
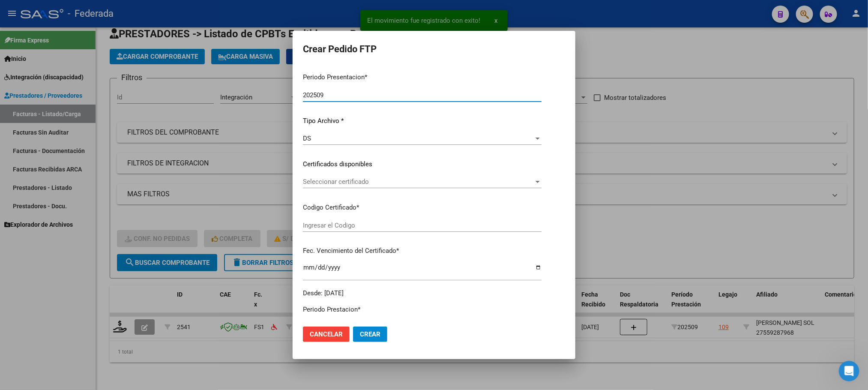
type input "ARG01000559287962019080120250801SFE181"
type input "2025-08-01"
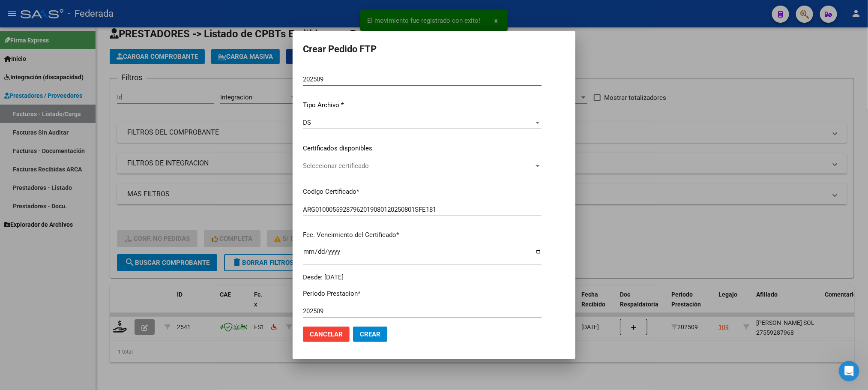
click at [339, 165] on span "Seleccionar certificado" at bounding box center [418, 166] width 231 height 8
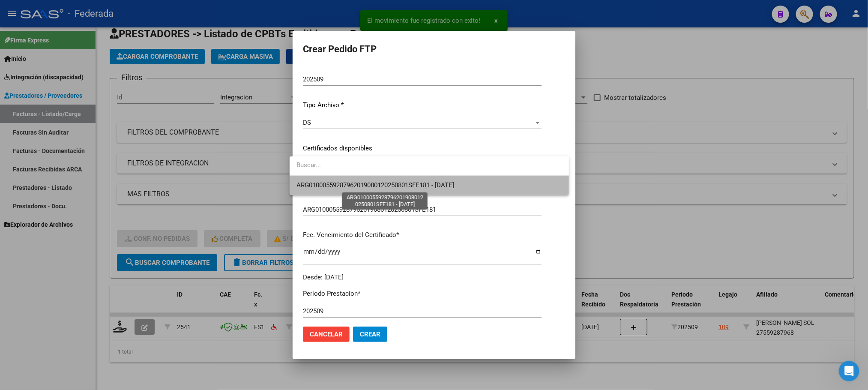
click at [341, 182] on span "ARG01000559287962019080120250801SFE181 - 2025-08-01" at bounding box center [376, 185] width 158 height 8
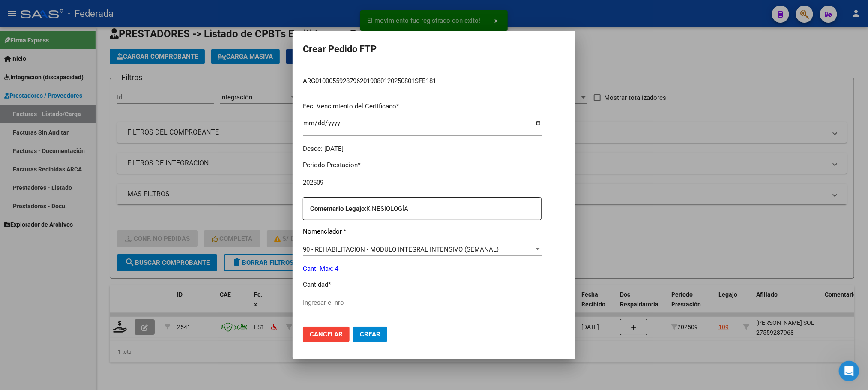
scroll to position [257, 0]
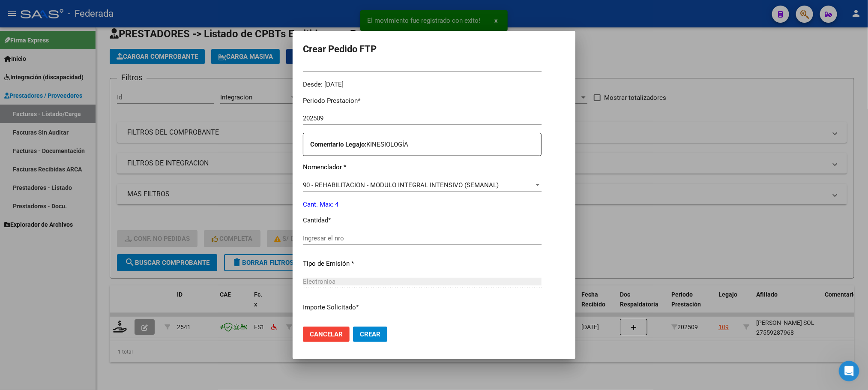
click at [322, 245] on div "Ingresar el nro" at bounding box center [422, 242] width 239 height 21
click at [321, 240] on input "Ingresar el nro" at bounding box center [422, 238] width 239 height 8
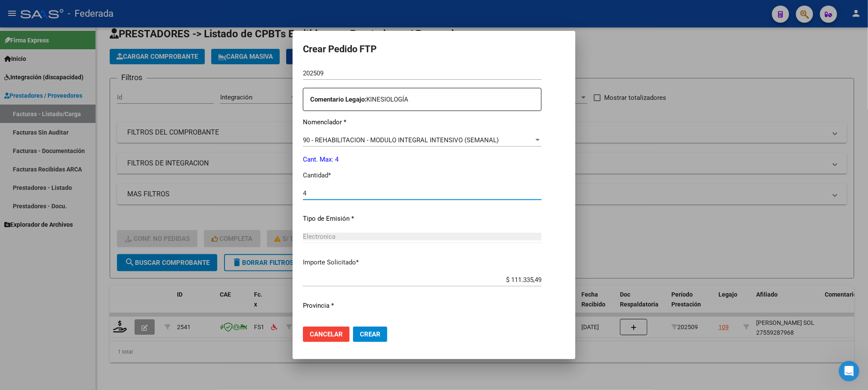
scroll to position [320, 0]
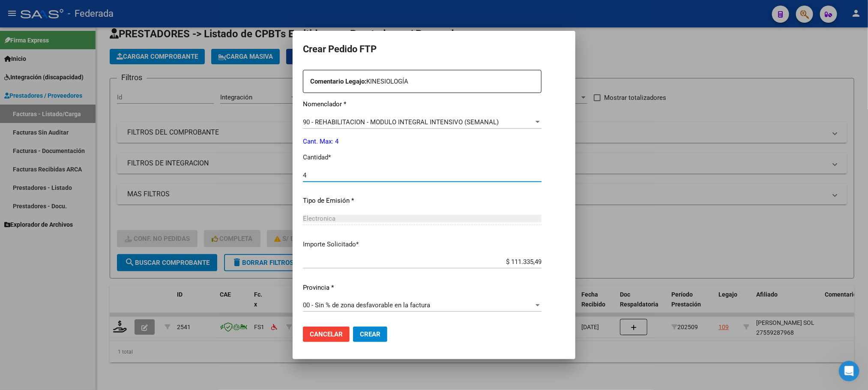
type input "4"
click at [368, 330] on span "Crear" at bounding box center [370, 334] width 21 height 8
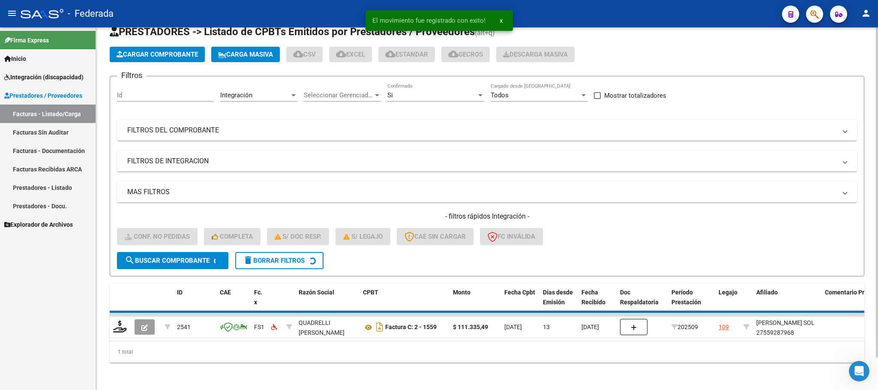
scroll to position [17, 0]
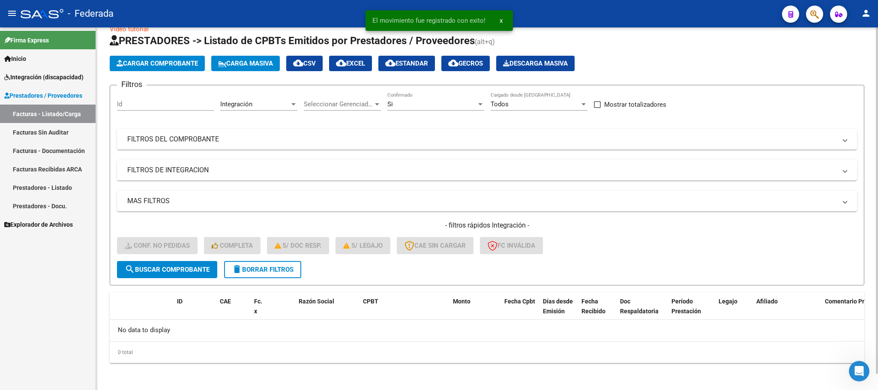
click at [292, 269] on span "delete Borrar Filtros" at bounding box center [263, 270] width 62 height 8
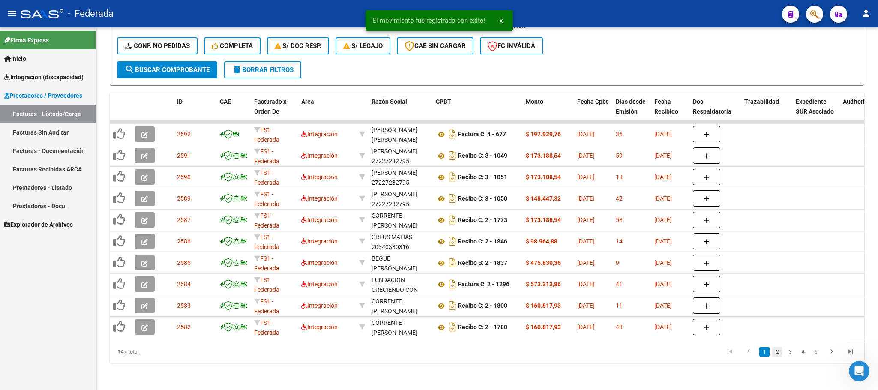
click at [778, 355] on link "2" at bounding box center [777, 351] width 10 height 9
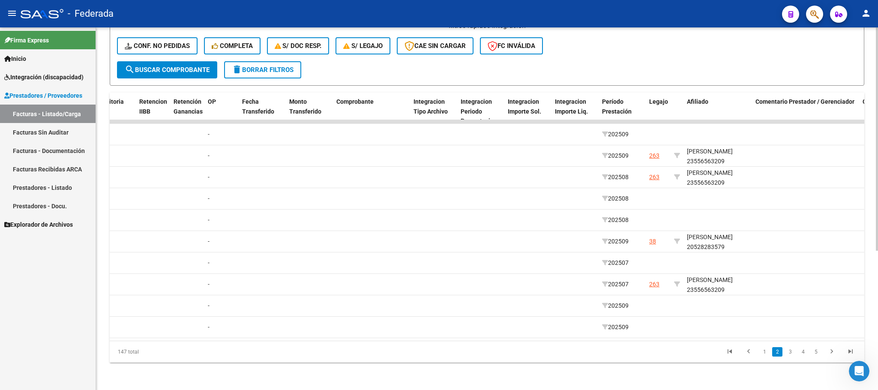
scroll to position [0, 870]
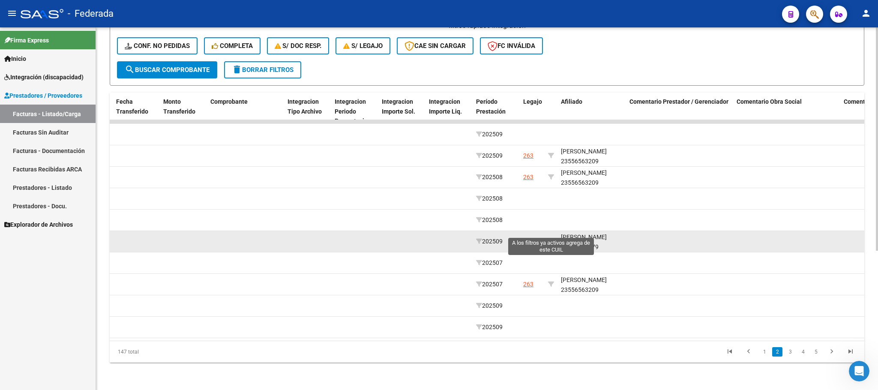
click at [550, 238] on icon at bounding box center [551, 241] width 6 height 6
type input "20528283579"
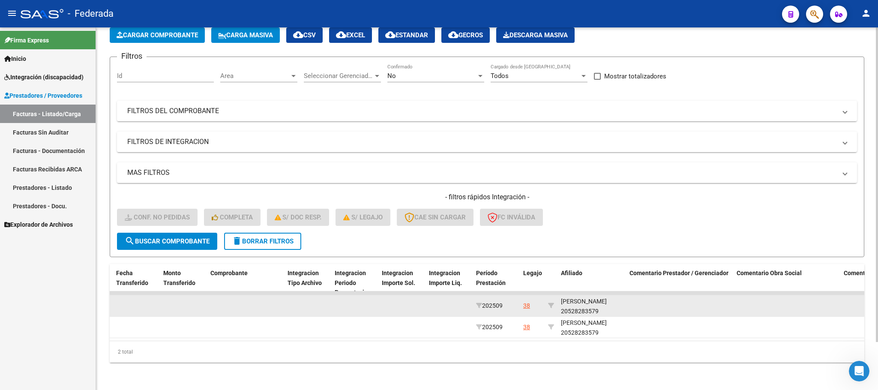
scroll to position [54, 0]
click at [575, 302] on div "DURO GISMONDI SANTINO 20528283579" at bounding box center [592, 307] width 62 height 20
click at [575, 301] on div "DURO GISMONDI SANTINO 20528283579" at bounding box center [592, 305] width 62 height 20
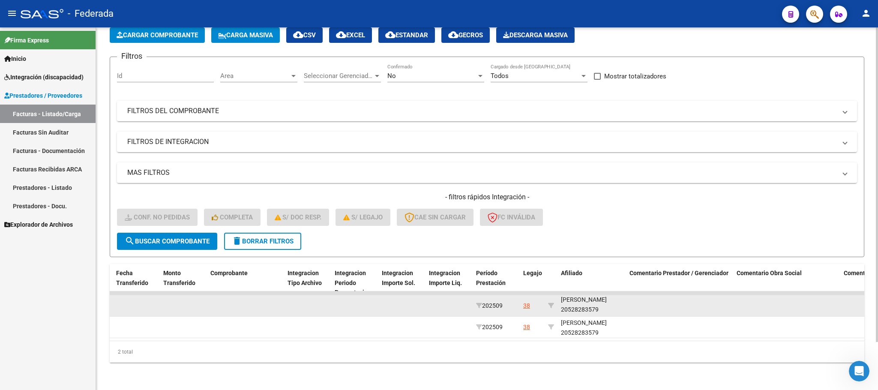
click at [575, 301] on div "DURO GISMONDI SANTINO 20528283579" at bounding box center [592, 305] width 62 height 20
copy div "20528283579"
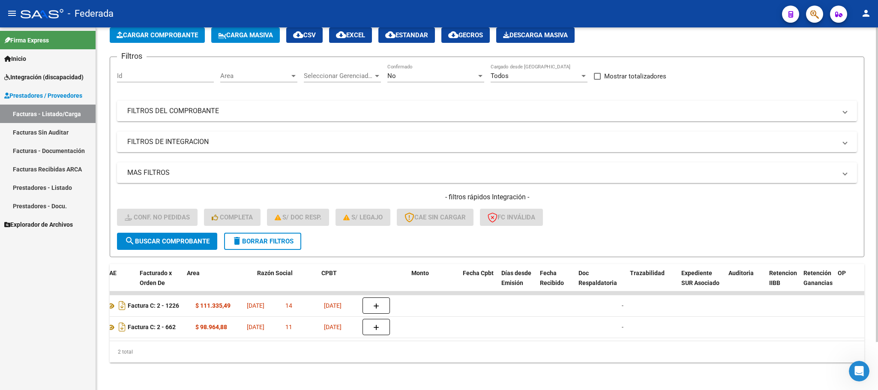
scroll to position [0, 0]
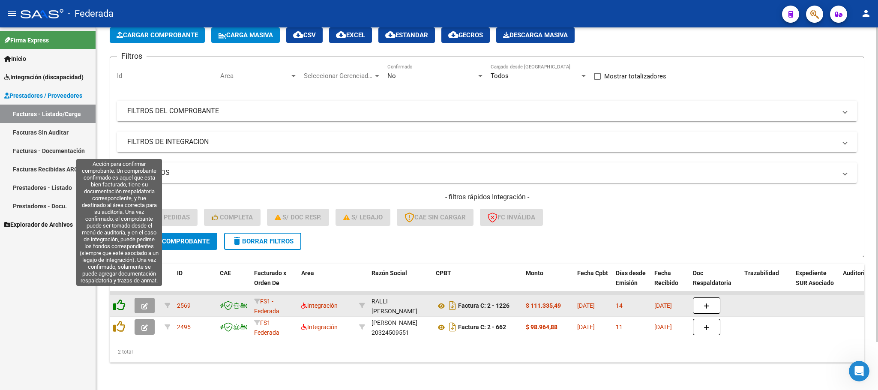
click at [117, 299] on icon at bounding box center [119, 305] width 12 height 12
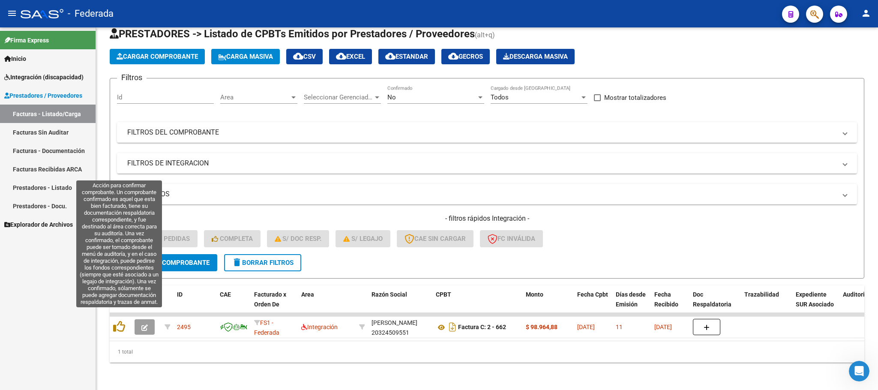
click at [118, 321] on icon at bounding box center [119, 327] width 12 height 12
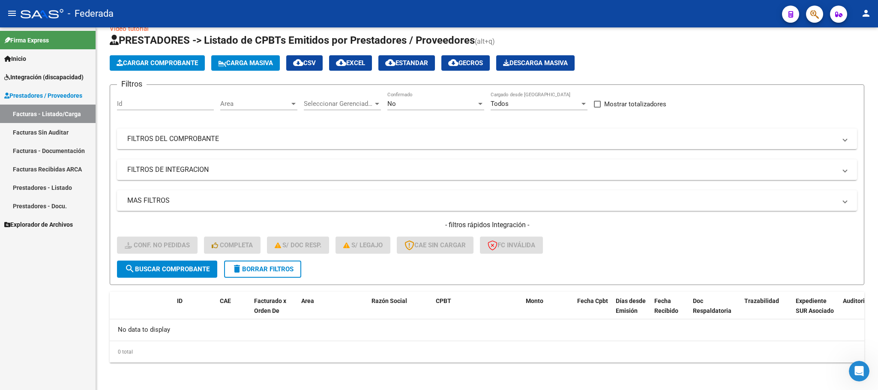
scroll to position [17, 0]
click at [250, 272] on span "delete Borrar Filtros" at bounding box center [263, 270] width 62 height 8
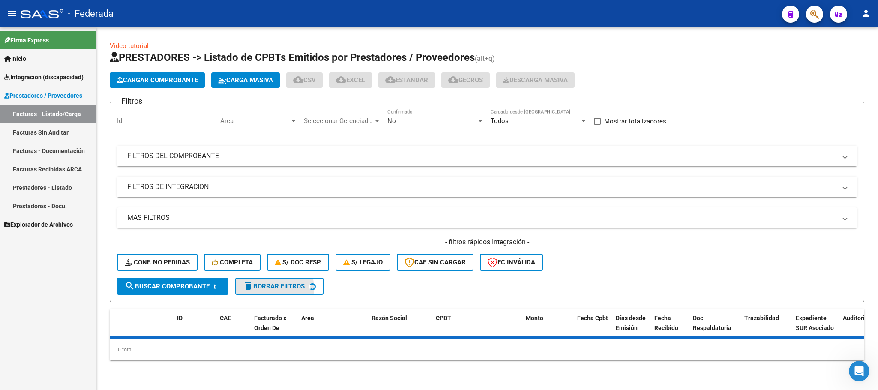
scroll to position [0, 0]
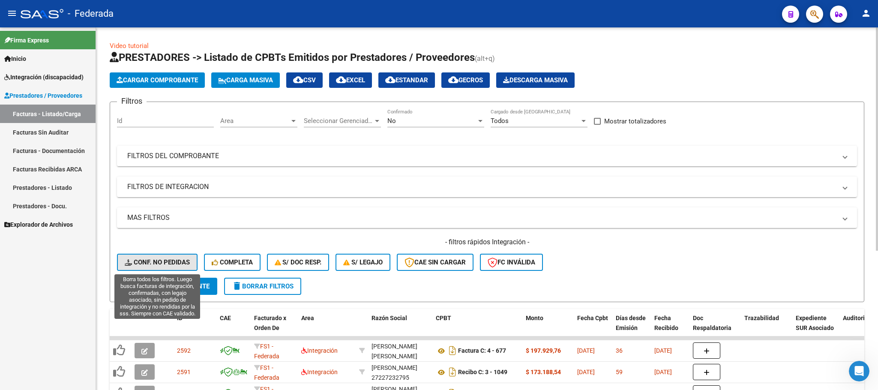
click at [148, 257] on button "Conf. no pedidas" at bounding box center [157, 262] width 81 height 17
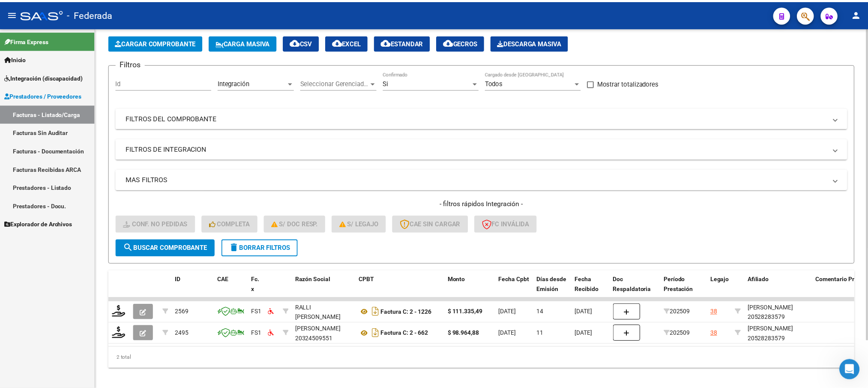
scroll to position [54, 0]
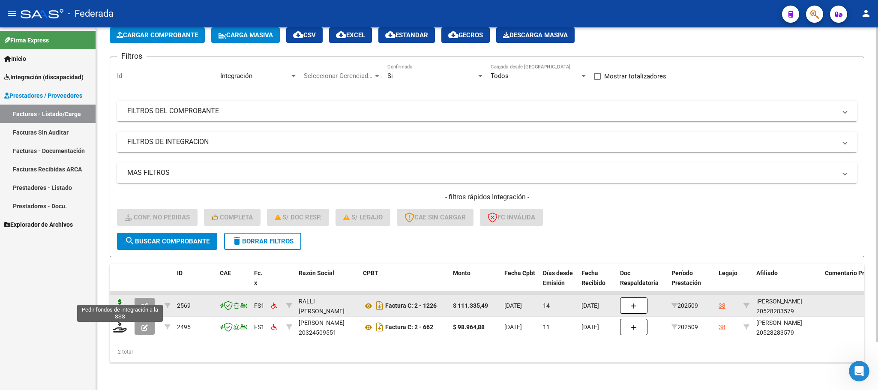
click at [115, 299] on icon at bounding box center [120, 305] width 14 height 12
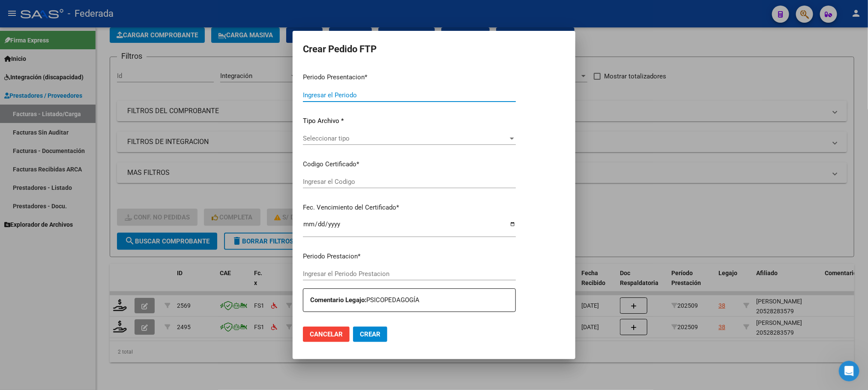
type input "202509"
type input "$ 111.335,49"
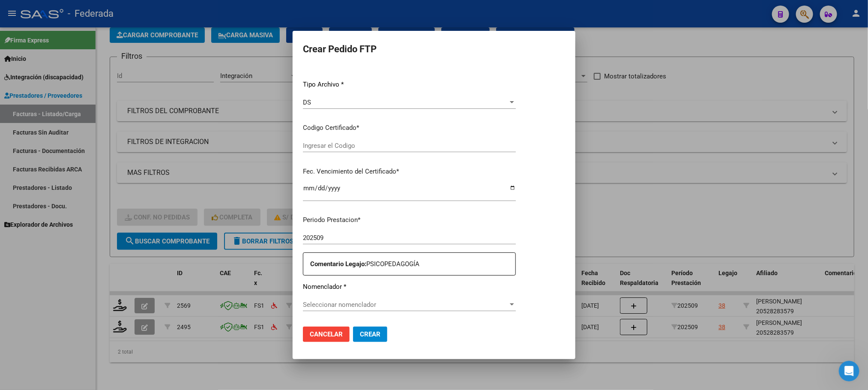
type input "ARG02000528283572021122720311227BS387"
type input "2031-12-27"
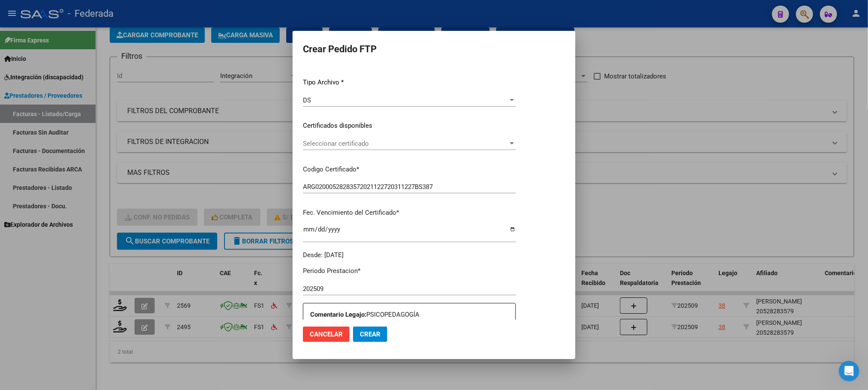
scroll to position [87, 0]
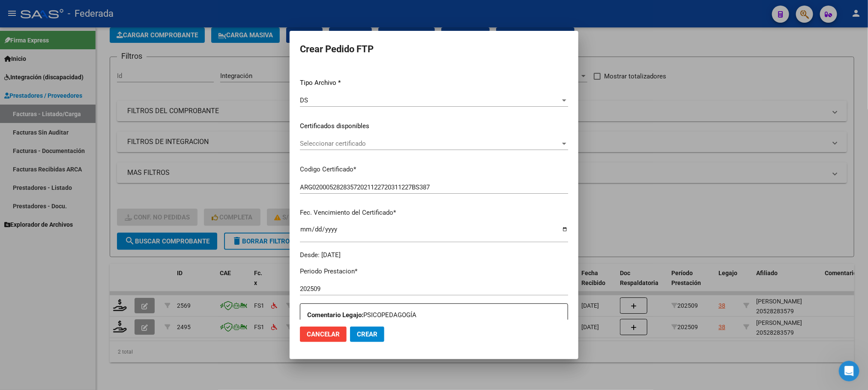
click at [322, 145] on span "Seleccionar certificado" at bounding box center [430, 144] width 261 height 8
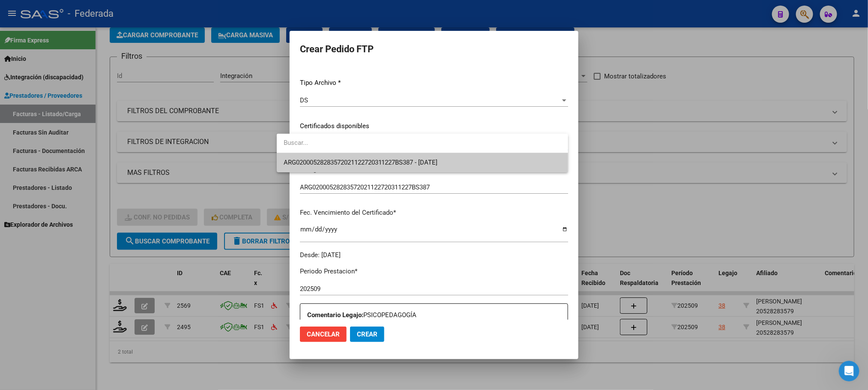
click at [321, 157] on span "ARG02000528283572021122720311227BS387 - 2031-12-27" at bounding box center [423, 162] width 278 height 19
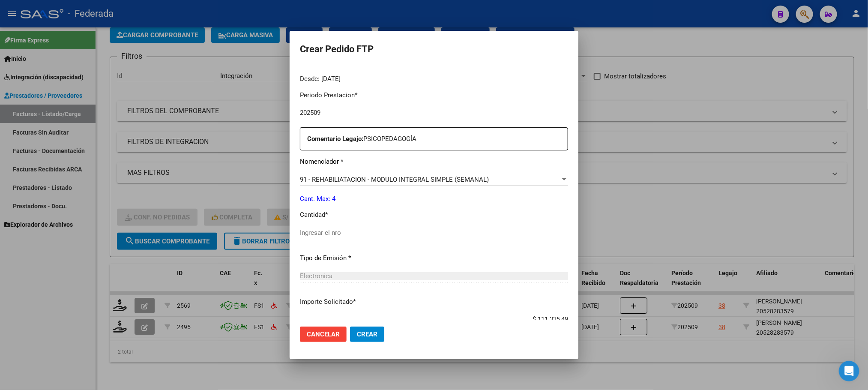
scroll to position [279, 0]
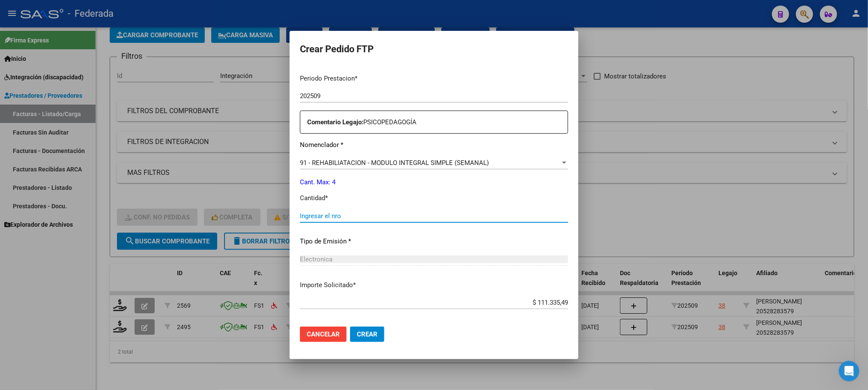
click at [316, 216] on input "Ingresar el nro" at bounding box center [434, 216] width 268 height 8
type input "4"
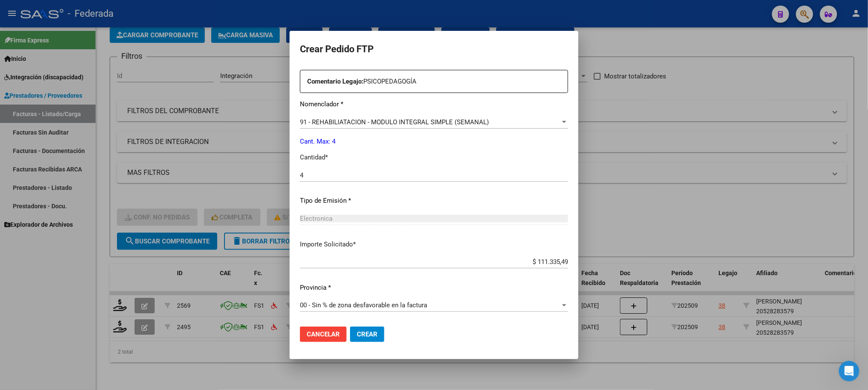
click at [350, 329] on button "Crear" at bounding box center [367, 334] width 34 height 15
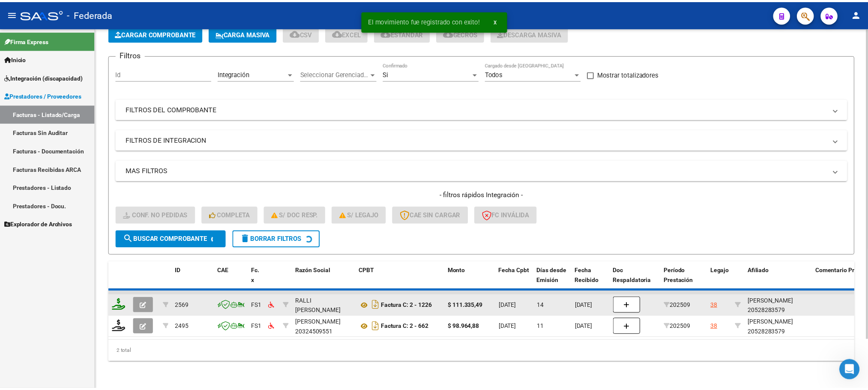
scroll to position [33, 0]
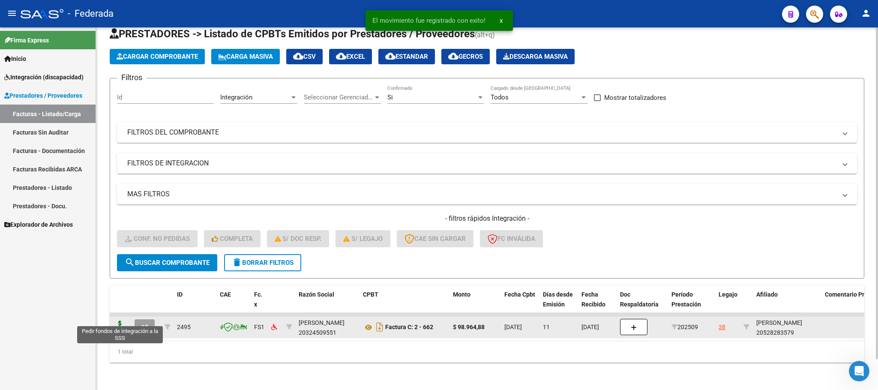
click at [117, 321] on icon at bounding box center [120, 327] width 14 height 12
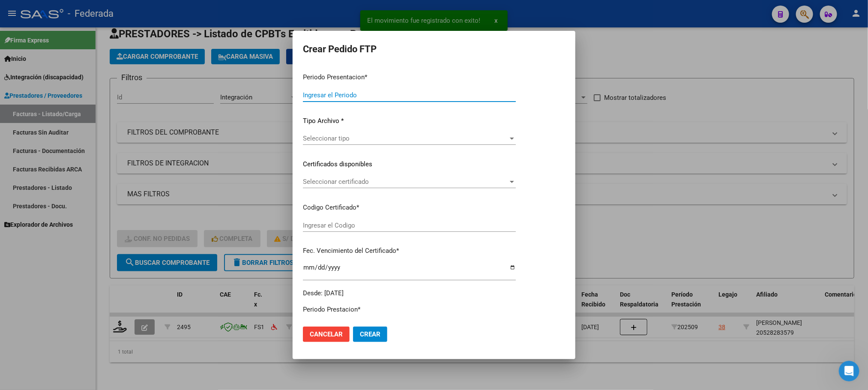
type input "202509"
type input "$ 98.964,88"
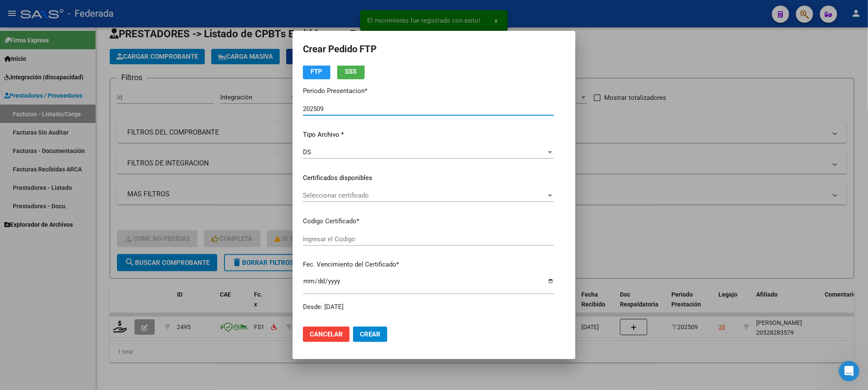
type input "ARG02000528283572021122720311227BS387"
type input "2031-12-27"
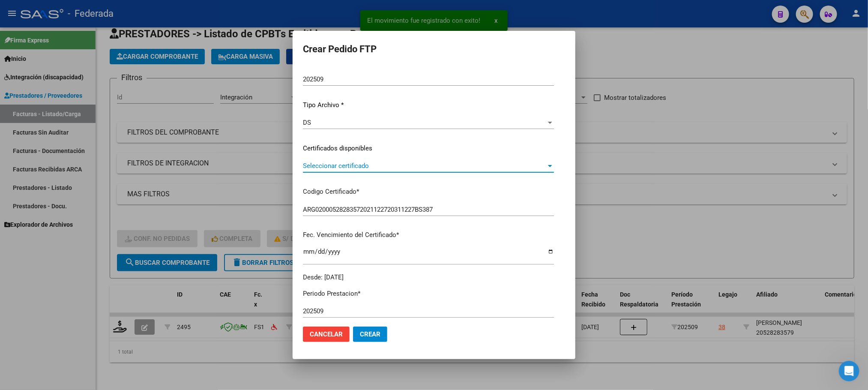
click at [322, 163] on span "Seleccionar certificado" at bounding box center [424, 166] width 243 height 8
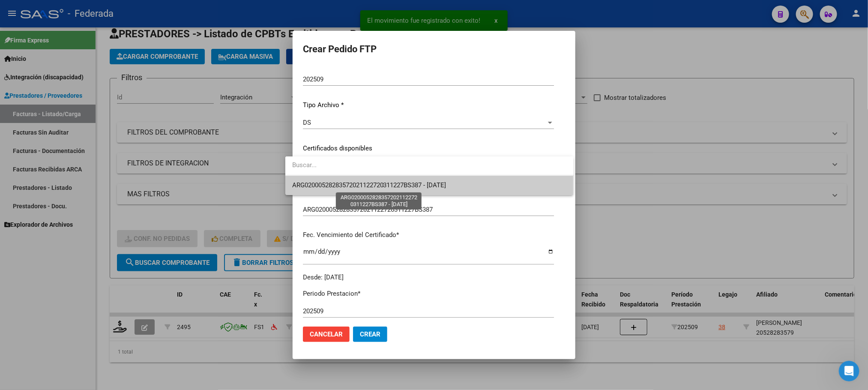
click at [321, 184] on span "ARG02000528283572021122720311227BS387 - 2031-12-27" at bounding box center [369, 185] width 154 height 8
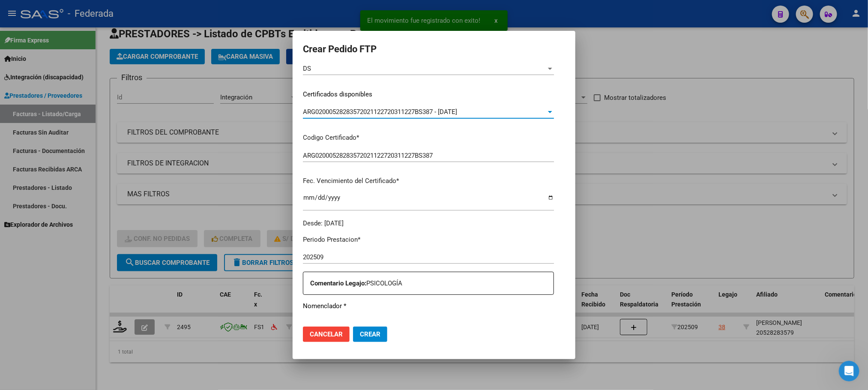
scroll to position [257, 0]
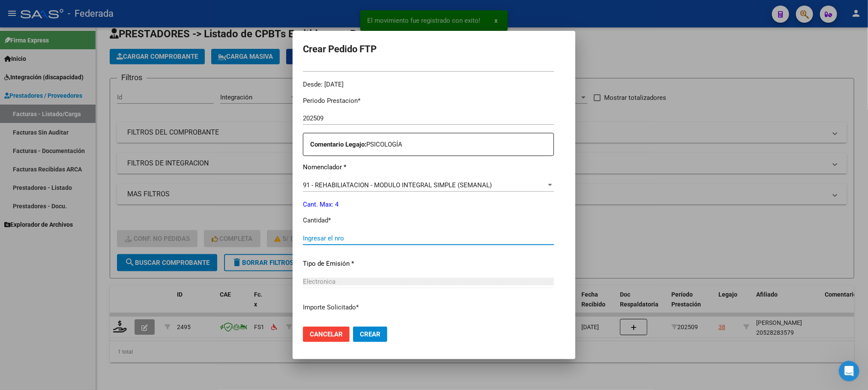
click at [320, 236] on input "Ingresar el nro" at bounding box center [428, 238] width 251 height 8
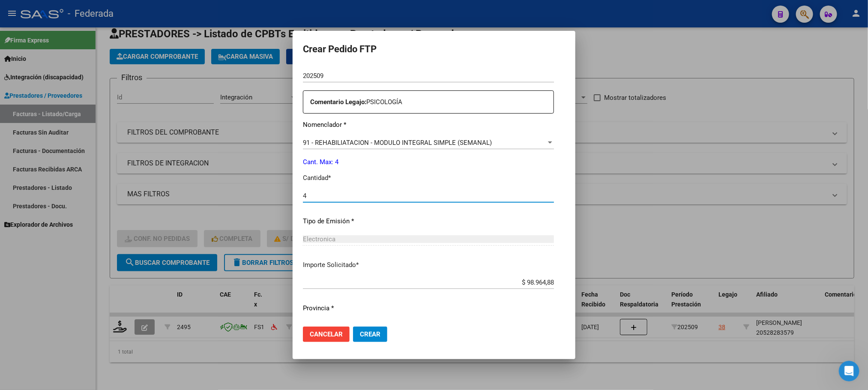
scroll to position [320, 0]
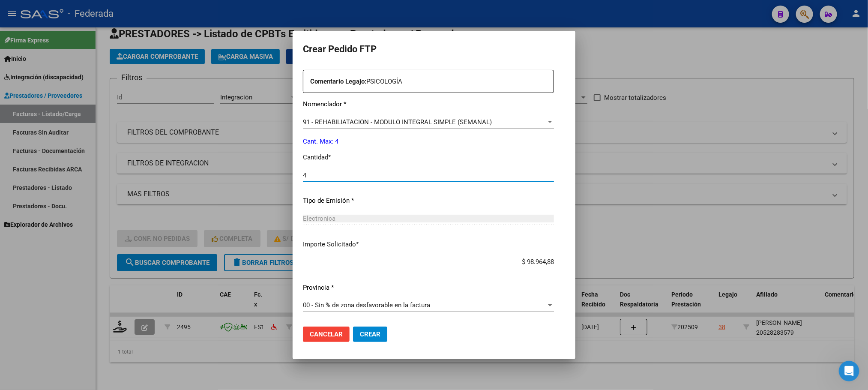
type input "4"
click at [360, 333] on span "Crear" at bounding box center [370, 334] width 21 height 8
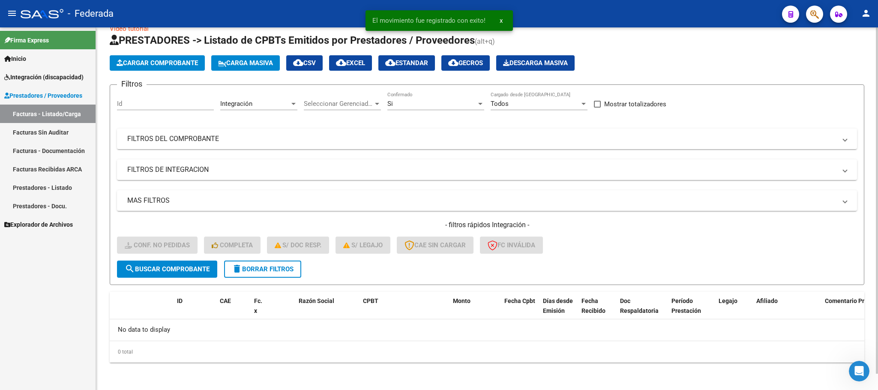
scroll to position [17, 0]
click at [278, 267] on span "delete Borrar Filtros" at bounding box center [263, 270] width 62 height 8
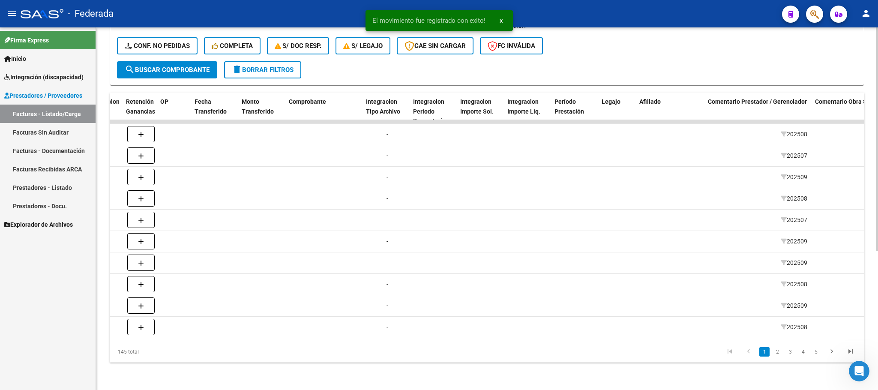
scroll to position [0, 800]
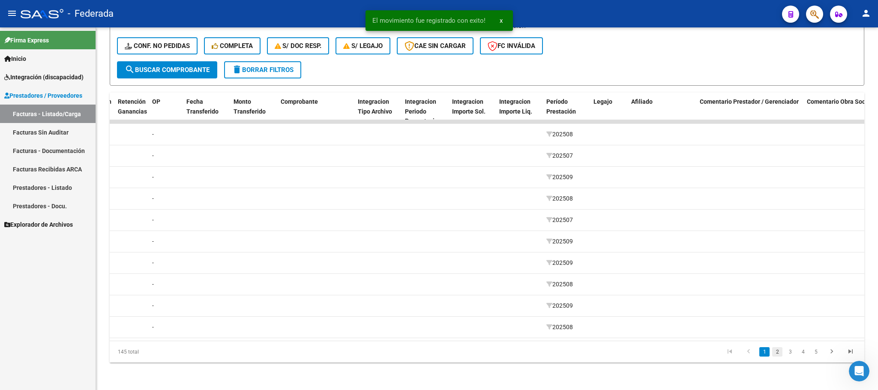
click at [776, 355] on link "2" at bounding box center [777, 351] width 10 height 9
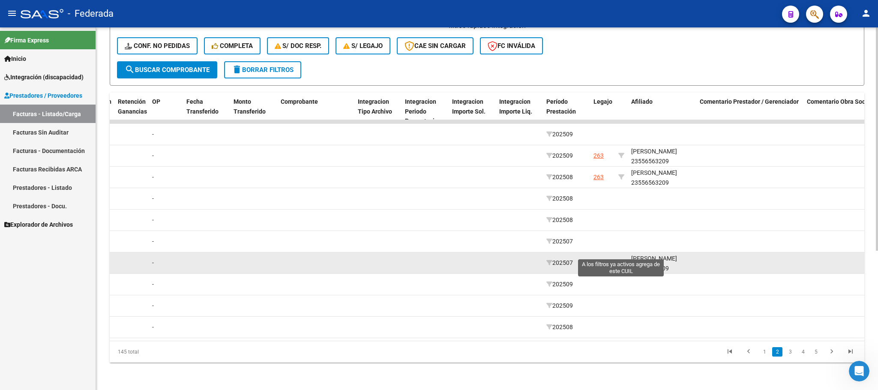
click at [621, 260] on icon at bounding box center [621, 263] width 6 height 6
type input "23556563209"
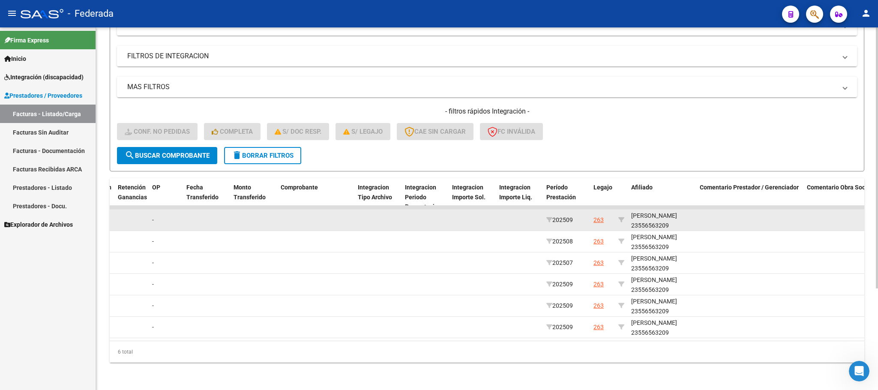
scroll to position [11, 0]
click at [648, 218] on div "[PERSON_NAME] 23556563209" at bounding box center [662, 219] width 62 height 20
copy div "23556563209"
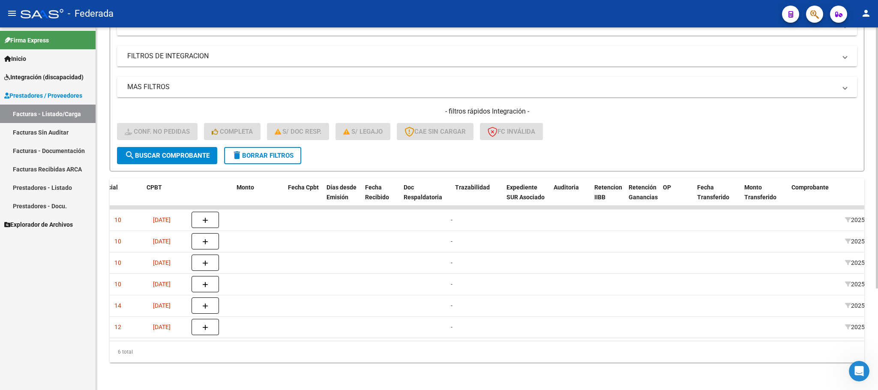
scroll to position [0, 0]
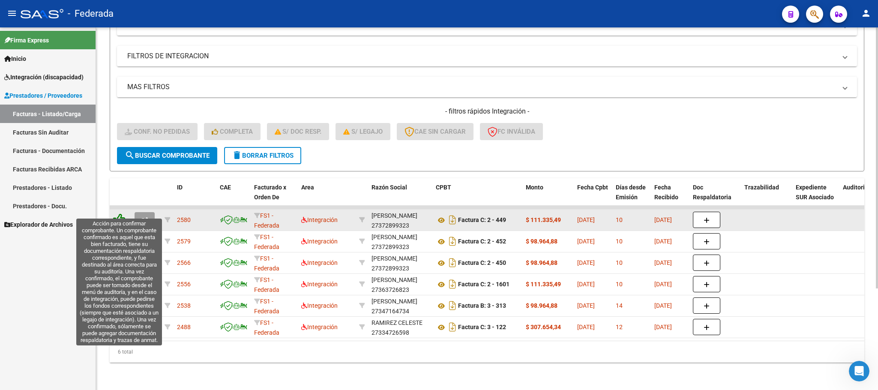
click at [120, 213] on icon at bounding box center [119, 219] width 12 height 12
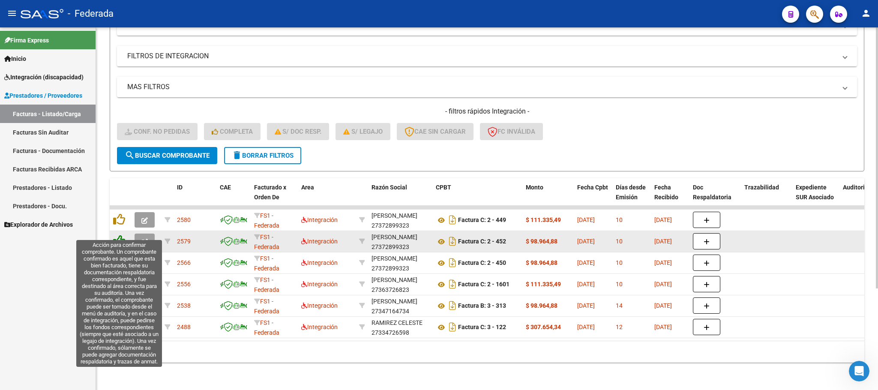
click at [121, 235] on icon at bounding box center [119, 241] width 12 height 12
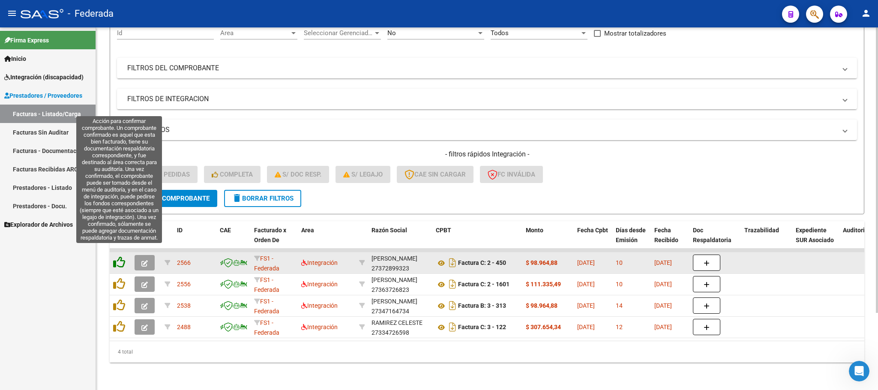
click at [120, 256] on icon at bounding box center [119, 262] width 12 height 12
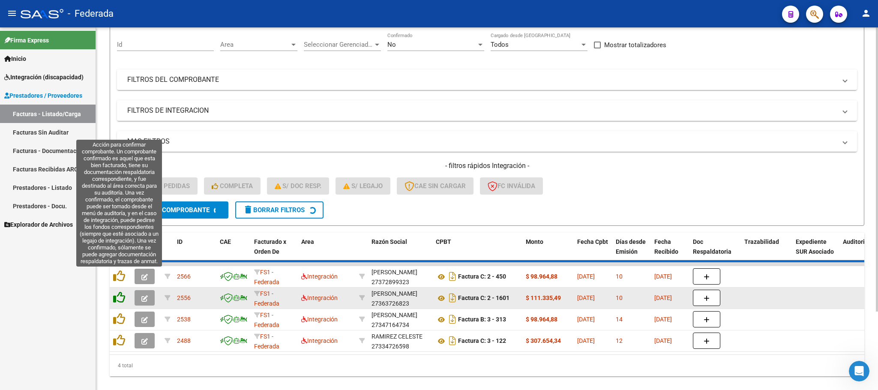
click at [121, 273] on icon at bounding box center [119, 276] width 12 height 12
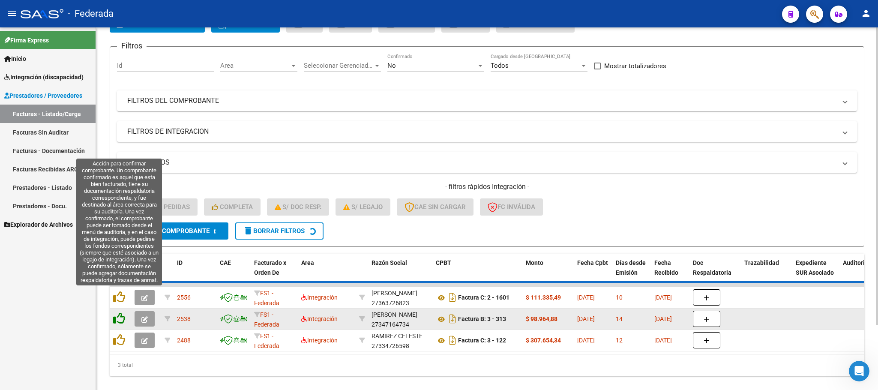
click at [123, 297] on icon at bounding box center [119, 297] width 12 height 12
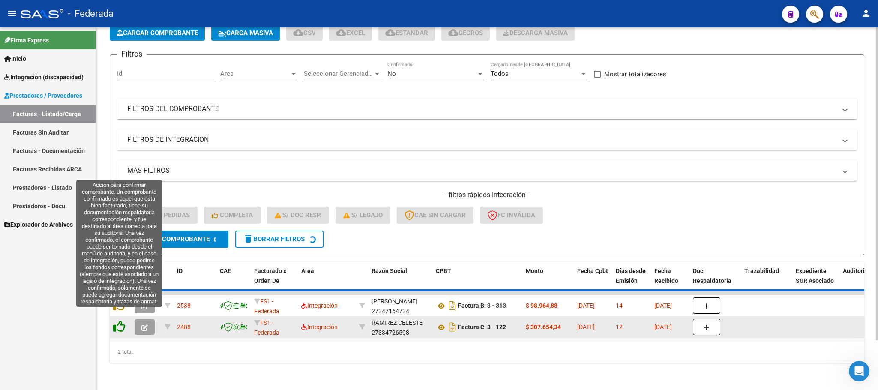
scroll to position [33, 0]
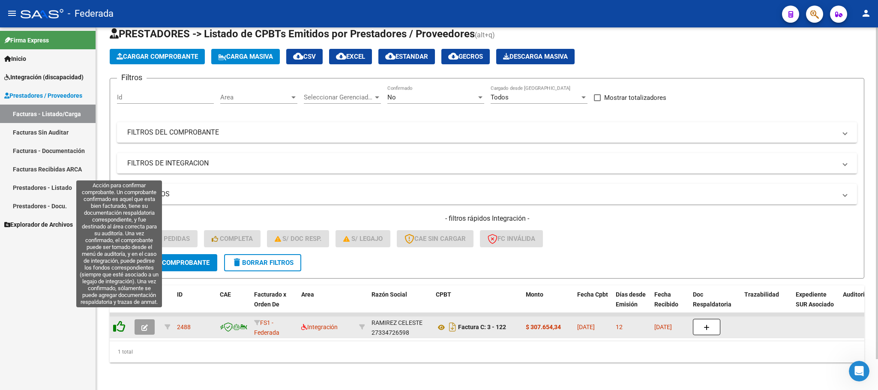
click at [119, 321] on icon at bounding box center [119, 327] width 12 height 12
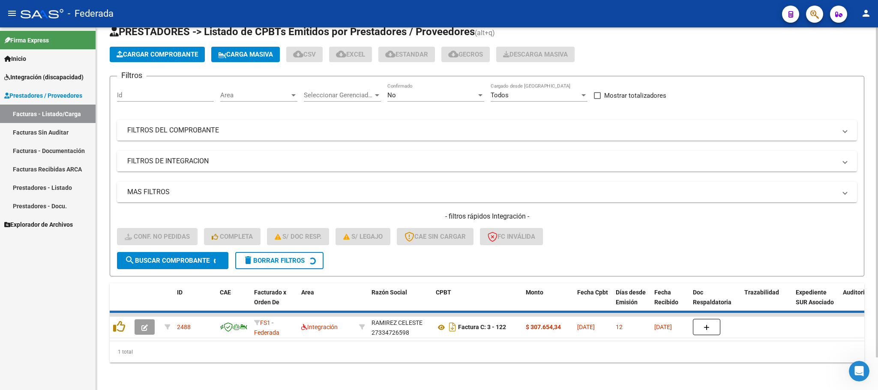
scroll to position [17, 0]
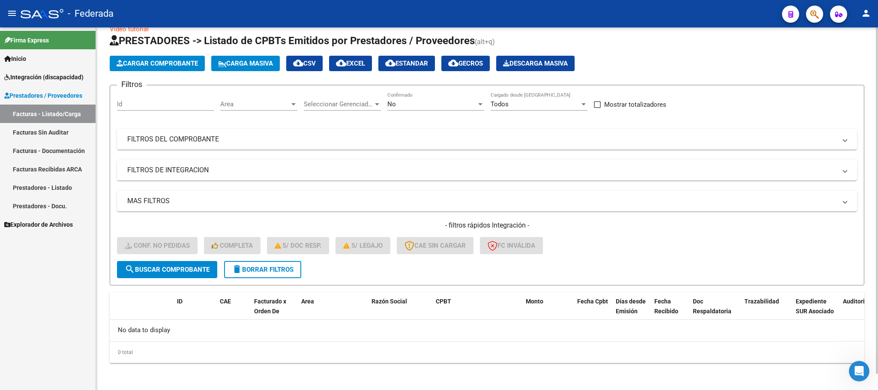
click at [256, 267] on span "delete Borrar Filtros" at bounding box center [263, 270] width 62 height 8
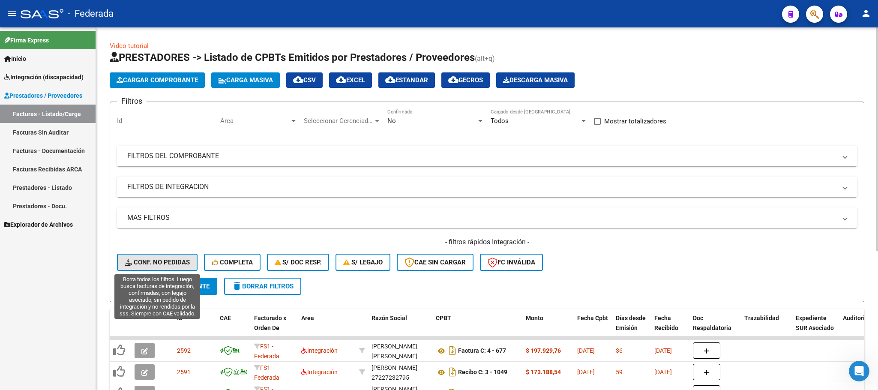
click at [183, 256] on button "Conf. no pedidas" at bounding box center [157, 262] width 81 height 17
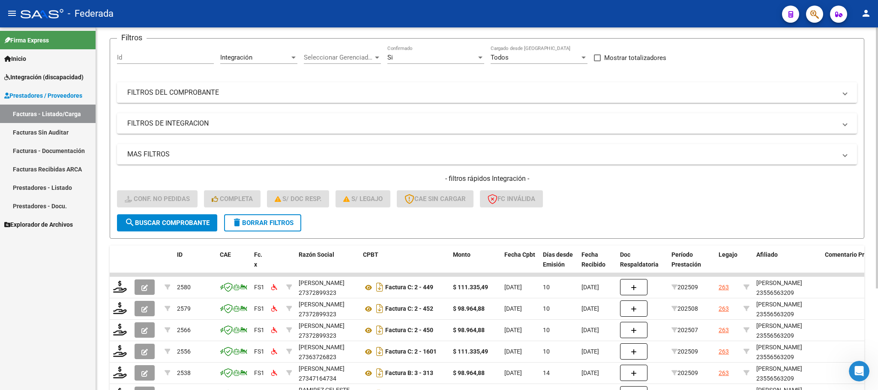
scroll to position [129, 0]
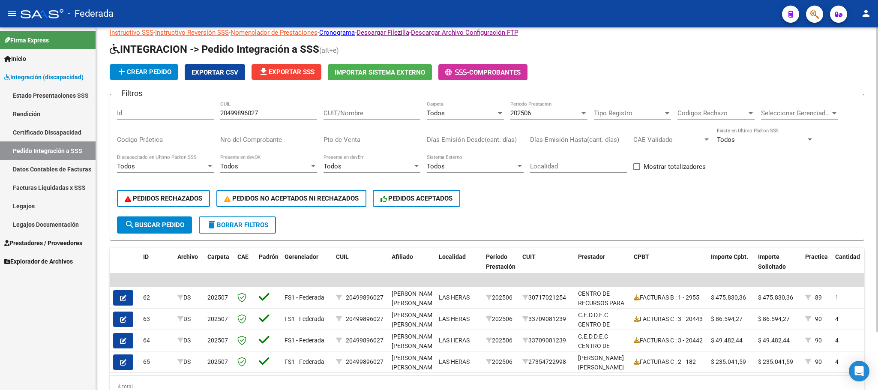
scroll to position [4, 0]
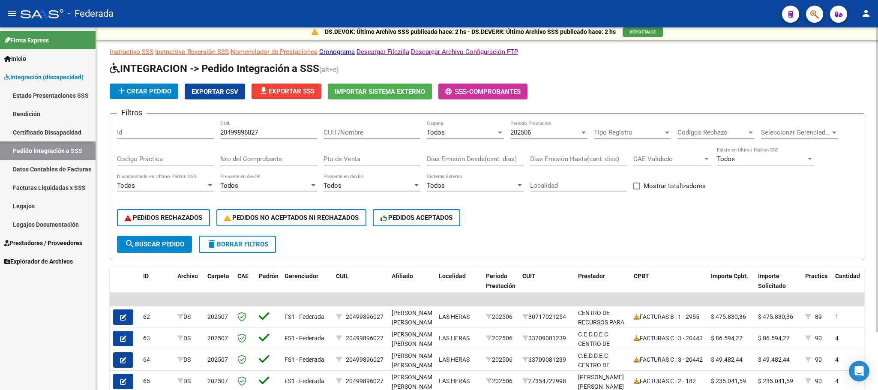
click at [229, 133] on input "20499896027" at bounding box center [268, 133] width 97 height 8
click at [534, 125] on div "202506 Periodo Prestacion" at bounding box center [548, 129] width 77 height 18
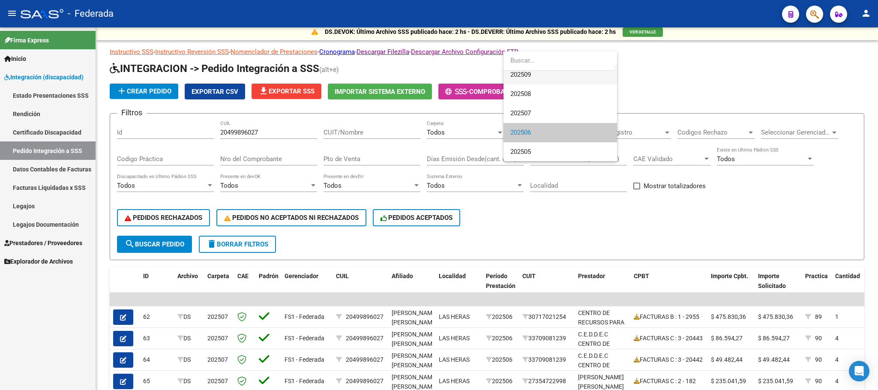
scroll to position [0, 0]
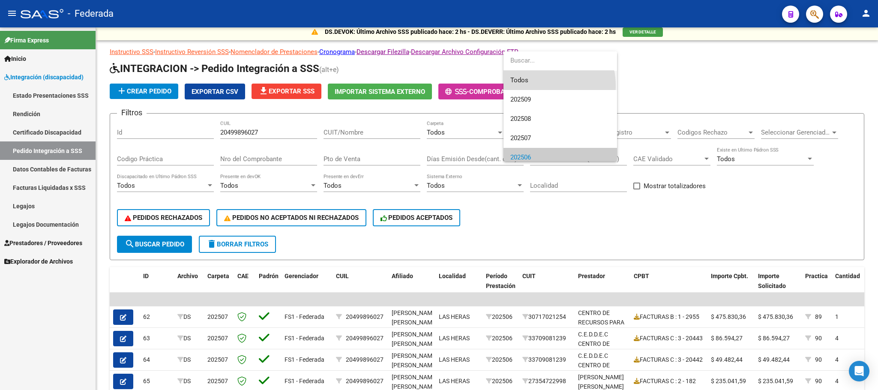
click at [530, 86] on span "Todos" at bounding box center [560, 80] width 100 height 19
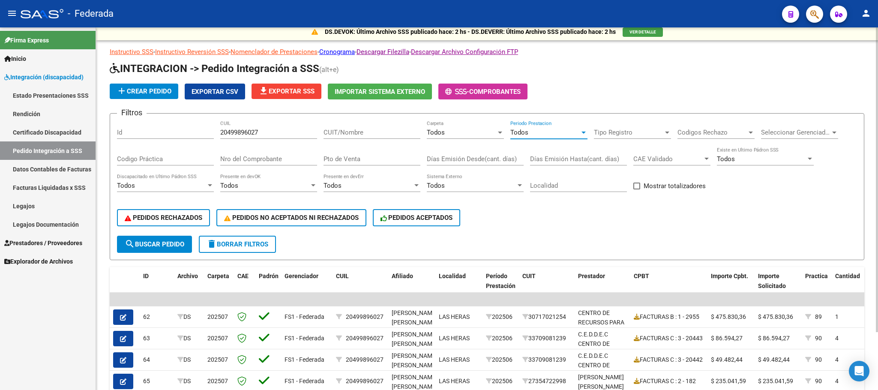
click at [183, 242] on span "search Buscar Pedido" at bounding box center [155, 244] width 60 height 8
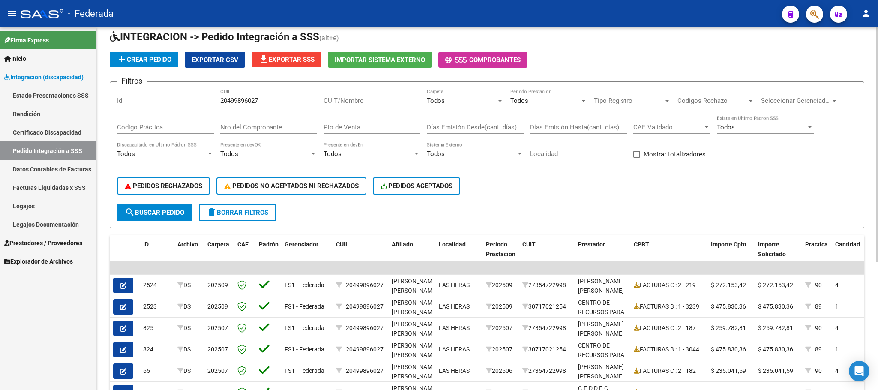
scroll to position [4, 0]
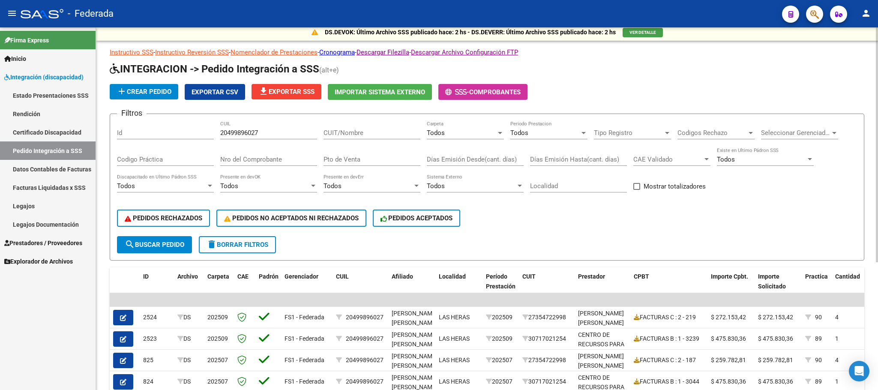
click at [263, 239] on button "delete Borrar Filtros" at bounding box center [237, 244] width 77 height 17
click at [636, 184] on span at bounding box center [636, 186] width 7 height 7
click at [636, 190] on input "Mostrar totalizadores" at bounding box center [636, 190] width 0 height 0
checkbox input "true"
click at [156, 238] on button "search Buscar Pedido" at bounding box center [154, 244] width 75 height 17
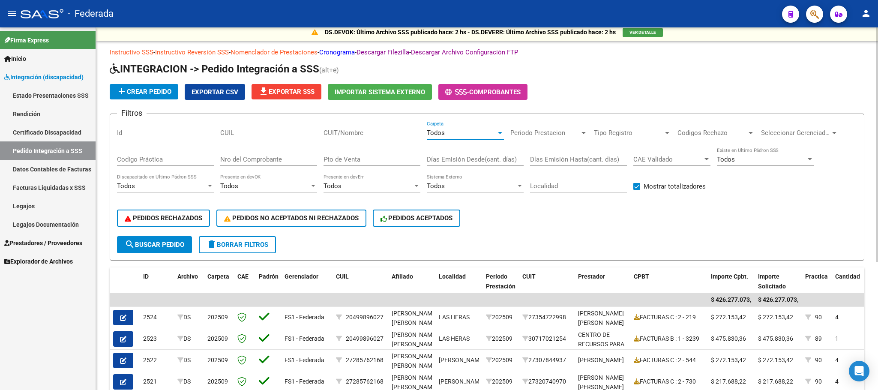
click at [466, 134] on div "Todos" at bounding box center [461, 133] width 69 height 8
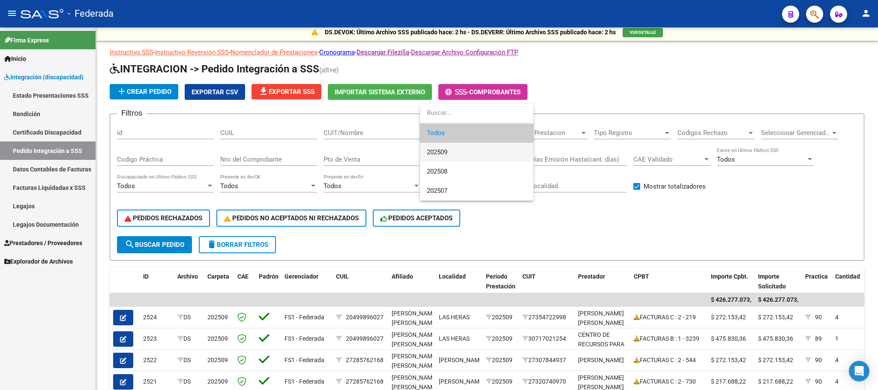
click at [449, 152] on span "202509" at bounding box center [477, 152] width 100 height 19
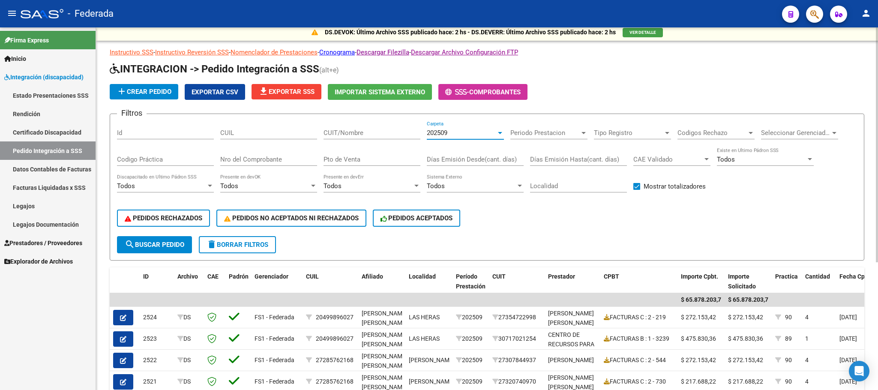
click at [161, 248] on span "search Buscar Pedido" at bounding box center [155, 245] width 60 height 8
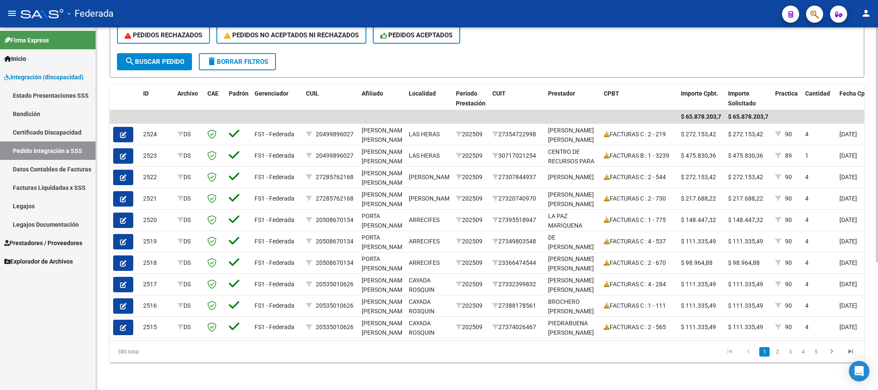
scroll to position [68, 0]
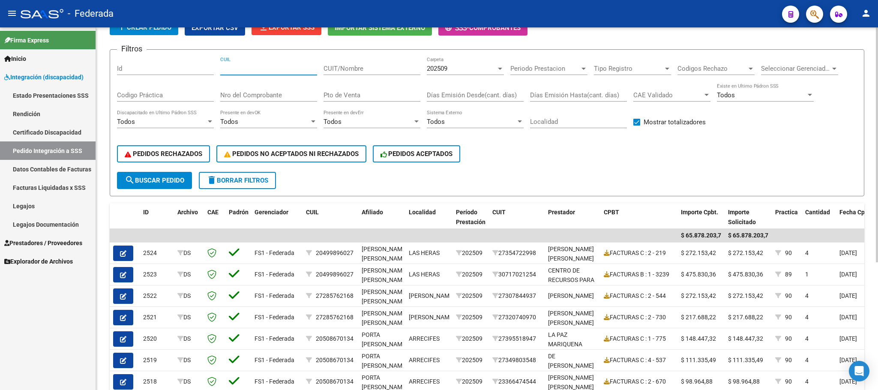
click at [256, 69] on input "CUIL" at bounding box center [268, 69] width 97 height 8
paste input "27322099806"
click at [177, 179] on span "search Buscar Pedido" at bounding box center [155, 181] width 60 height 8
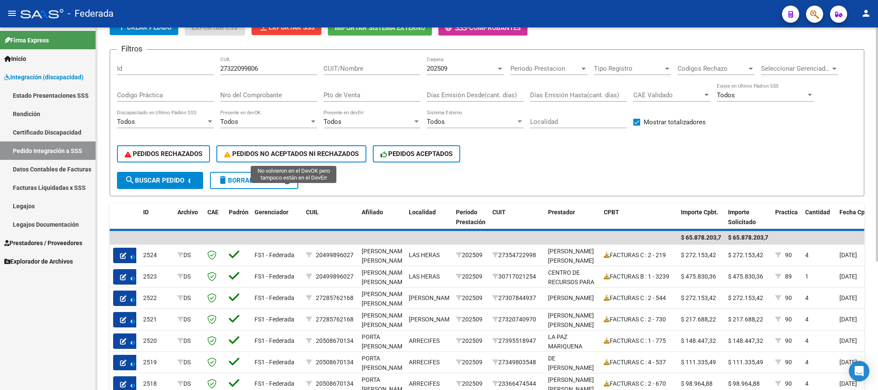
scroll to position [0, 0]
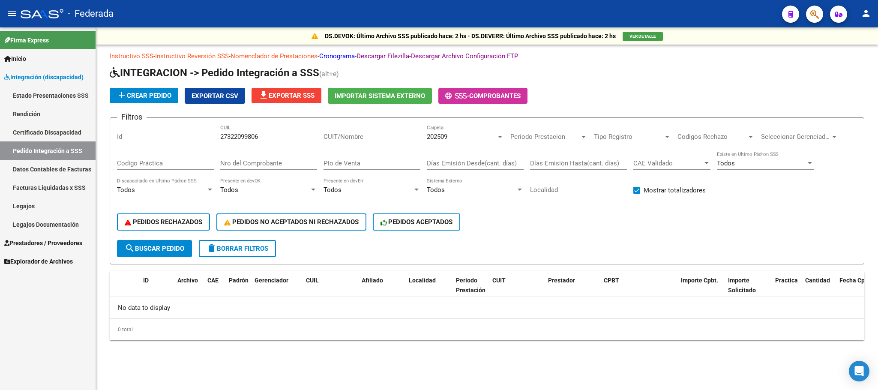
click at [443, 130] on div "202509 Carpeta" at bounding box center [465, 134] width 77 height 18
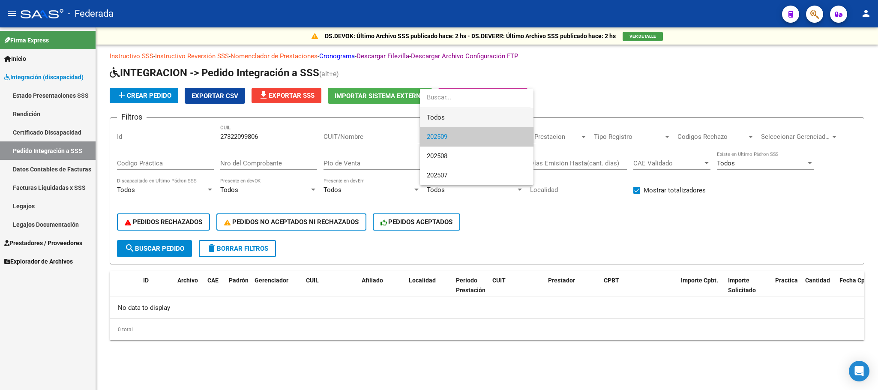
click at [440, 117] on span "Todos" at bounding box center [477, 117] width 100 height 19
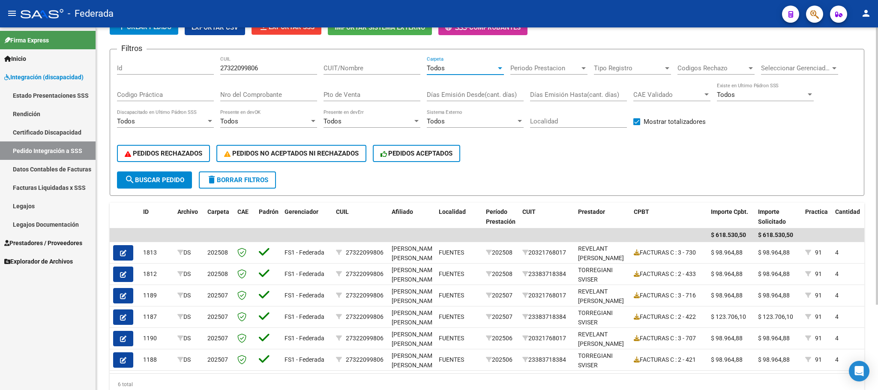
scroll to position [47, 0]
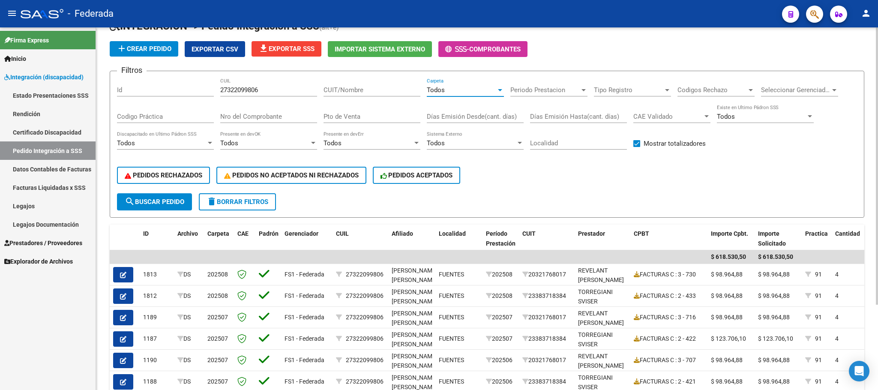
click at [237, 91] on input "27322099806" at bounding box center [268, 90] width 97 height 8
paste input "27772157"
click at [168, 202] on span "search Buscar Pedido" at bounding box center [155, 202] width 60 height 8
click at [242, 87] on input "27277721576" at bounding box center [268, 90] width 97 height 8
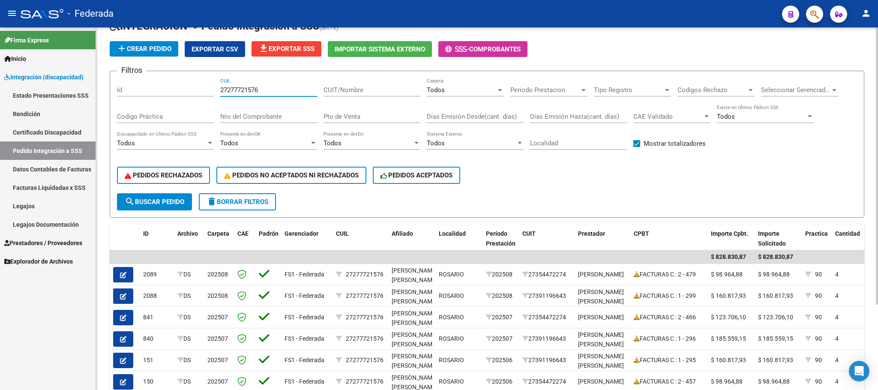
click at [242, 87] on input "27277721576" at bounding box center [268, 90] width 97 height 8
paste input "3568500504"
type input "23568500504"
click at [182, 203] on span "search Buscar Pedido" at bounding box center [155, 202] width 60 height 8
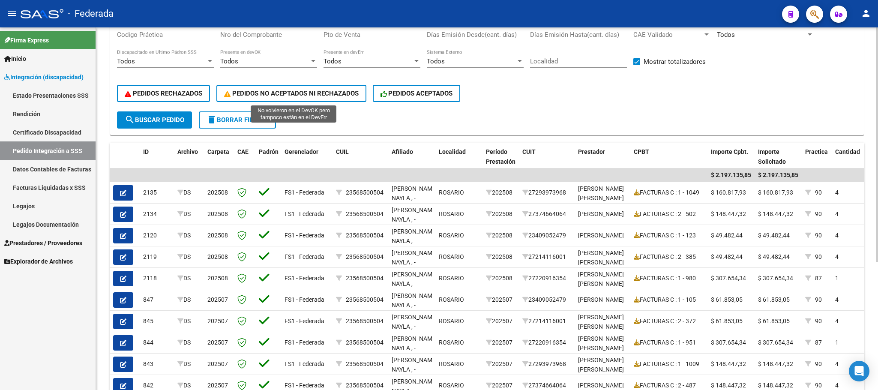
scroll to position [0, 0]
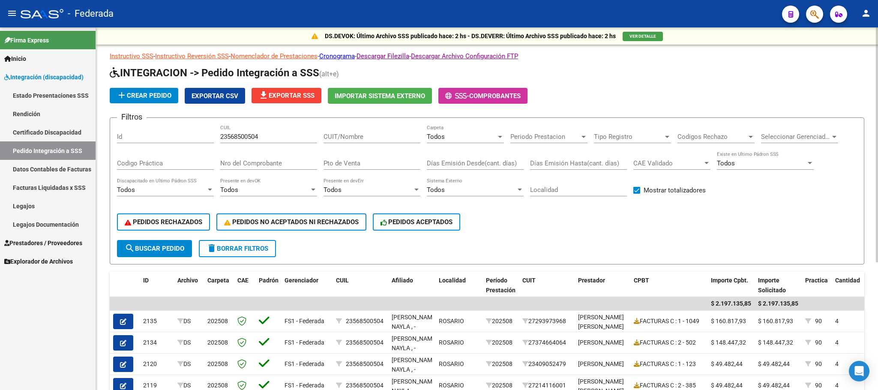
click at [257, 137] on input "23568500504" at bounding box center [268, 137] width 97 height 8
click at [179, 249] on span "search Buscar Pedido" at bounding box center [155, 249] width 60 height 8
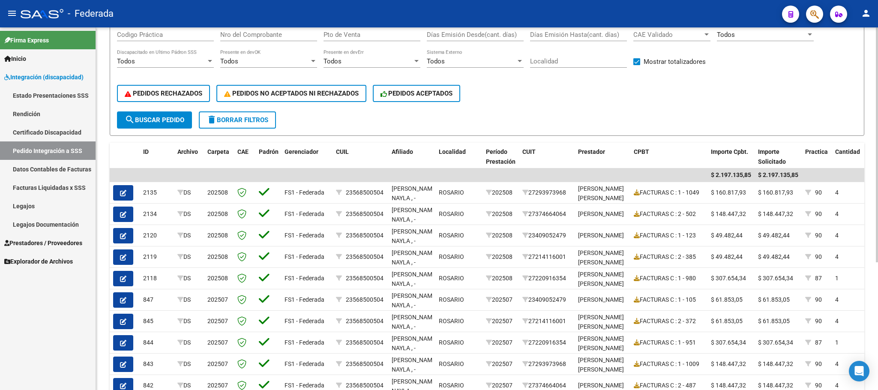
scroll to position [193, 0]
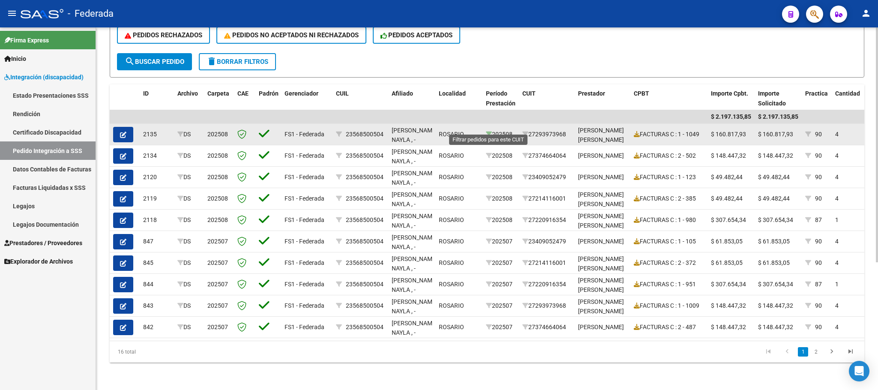
click at [489, 131] on icon at bounding box center [489, 134] width 6 height 6
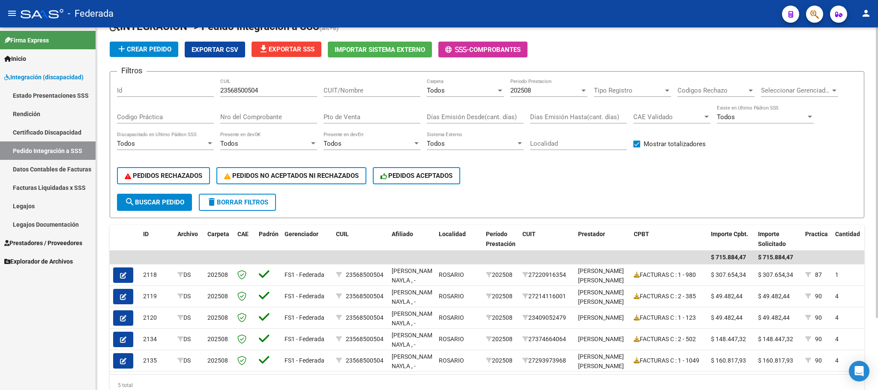
scroll to position [26, 0]
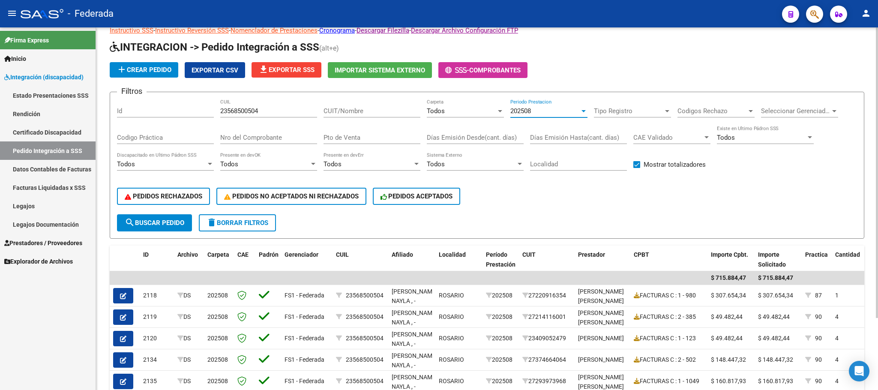
click at [520, 110] on span "202508" at bounding box center [520, 111] width 21 height 8
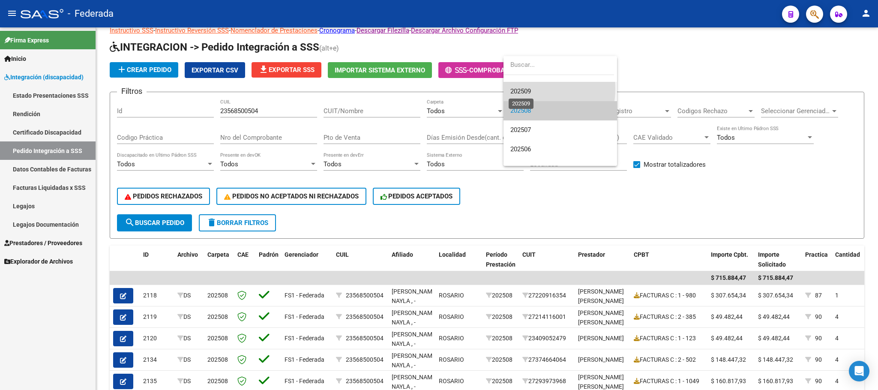
click at [519, 89] on span "202509" at bounding box center [520, 91] width 21 height 8
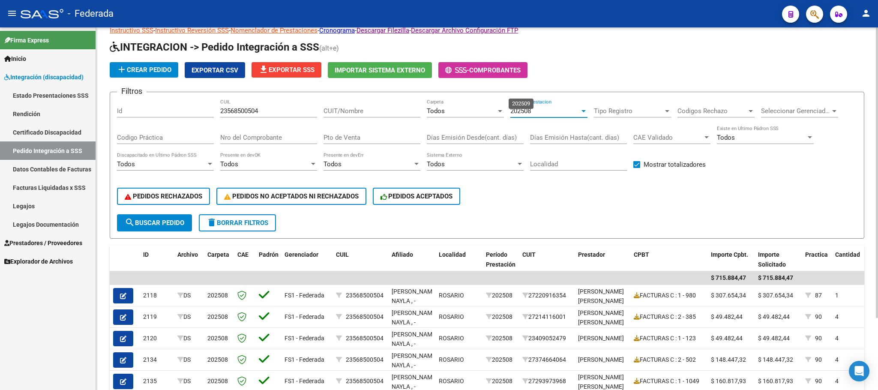
scroll to position [19, 0]
click at [256, 222] on span "delete Borrar Filtros" at bounding box center [238, 223] width 62 height 8
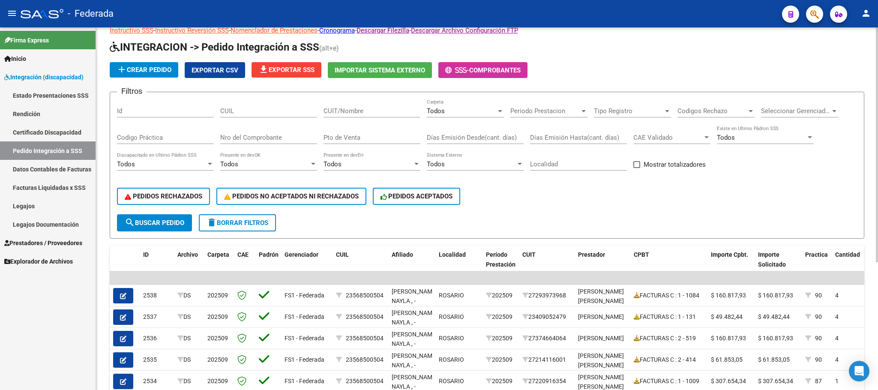
click at [542, 102] on div "Periodo Prestacion Periodo Prestacion" at bounding box center [548, 108] width 77 height 18
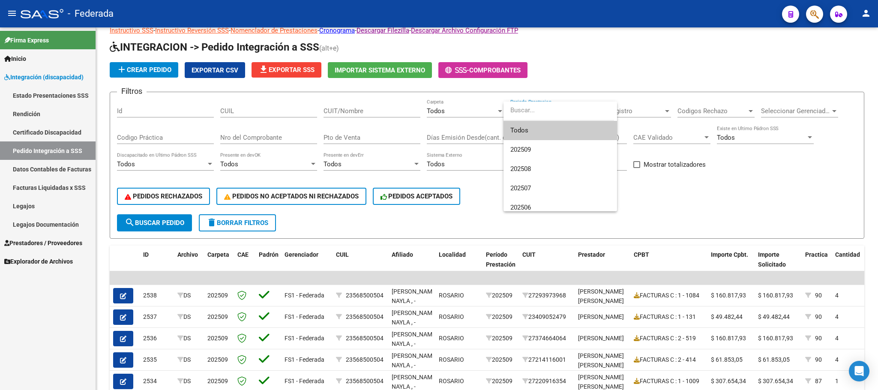
click at [470, 112] on div at bounding box center [439, 195] width 878 height 390
click at [470, 112] on div "Todos" at bounding box center [461, 111] width 69 height 8
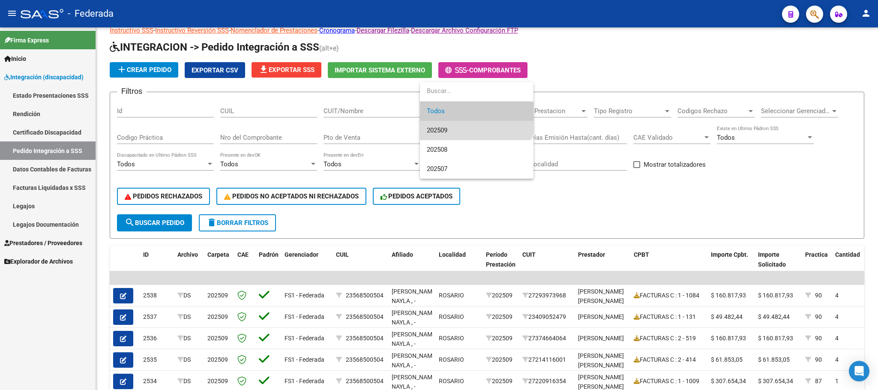
click at [455, 126] on span "202509" at bounding box center [477, 130] width 100 height 19
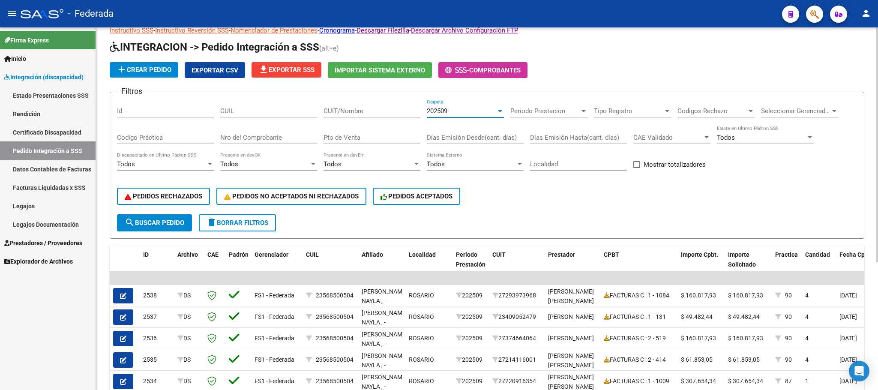
click at [634, 166] on span at bounding box center [636, 164] width 7 height 7
click at [636, 168] on input "Mostrar totalizadores" at bounding box center [636, 168] width 0 height 0
checkbox input "true"
click at [178, 227] on button "search Buscar Pedido" at bounding box center [154, 222] width 75 height 17
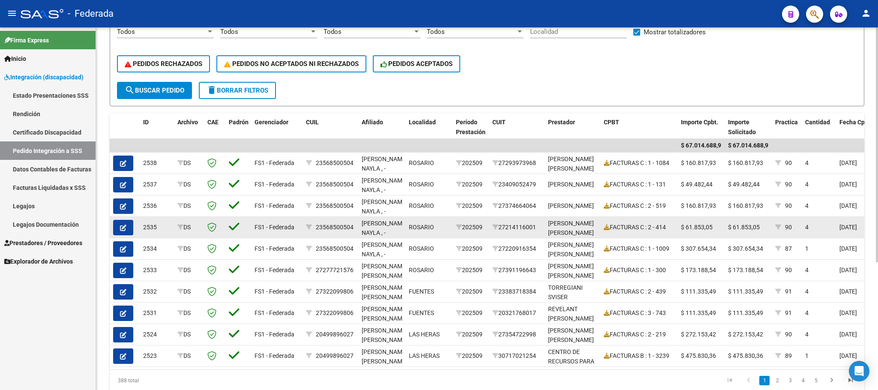
scroll to position [197, 0]
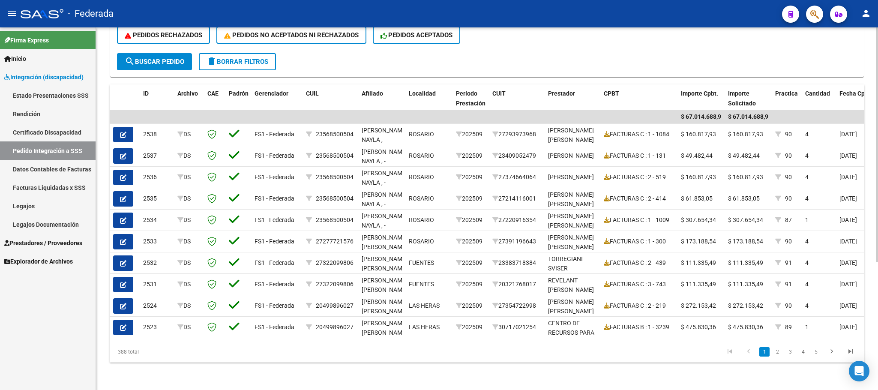
drag, startPoint x: 116, startPoint y: 351, endPoint x: 139, endPoint y: 353, distance: 22.8
click at [139, 353] on div "388 total" at bounding box center [185, 351] width 150 height 21
click at [171, 350] on div "388 total" at bounding box center [185, 351] width 150 height 21
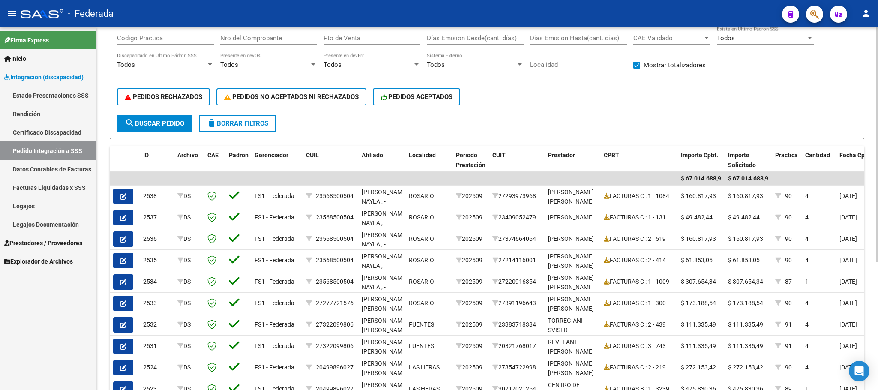
scroll to position [68, 0]
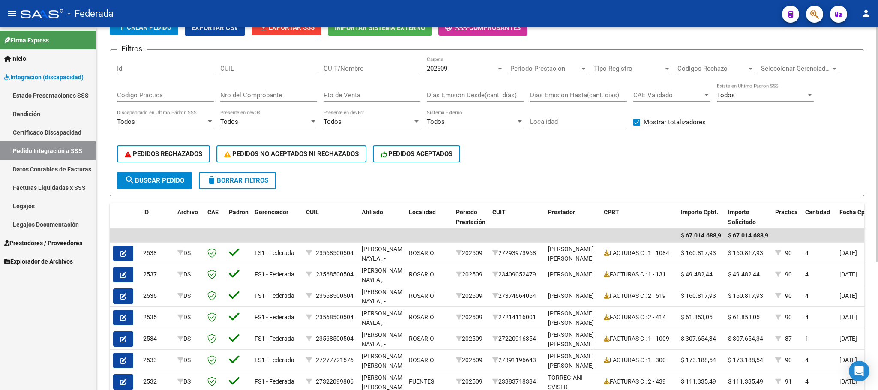
click at [374, 69] on input "CUIT/Nombre" at bounding box center [372, 69] width 97 height 8
click at [278, 71] on input "CUIL" at bounding box center [268, 69] width 97 height 8
paste input "27533721945"
click at [179, 175] on button "search Buscar Pedido" at bounding box center [154, 180] width 75 height 17
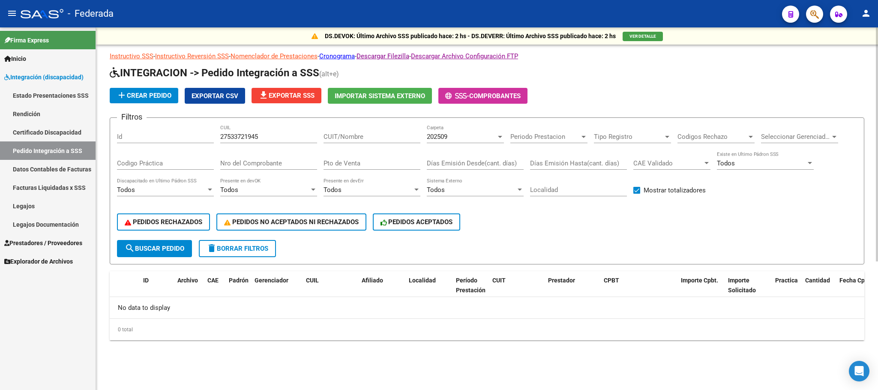
scroll to position [0, 0]
click at [444, 135] on span "202509" at bounding box center [437, 137] width 21 height 8
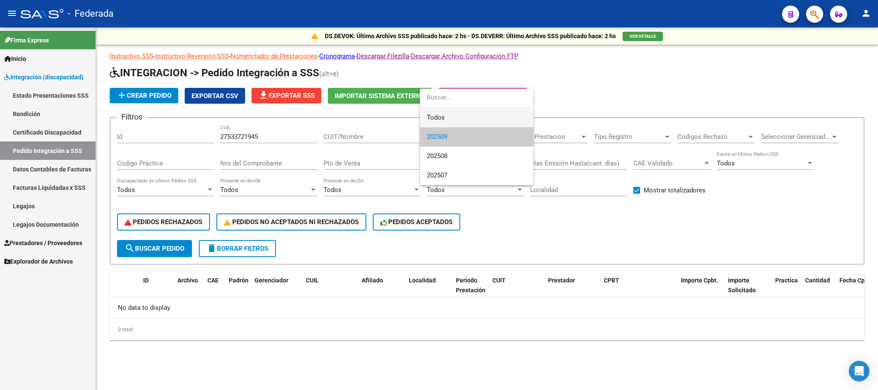
click at [445, 120] on span "Todos" at bounding box center [477, 117] width 100 height 19
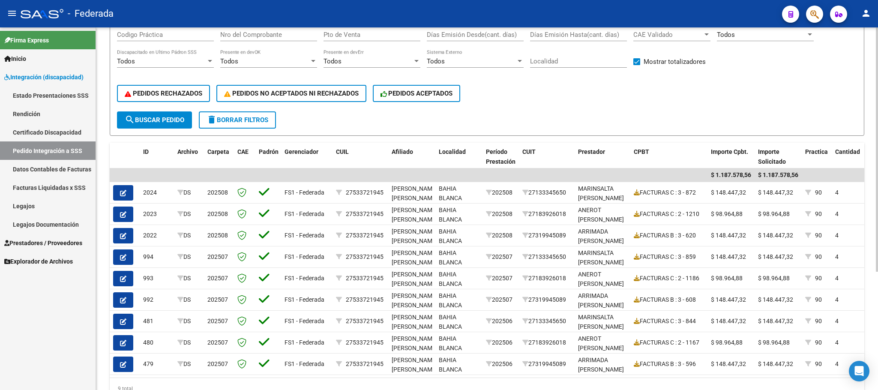
scroll to position [175, 0]
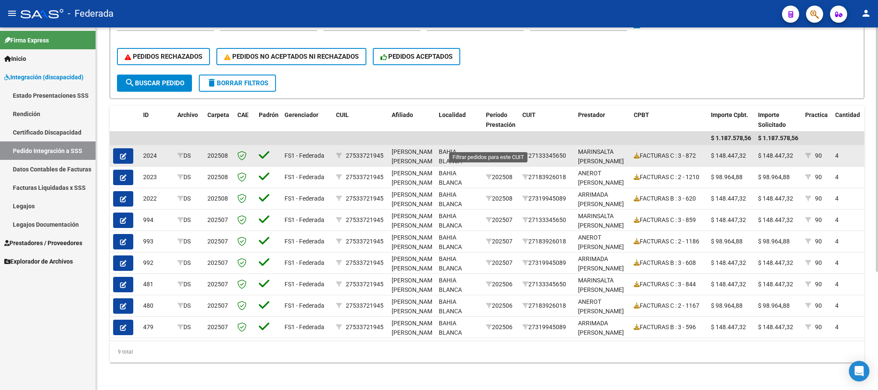
click at [489, 153] on icon at bounding box center [489, 156] width 6 height 6
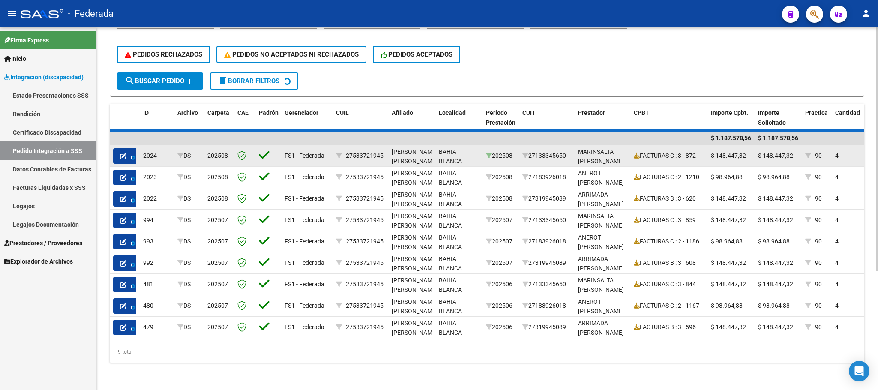
scroll to position [47, 0]
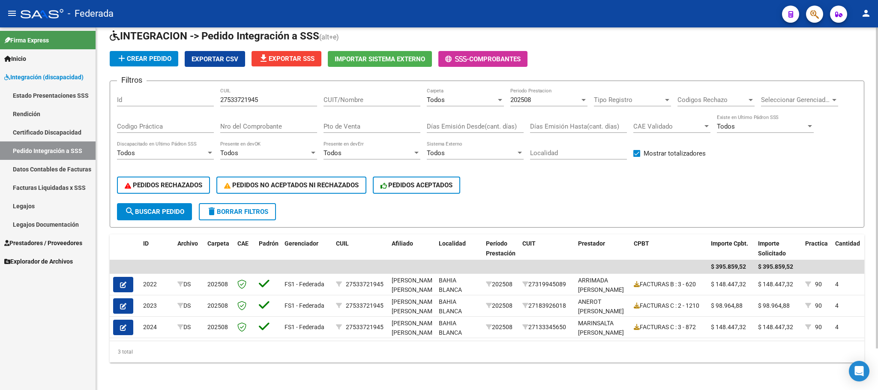
click at [236, 96] on input "27533721945" at bounding box center [268, 100] width 97 height 8
paste input "59287968"
click at [174, 208] on span "search Buscar Pedido" at bounding box center [155, 212] width 60 height 8
click at [242, 96] on input "27559287968" at bounding box center [268, 100] width 97 height 8
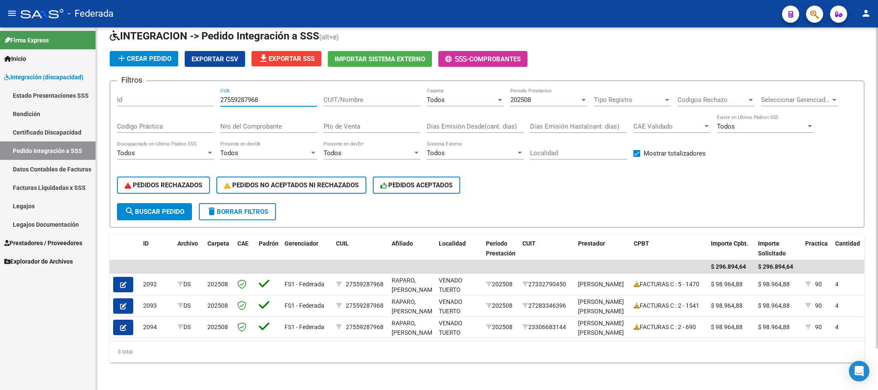
click at [242, 96] on input "27559287968" at bounding box center [268, 100] width 97 height 8
paste input "0528283579"
click at [180, 203] on button "search Buscar Pedido" at bounding box center [154, 211] width 75 height 17
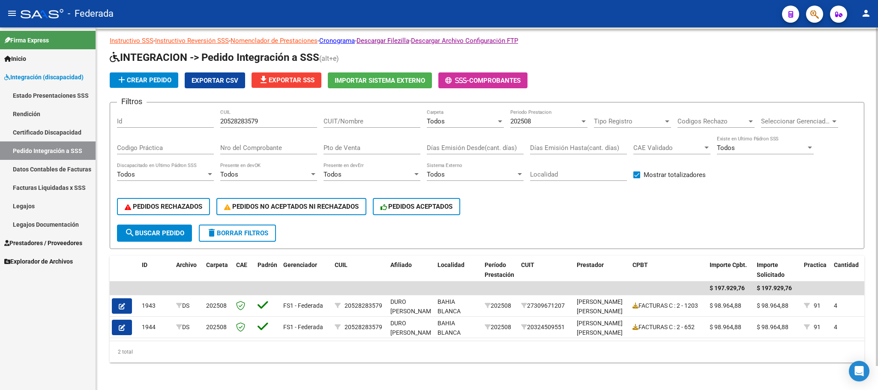
scroll to position [0, 4]
click at [517, 117] on span "202508" at bounding box center [520, 121] width 21 height 8
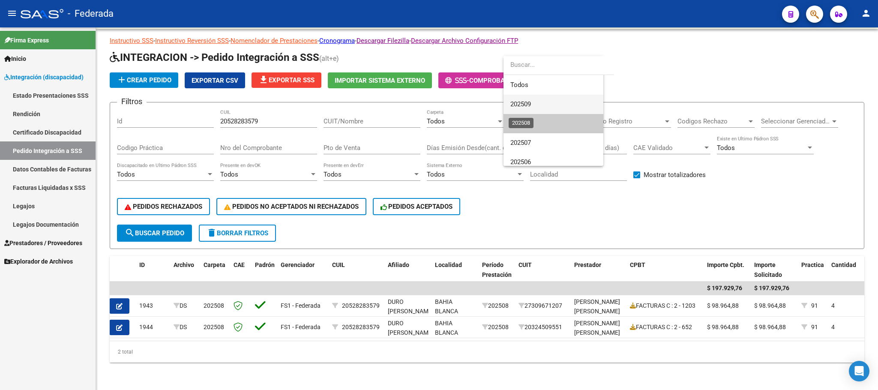
scroll to position [13, 0]
click at [522, 77] on span "Todos" at bounding box center [560, 72] width 100 height 19
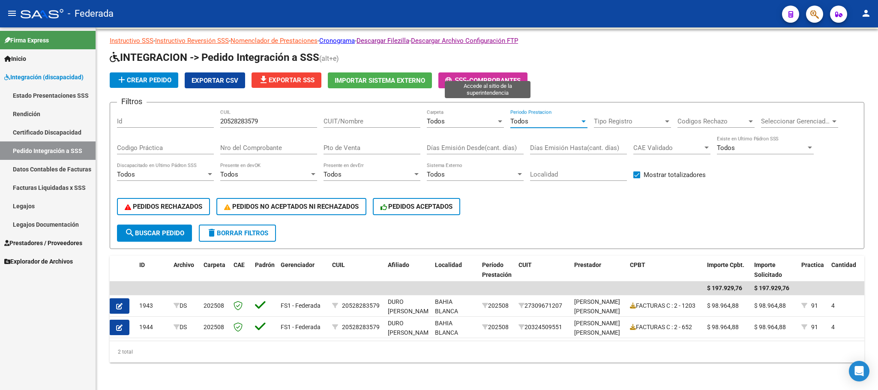
scroll to position [0, 0]
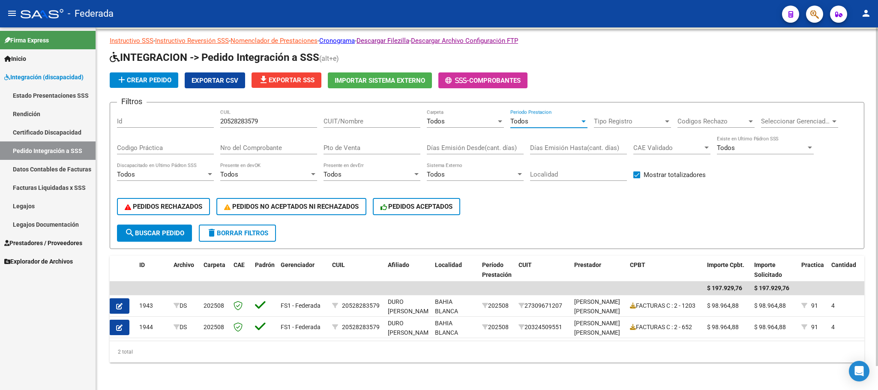
click at [180, 225] on button "search Buscar Pedido" at bounding box center [154, 233] width 75 height 17
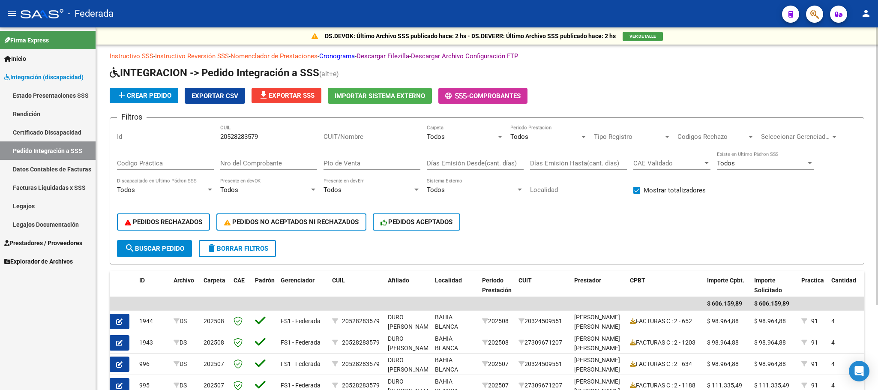
click at [235, 139] on input "20528283579" at bounding box center [268, 137] width 97 height 8
paste input "355656320"
click at [154, 250] on span "search Buscar Pedido" at bounding box center [155, 249] width 60 height 8
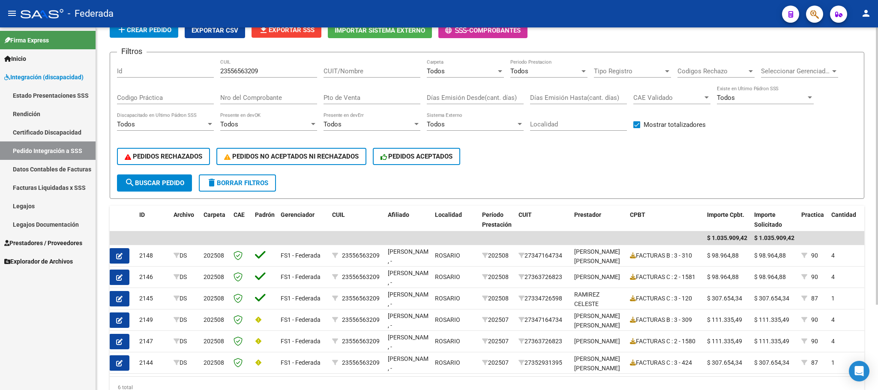
scroll to position [47, 0]
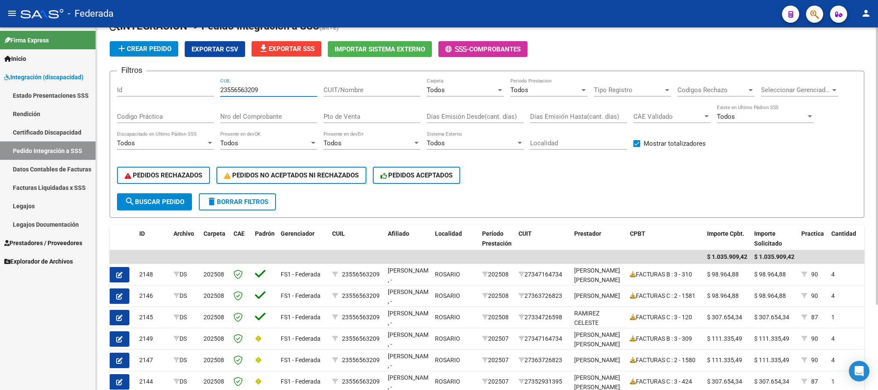
click at [240, 90] on input "23556563209" at bounding box center [268, 90] width 97 height 8
paste input "051012475"
click at [181, 202] on span "search Buscar Pedido" at bounding box center [155, 202] width 60 height 8
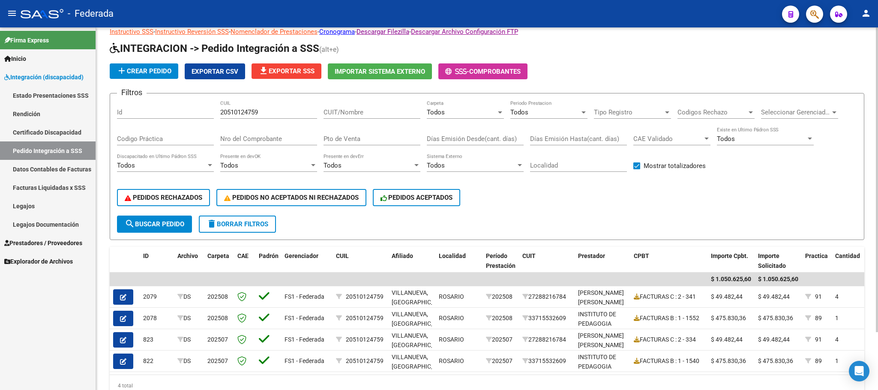
scroll to position [4, 0]
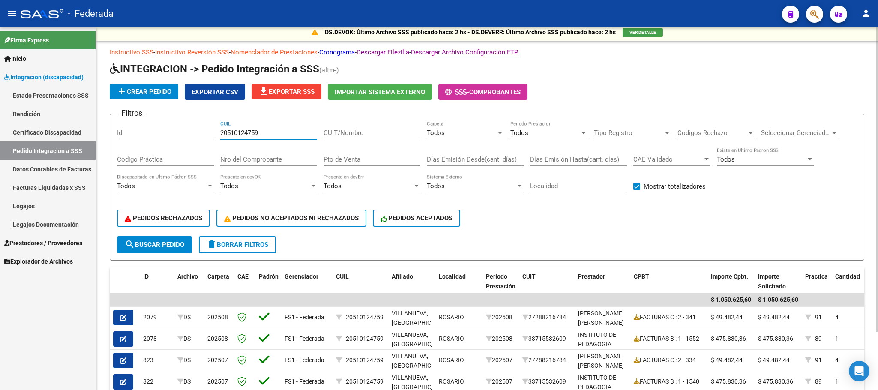
click at [244, 132] on input "20510124759" at bounding box center [268, 133] width 97 height 8
paste input "7545770275"
type input "27545770275"
click at [170, 243] on span "search Buscar Pedido" at bounding box center [155, 245] width 60 height 8
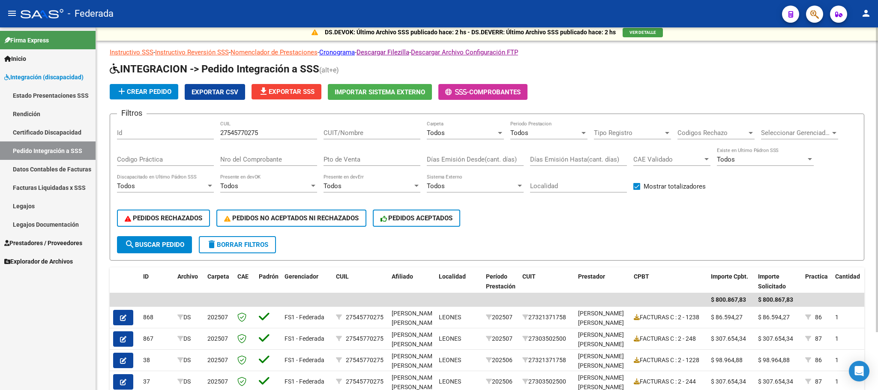
scroll to position [68, 0]
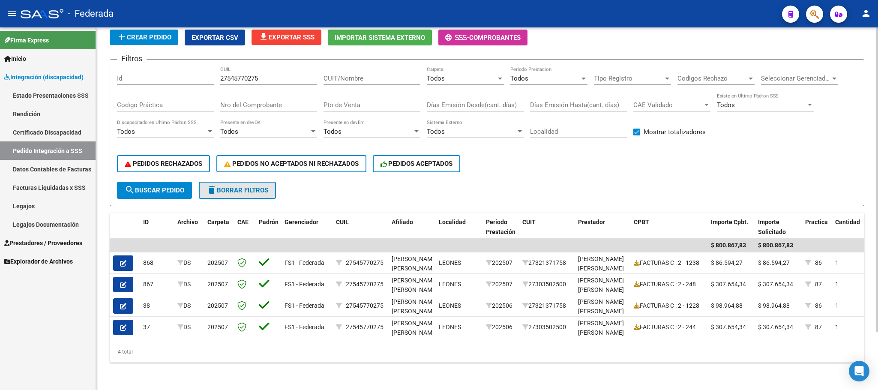
click at [239, 186] on span "delete Borrar Filtros" at bounding box center [238, 190] width 62 height 8
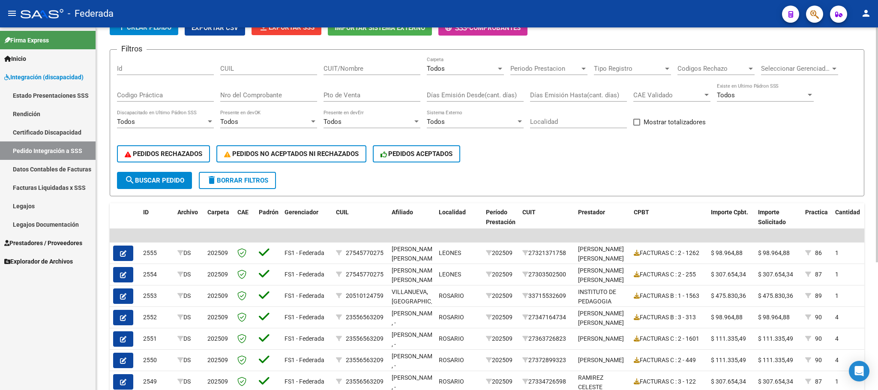
click at [453, 68] on div "Todos" at bounding box center [461, 69] width 69 height 8
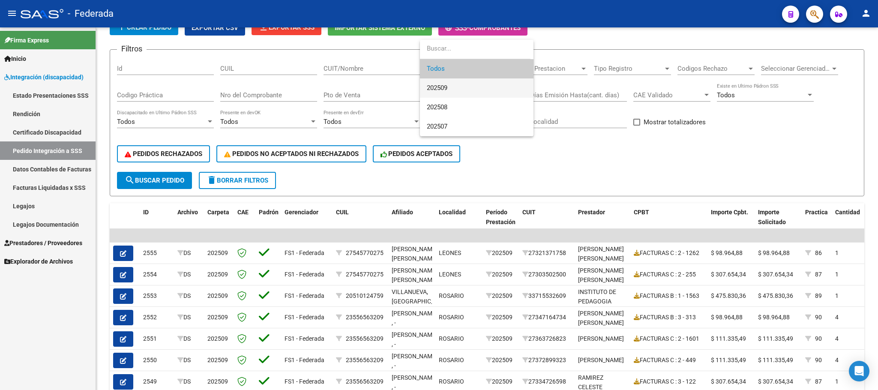
click at [440, 90] on span "202509" at bounding box center [437, 88] width 21 height 8
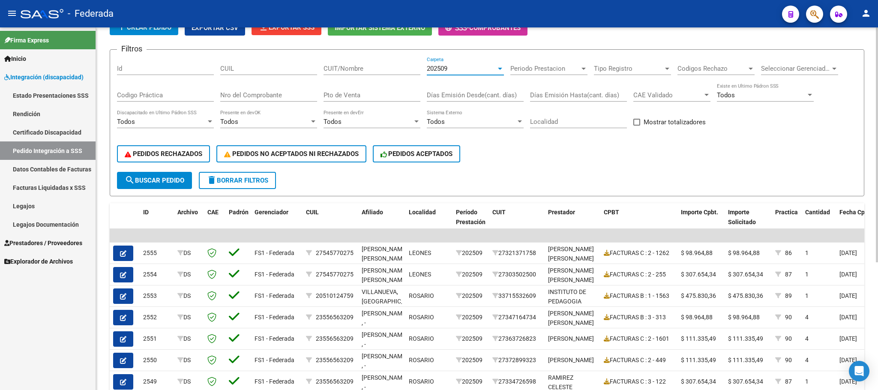
click at [633, 123] on span at bounding box center [636, 122] width 7 height 7
click at [636, 126] on input "Mostrar totalizadores" at bounding box center [636, 126] width 0 height 0
checkbox input "true"
click at [168, 174] on button "search Buscar Pedido" at bounding box center [154, 180] width 75 height 17
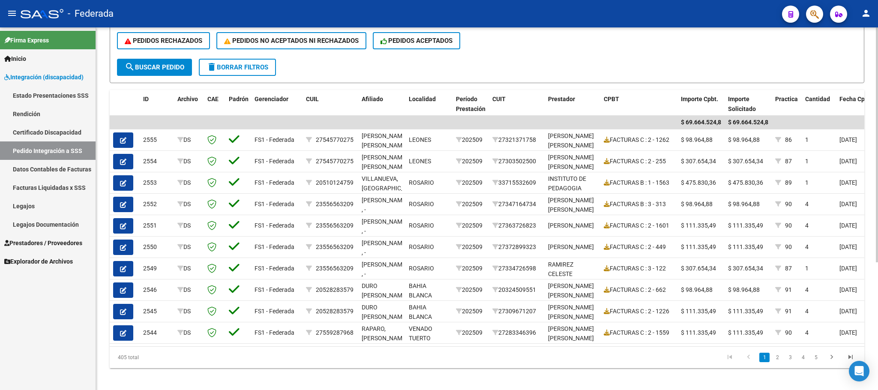
scroll to position [197, 0]
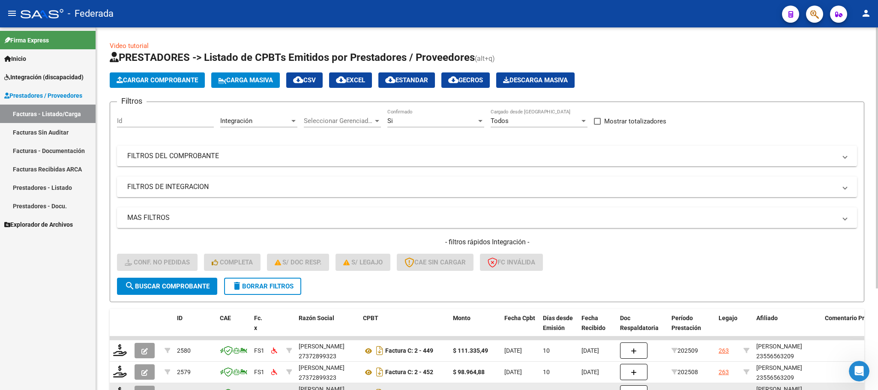
scroll to position [129, 0]
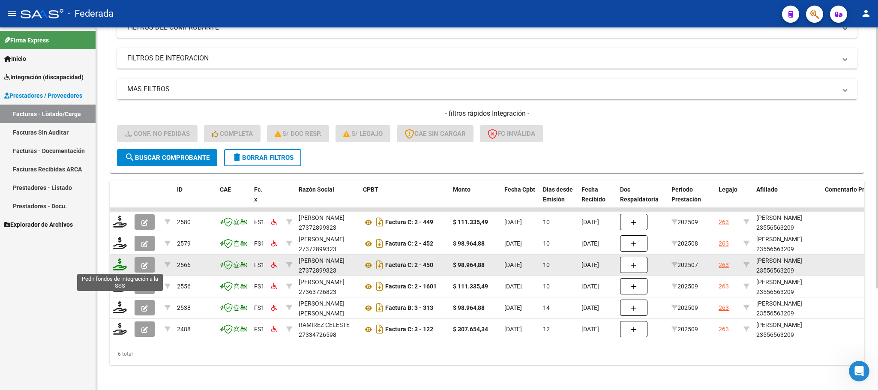
click at [121, 264] on icon at bounding box center [120, 264] width 14 height 12
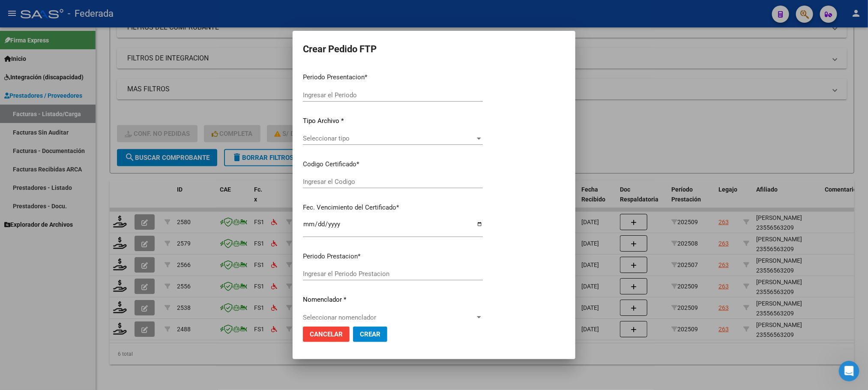
type input "202509"
type input "202507"
type input "$ 98.964,88"
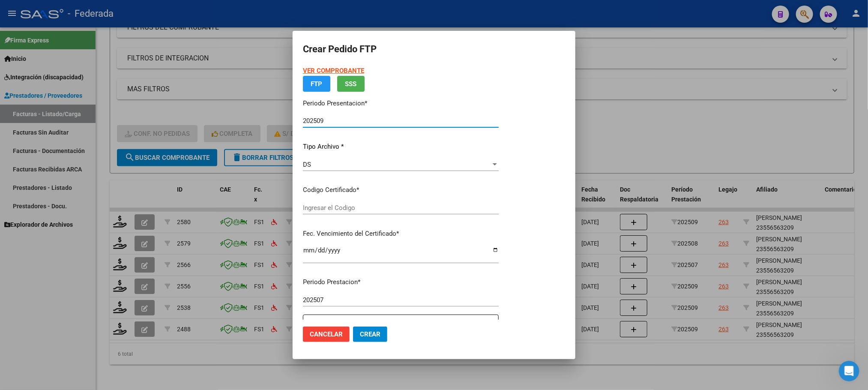
type input "ARG02000556563202024102220291022SAN168"
type input "[DATE]"
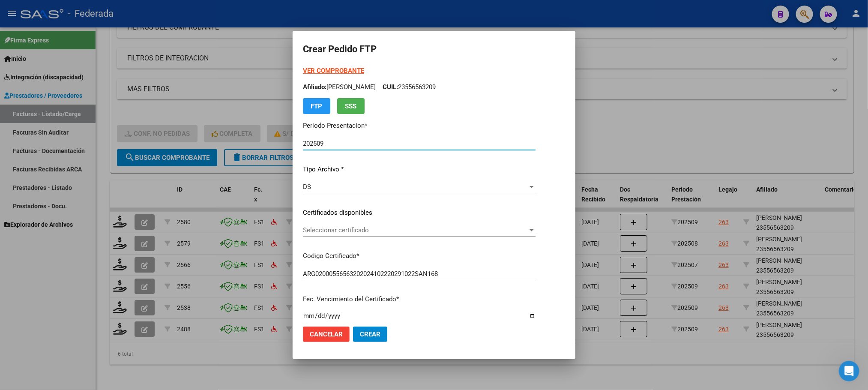
scroll to position [64, 0]
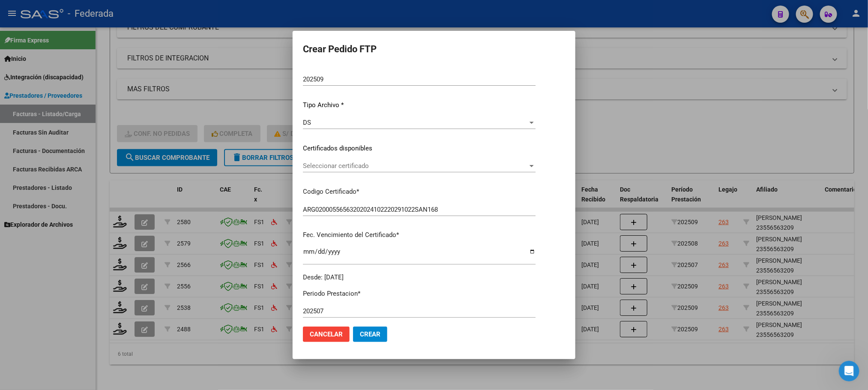
click at [337, 170] on div "Seleccionar certificado Seleccionar certificado" at bounding box center [419, 165] width 233 height 13
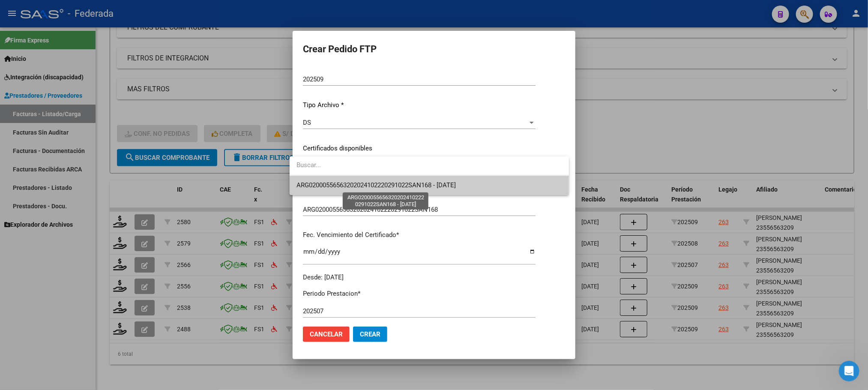
click at [337, 183] on span "ARG02000556563202024102220291022SAN168 - [DATE]" at bounding box center [376, 185] width 159 height 8
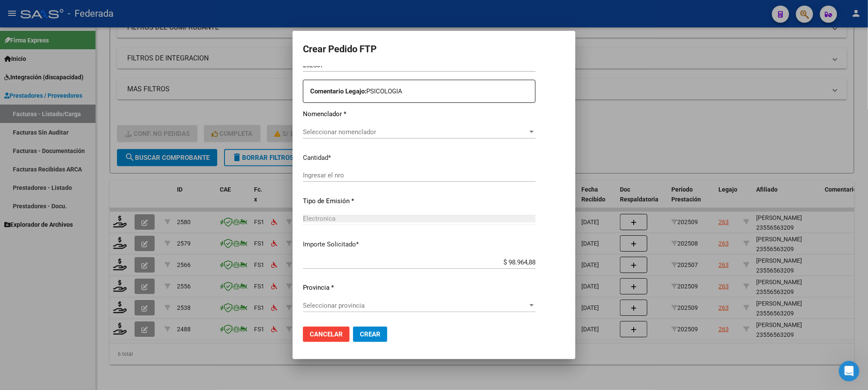
scroll to position [247, 0]
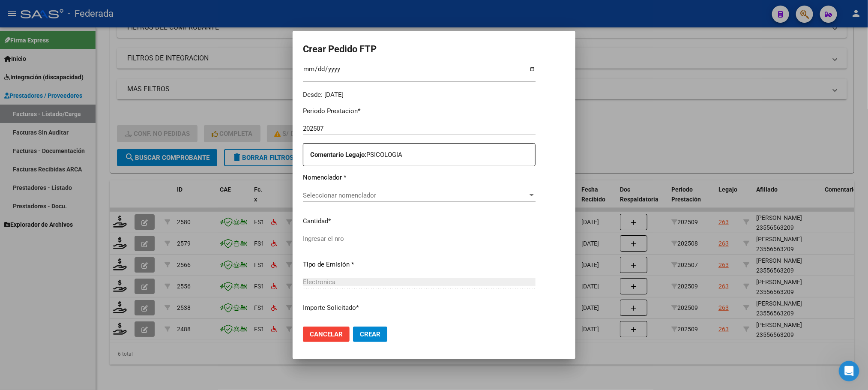
click at [337, 195] on span "Seleccionar nomenclador" at bounding box center [415, 196] width 225 height 8
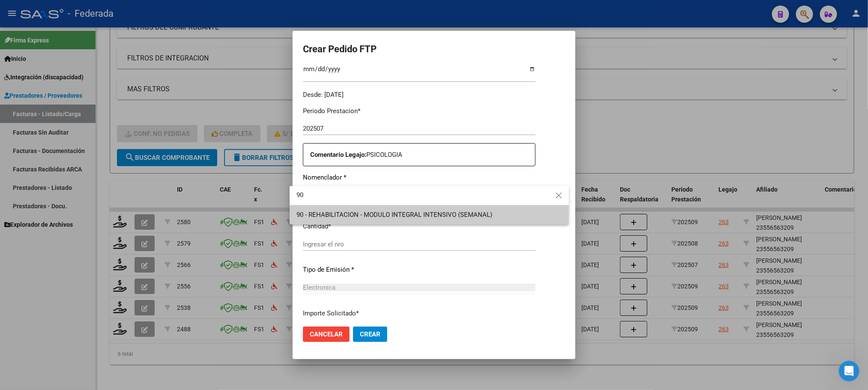
type input "90"
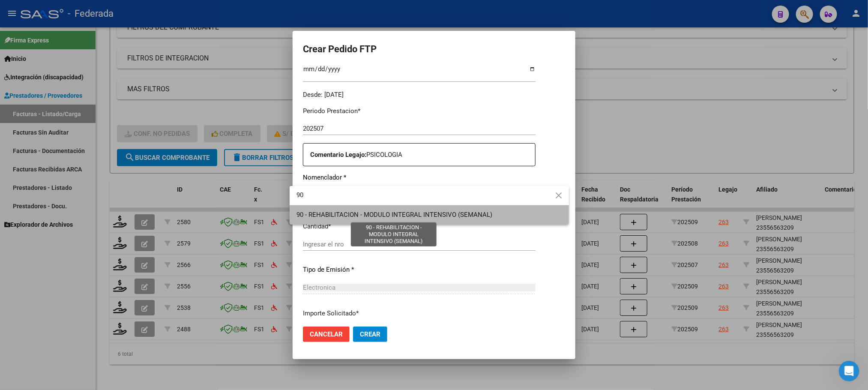
click at [327, 219] on span "90 - REHABILITACION - MODULO INTEGRAL INTENSIVO (SEMANAL)" at bounding box center [395, 215] width 196 height 8
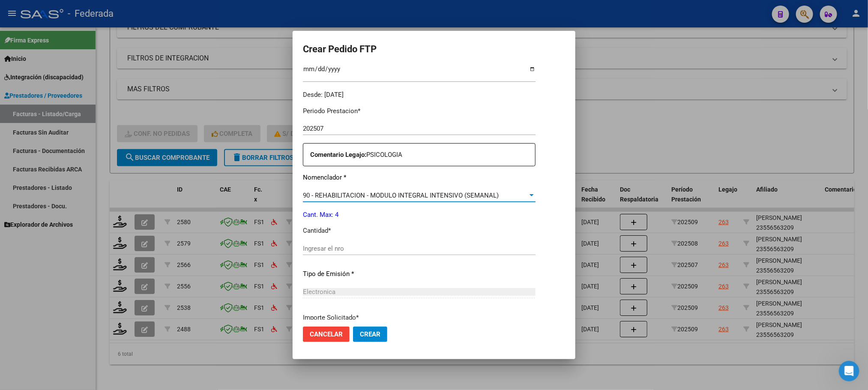
click at [323, 249] on input "Ingresar el nro" at bounding box center [419, 249] width 233 height 8
type input "4"
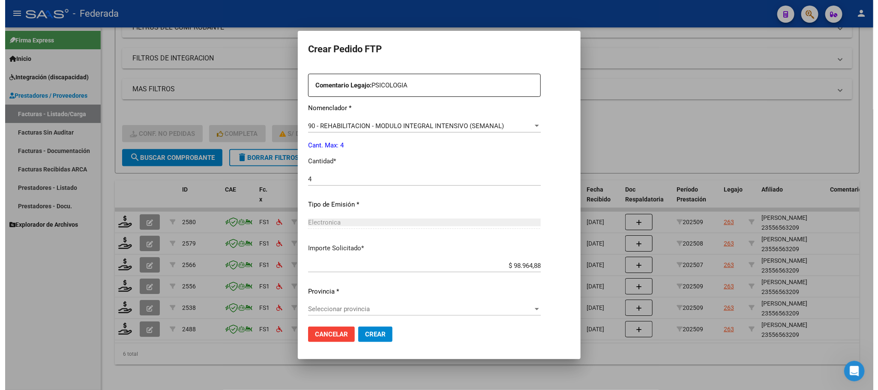
scroll to position [320, 0]
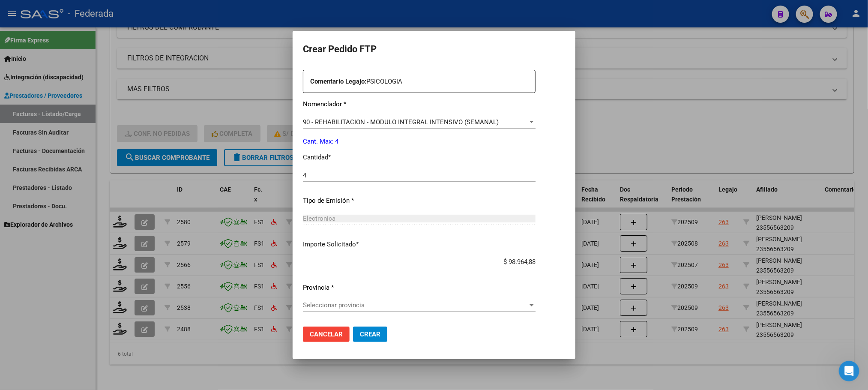
click at [362, 303] on span "Seleccionar provincia" at bounding box center [415, 305] width 225 height 8
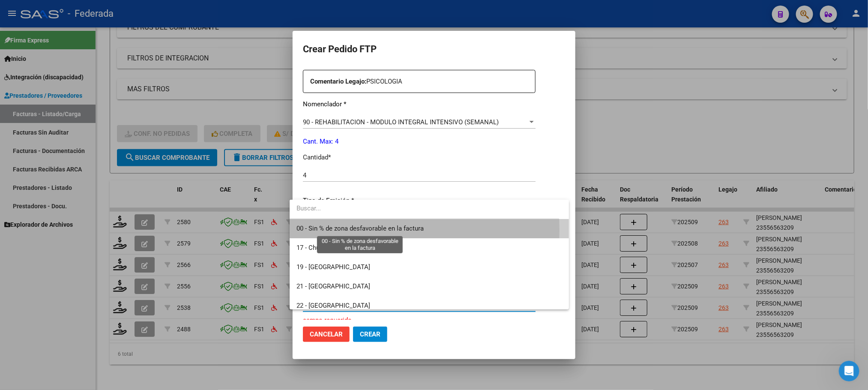
click at [361, 230] on span "00 - Sin % de zona desfavorable en la factura" at bounding box center [360, 229] width 127 height 8
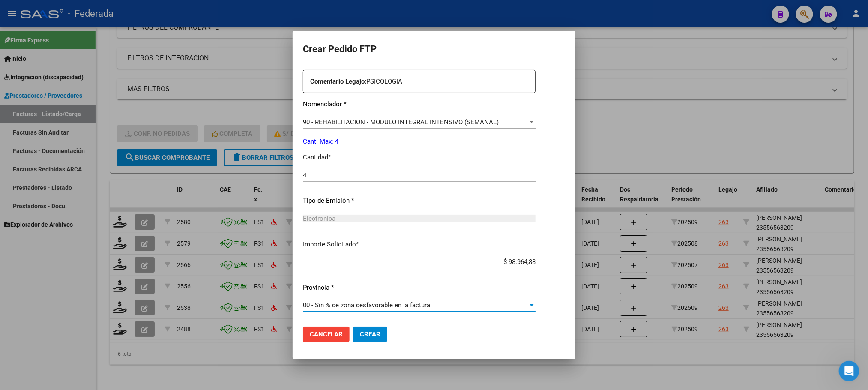
click at [372, 336] on span "Crear" at bounding box center [370, 334] width 21 height 8
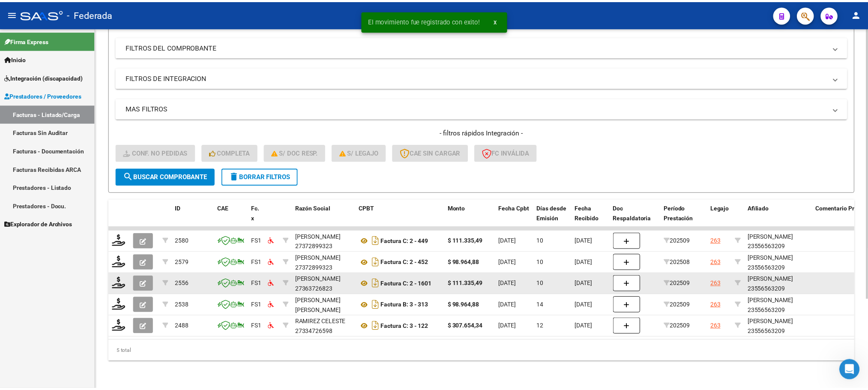
scroll to position [120, 0]
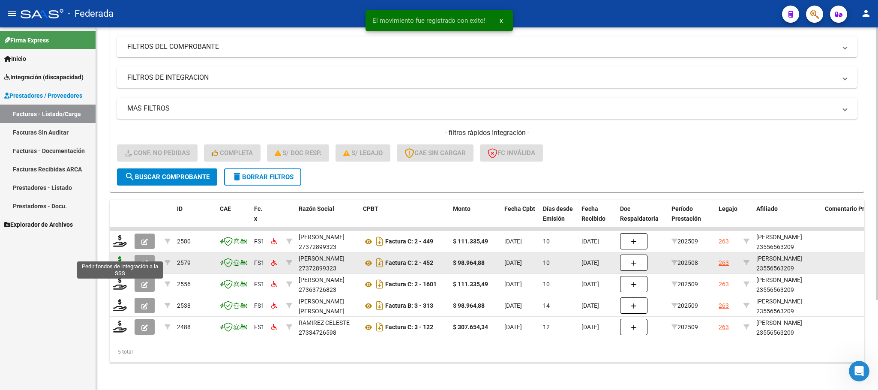
click at [117, 256] on icon at bounding box center [120, 262] width 14 height 12
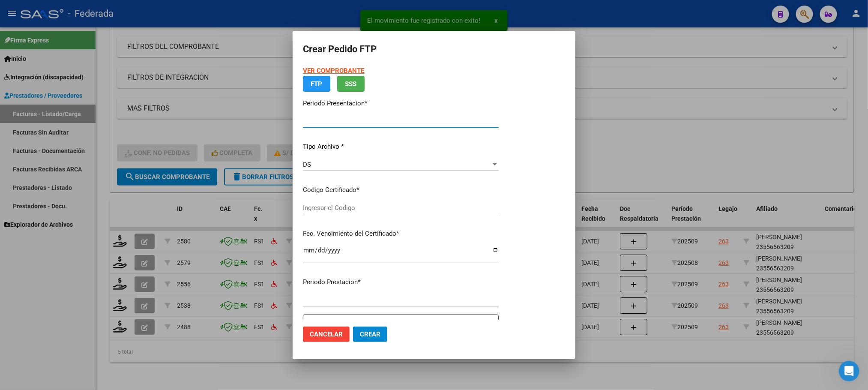
type input "202509"
type input "202508"
type input "$ 98.964,88"
type input "ARG02000556563202024102220291022SAN168"
type input "[DATE]"
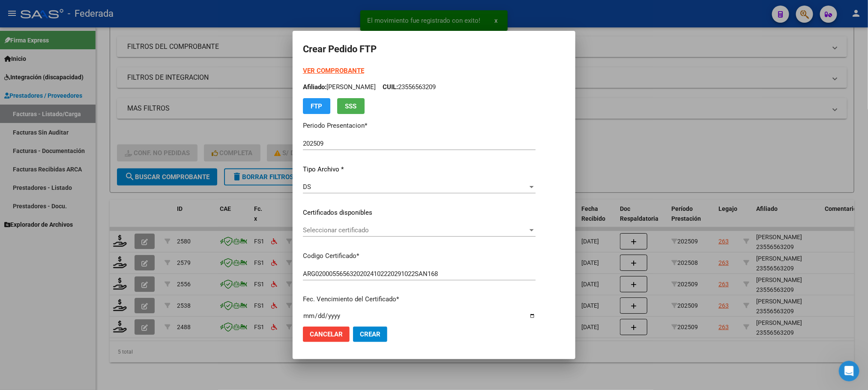
scroll to position [64, 0]
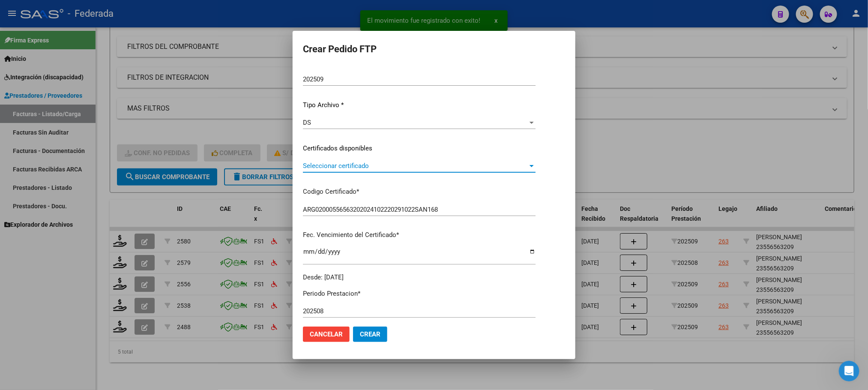
click at [342, 166] on span "Seleccionar certificado" at bounding box center [415, 166] width 225 height 8
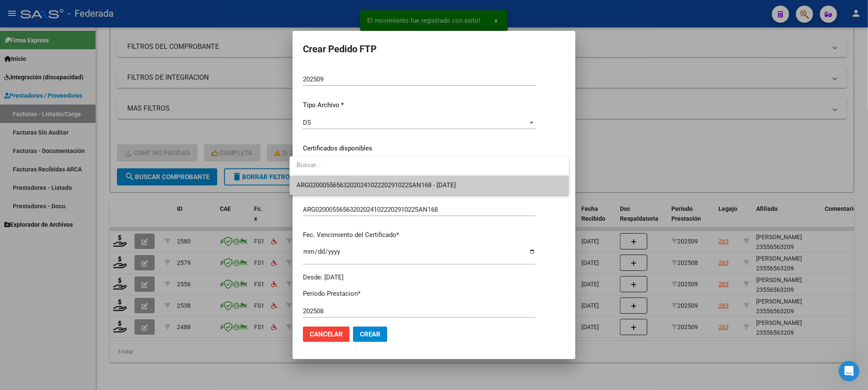
click at [341, 181] on span "ARG02000556563202024102220291022SAN168 - [DATE]" at bounding box center [376, 185] width 159 height 8
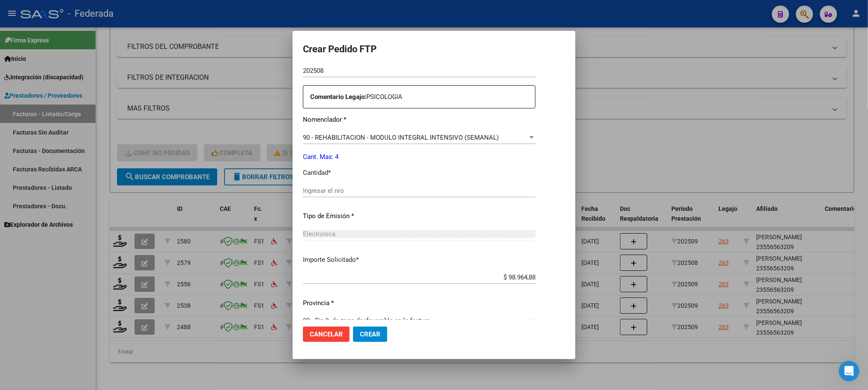
scroll to position [320, 0]
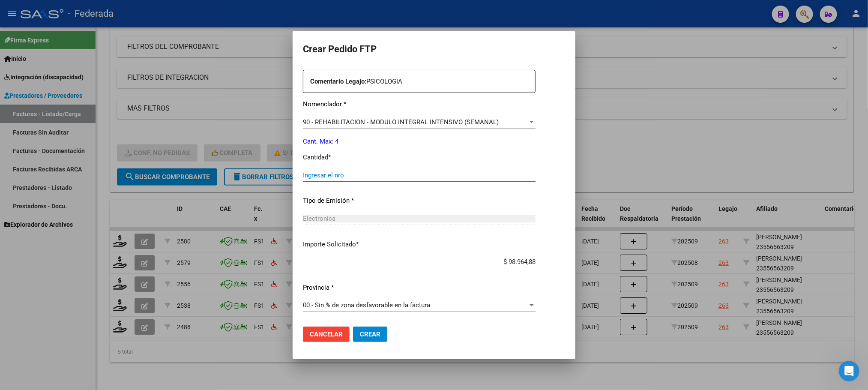
click at [346, 176] on input "Ingresar el nro" at bounding box center [419, 175] width 233 height 8
type input "4"
click at [375, 335] on button "Crear" at bounding box center [370, 334] width 34 height 15
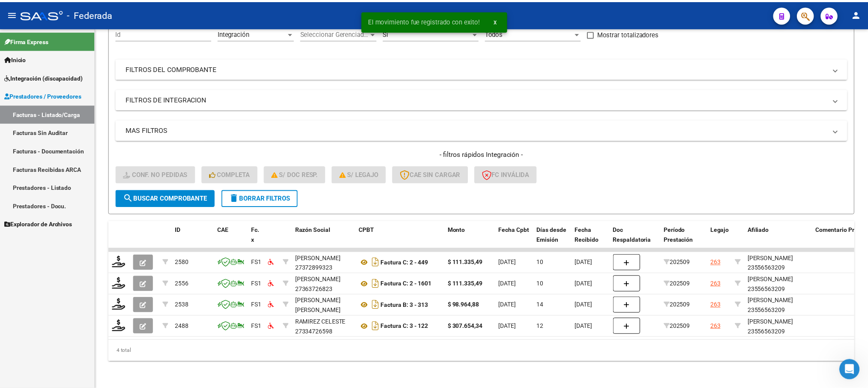
scroll to position [98, 0]
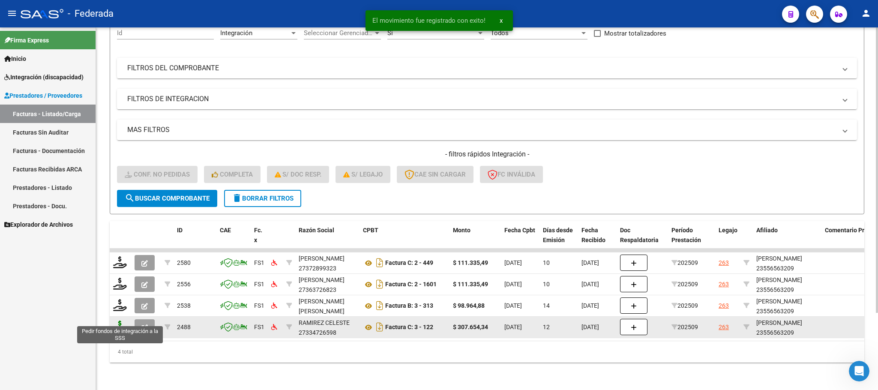
click at [119, 321] on icon at bounding box center [120, 327] width 14 height 12
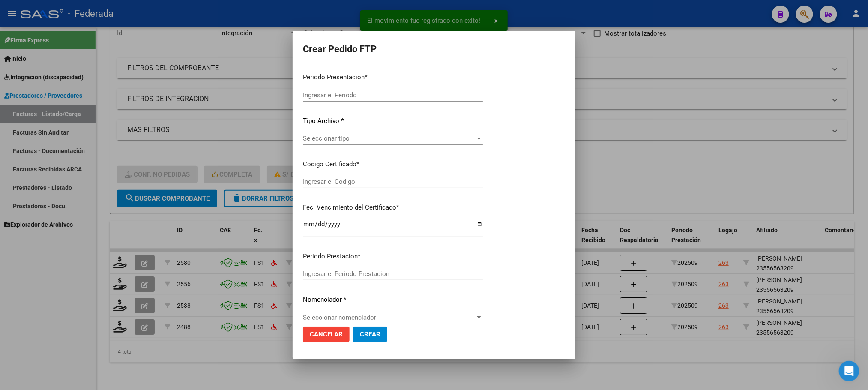
type input "202509"
type input "$ 307.654,34"
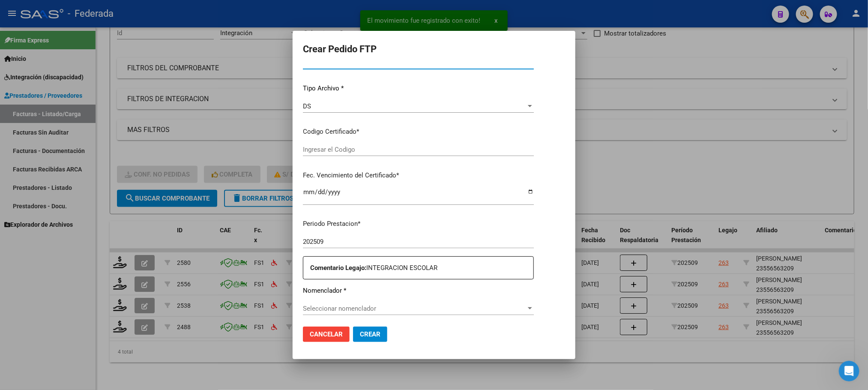
type input "ARG02000556563202024102220291022SAN168"
type input "[DATE]"
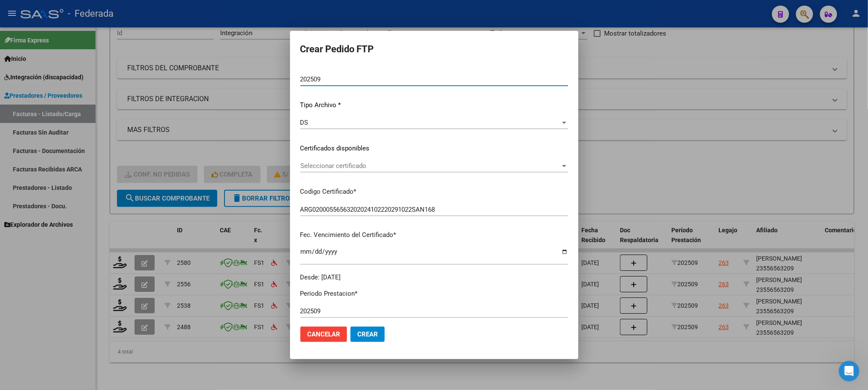
scroll to position [87, 0]
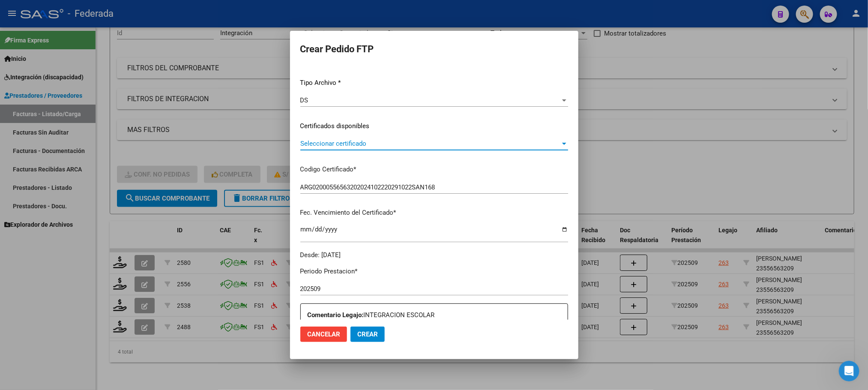
click at [318, 143] on span "Seleccionar certificado" at bounding box center [430, 144] width 260 height 8
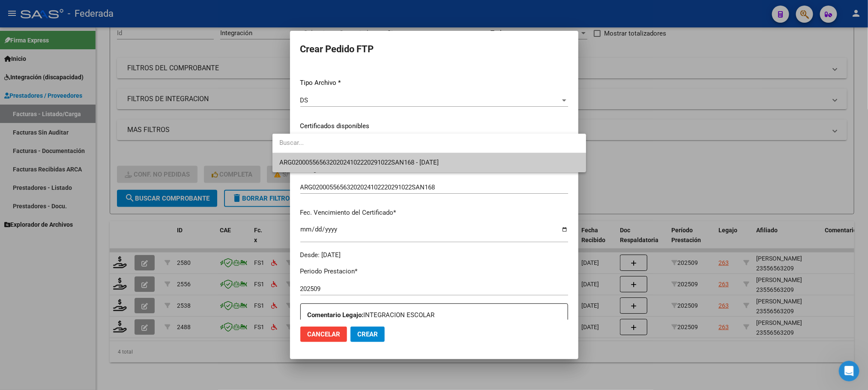
click at [319, 153] on span "ARG02000556563202024102220291022SAN168 - [DATE]" at bounding box center [429, 162] width 300 height 19
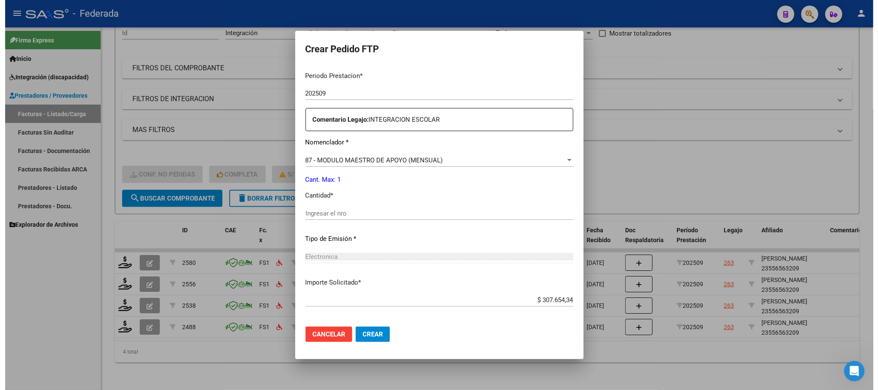
scroll to position [320, 0]
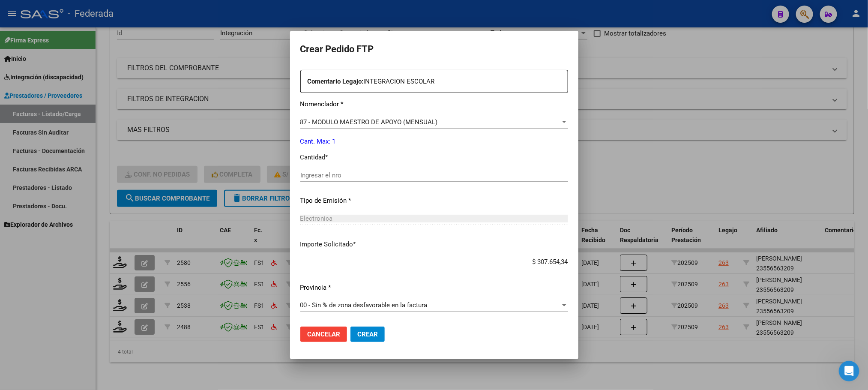
click at [319, 176] on input "Ingresar el nro" at bounding box center [434, 175] width 268 height 8
type input "1"
click at [357, 330] on span "Crear" at bounding box center [367, 334] width 21 height 8
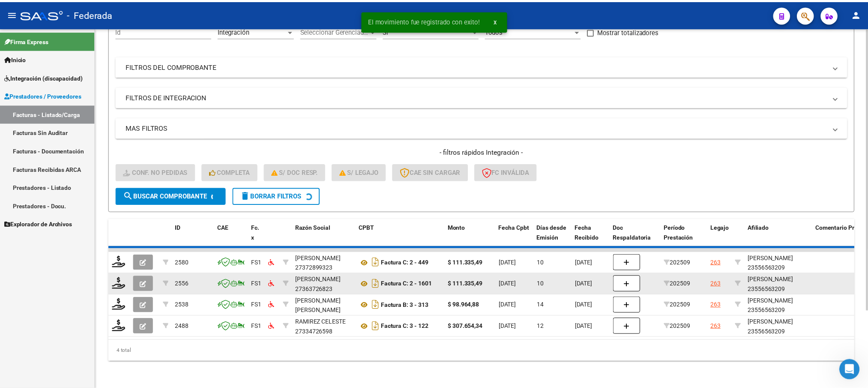
scroll to position [76, 0]
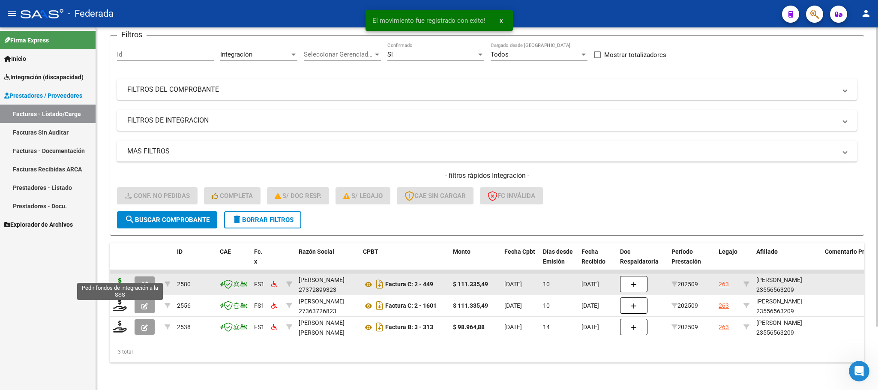
click at [120, 278] on icon at bounding box center [120, 284] width 14 height 12
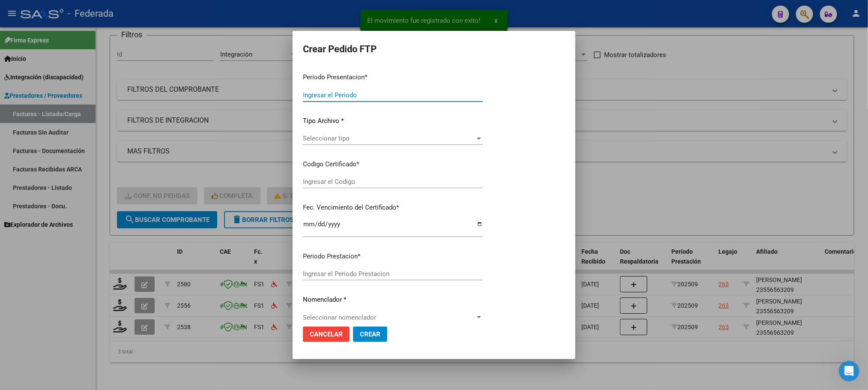
type input "202509"
type input "$ 111.335,49"
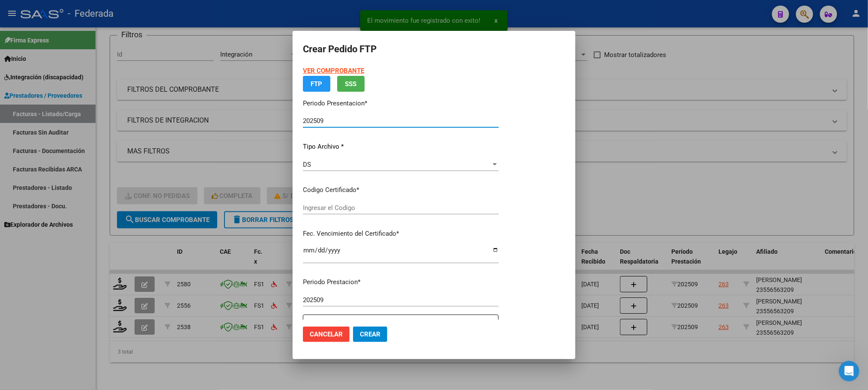
type input "ARG02000556563202024102220291022SAN168"
type input "[DATE]"
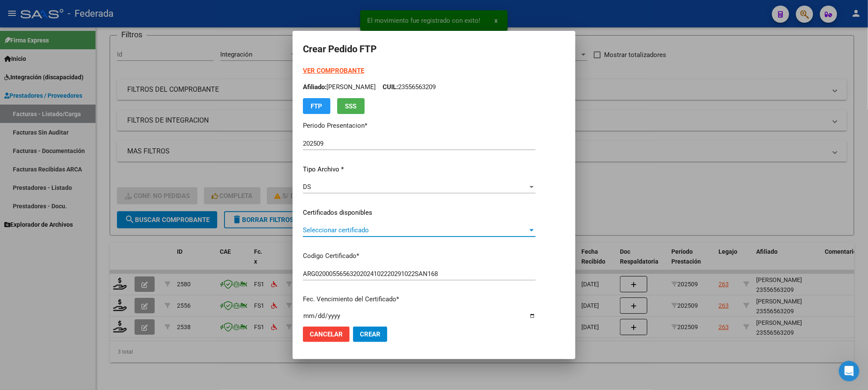
click at [309, 231] on span "Seleccionar certificado" at bounding box center [415, 230] width 225 height 8
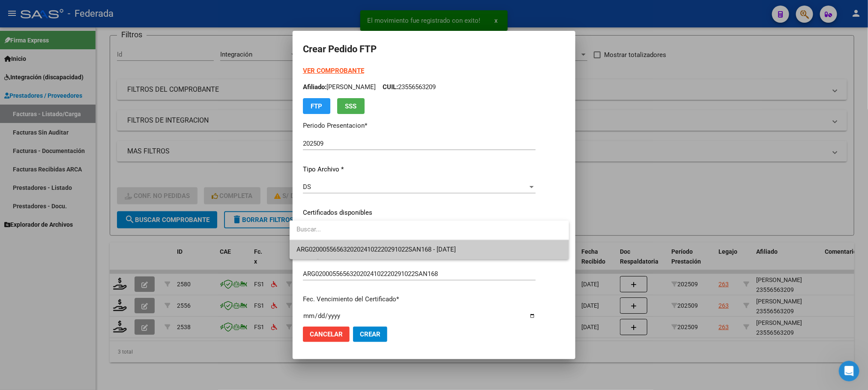
click at [314, 244] on span "ARG02000556563202024102220291022SAN168 - [DATE]" at bounding box center [430, 249] width 266 height 19
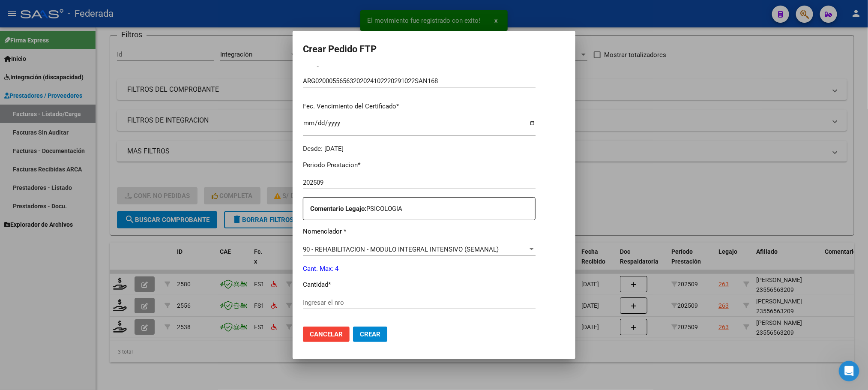
scroll to position [320, 0]
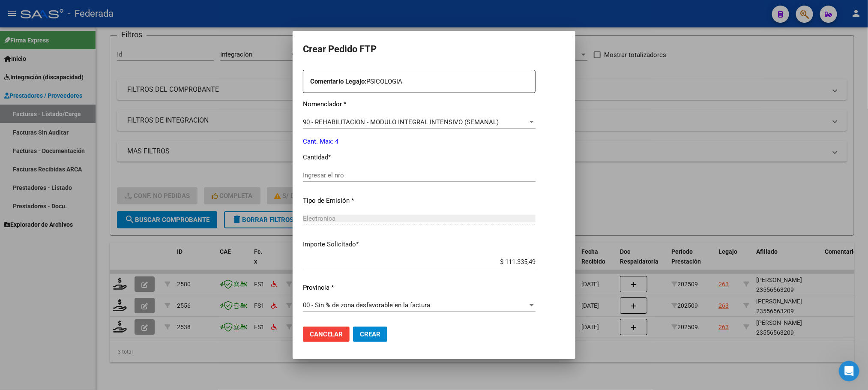
click at [324, 178] on input "Ingresar el nro" at bounding box center [419, 175] width 233 height 8
type input "4"
click at [361, 327] on button "Crear" at bounding box center [370, 334] width 34 height 15
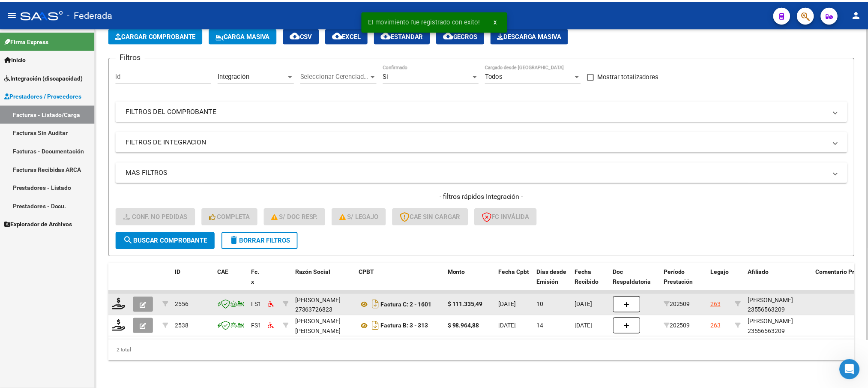
scroll to position [55, 0]
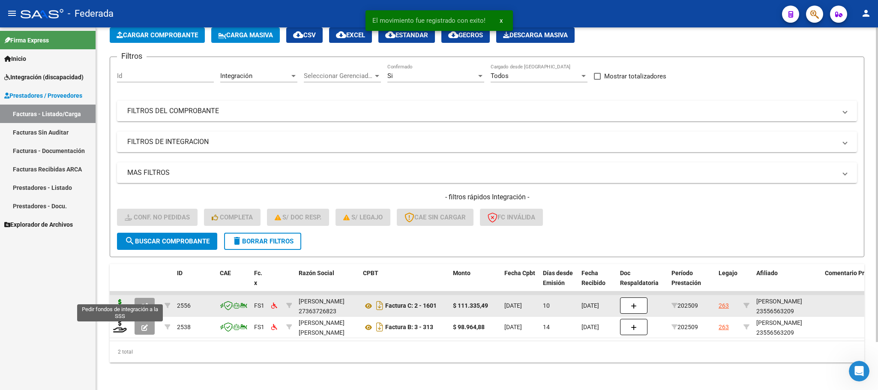
click at [116, 299] on icon at bounding box center [120, 305] width 14 height 12
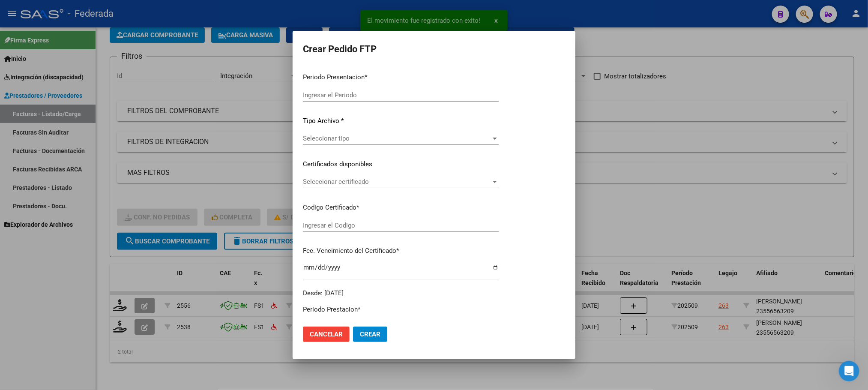
type input "202509"
type input "$ 111.335,49"
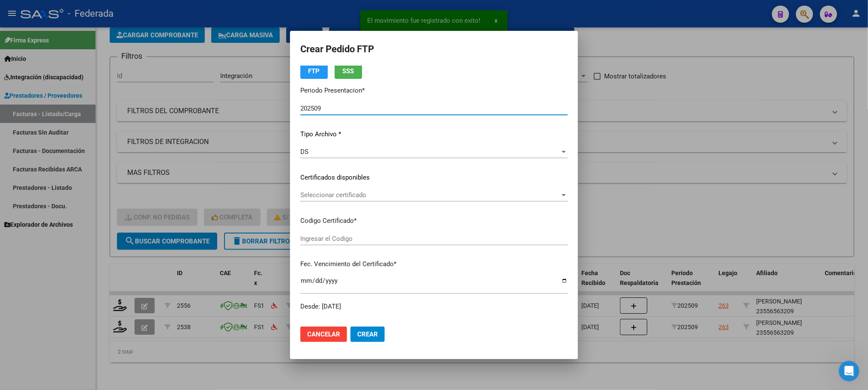
type input "ARG02000556563202024102220291022SAN168"
type input "[DATE]"
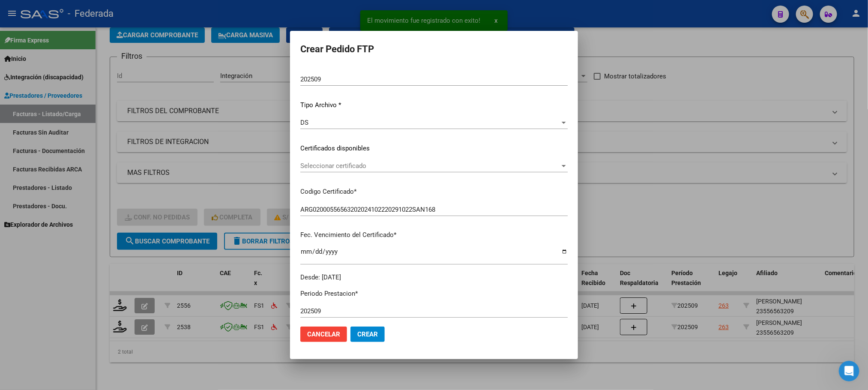
click at [309, 171] on div "Seleccionar certificado Seleccionar certificado" at bounding box center [433, 165] width 267 height 13
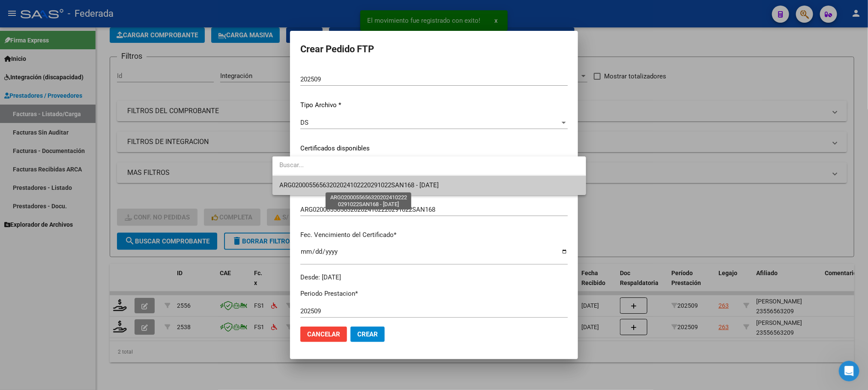
click at [312, 186] on span "ARG02000556563202024102220291022SAN168 - [DATE]" at bounding box center [358, 185] width 159 height 8
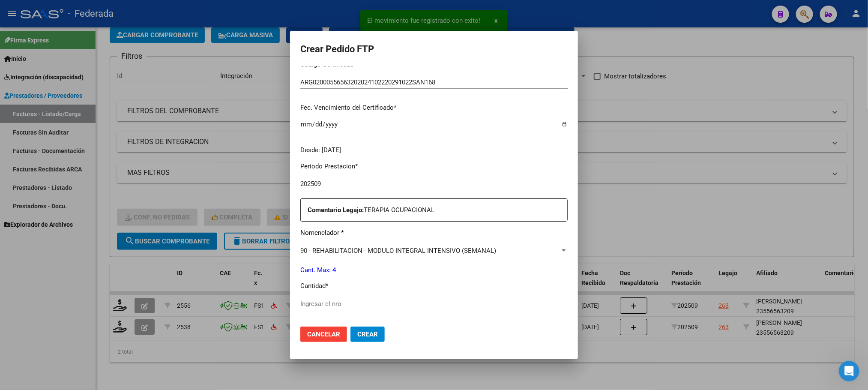
scroll to position [257, 0]
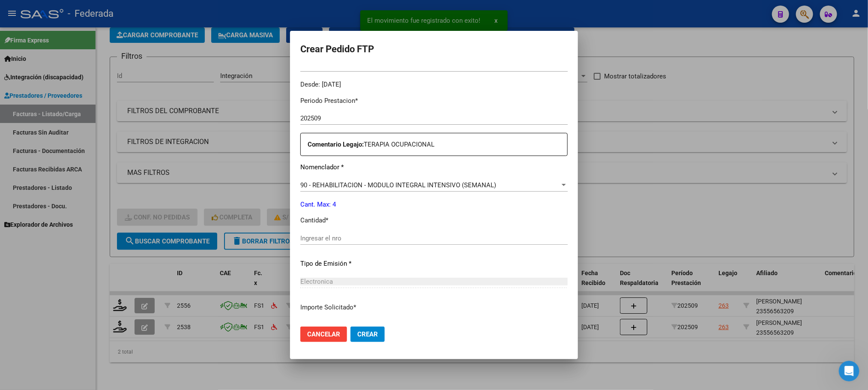
click at [314, 232] on div "Ingresar el nro" at bounding box center [433, 238] width 267 height 13
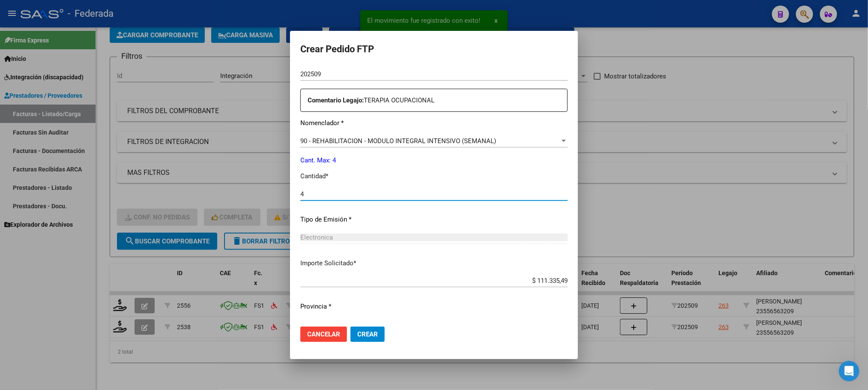
scroll to position [320, 0]
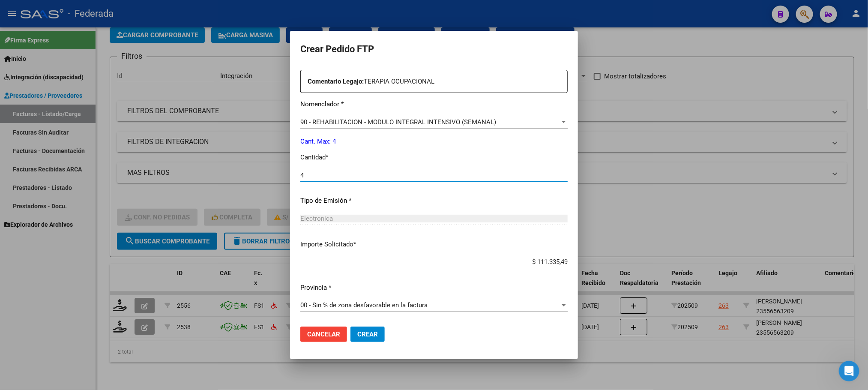
type input "4"
click at [357, 330] on span "Crear" at bounding box center [367, 334] width 21 height 8
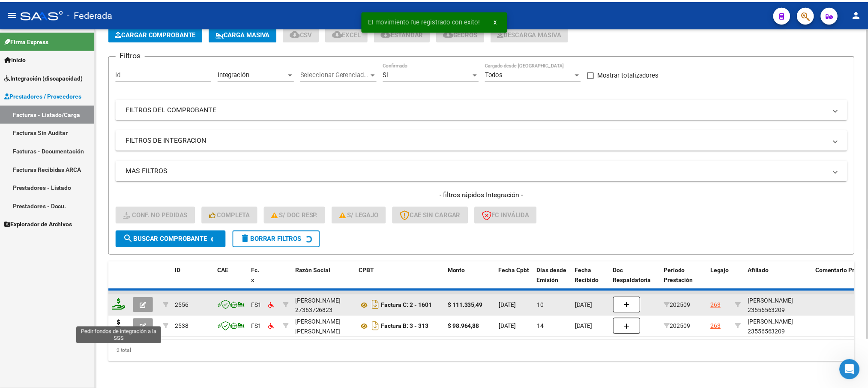
scroll to position [33, 0]
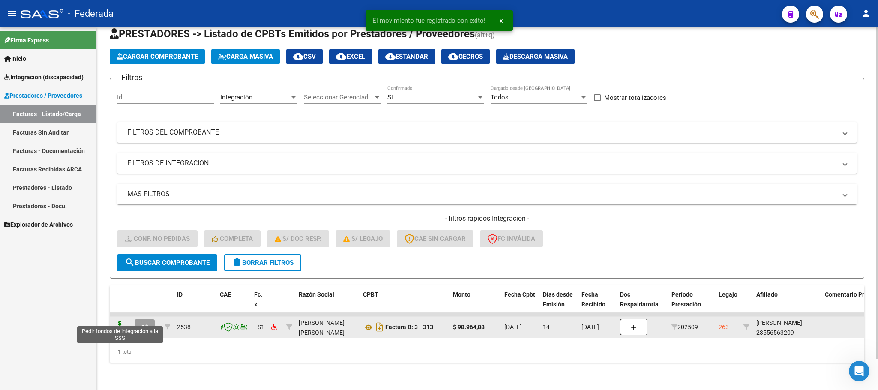
click at [119, 321] on icon at bounding box center [120, 327] width 14 height 12
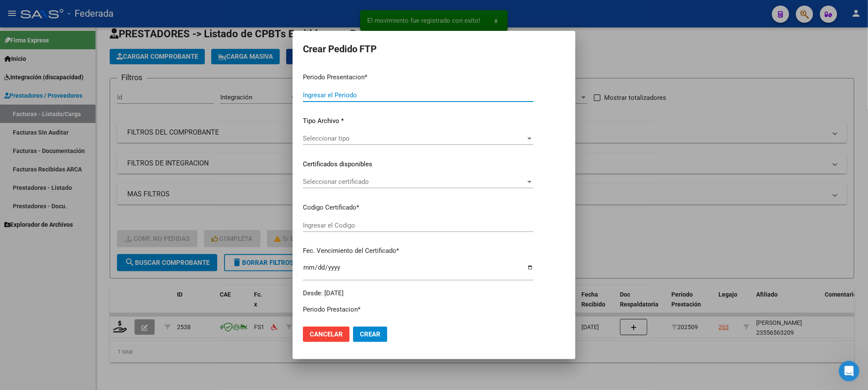
type input "202509"
type input "$ 98.964,88"
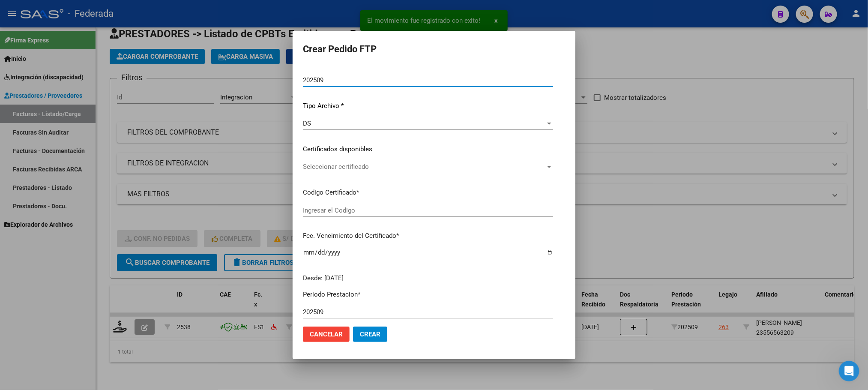
type input "ARG02000556563202024102220291022SAN168"
type input "[DATE]"
click at [308, 166] on span "Seleccionar certificado" at bounding box center [424, 166] width 243 height 8
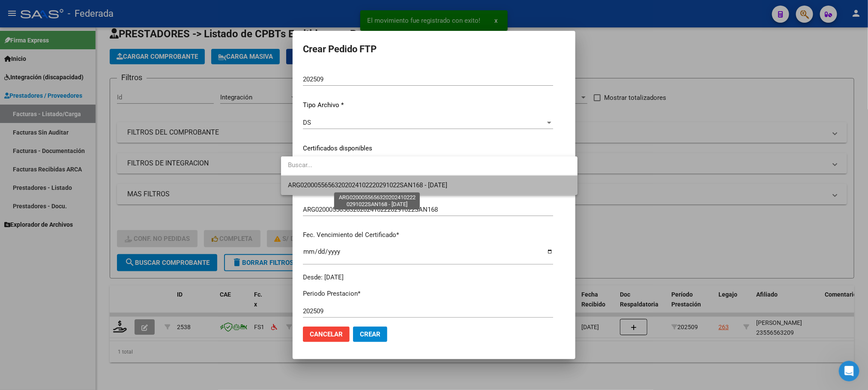
click at [308, 181] on span "ARG02000556563202024102220291022SAN168 - [DATE]" at bounding box center [367, 185] width 159 height 8
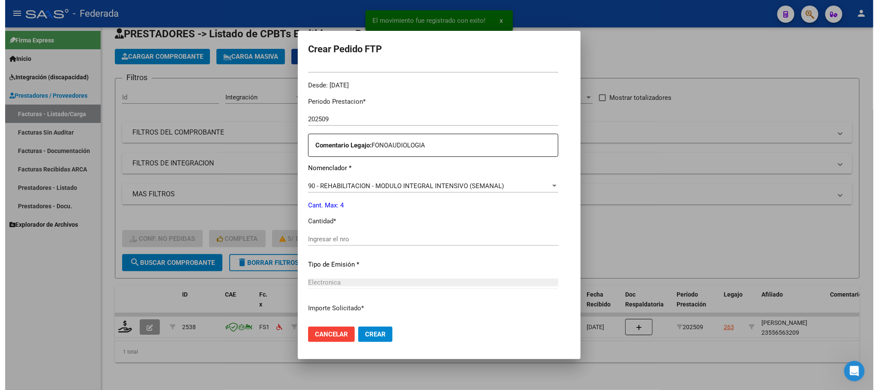
scroll to position [257, 0]
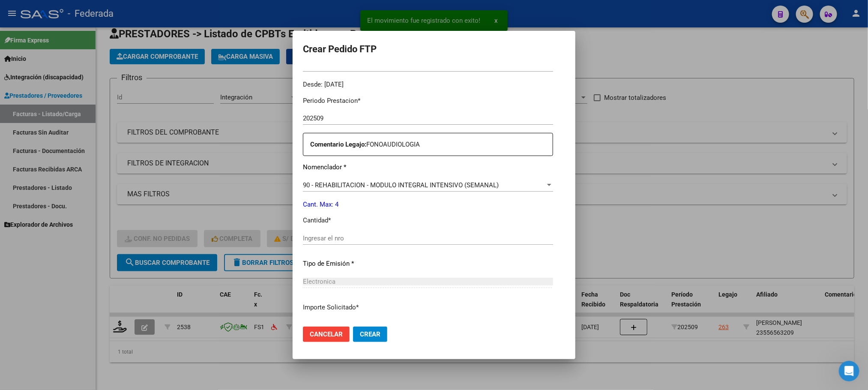
click at [314, 240] on input "Ingresar el nro" at bounding box center [428, 238] width 250 height 8
type input "4"
click at [364, 337] on span "Crear" at bounding box center [370, 334] width 21 height 8
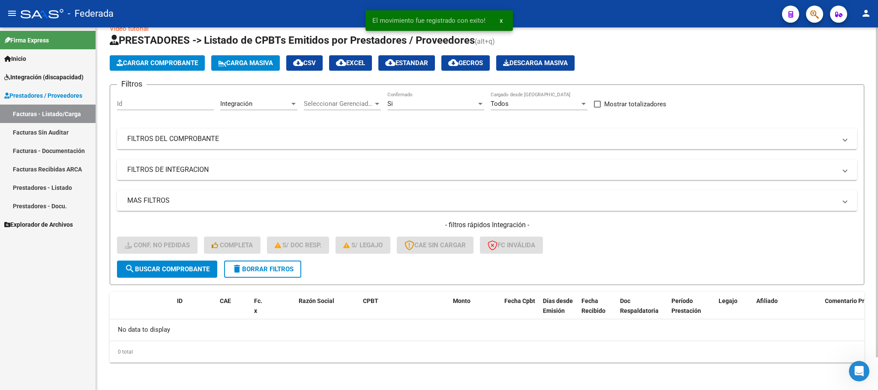
scroll to position [17, 0]
click at [279, 270] on span "delete Borrar Filtros" at bounding box center [263, 270] width 62 height 8
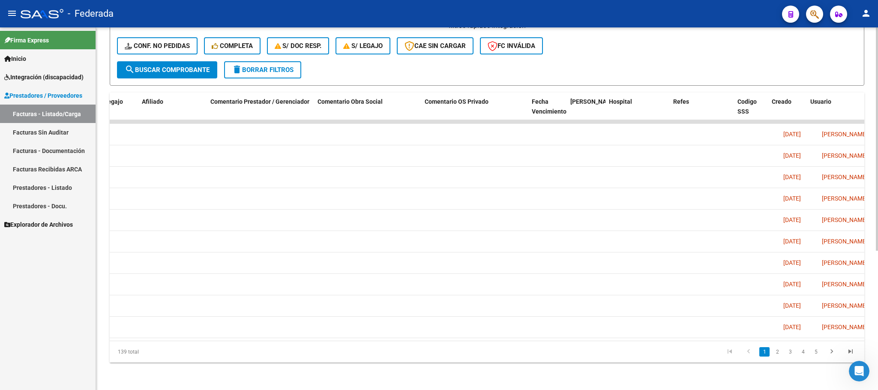
scroll to position [0, 1290]
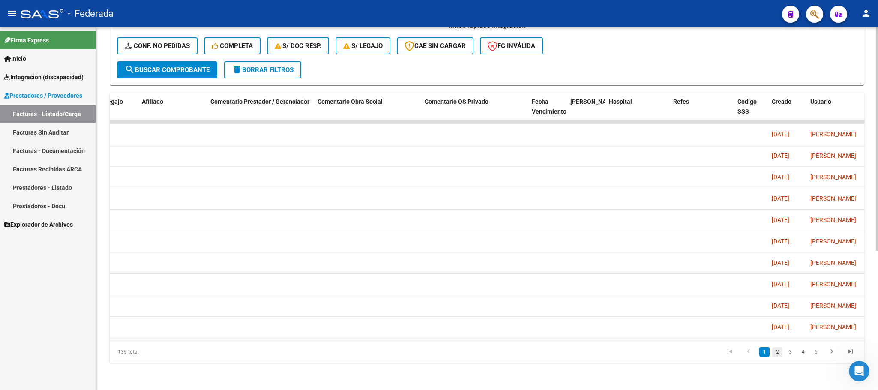
click at [780, 354] on link "2" at bounding box center [777, 351] width 10 height 9
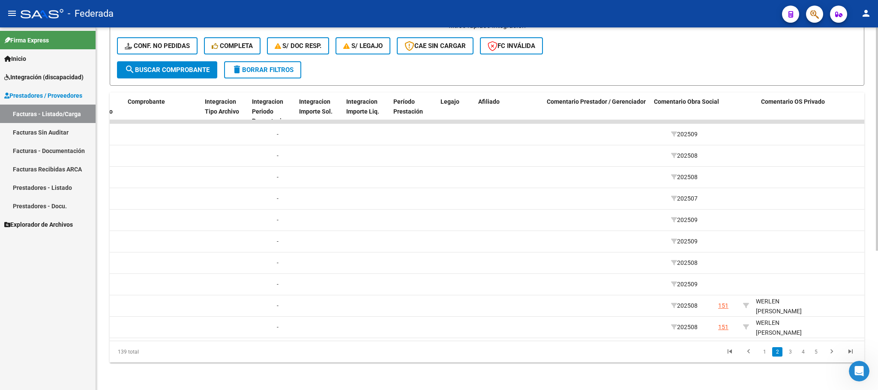
scroll to position [0, 953]
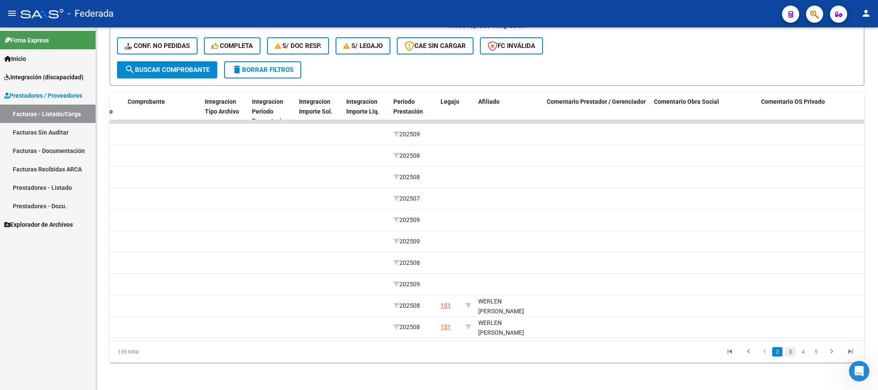
click at [789, 354] on link "3" at bounding box center [790, 351] width 10 height 9
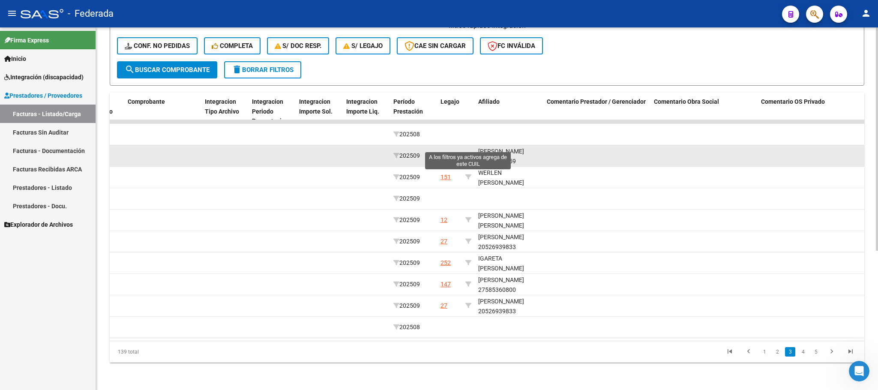
click at [468, 153] on icon at bounding box center [468, 156] width 6 height 6
type input "20510124759"
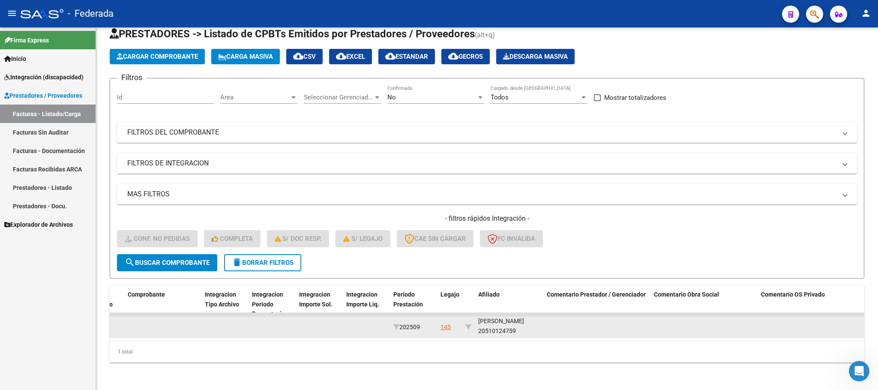
scroll to position [11, 0]
click at [499, 324] on div "[PERSON_NAME] 20510124759" at bounding box center [509, 326] width 62 height 20
copy div "20510124759"
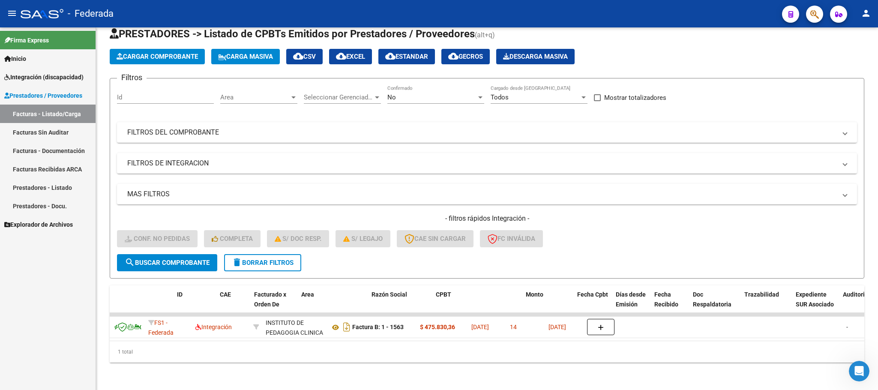
scroll to position [0, 0]
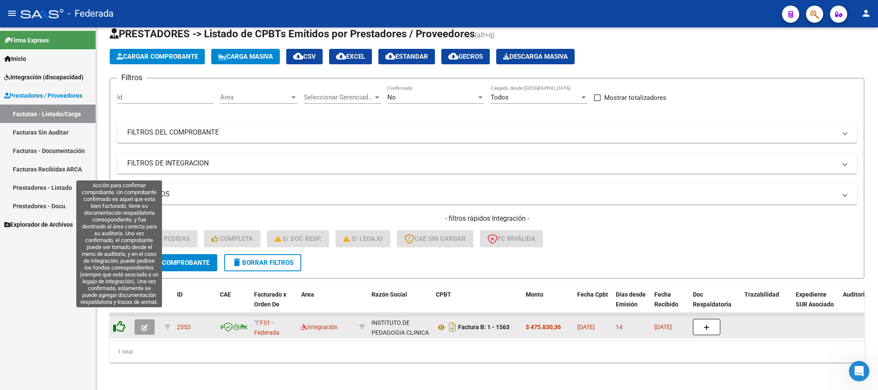
click at [117, 321] on icon at bounding box center [119, 327] width 12 height 12
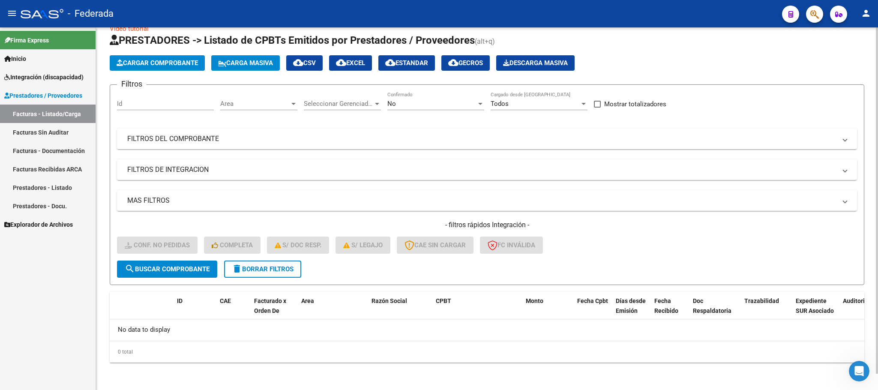
scroll to position [17, 0]
click at [246, 275] on button "delete Borrar Filtros" at bounding box center [262, 269] width 77 height 17
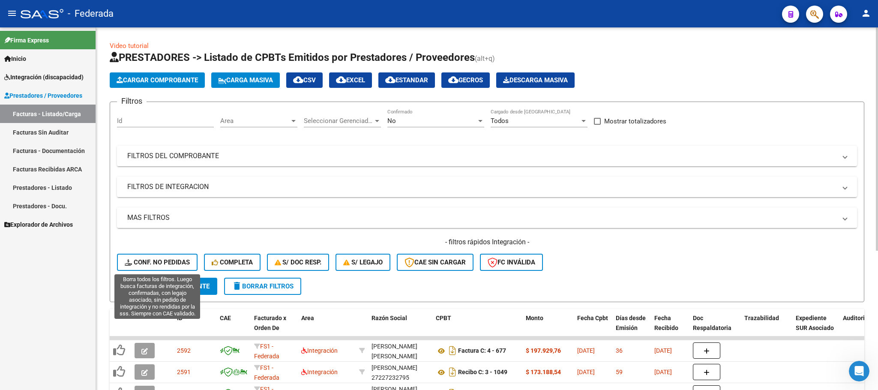
click at [170, 264] on span "Conf. no pedidas" at bounding box center [157, 262] width 65 height 8
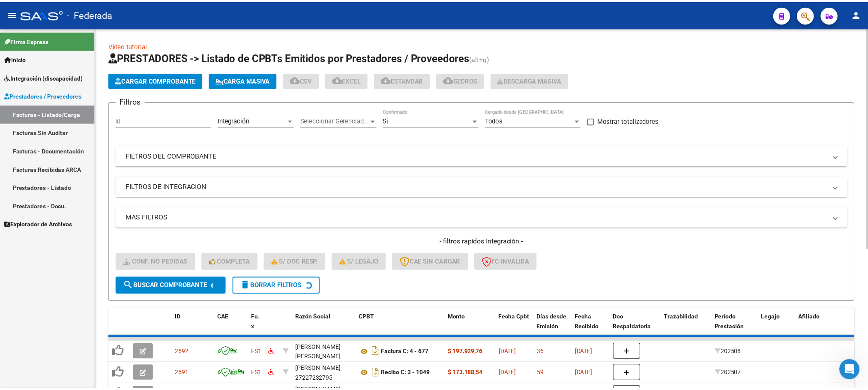
scroll to position [33, 0]
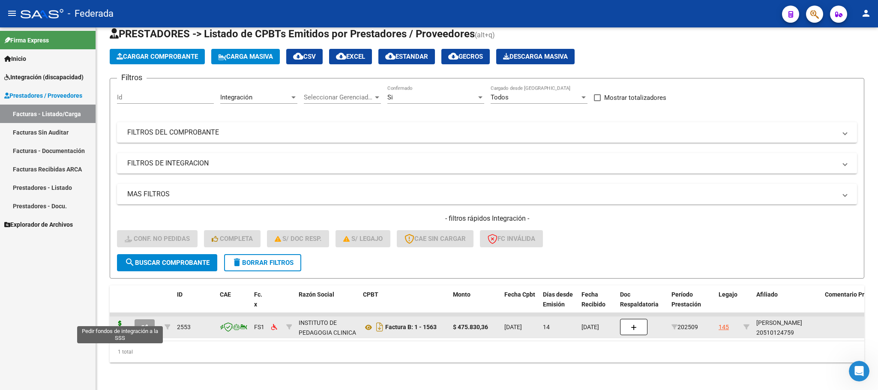
click at [123, 321] on icon at bounding box center [120, 327] width 14 height 12
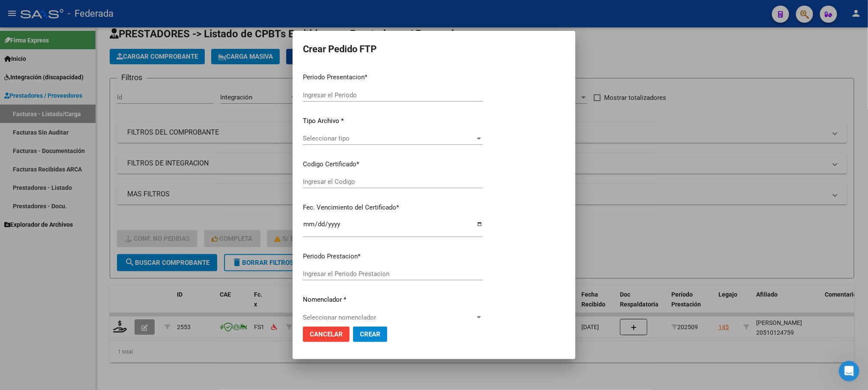
type input "202509"
type input "$ 475.830,36"
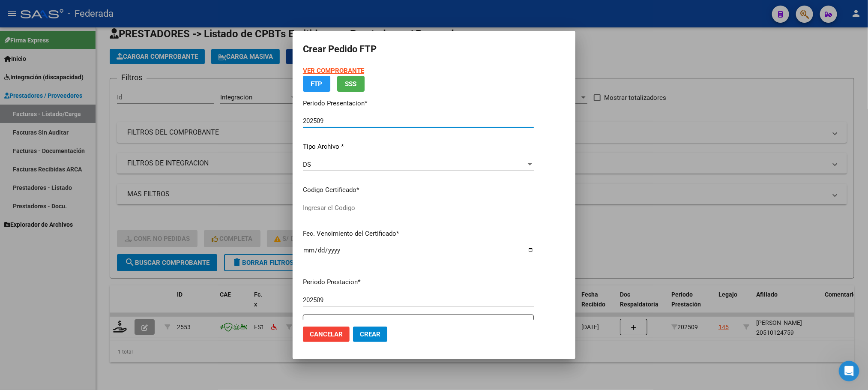
type input "ARG02000510124752021030920260309SFE168"
type input "[DATE]"
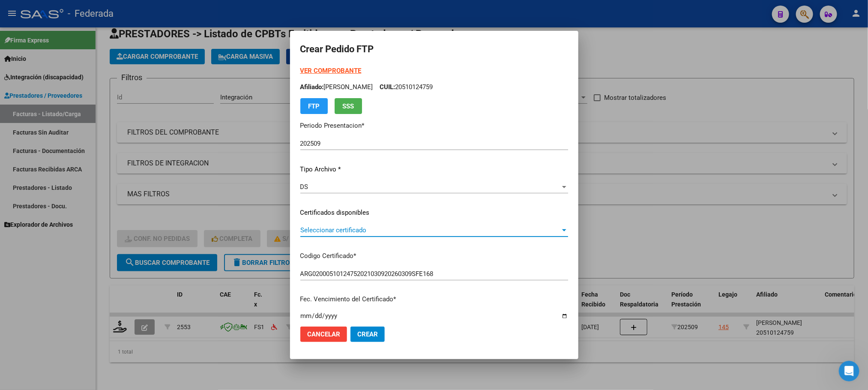
click at [301, 229] on span "Seleccionar certificado" at bounding box center [430, 230] width 260 height 8
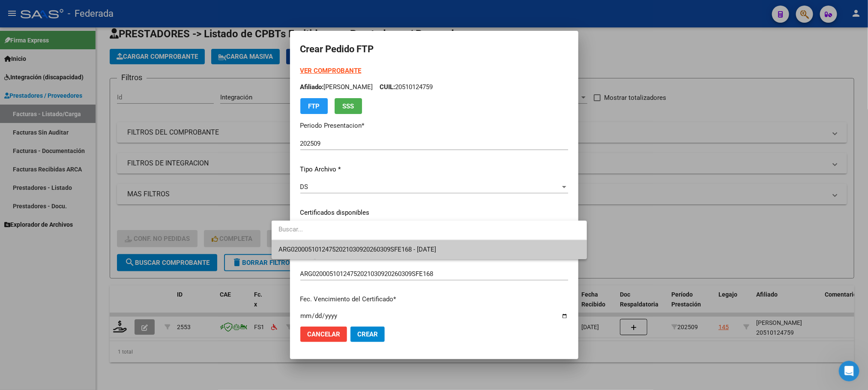
click at [301, 243] on span "ARG02000510124752021030920260309SFE168 - [DATE]" at bounding box center [429, 249] width 301 height 19
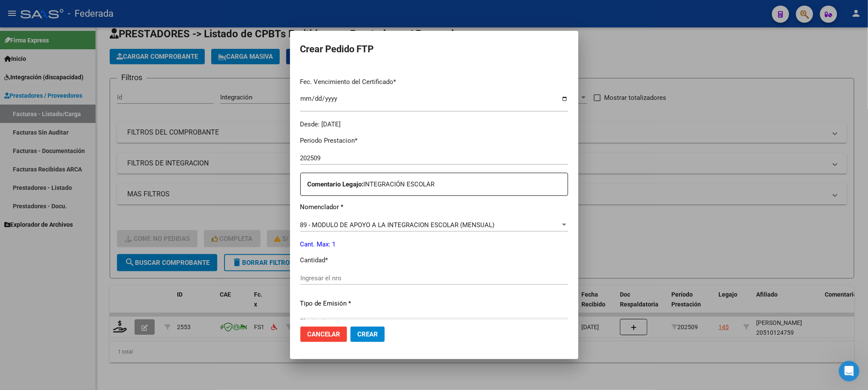
scroll to position [257, 0]
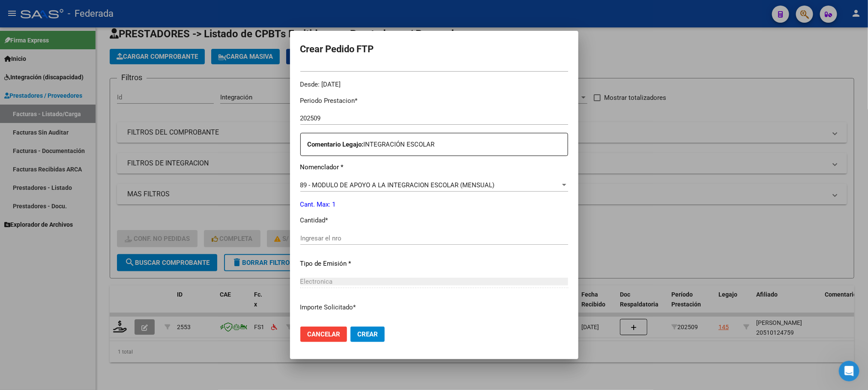
click at [312, 233] on div "Ingresar el nro" at bounding box center [434, 238] width 268 height 13
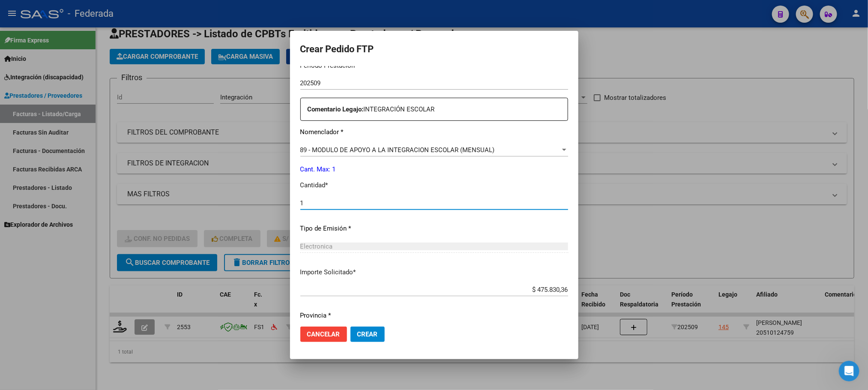
scroll to position [320, 0]
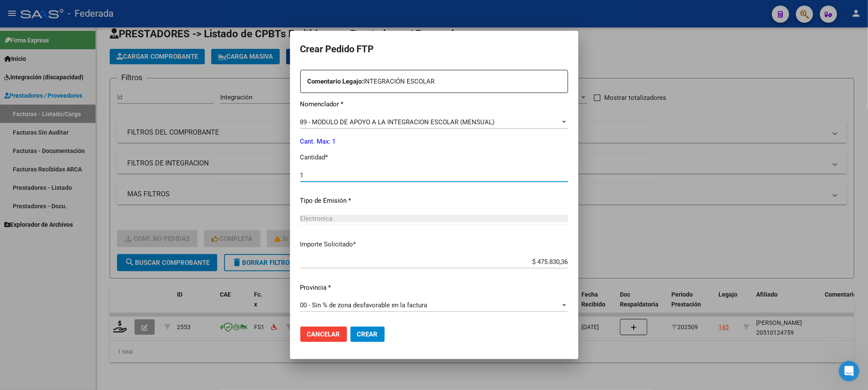
type input "1"
click at [357, 336] on span "Crear" at bounding box center [367, 334] width 21 height 8
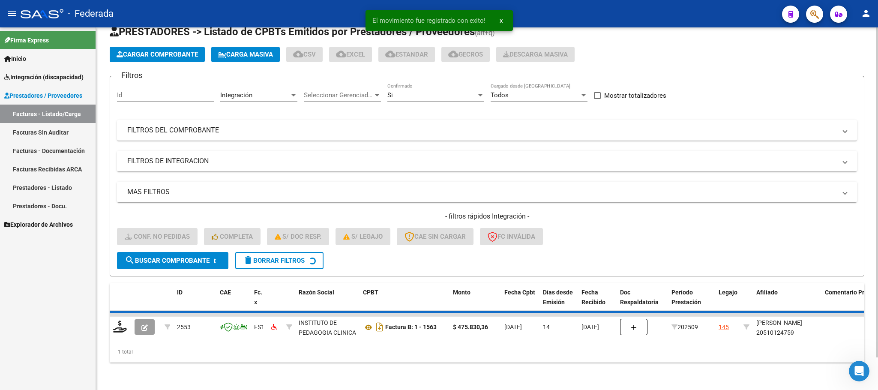
scroll to position [17, 0]
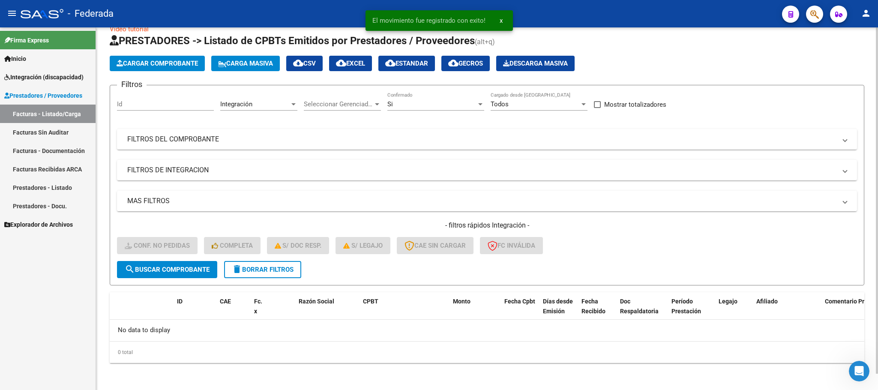
click at [297, 273] on button "delete Borrar Filtros" at bounding box center [262, 269] width 77 height 17
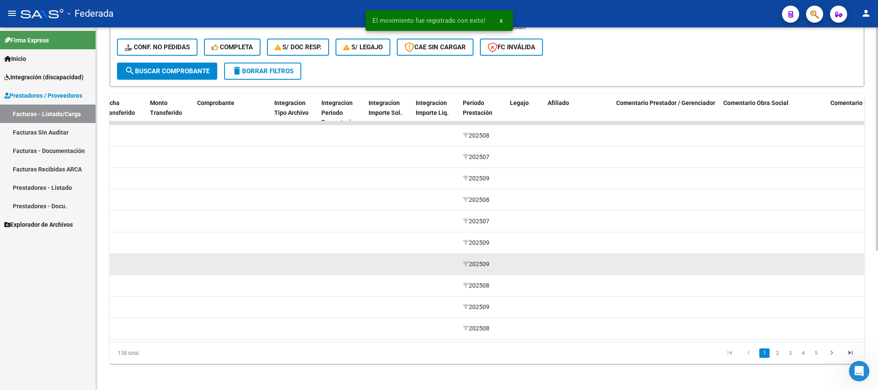
scroll to position [226, 0]
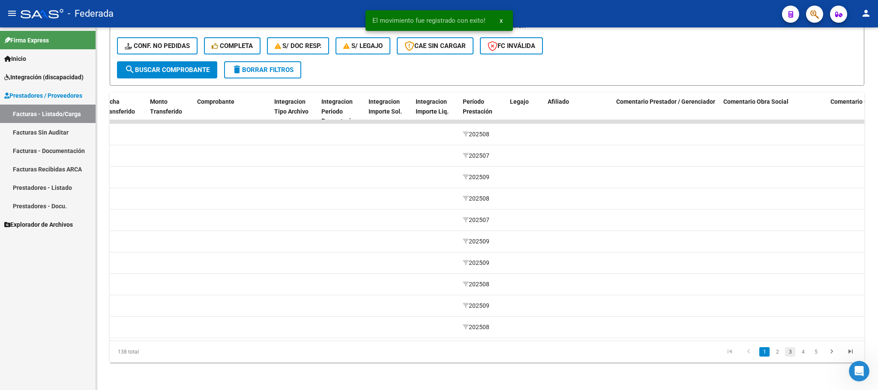
click at [786, 353] on link "3" at bounding box center [790, 351] width 10 height 9
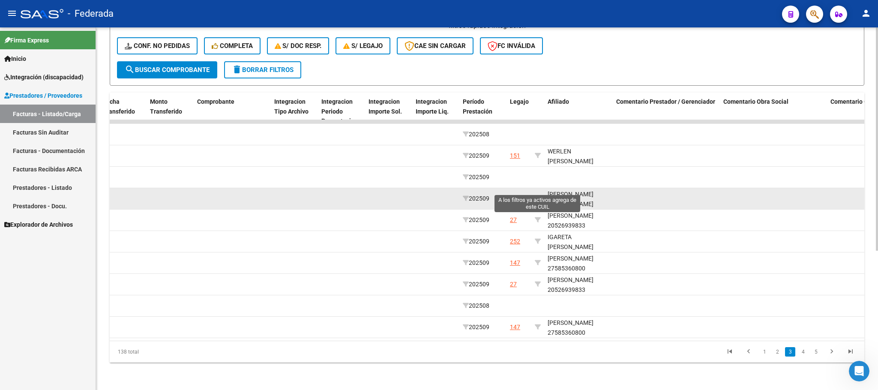
click at [537, 195] on icon at bounding box center [538, 198] width 6 height 6
type input "27545770275"
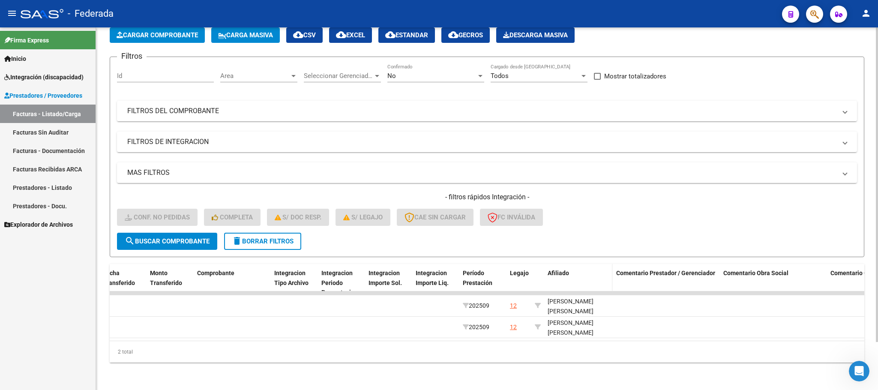
scroll to position [54, 0]
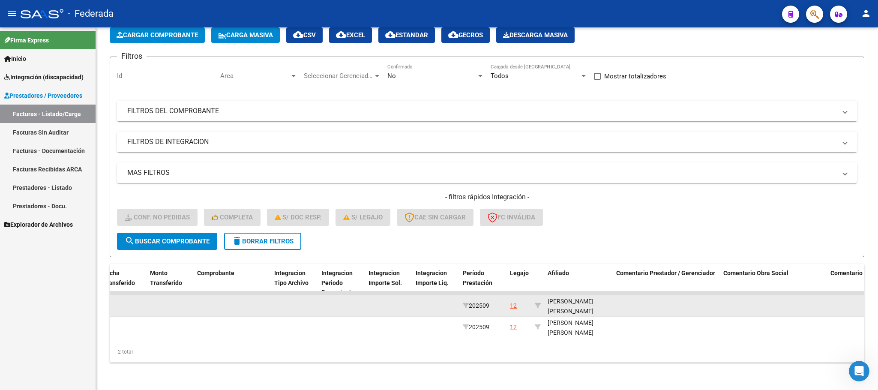
click at [564, 303] on div "[PERSON_NAME] [PERSON_NAME] 27545770275" at bounding box center [579, 311] width 62 height 29
copy div "27545770275"
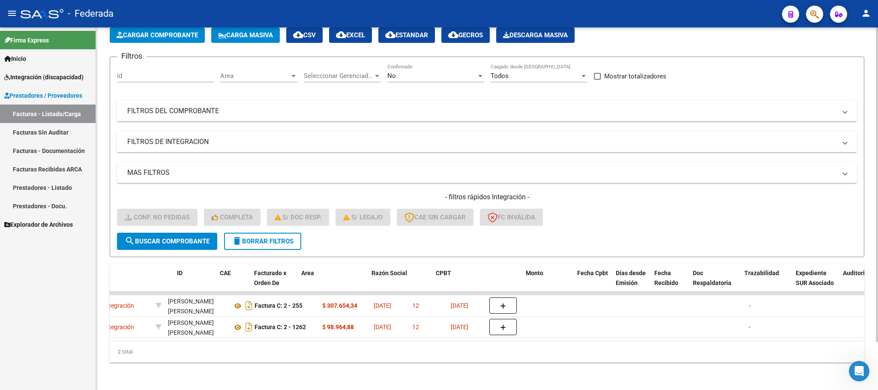
scroll to position [0, 0]
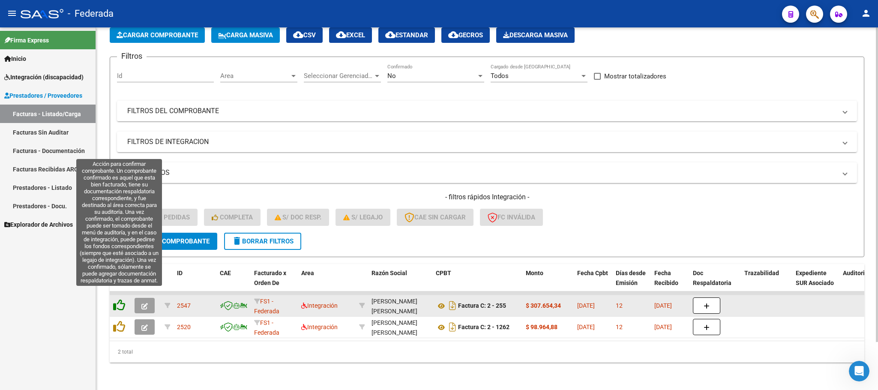
click at [117, 299] on icon at bounding box center [119, 305] width 12 height 12
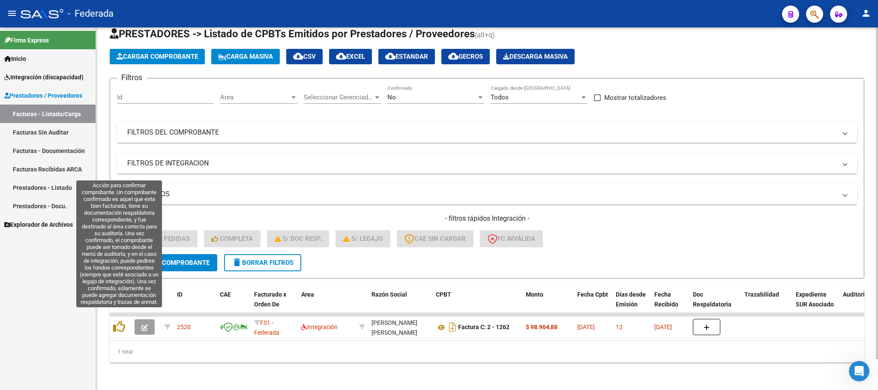
scroll to position [33, 0]
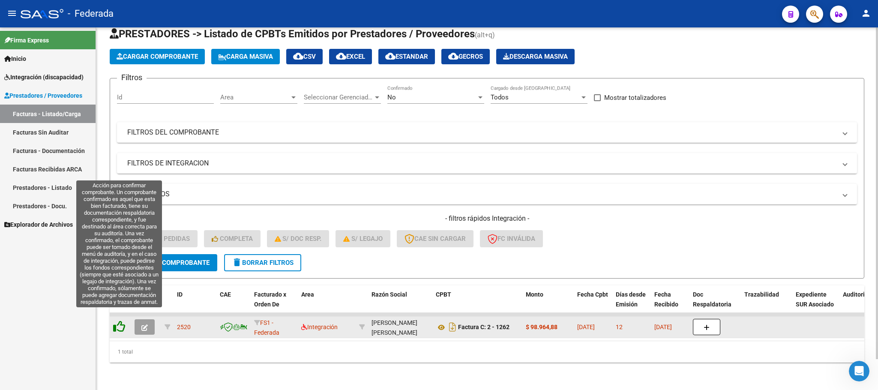
click at [120, 321] on icon at bounding box center [119, 327] width 12 height 12
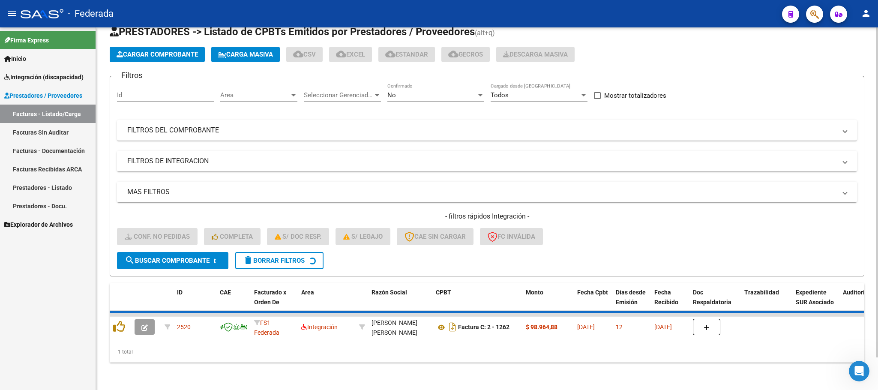
scroll to position [17, 0]
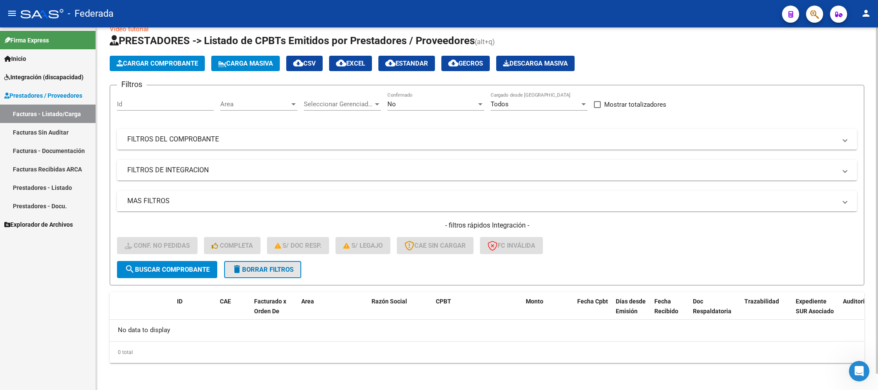
click at [258, 267] on span "delete Borrar Filtros" at bounding box center [263, 270] width 62 height 8
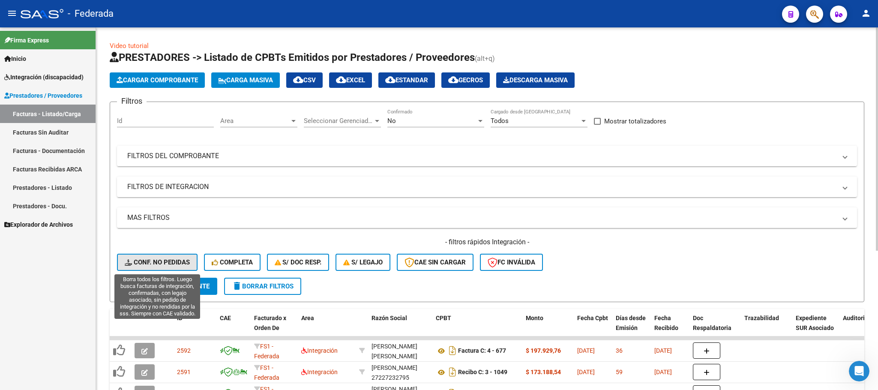
click at [164, 263] on span "Conf. no pedidas" at bounding box center [157, 262] width 65 height 8
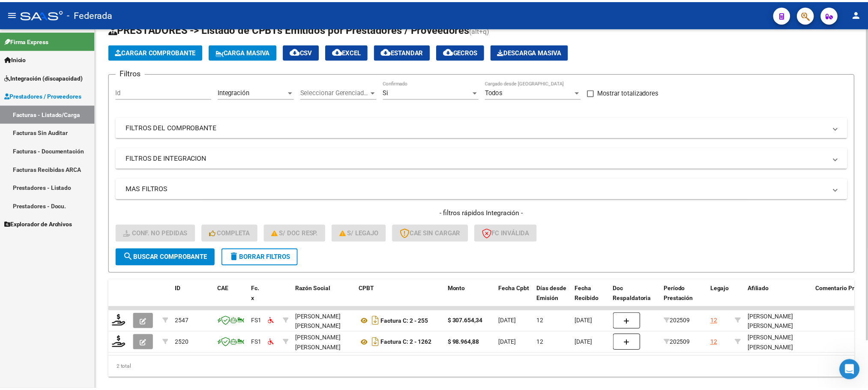
scroll to position [54, 0]
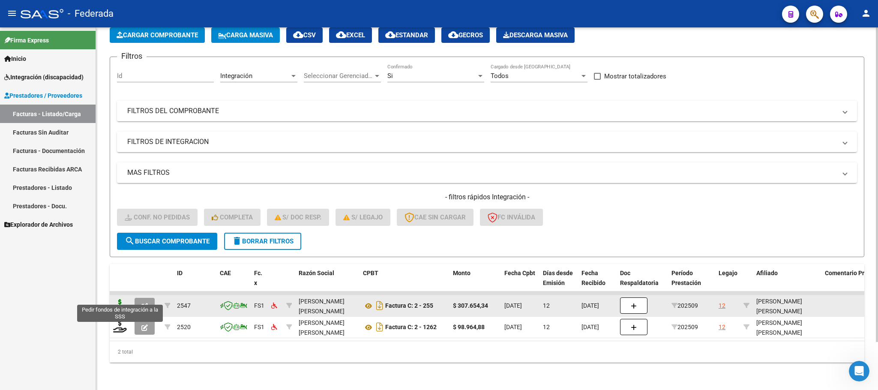
click at [122, 299] on icon at bounding box center [120, 305] width 14 height 12
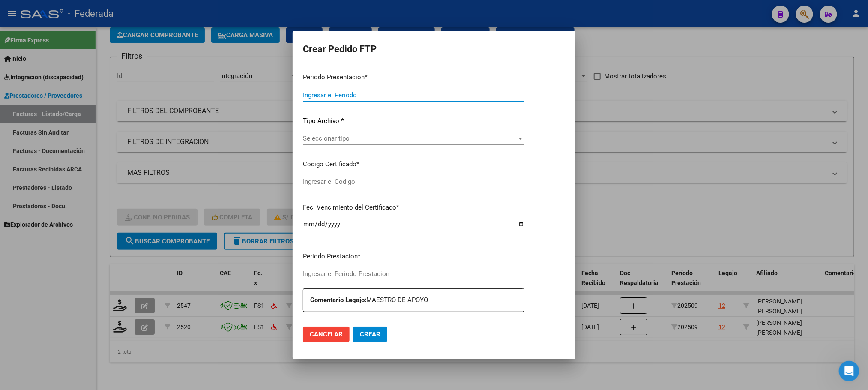
type input "202509"
type input "$ 307.654,34"
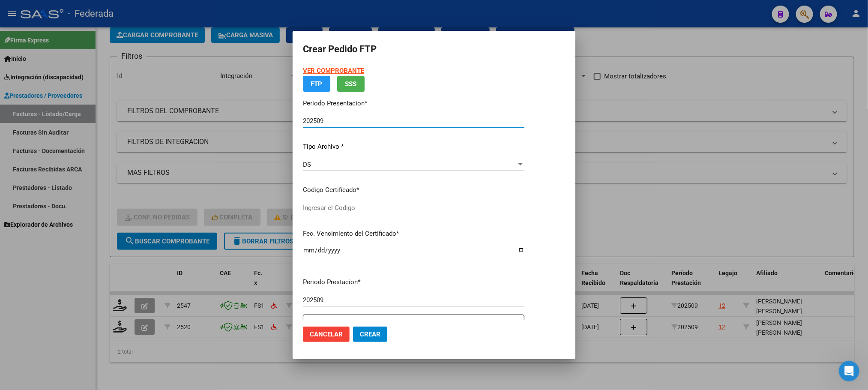
type input "ARG01000545770272024052920340529COR477"
type input "[DATE]"
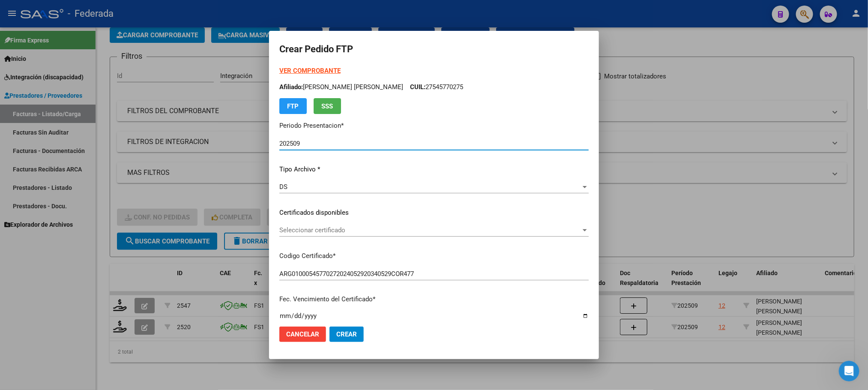
scroll to position [64, 0]
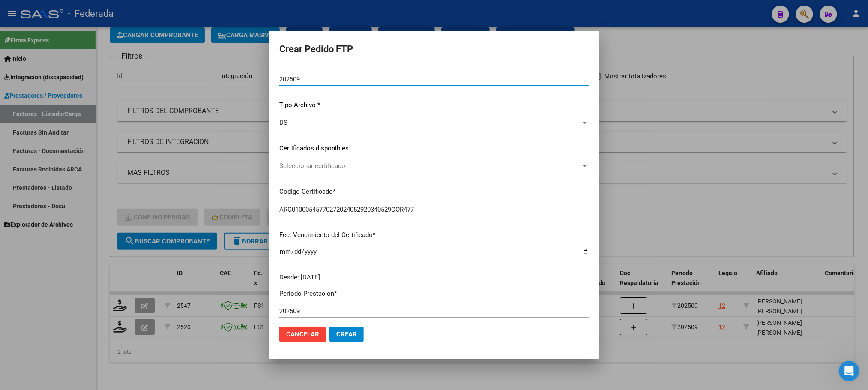
click at [306, 162] on span "Seleccionar certificado" at bounding box center [430, 166] width 302 height 8
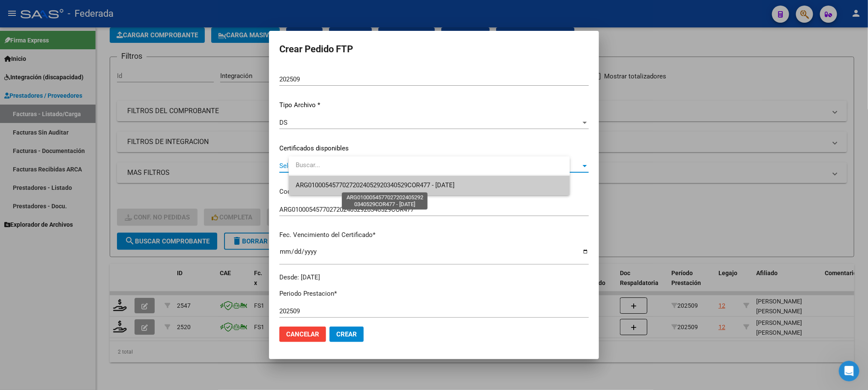
click at [309, 189] on span "ARG01000545770272024052920340529COR477 - [DATE]" at bounding box center [375, 185] width 159 height 8
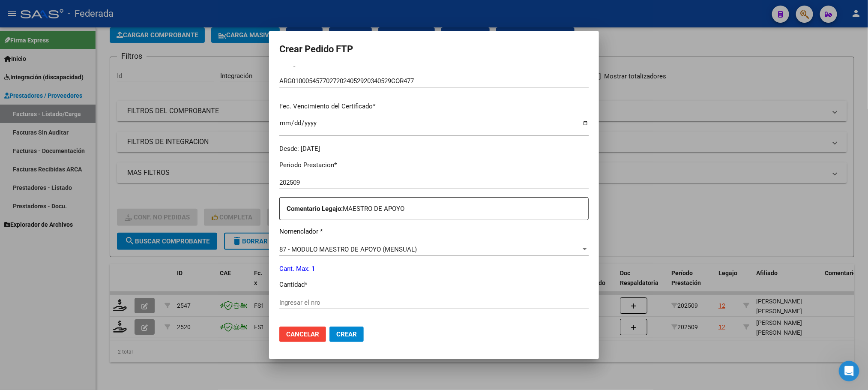
scroll to position [257, 0]
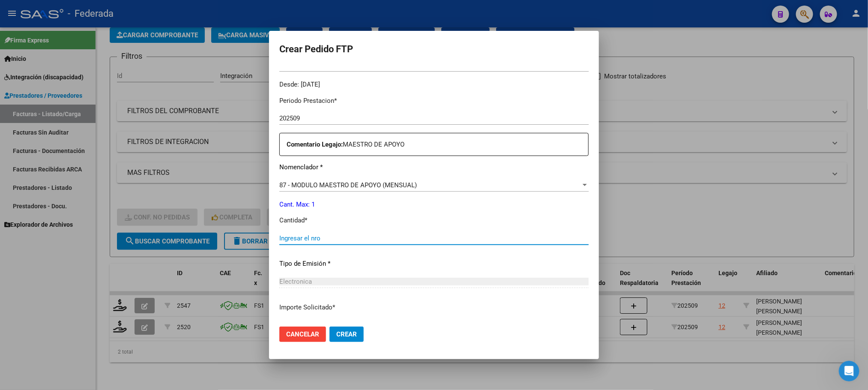
click at [312, 237] on input "Ingresar el nro" at bounding box center [433, 238] width 309 height 8
type input "1"
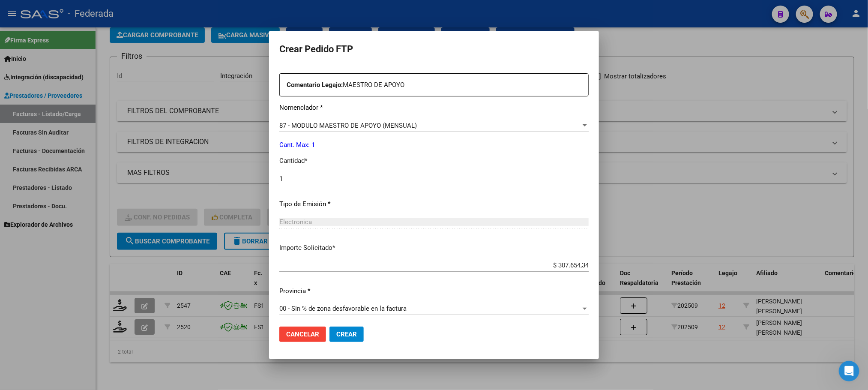
scroll to position [320, 0]
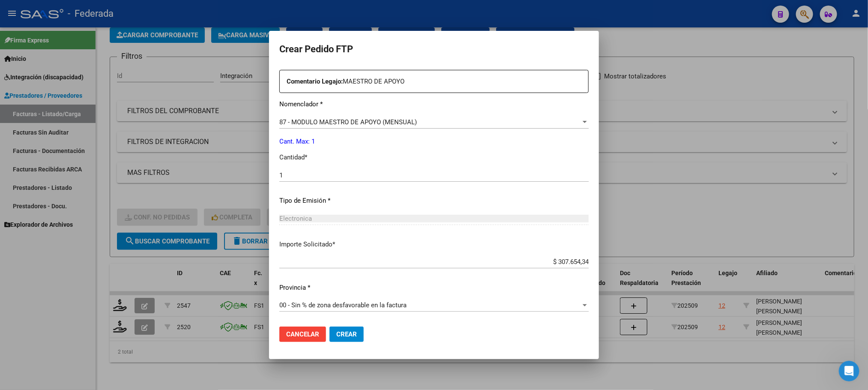
click at [350, 332] on button "Crear" at bounding box center [347, 334] width 34 height 15
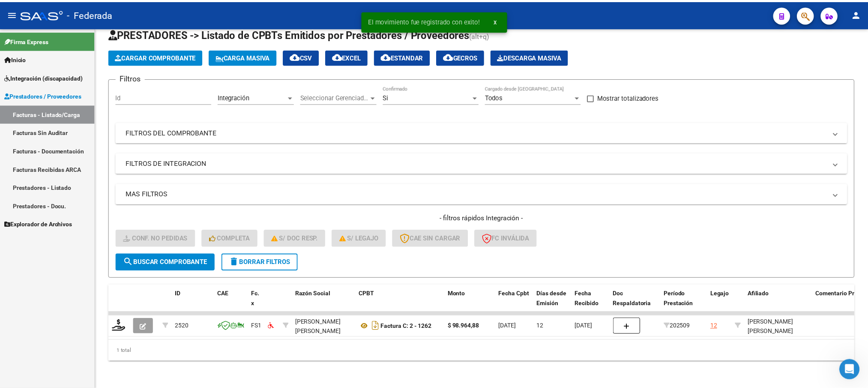
scroll to position [33, 0]
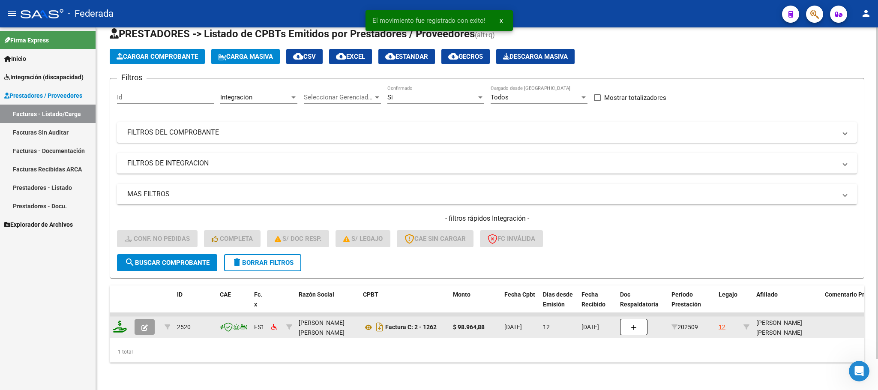
click at [121, 321] on icon at bounding box center [120, 327] width 14 height 12
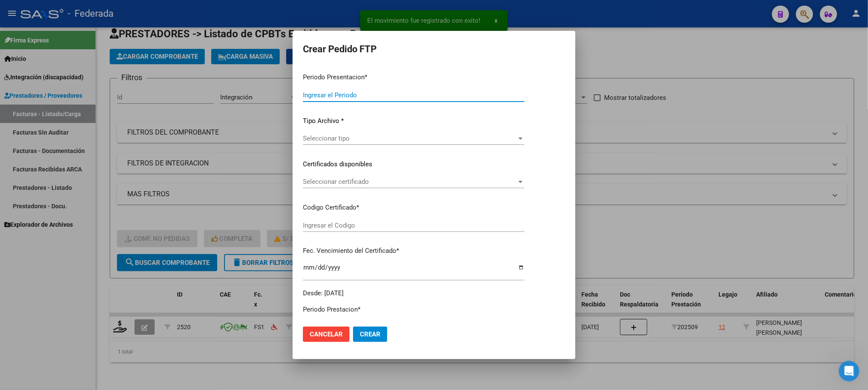
type input "202509"
type input "$ 98.964,88"
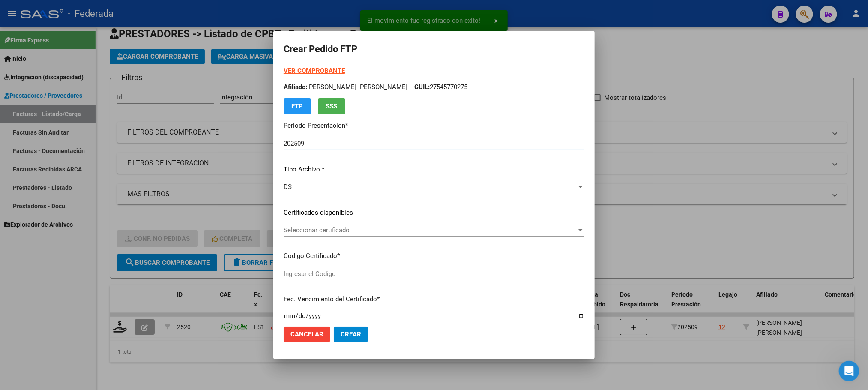
type input "ARG01000545770272024052920340529COR477"
type input "[DATE]"
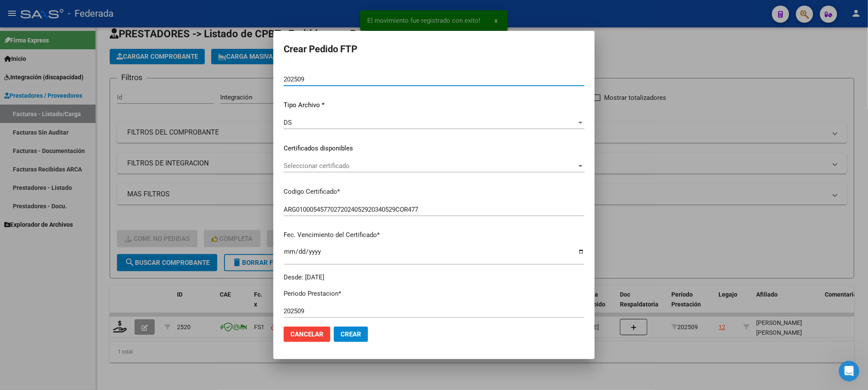
click at [345, 170] on div "Seleccionar certificado Seleccionar certificado" at bounding box center [434, 165] width 301 height 13
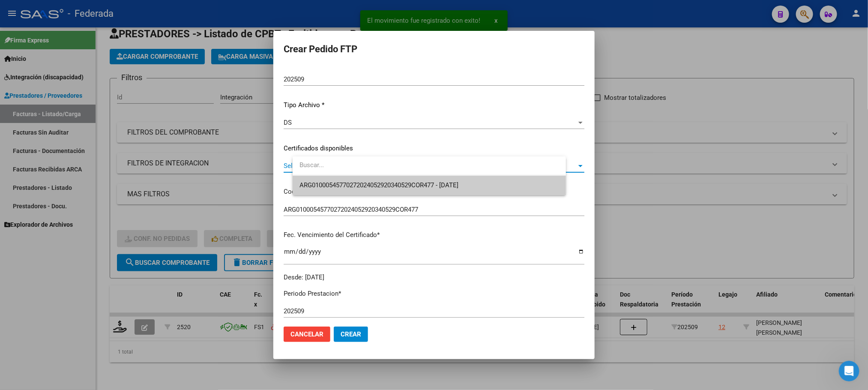
click at [344, 177] on span "ARG01000545770272024052920340529COR477 - [DATE]" at bounding box center [430, 185] width 260 height 19
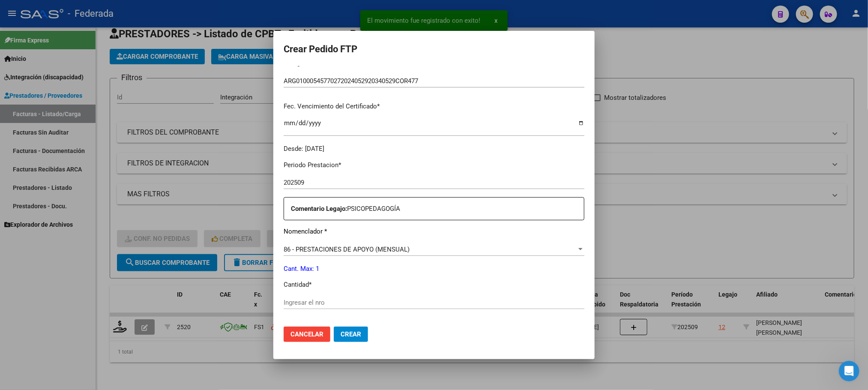
scroll to position [257, 0]
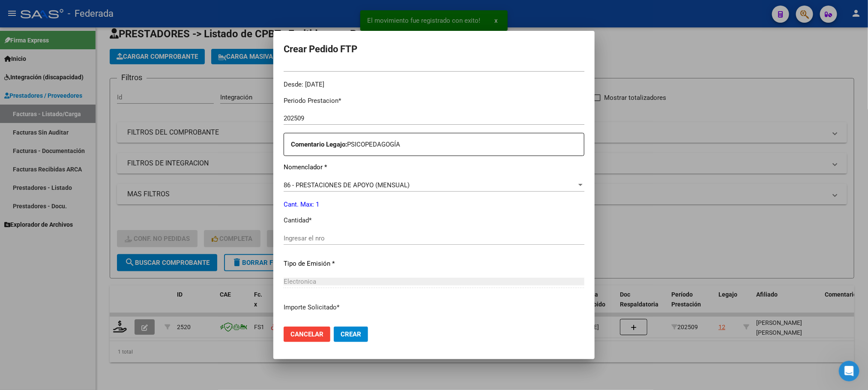
click at [341, 234] on input "Ingresar el nro" at bounding box center [434, 238] width 301 height 8
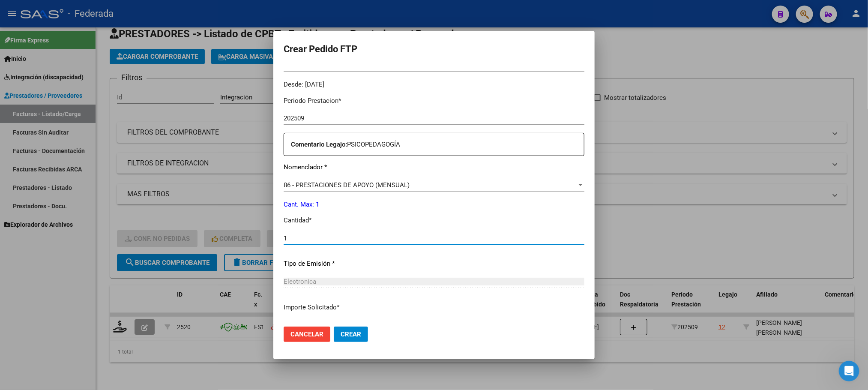
type input "1"
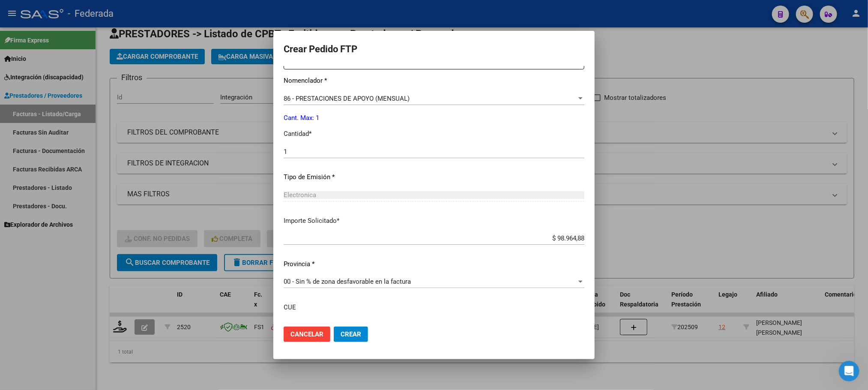
scroll to position [407, 0]
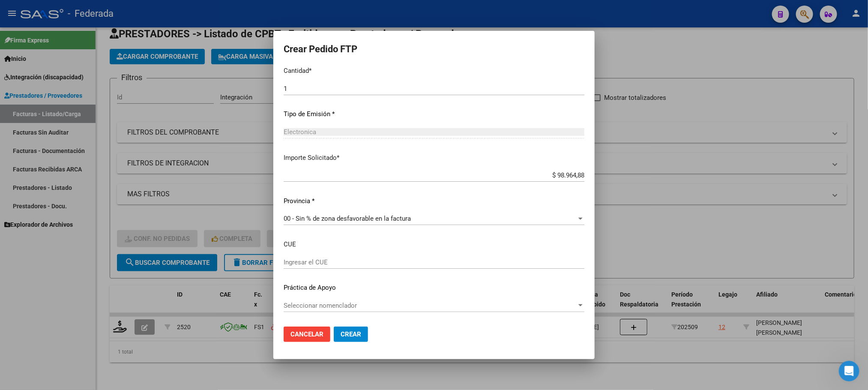
click at [368, 327] on button "Crear" at bounding box center [351, 334] width 34 height 15
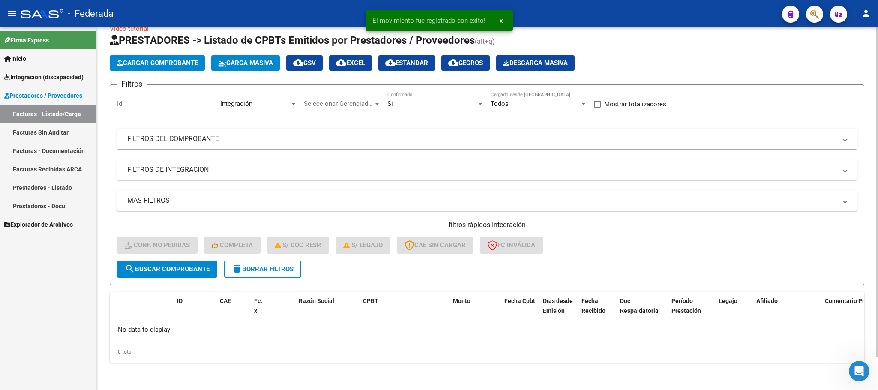
scroll to position [17, 0]
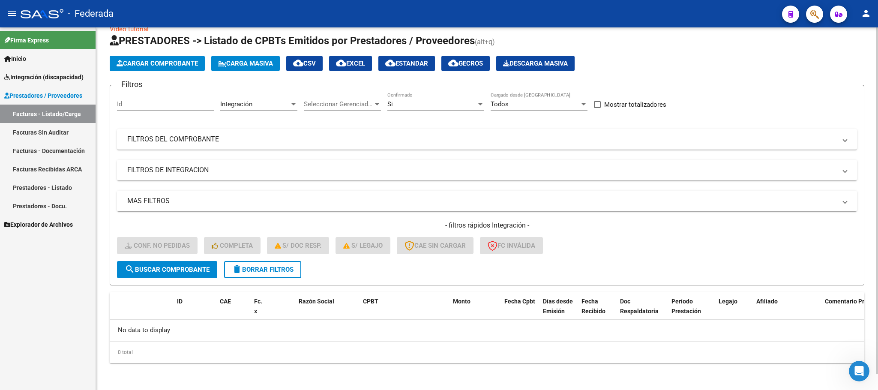
click at [258, 274] on button "delete Borrar Filtros" at bounding box center [262, 269] width 77 height 17
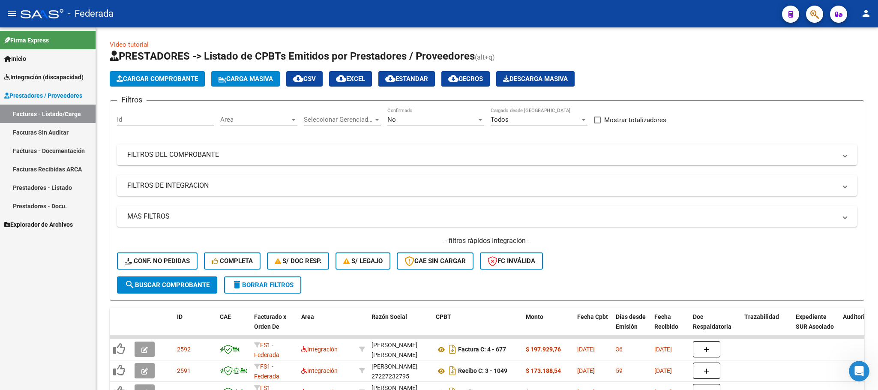
scroll to position [0, 0]
